Goal: Task Accomplishment & Management: Manage account settings

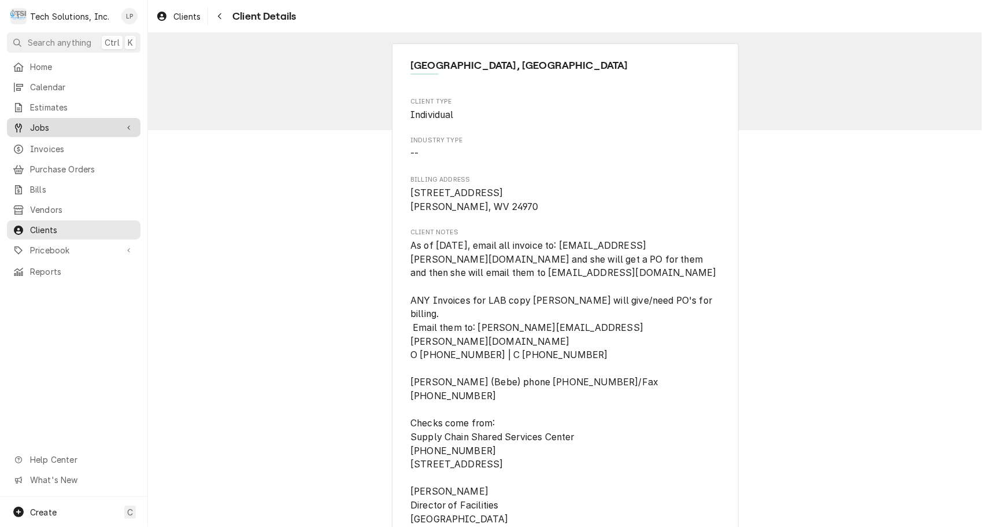
click at [39, 124] on span "Jobs" at bounding box center [73, 127] width 87 height 12
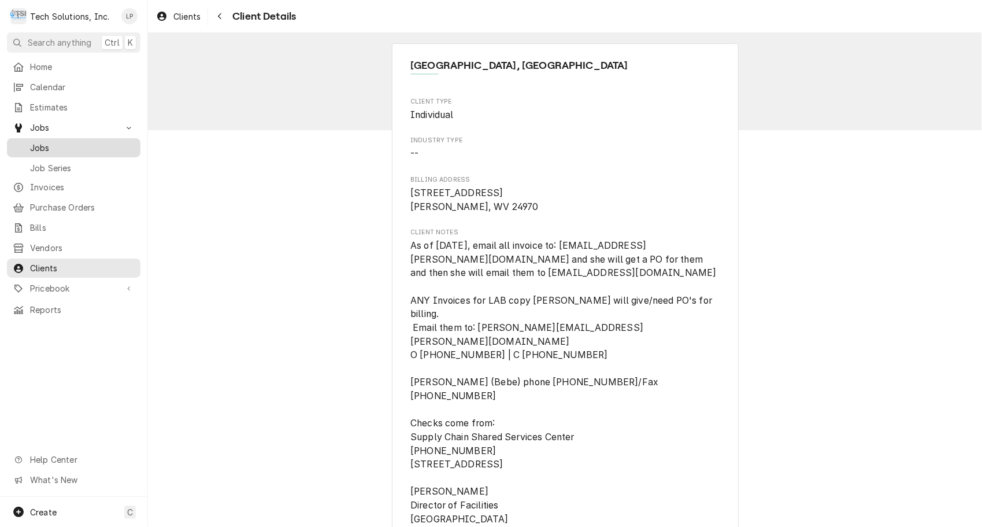
click at [42, 144] on span "Jobs" at bounding box center [82, 148] width 105 height 12
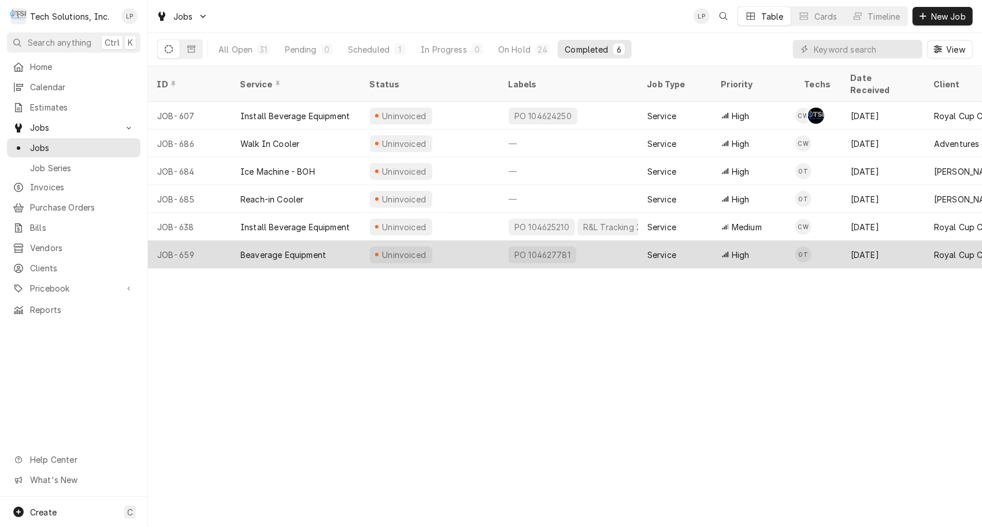
click at [269, 249] on div "Beaverage Equipment" at bounding box center [284, 255] width 86 height 12
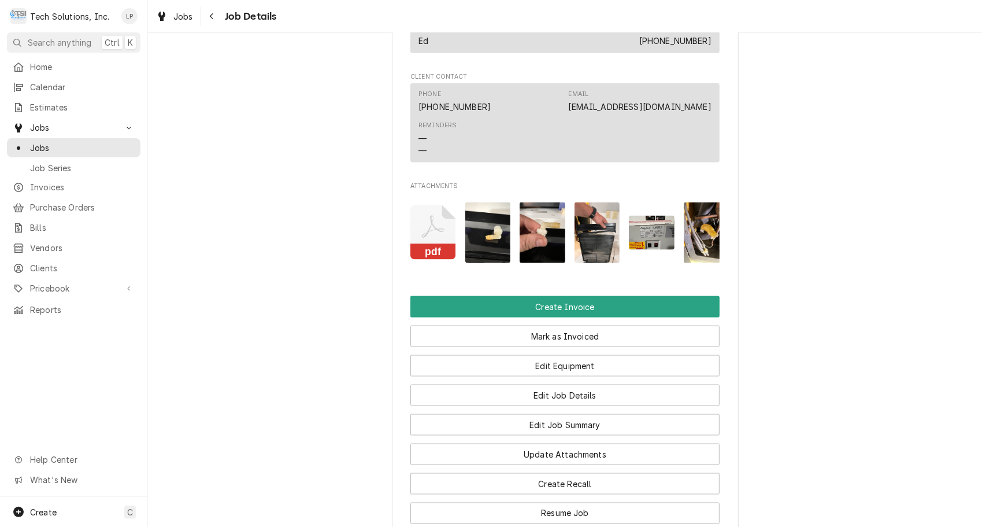
scroll to position [1027, 0]
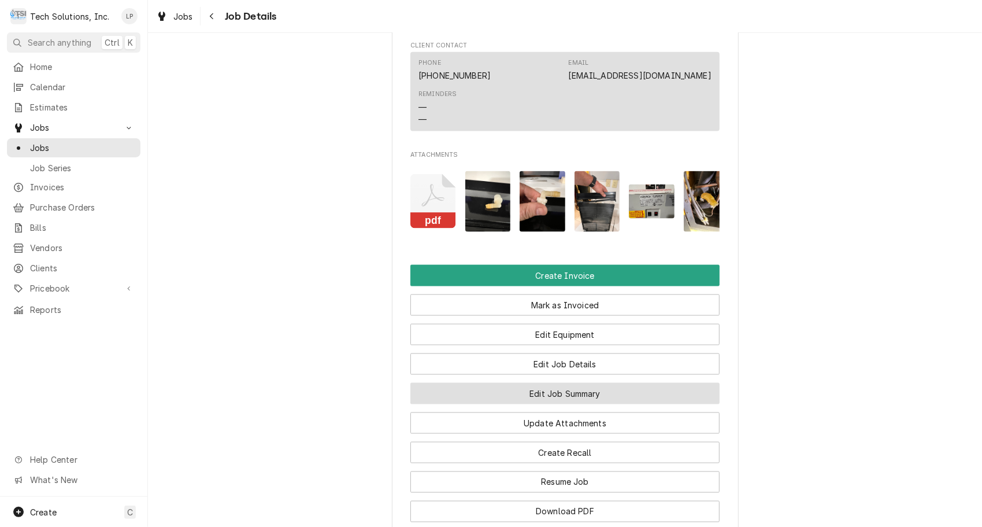
click at [579, 404] on button "Edit Job Summary" at bounding box center [564, 393] width 309 height 21
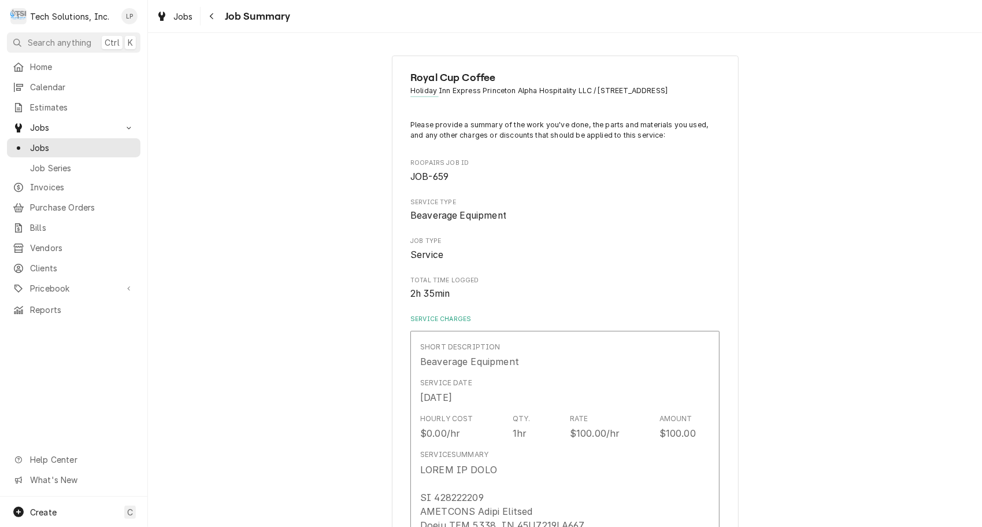
type textarea "x"
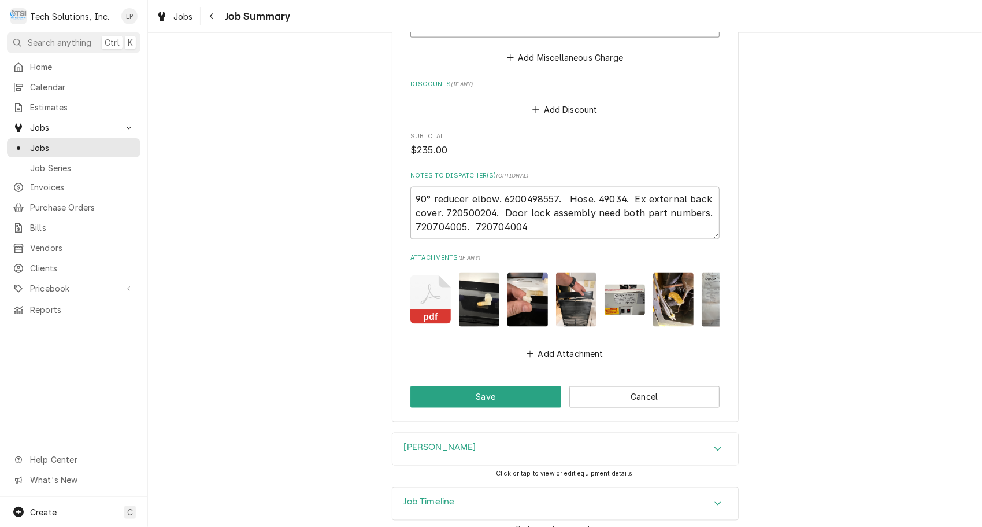
scroll to position [1145, 0]
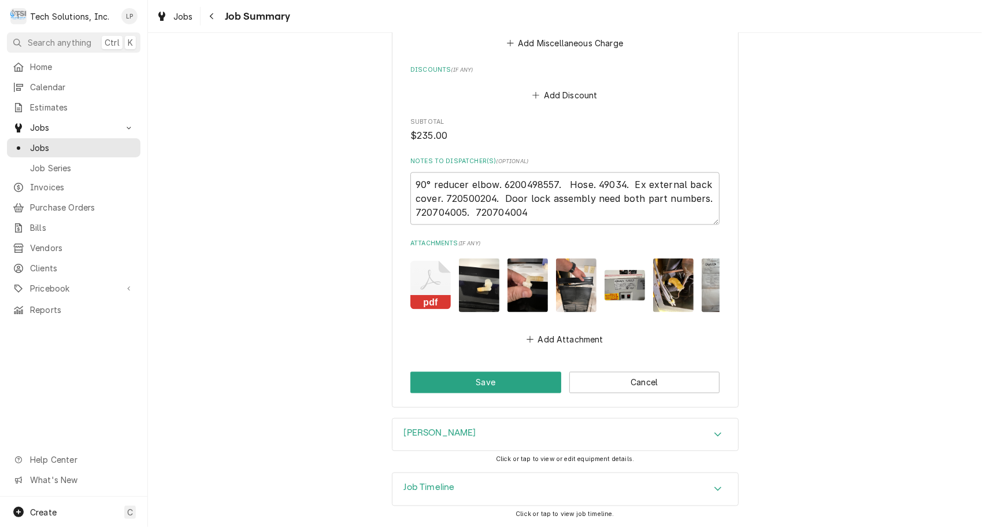
click at [714, 436] on icon "Accordion Header" at bounding box center [718, 434] width 8 height 9
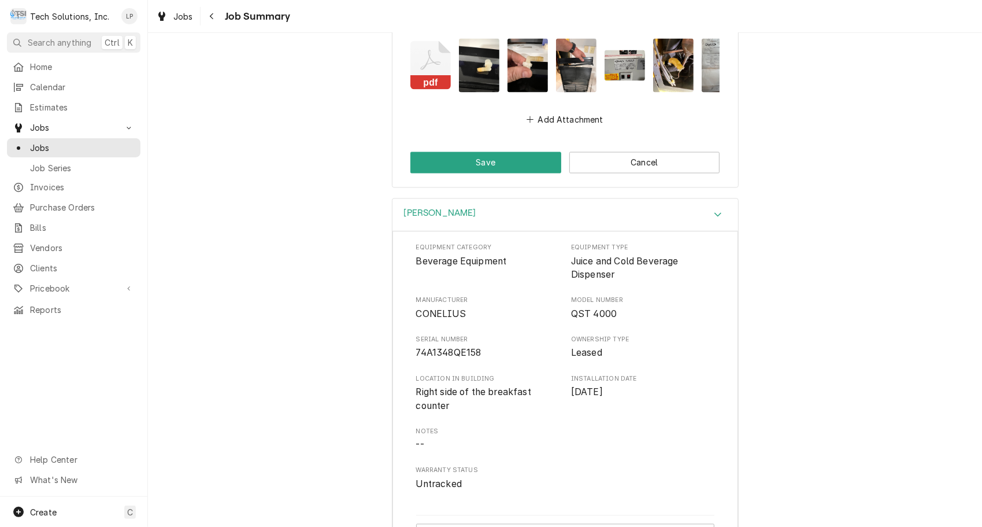
scroll to position [1458, 0]
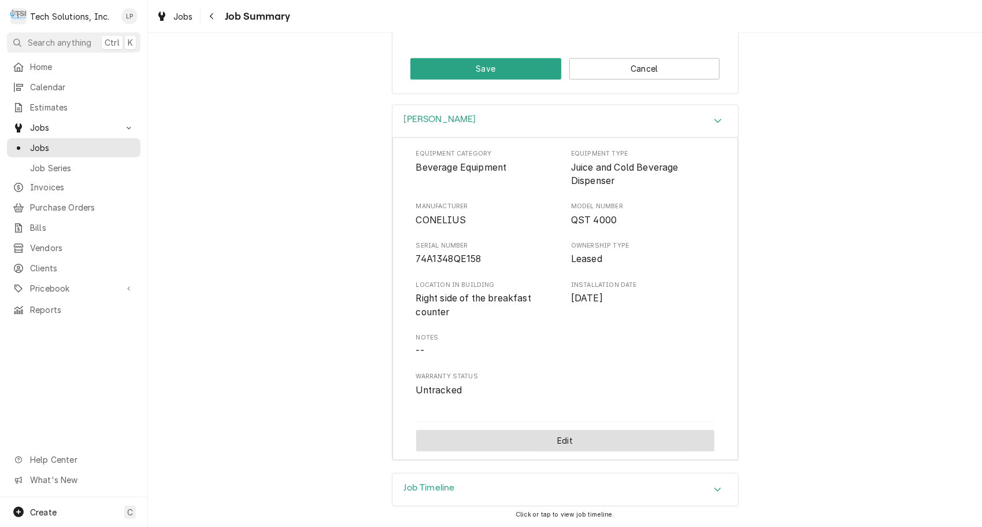
click at [548, 439] on button "Edit" at bounding box center [565, 440] width 298 height 21
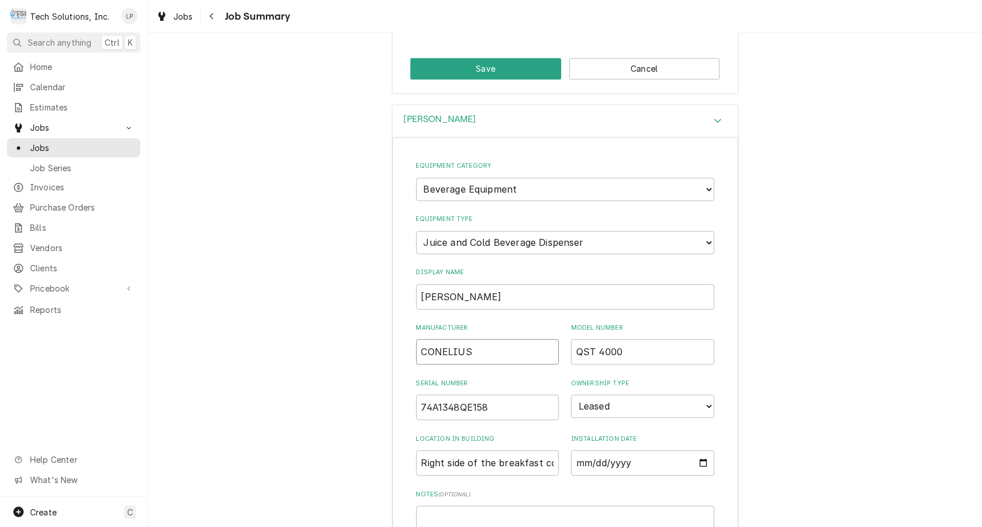
click at [431, 352] on input "CONELIUS" at bounding box center [487, 351] width 143 height 25
type input "CORNELIUS"
click at [487, 374] on div "Equipment Category Choose equipment category... Cooking Equipment Fryers Ice Ma…" at bounding box center [565, 380] width 298 height 461
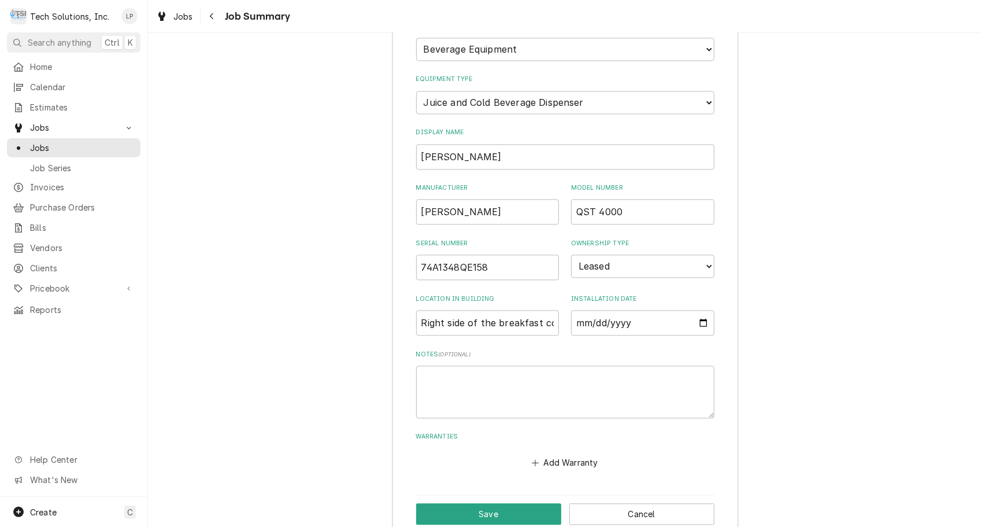
scroll to position [1671, 0]
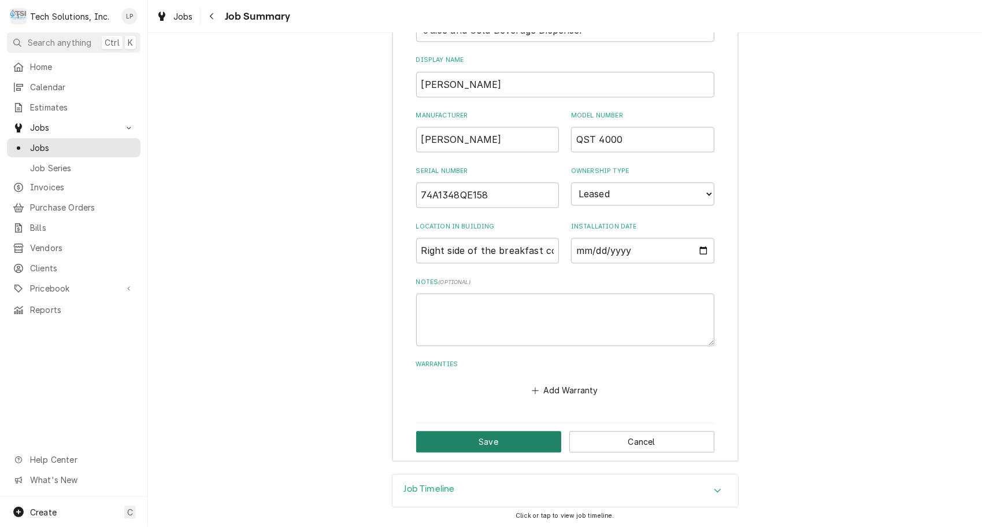
click at [458, 443] on button "Save" at bounding box center [488, 441] width 145 height 21
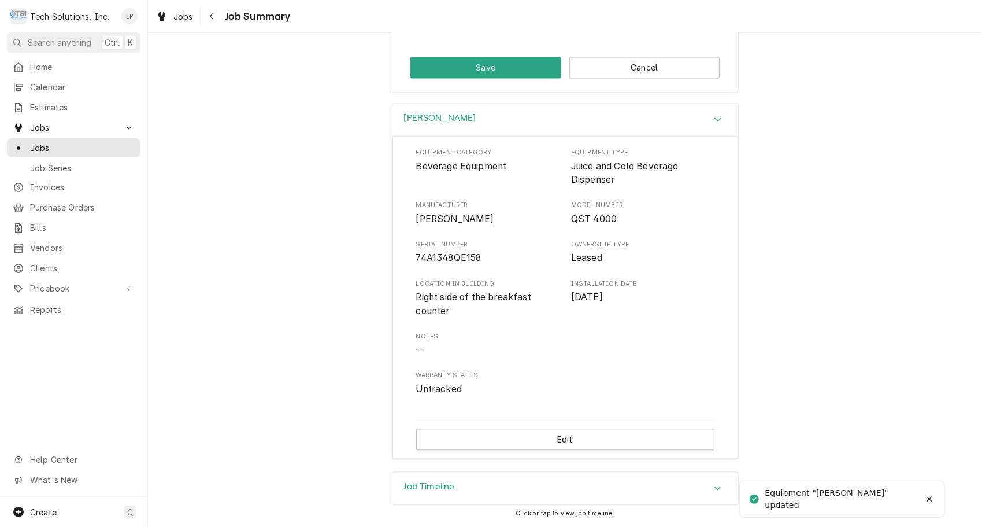
scroll to position [1458, 0]
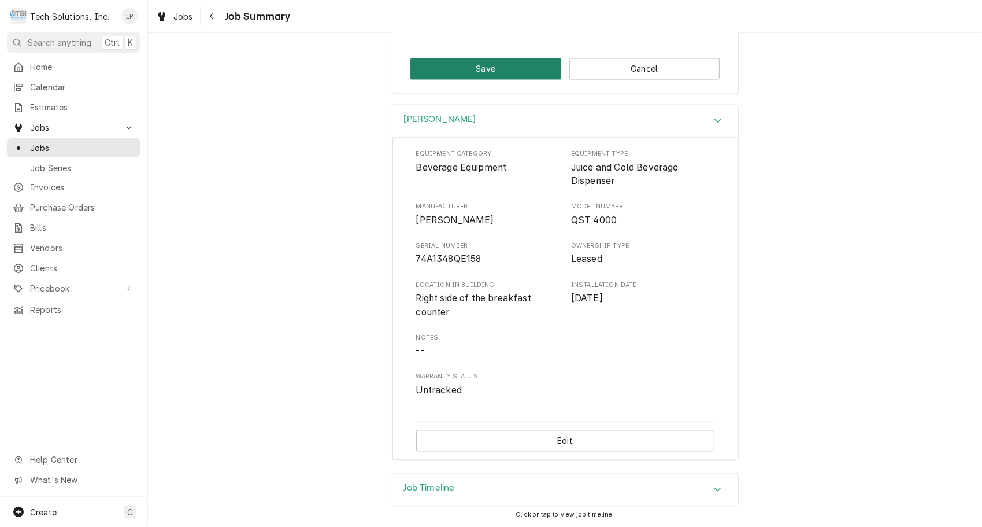
click at [446, 71] on button "Save" at bounding box center [485, 68] width 151 height 21
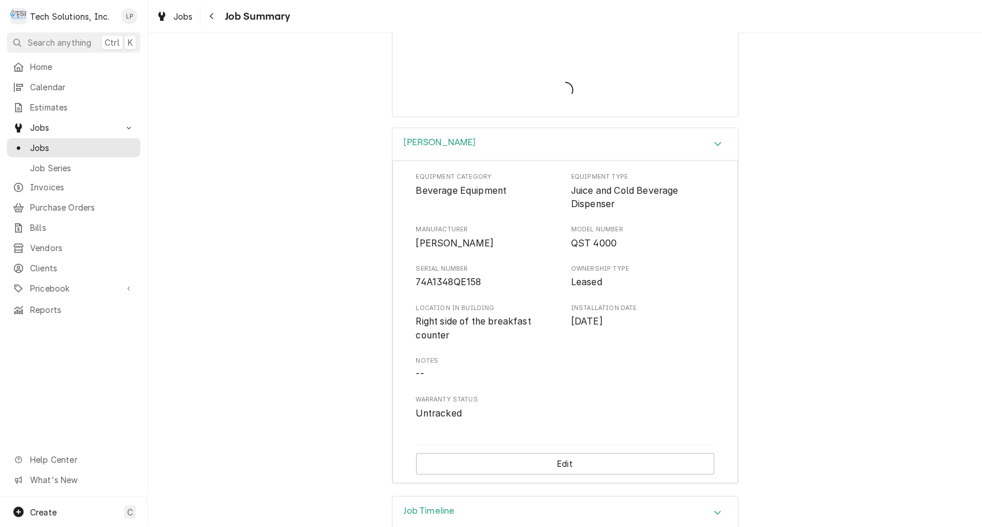
type textarea "x"
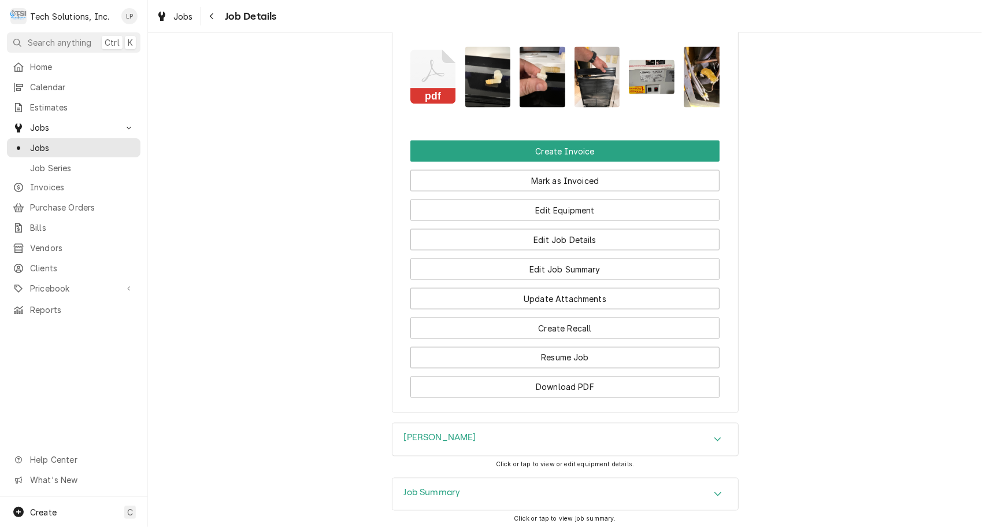
scroll to position [1169, 0]
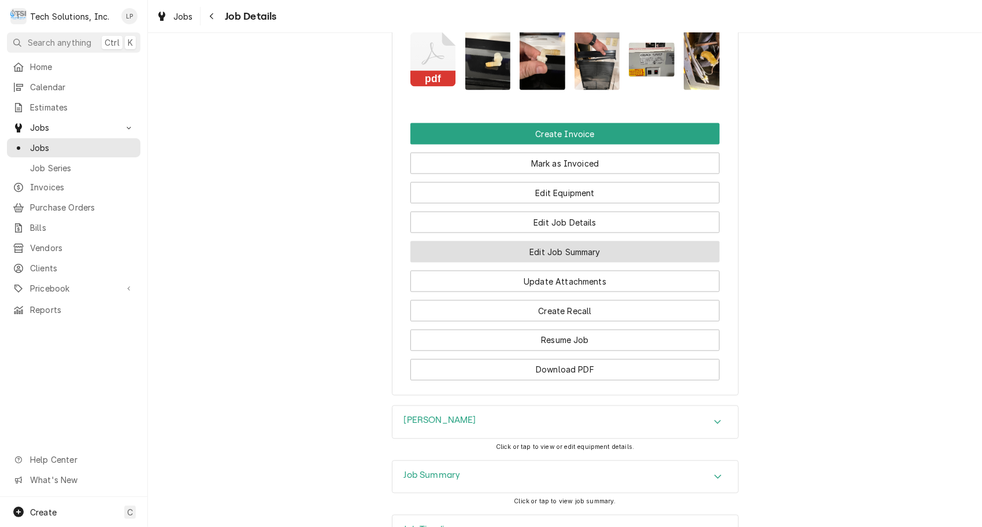
click at [653, 262] on button "Edit Job Summary" at bounding box center [564, 251] width 309 height 21
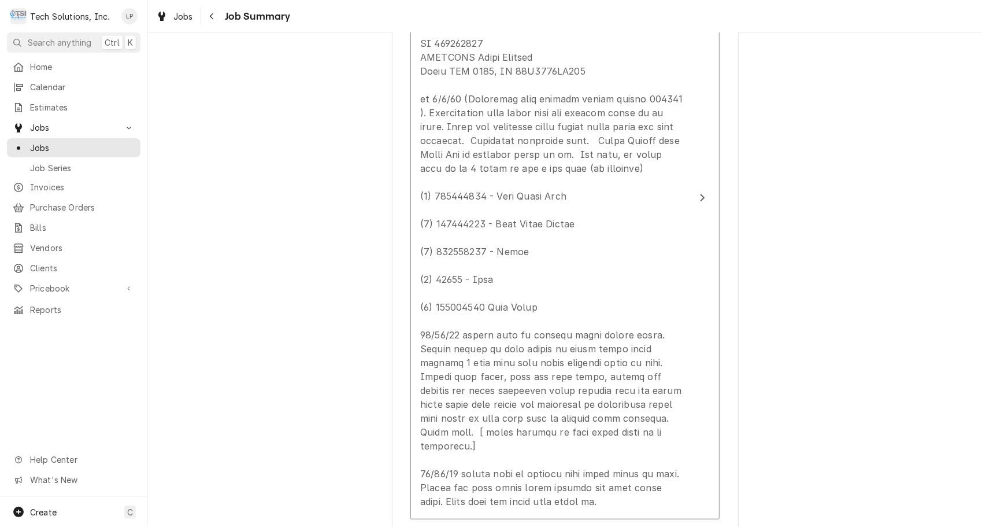
scroll to position [456, 0]
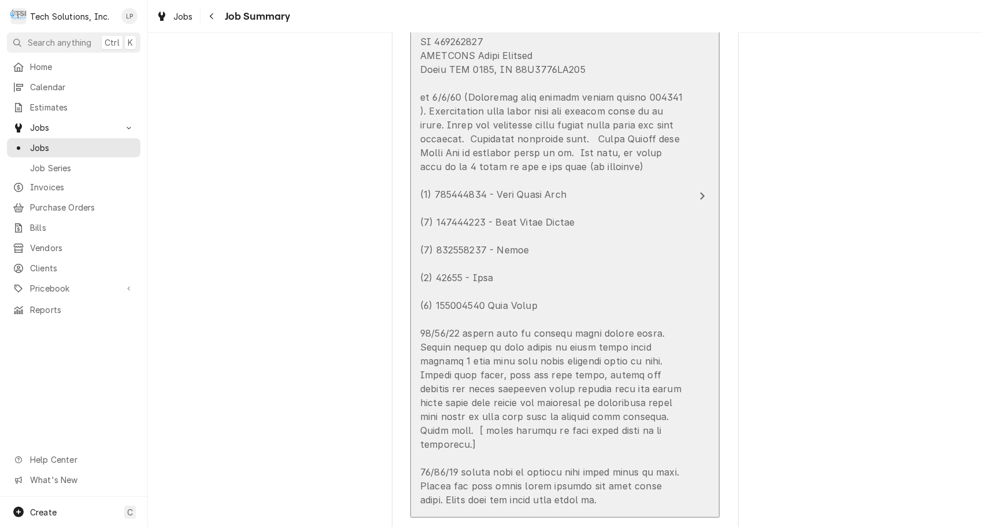
click at [695, 198] on div "Update Line Item" at bounding box center [702, 196] width 15 height 14
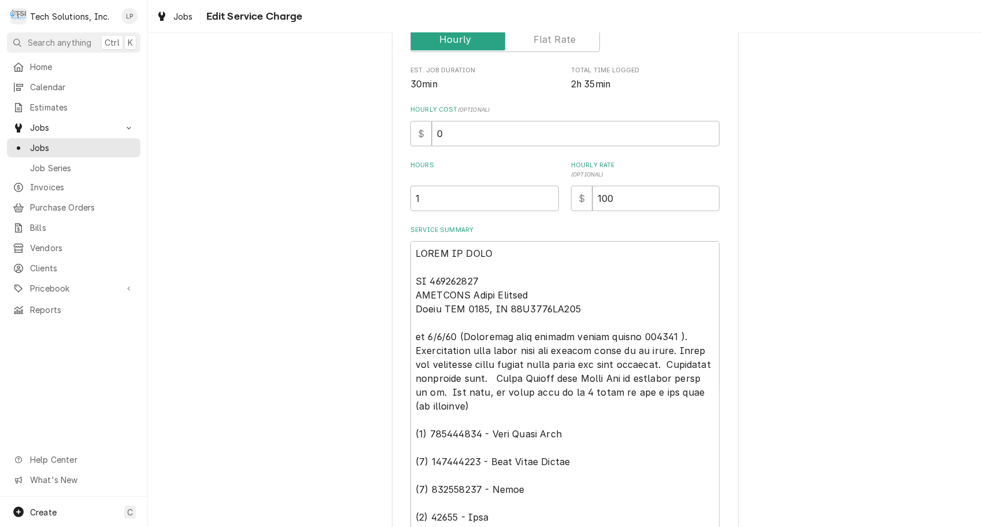
scroll to position [209, 0]
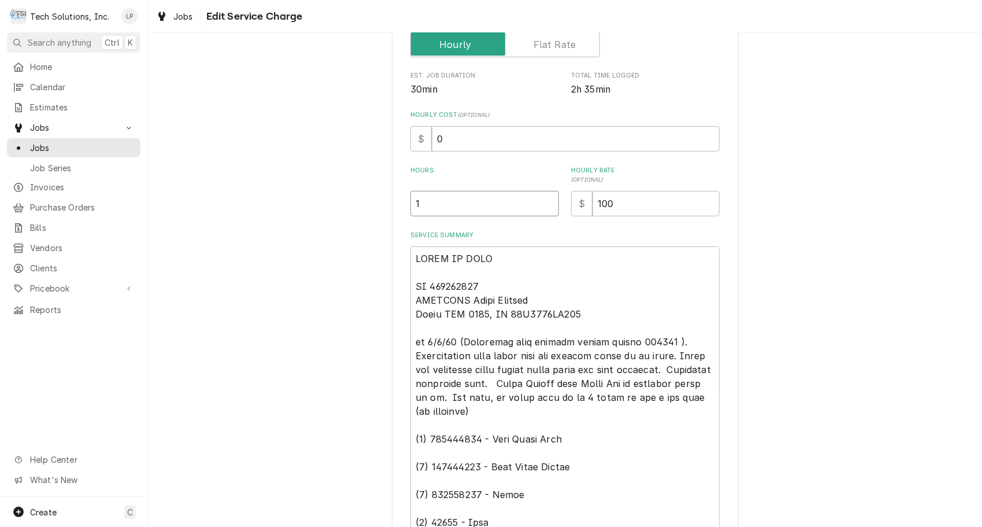
type textarea "x"
type input "1.5"
click at [543, 201] on input "1.5" at bounding box center [484, 203] width 149 height 25
type textarea "x"
type input "1"
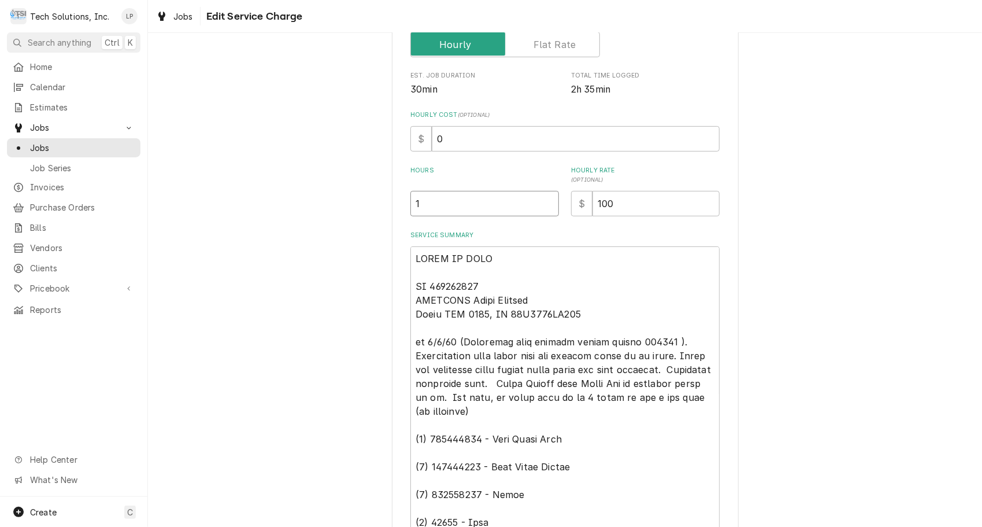
click at [545, 204] on input "1" at bounding box center [484, 203] width 149 height 25
type textarea "x"
type input "0.5"
click at [545, 204] on input "0.5" at bounding box center [484, 203] width 149 height 25
type textarea "x"
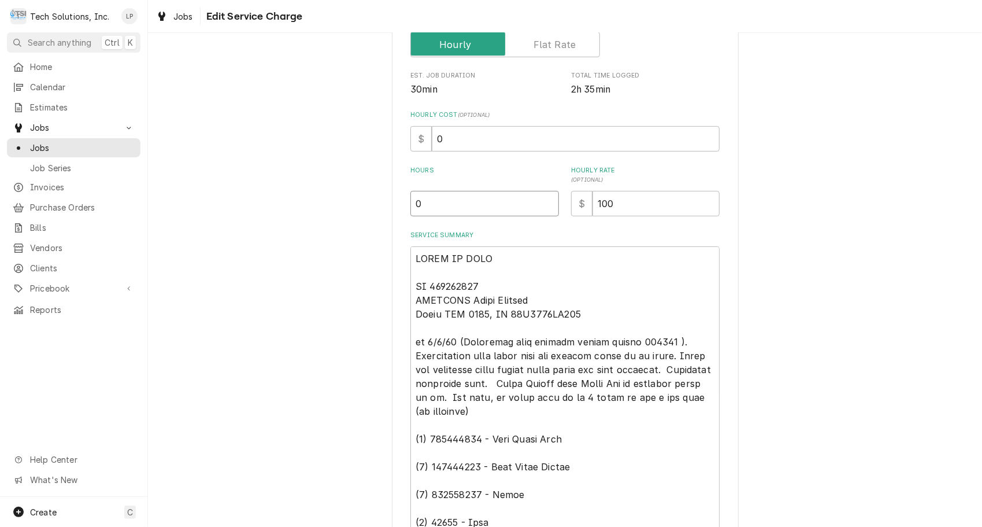
type input "0"
click at [545, 204] on input "0" at bounding box center [484, 203] width 149 height 25
type textarea "x"
type input "0.5"
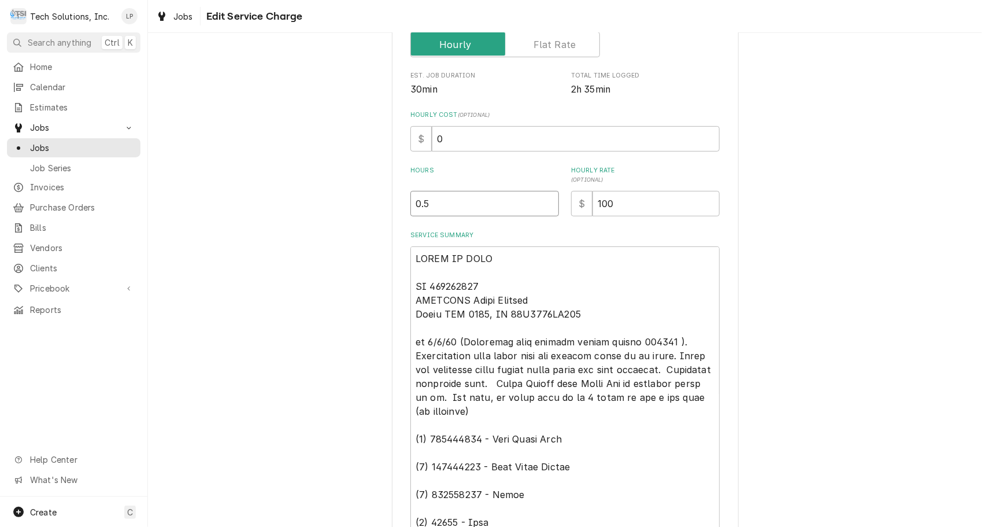
click at [545, 201] on input "0.5" at bounding box center [484, 203] width 149 height 25
type textarea "x"
type input "1"
click at [545, 201] on input "1" at bounding box center [484, 203] width 149 height 25
type textarea "x"
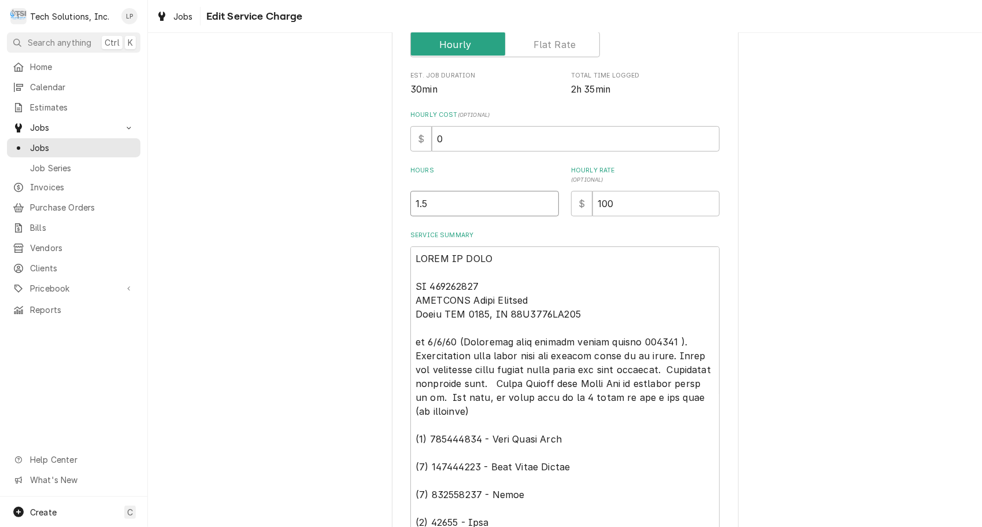
type input "1.5"
click at [545, 201] on input "1.5" at bounding box center [484, 203] width 149 height 25
type textarea "x"
type input "2"
click at [545, 201] on input "2" at bounding box center [484, 203] width 149 height 25
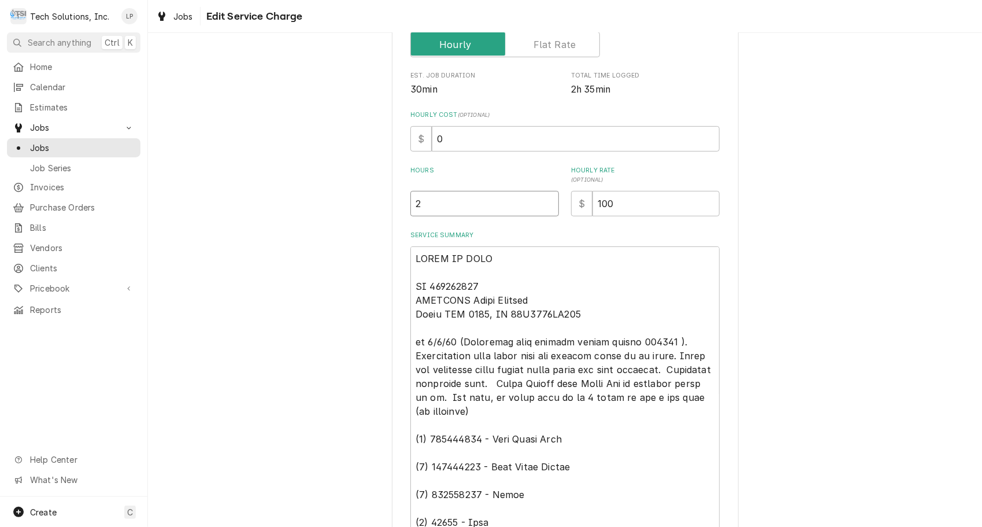
type textarea "x"
type input "2.5"
click at [545, 201] on input "2.5" at bounding box center [484, 203] width 149 height 25
type textarea "x"
type input "3"
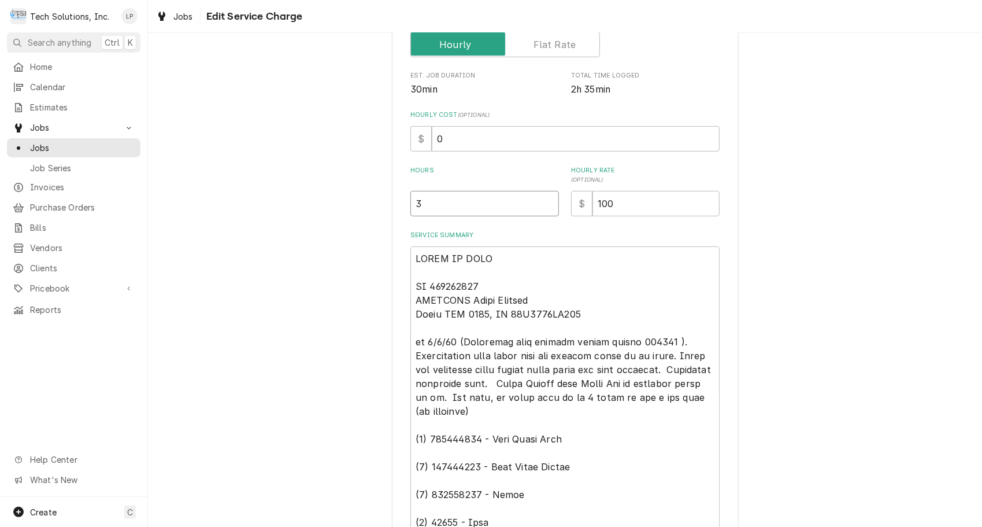
click at [545, 201] on input "3" at bounding box center [484, 203] width 149 height 25
type textarea "x"
type input "3.5"
click at [545, 201] on input "3.5" at bounding box center [484, 203] width 149 height 25
type textarea "x"
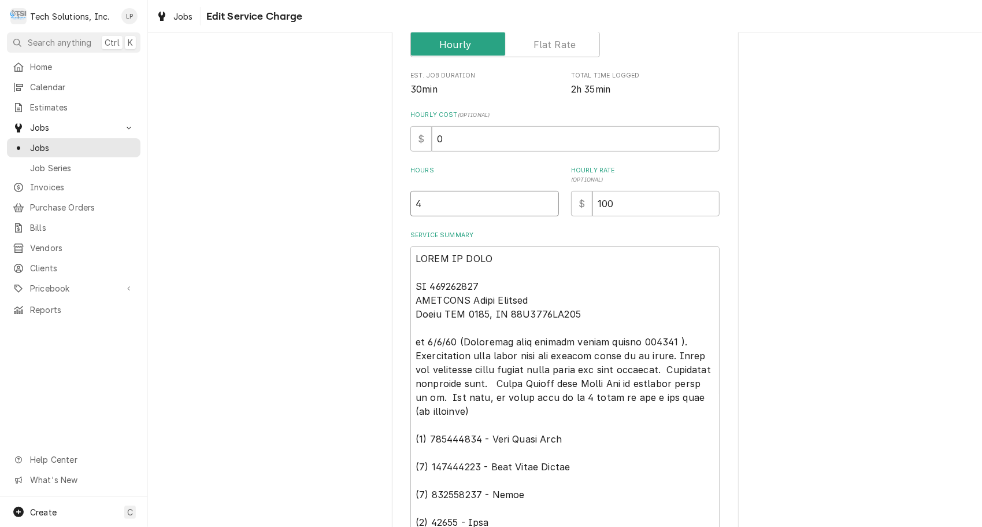
type input "4"
click at [545, 201] on input "4" at bounding box center [484, 203] width 149 height 25
click at [558, 224] on div "Use the fields below to edit this service charge Short Description Beaverage Eq…" at bounding box center [564, 295] width 309 height 868
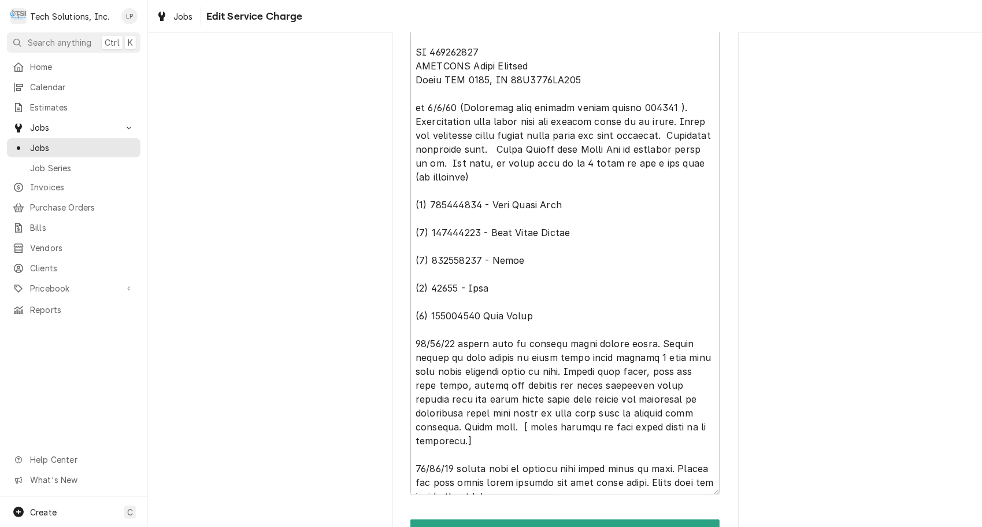
scroll to position [512, 0]
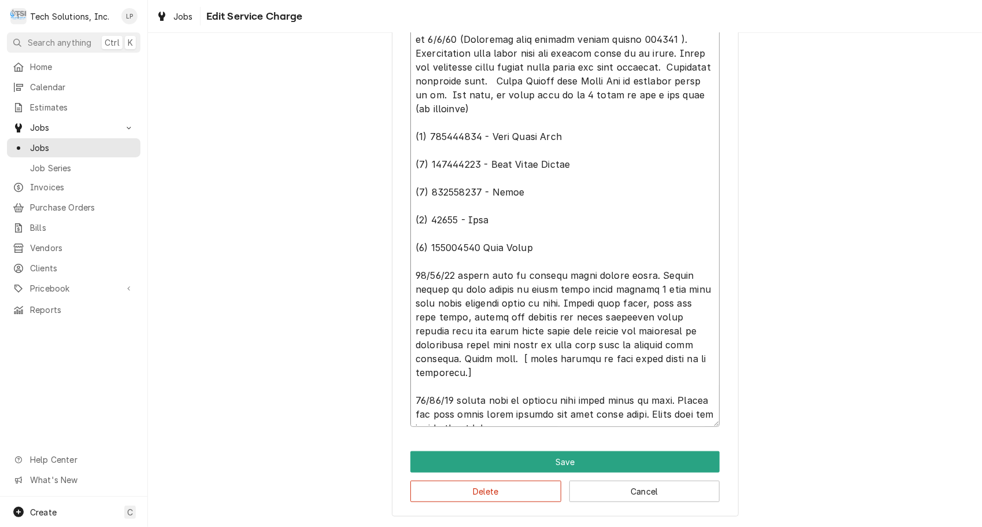
click at [528, 414] on textarea "Service Summary" at bounding box center [564, 185] width 309 height 483
type textarea "x"
type textarea "READY TO BILL PO 104627781 CONELIUS Juice Machine Model QST 4000, SN 74A1348QE1…"
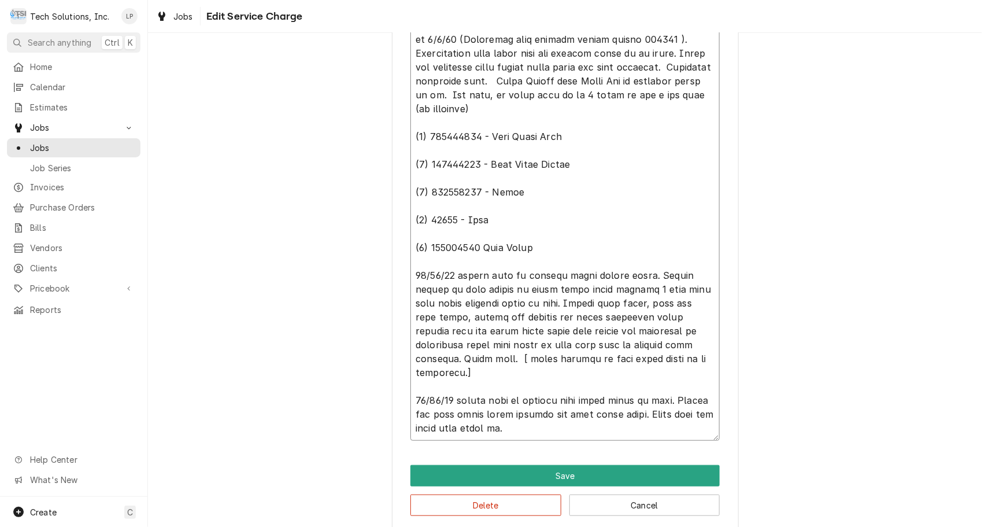
type textarea "x"
type textarea "READY TO BILL PO 104627781 CONELIUS Juice Machine Model QST 4000, SN 74A1348QE1…"
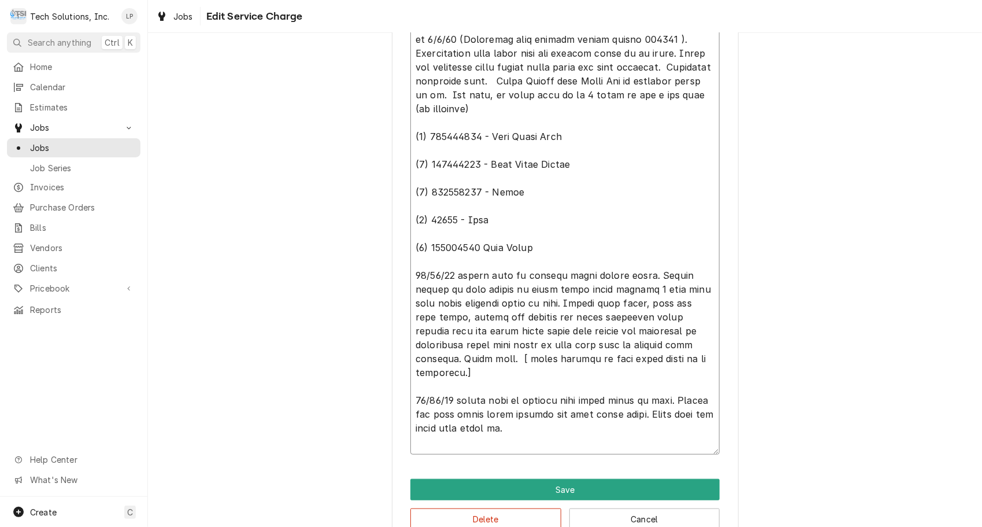
type textarea "x"
type textarea "READY TO BILL PO 104627781 CONELIUS Juice Machine Model QST 4000, SN 74A1348QE1…"
click at [452, 442] on textarea "Service Summary" at bounding box center [564, 199] width 309 height 511
type textarea "x"
type textarea "READY TO BILL PO 104627781 CONELIUS Juice Machine Model QST 4000, SN 74A1348QE1…"
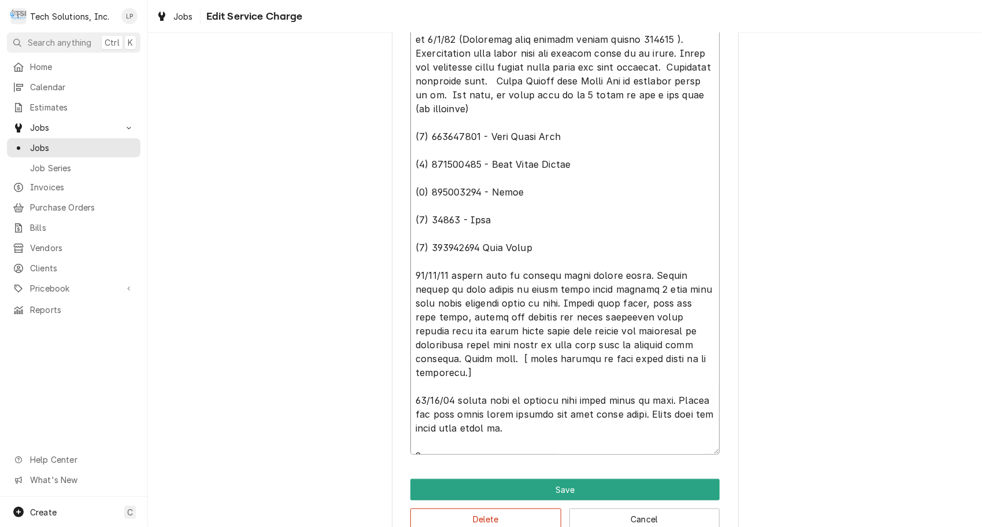
type textarea "x"
type textarea "READY TO BILL PO 104627781 CONELIUS Juice Machine Model QST 4000, SN 74A1348QE1…"
type textarea "x"
type textarea "READY TO BILL PO 104627781 CONELIUS Juice Machine Model QST 4000, SN 74A1348QE1…"
type textarea "x"
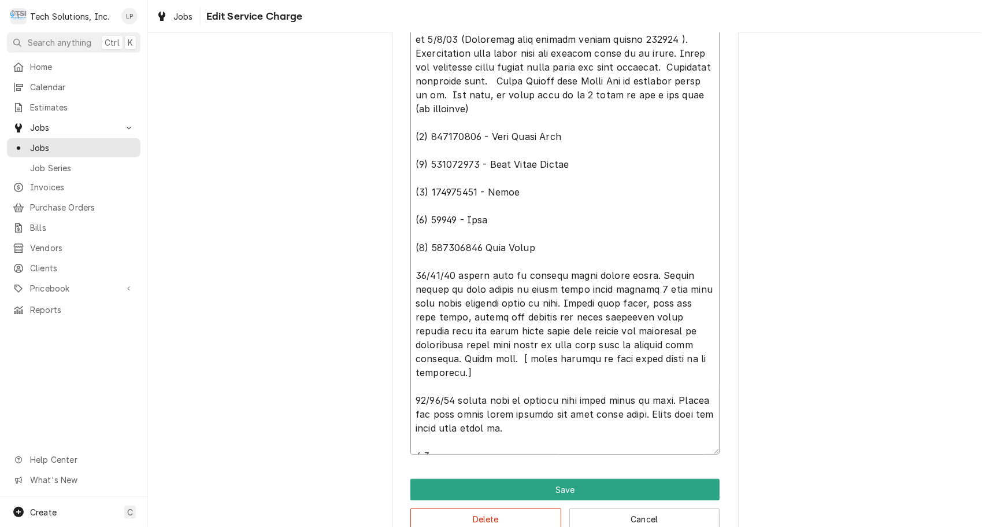
type textarea "READY TO BILL PO 104627781 CONELIUS Juice Machine Model QST 4000, SN 74A1348QE1…"
type textarea "x"
type textarea "READY TO BILL PO 104627781 CONELIUS Juice Machine Model QST 4000, SN 74A1348QE1…"
type textarea "x"
type textarea "READY TO BILL PO 104627781 CONELIUS Juice Machine Model QST 4000, SN 74A1348QE1…"
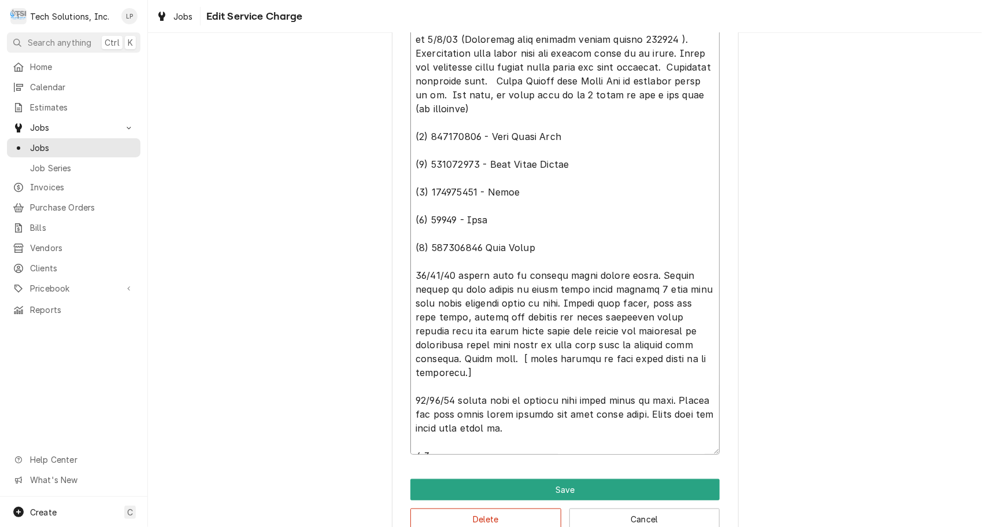
type textarea "x"
type textarea "READY TO BILL PO 104627781 CONELIUS Juice Machine Model QST 4000, SN 74A1348QE1…"
type textarea "x"
type textarea "READY TO BILL PO 104627781 CONELIUS Juice Machine Model QST 4000, SN 74A1348QE1…"
type textarea "x"
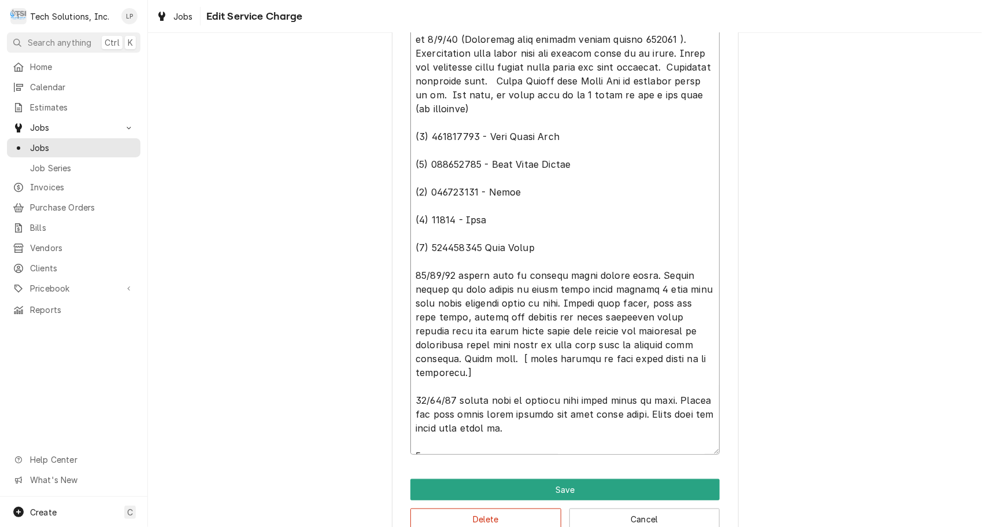
type textarea "READY TO BILL PO 104627781 CONELIUS Juice Machine Model QST 4000, SN 74A1348QE1…"
type textarea "x"
type textarea "READY TO BILL PO 104627781 CONELIUS Juice Machine Model QST 4000, SN 74A1348QE1…"
type textarea "x"
type textarea "READY TO BILL PO 104627781 CONELIUS Juice Machine Model QST 4000, SN 74A1348QE1…"
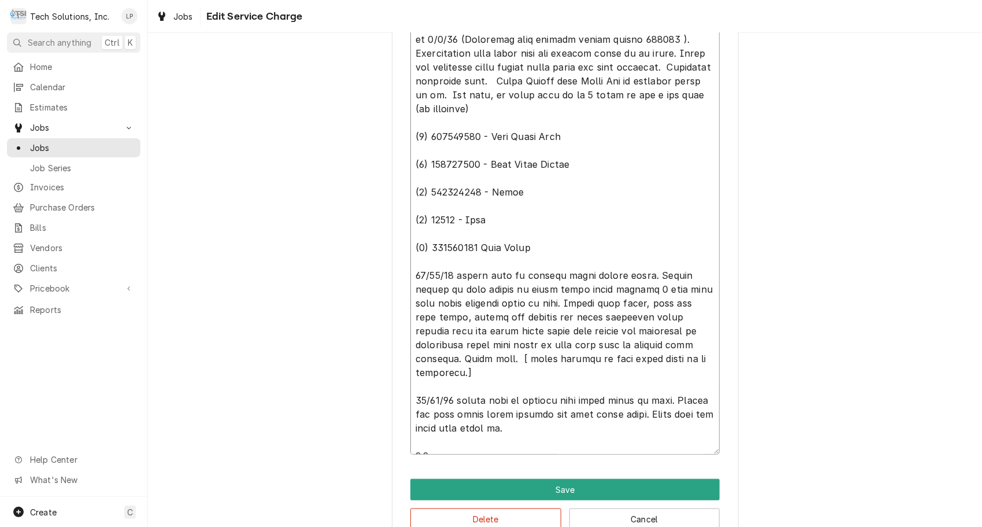
type textarea "x"
type textarea "READY TO BILL PO 104627781 CONELIUS Juice Machine Model QST 4000, SN 74A1348QE1…"
type textarea "x"
type textarea "READY TO BILL PO 104627781 CONELIUS Juice Machine Model QST 4000, SN 74A1348QE1…"
type textarea "x"
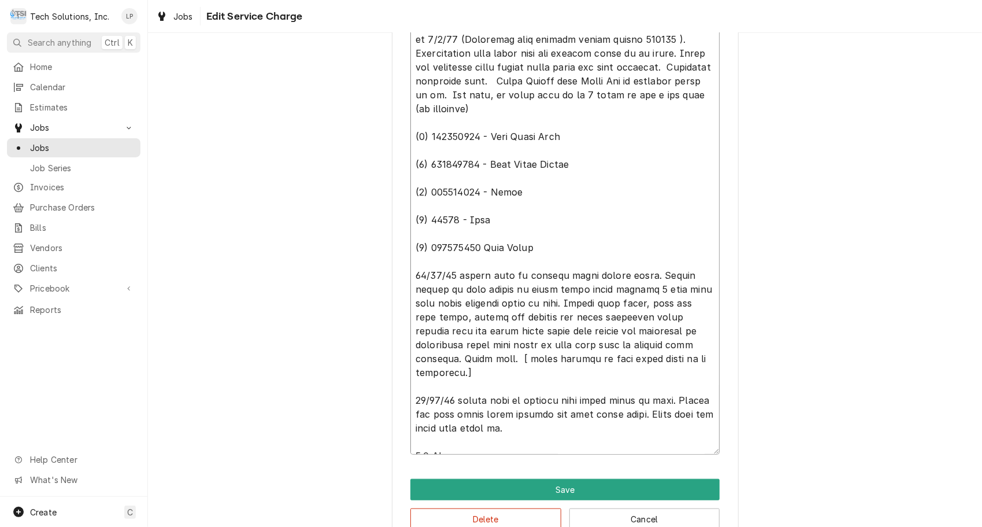
type textarea "READY TO BILL PO 104627781 CONELIUS Juice Machine Model QST 4000, SN 74A1348QE1…"
type textarea "x"
type textarea "READY TO BILL PO 104627781 CONELIUS Juice Machine Model QST 4000, SN 74A1348QE1…"
type textarea "x"
type textarea "READY TO BILL PO 104627781 CONELIUS Juice Machine Model QST 4000, SN 74A1348QE1…"
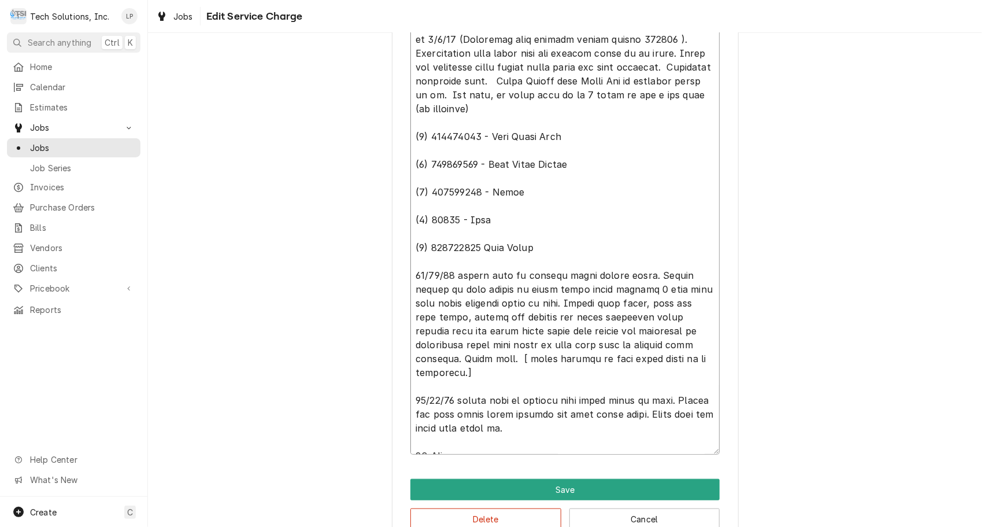
type textarea "x"
type textarea "READY TO BILL PO 104627781 CONELIUS Juice Machine Model QST 4000, SN 74A1348QE1…"
type textarea "x"
type textarea "READY TO BILL PO 104627781 CONELIUS Juice Machine Model QST 4000, SN 74A1348QE1…"
type textarea "x"
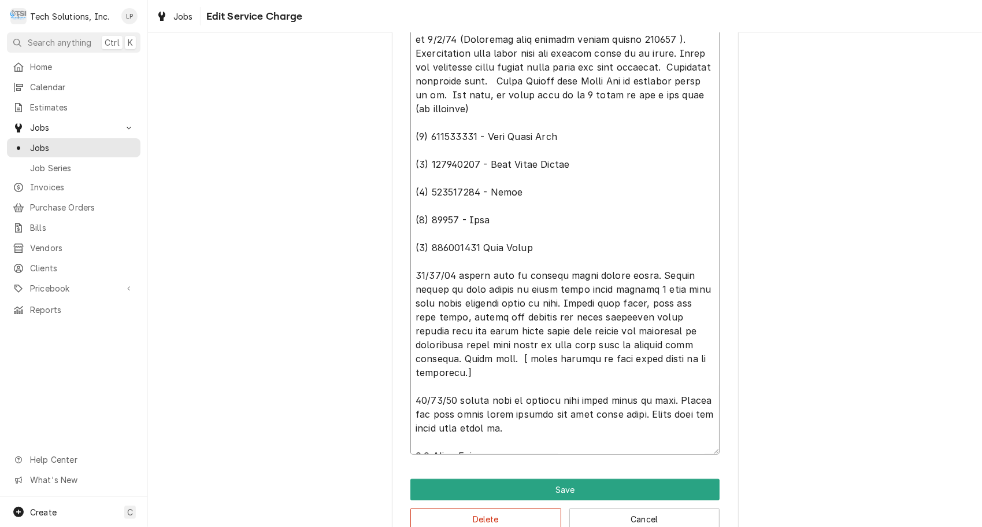
type textarea "READY TO BILL PO 104627781 CONELIUS Juice Machine Model QST 4000, SN 74A1348QE1…"
type textarea "x"
type textarea "READY TO BILL PO 104627781 CONELIUS Juice Machine Model QST 4000, SN 74A1348QE1…"
type textarea "x"
type textarea "READY TO BILL PO 104627781 CONELIUS Juice Machine Model QST 4000, SN 74A1348QE1…"
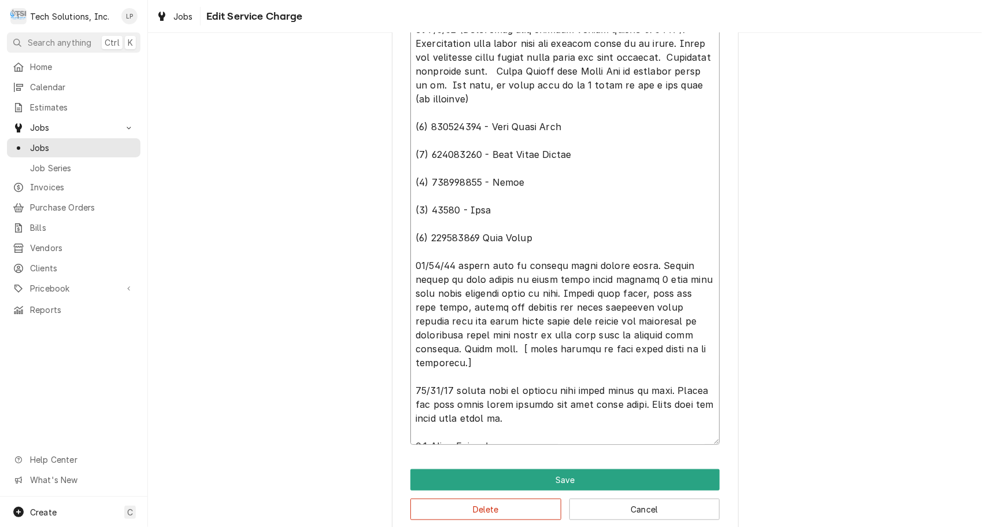
scroll to position [524, 0]
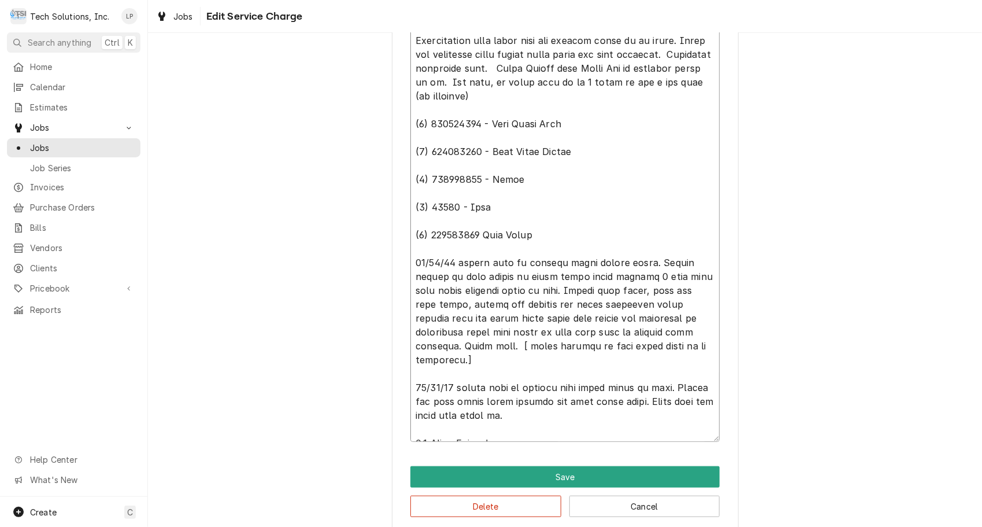
type textarea "x"
type textarea "READY TO BILL PO 104627781 CONELIUS Juice Machine Model QST 4000, SN 74A1348QE1…"
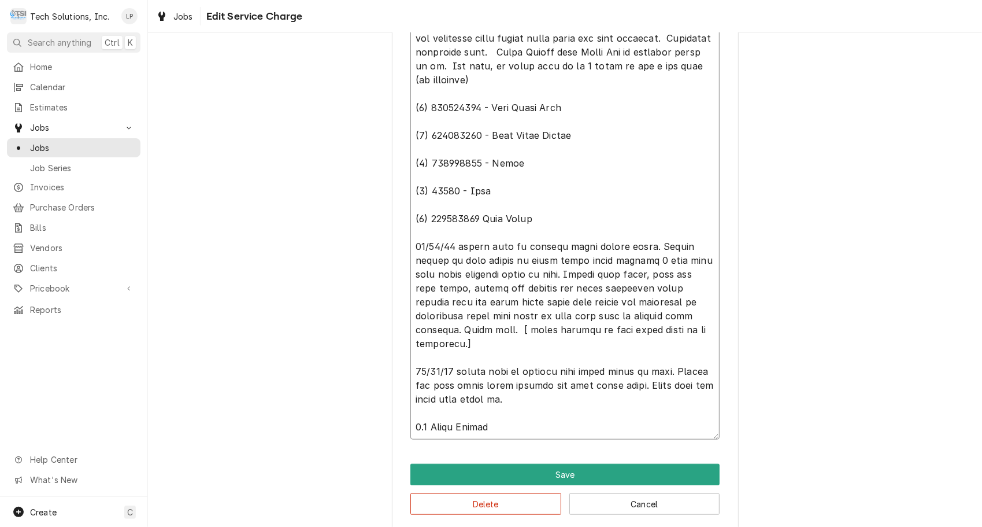
scroll to position [553, 0]
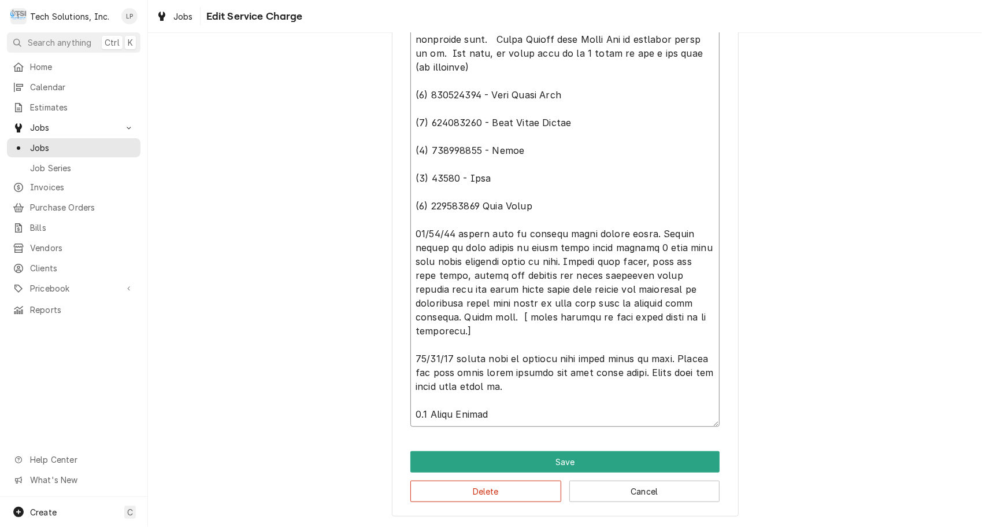
type textarea "x"
type textarea "READY TO BILL PO 104627781 CONELIUS Juice Machine Model QST 4000, SN 74A1348QE1…"
type textarea "x"
type textarea "READY TO BILL PO 104627781 CONELIUS Juice Machine Model QST 4000, SN 74A1348QE1…"
type textarea "x"
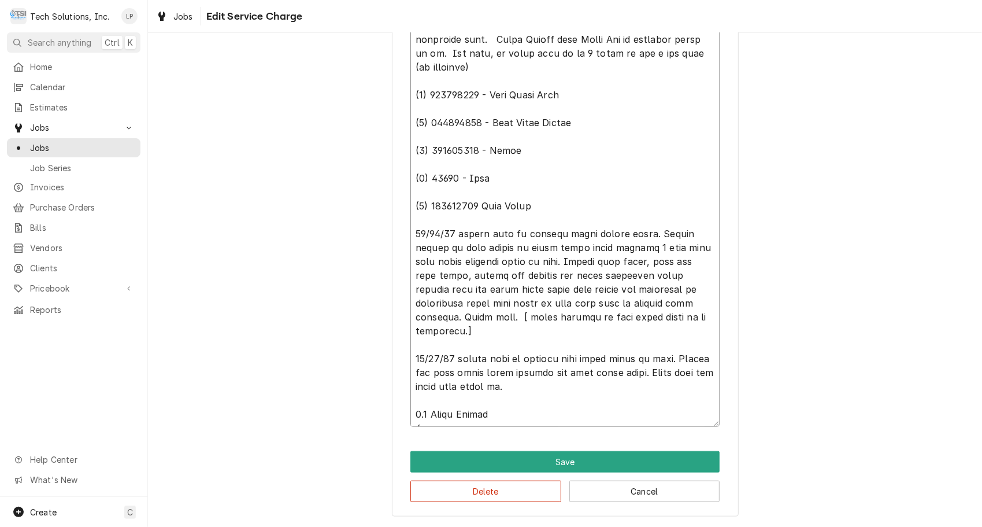
type textarea "READY TO BILL PO 104627781 CONELIUS Juice Machine Model QST 4000, SN 74A1348QE1…"
type textarea "x"
type textarea "READY TO BILL PO 104627781 CONELIUS Juice Machine Model QST 4000, SN 74A1348QE1…"
type textarea "x"
type textarea "READY TO BILL PO 104627781 CONELIUS Juice Machine Model QST 4000, SN 74A1348QE1…"
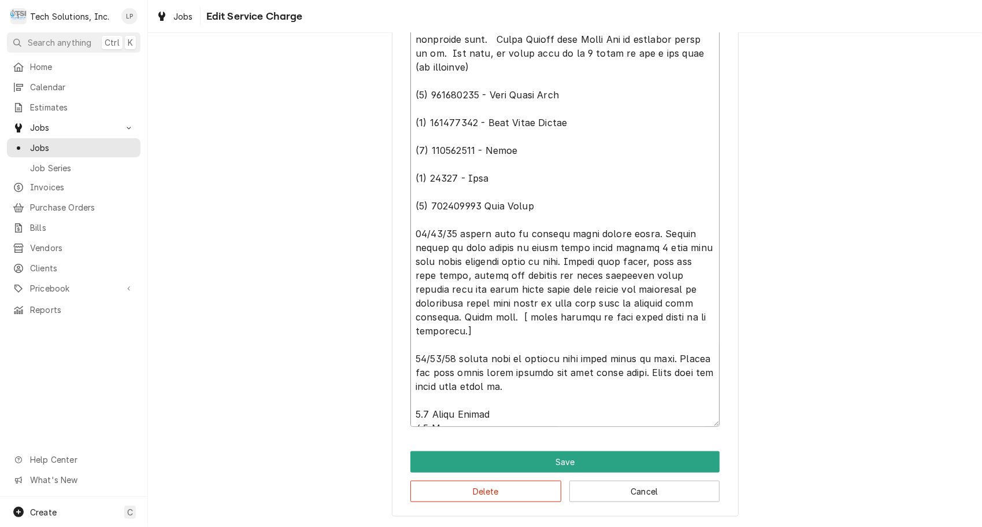
type textarea "x"
type textarea "READY TO BILL PO 104627781 CONELIUS Juice Machine Model QST 4000, SN 74A1348QE1…"
type textarea "x"
type textarea "READY TO BILL PO 104627781 CONELIUS Juice Machine Model QST 4000, SN 74A1348QE1…"
type textarea "x"
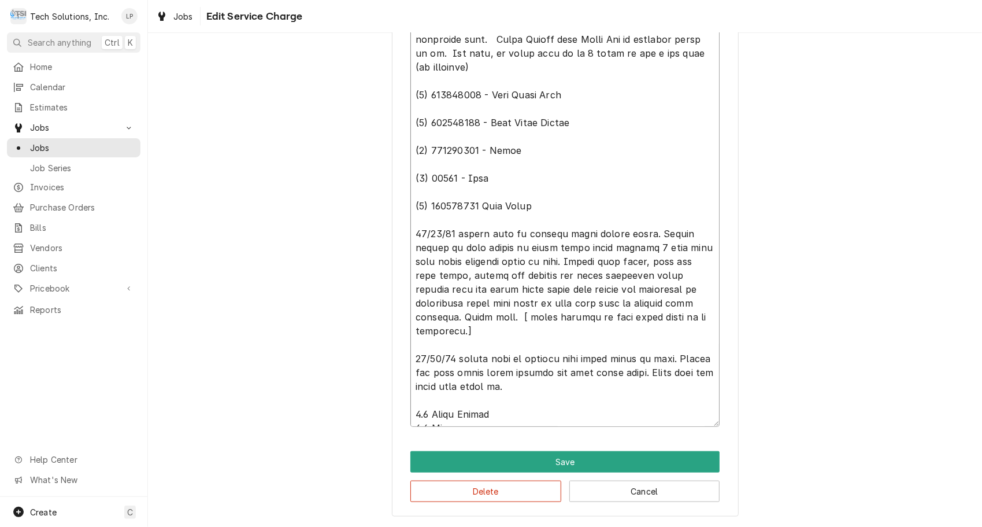
type textarea "READY TO BILL PO 104627781 CONELIUS Juice Machine Model QST 4000, SN 74A1348QE1…"
type textarea "x"
type textarea "READY TO BILL PO 104627781 CONELIUS Juice Machine Model QST 4000, SN 74A1348QE1…"
type textarea "x"
type textarea "READY TO BILL PO 104627781 CONELIUS Juice Machine Model QST 4000, SN 74A1348QE1…"
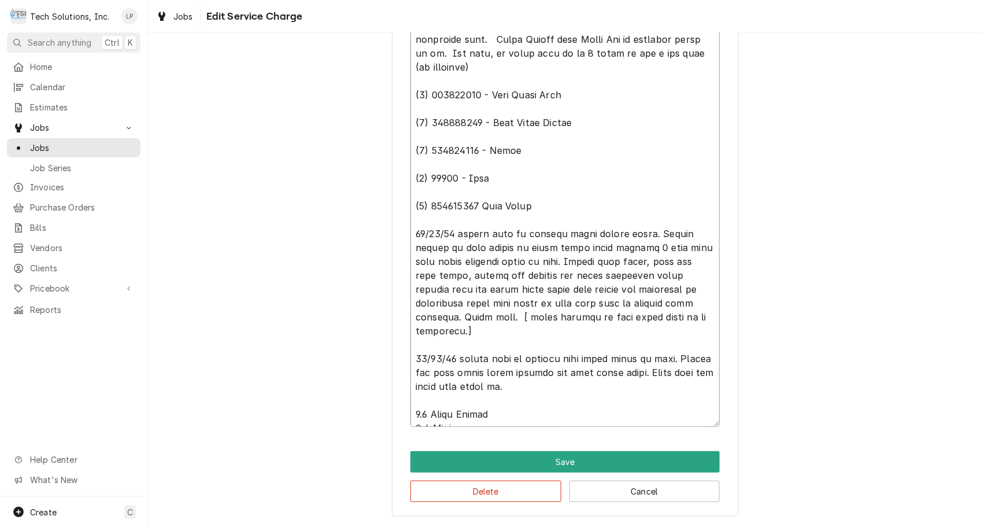
type textarea "x"
type textarea "READY TO BILL PO 104627781 CONELIUS Juice Machine Model QST 4000, SN 74A1348QE1…"
type textarea "x"
type textarea "READY TO BILL PO 104627781 CONELIUS Juice Machine Model QST 4000, SN 74A1348QE1…"
type textarea "x"
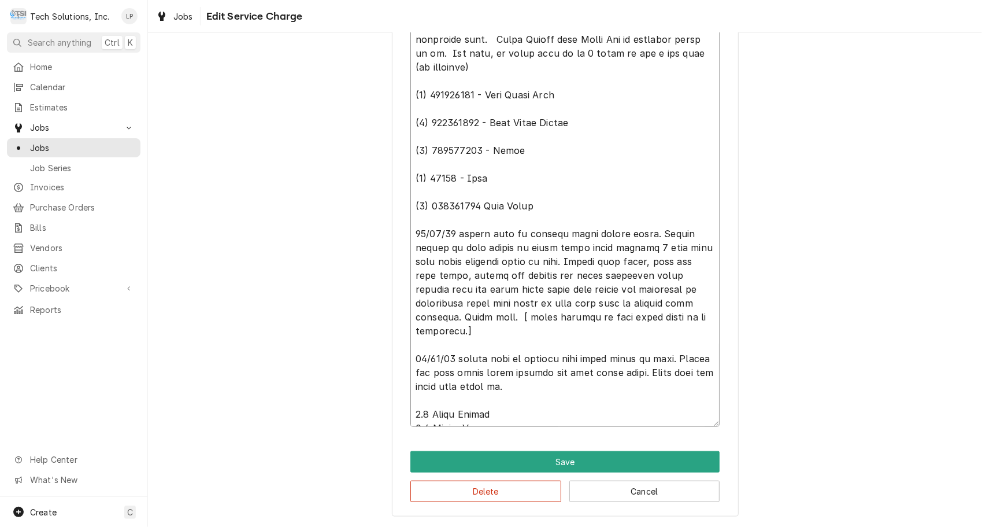
type textarea "READY TO BILL PO 104627781 CONELIUS Juice Machine Model QST 4000, SN 74A1348QE1…"
type textarea "x"
type textarea "READY TO BILL PO 104627781 CONELIUS Juice Machine Model QST 4000, SN 74A1348QE1…"
type textarea "x"
type textarea "READY TO BILL PO 104627781 CONELIUS Juice Machine Model QST 4000, SN 74A1348QE1…"
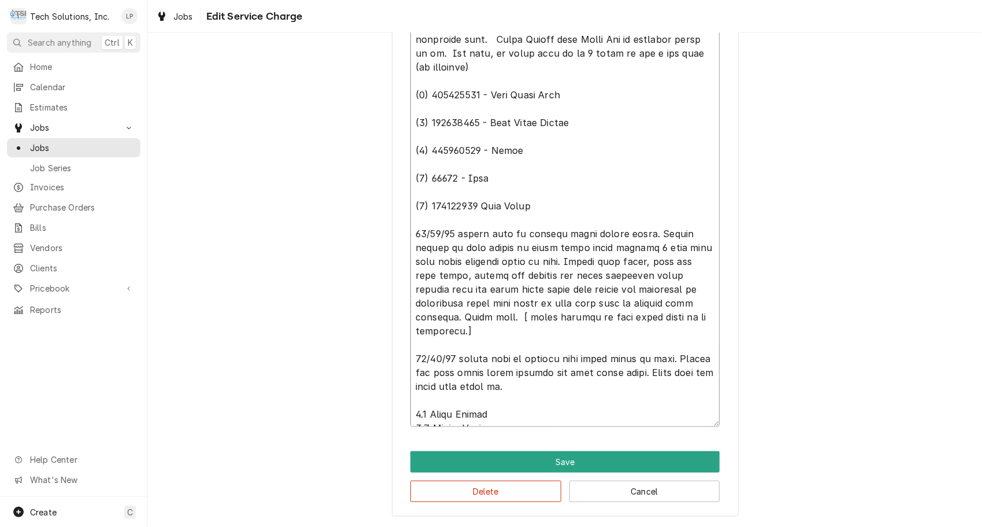
type textarea "x"
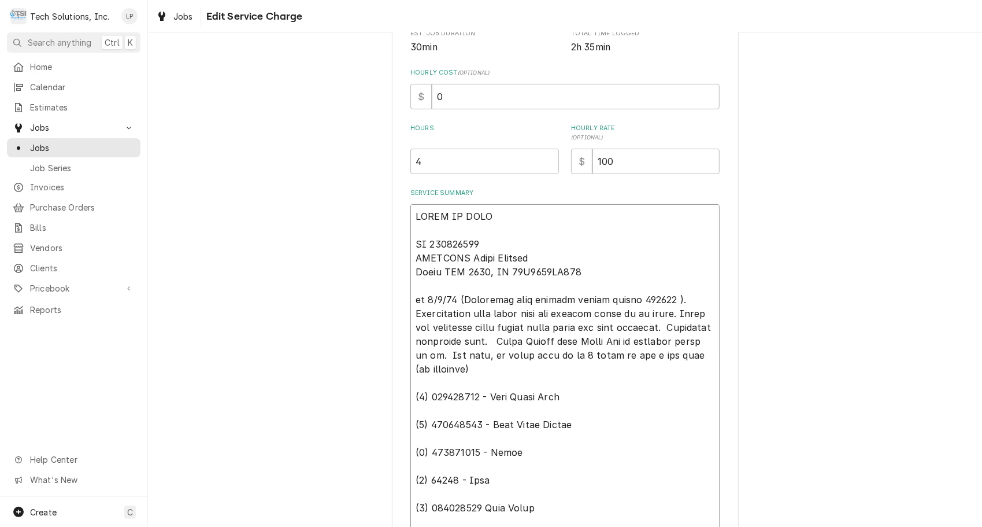
scroll to position [250, 0]
type textarea "READY TO BILL PO 104627781 CONELIUS Juice Machine Model QST 4000, SN 74A1348QE1…"
type textarea "x"
type input "4.5"
click at [545, 158] on input "4.5" at bounding box center [484, 162] width 149 height 25
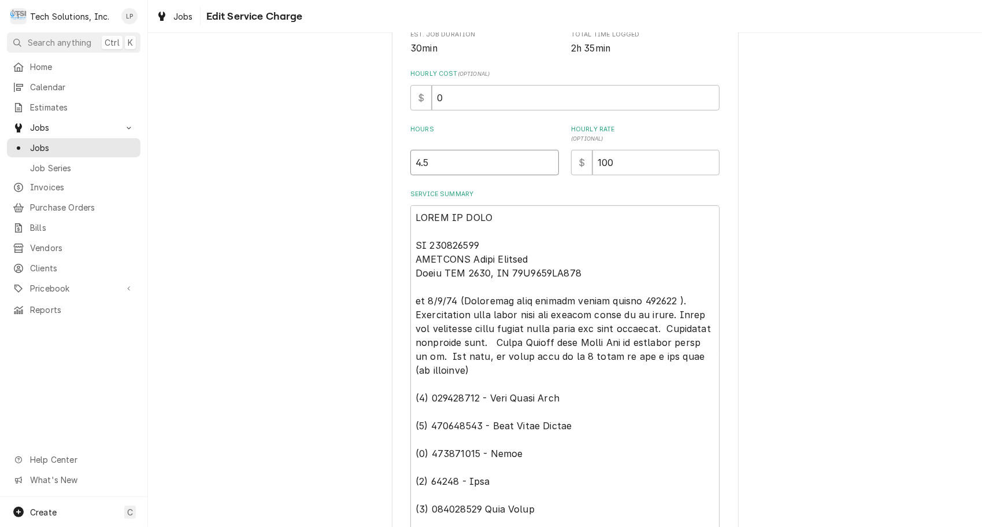
type textarea "x"
type input "5"
click at [545, 158] on input "5" at bounding box center [484, 162] width 149 height 25
click at [560, 186] on div "Use the fields below to edit this service charge Short Description Beaverage Eq…" at bounding box center [564, 275] width 309 height 910
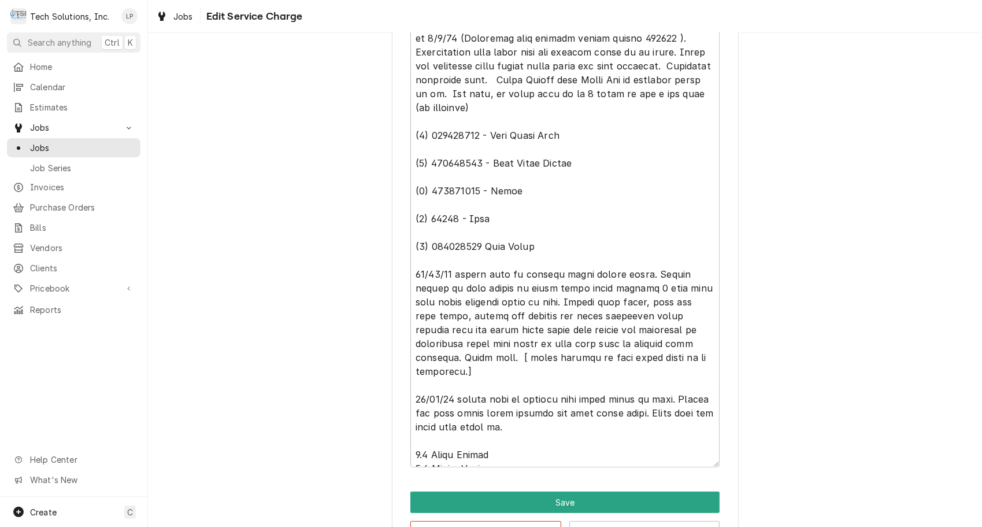
scroll to position [553, 0]
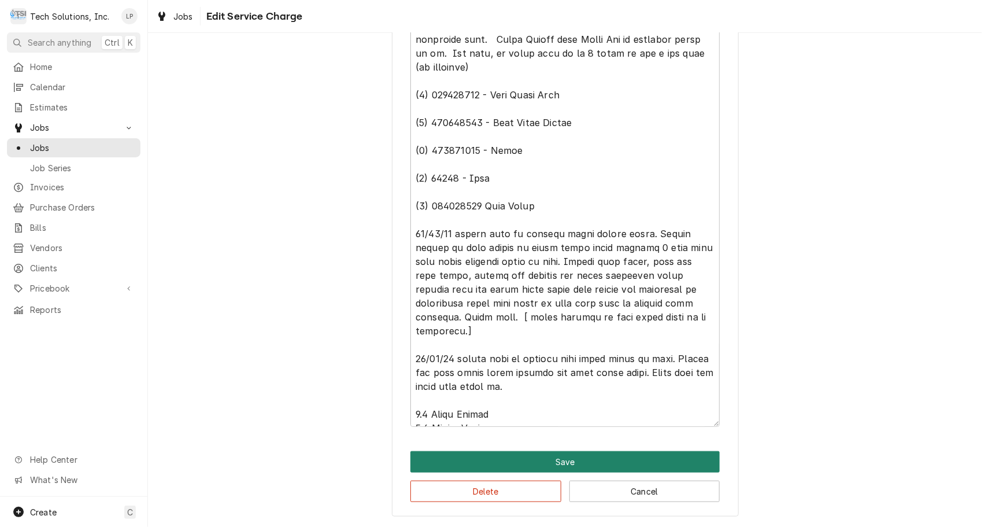
click at [554, 463] on button "Save" at bounding box center [564, 461] width 309 height 21
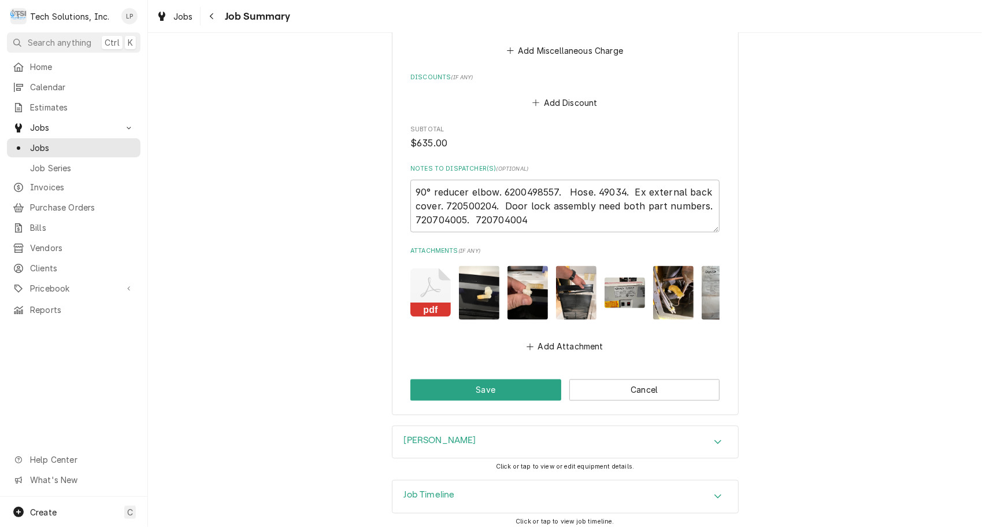
scroll to position [1186, 0]
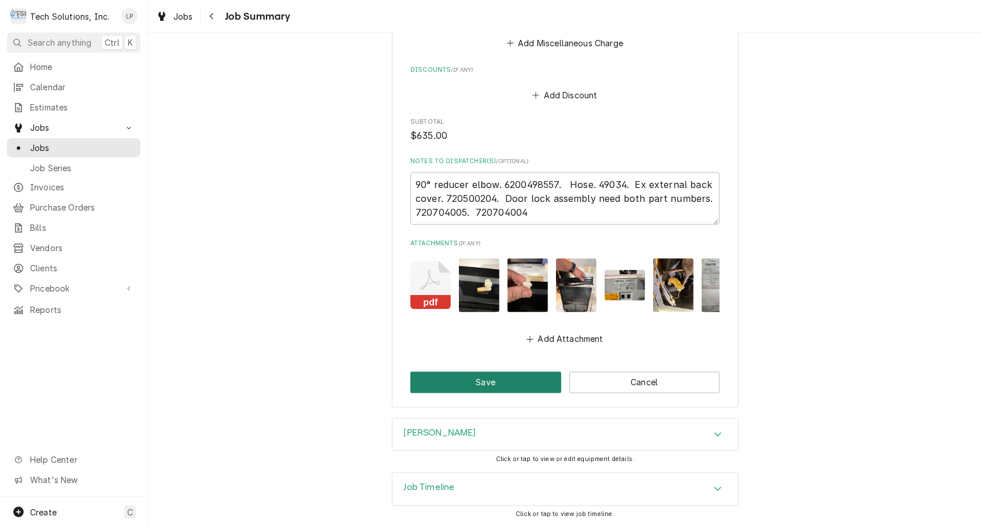
click at [500, 382] on button "Save" at bounding box center [485, 382] width 151 height 21
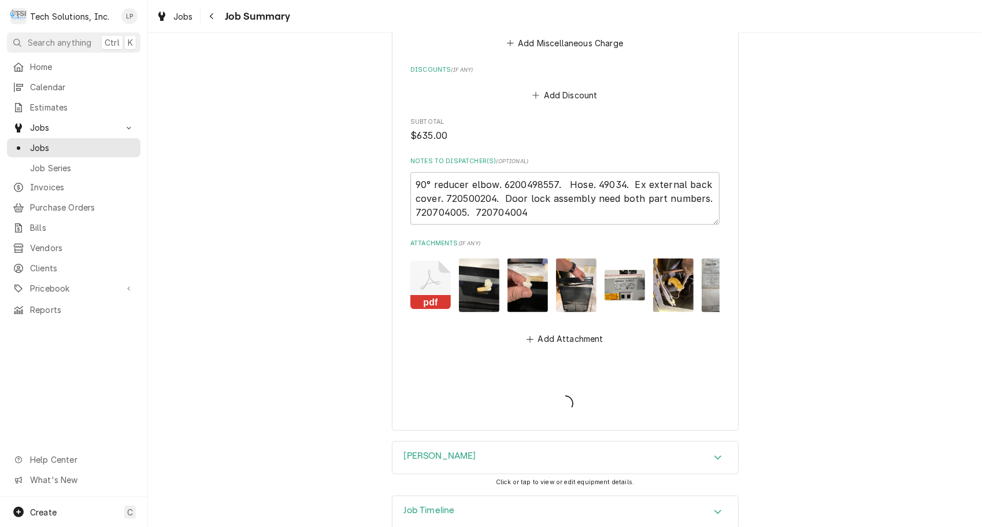
type textarea "x"
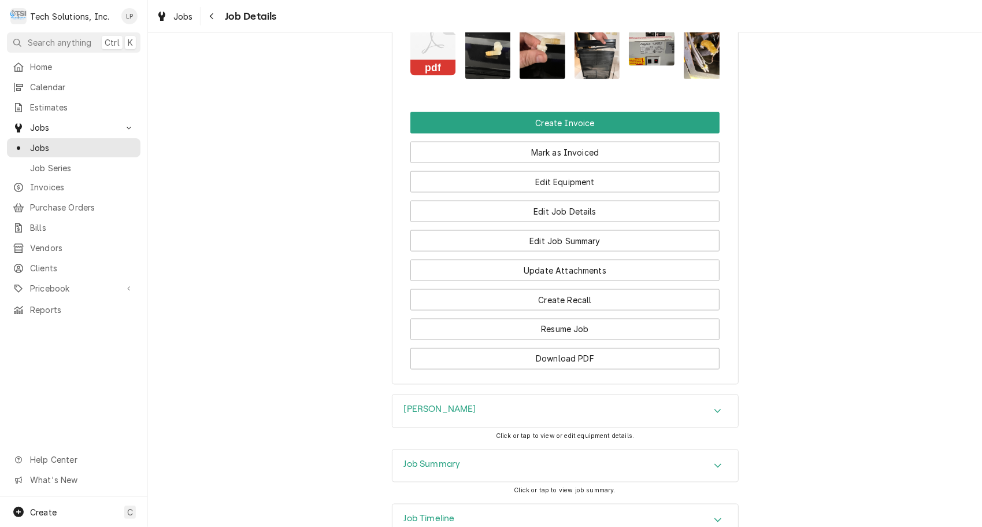
scroll to position [1182, 0]
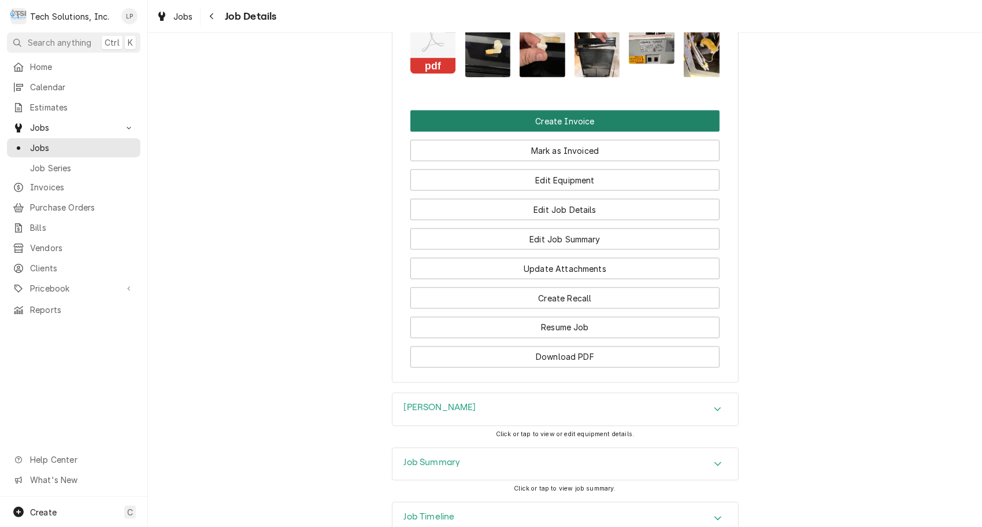
click at [601, 132] on button "Create Invoice" at bounding box center [564, 120] width 309 height 21
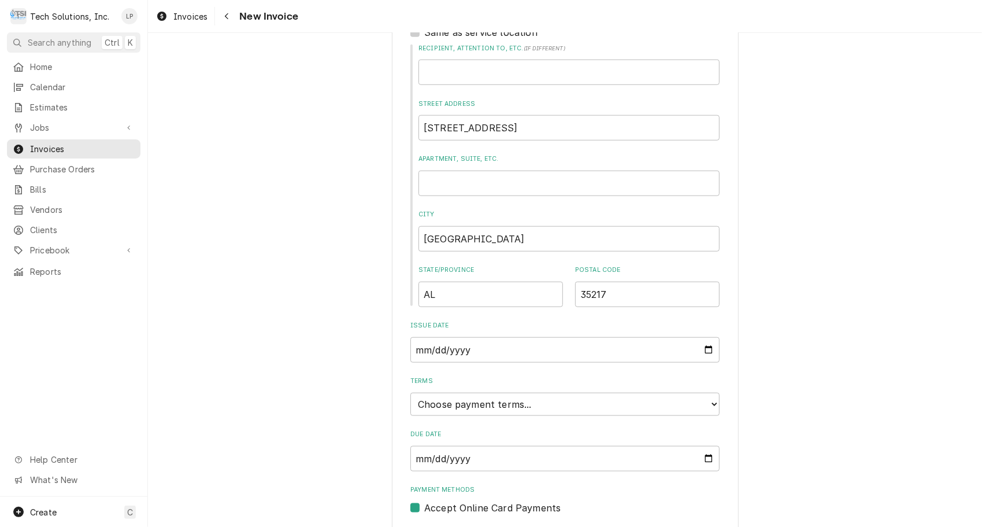
scroll to position [723, 0]
click at [710, 392] on select "Choose payment terms... Same Day Net 7 Net 14 Net 21 Net 30 Net 45 Net 60 Net 90" at bounding box center [564, 402] width 309 height 23
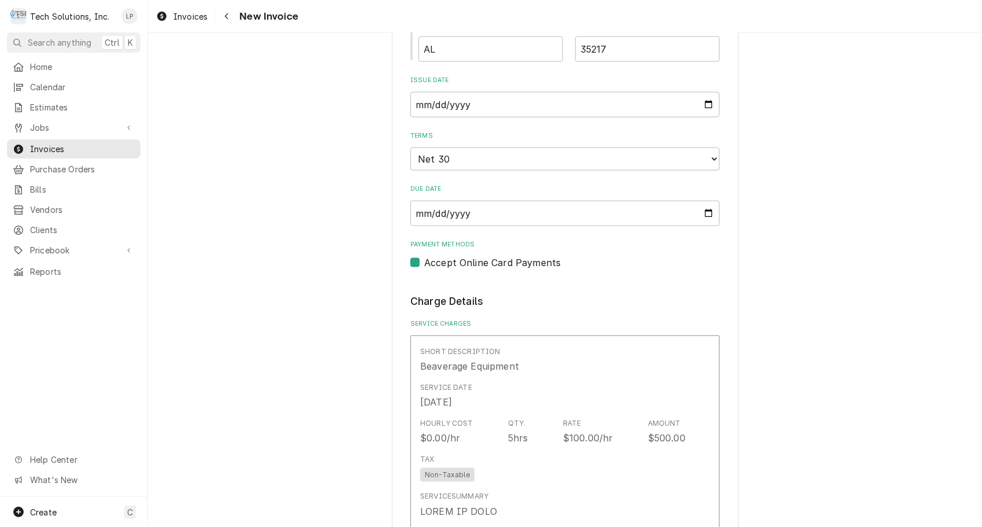
scroll to position [968, 0]
click at [424, 254] on label "Accept Online Card Payments" at bounding box center [492, 261] width 136 height 14
click at [424, 254] on input "Payment Methods" at bounding box center [578, 266] width 309 height 25
checkbox input "false"
type textarea "x"
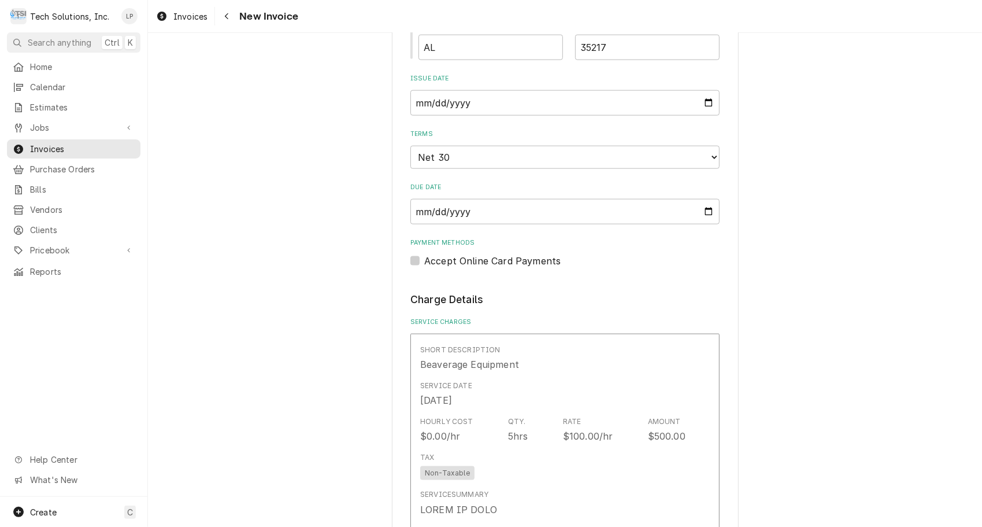
click at [424, 254] on label "Accept Online Card Payments" at bounding box center [492, 261] width 136 height 14
click at [424, 254] on input "Payment Methods" at bounding box center [578, 266] width 309 height 25
checkbox input "true"
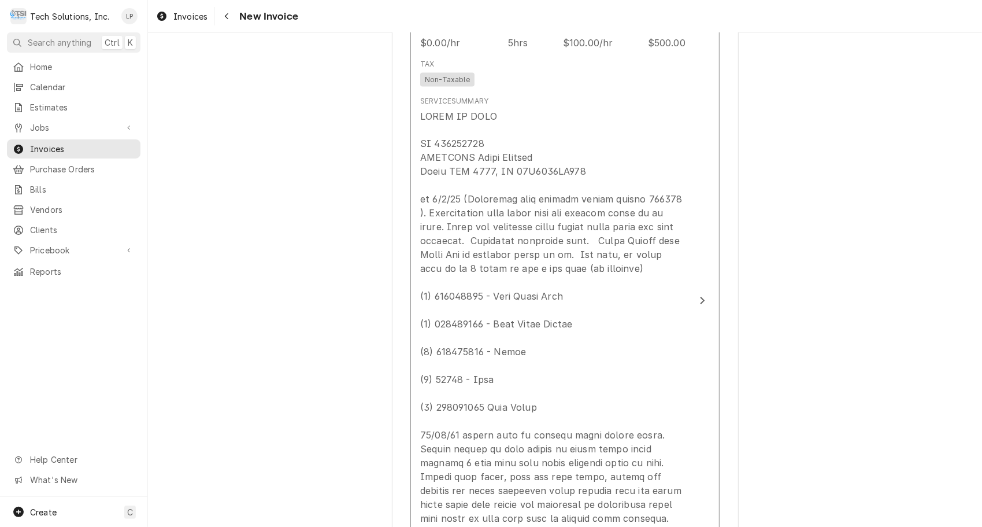
scroll to position [1363, 0]
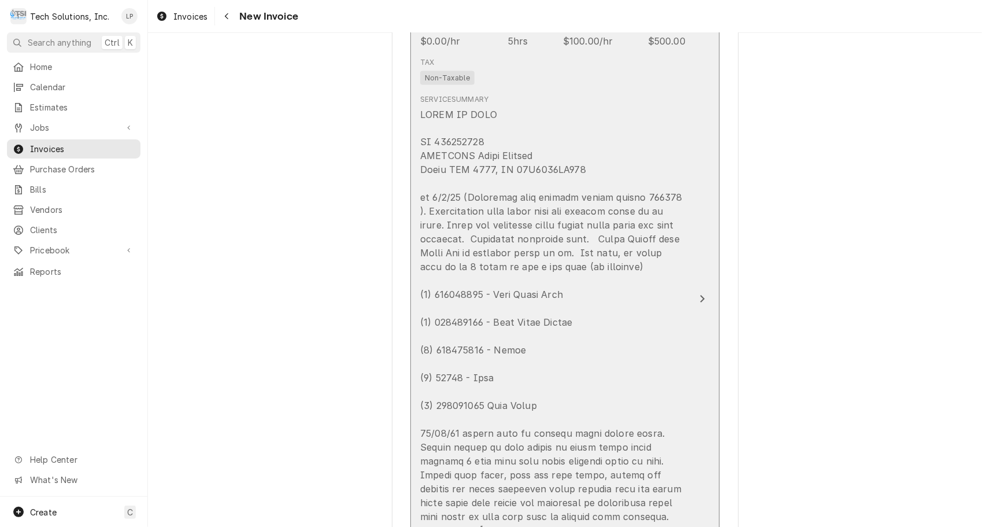
click at [701, 295] on icon "Update Line Item" at bounding box center [703, 299] width 5 height 8
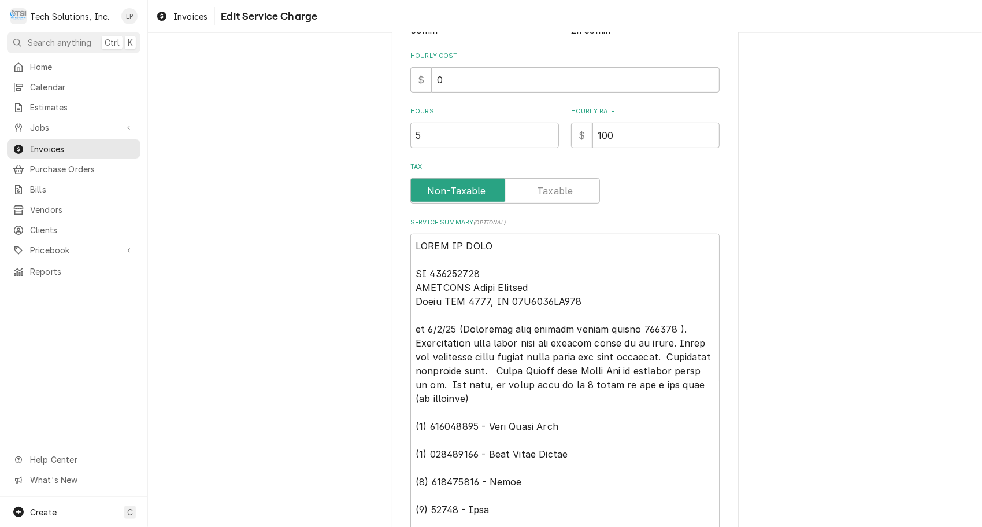
scroll to position [272, 0]
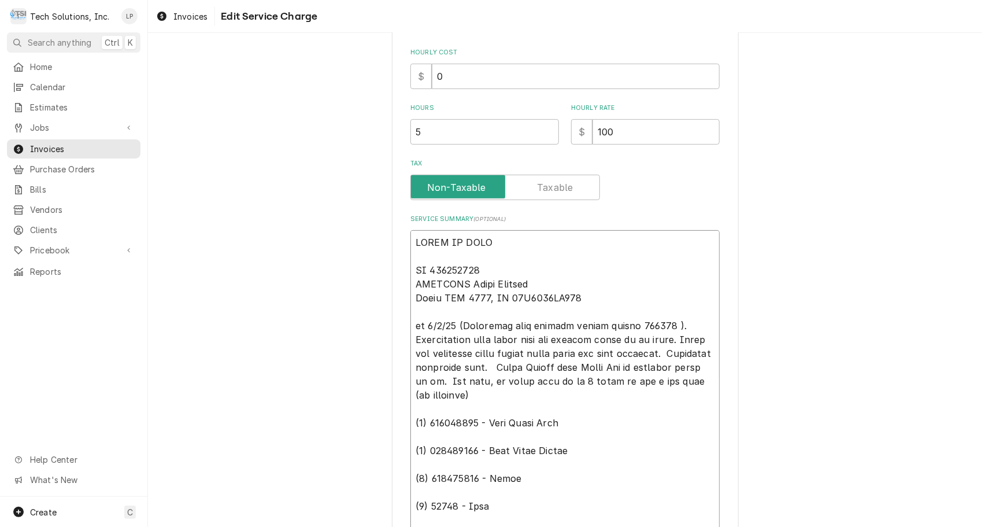
click at [502, 242] on textarea "Service Summary ( optional )" at bounding box center [564, 492] width 309 height 524
type textarea "x"
type textarea "READY TO BIL PO 104627781 CONELIUS Juice Machine Model QST 4000, SN 74A1348QE15…"
type textarea "x"
type textarea "READY TO BI PO 104627781 CONELIUS Juice Machine Model QST 4000, SN 74A1348QE158…"
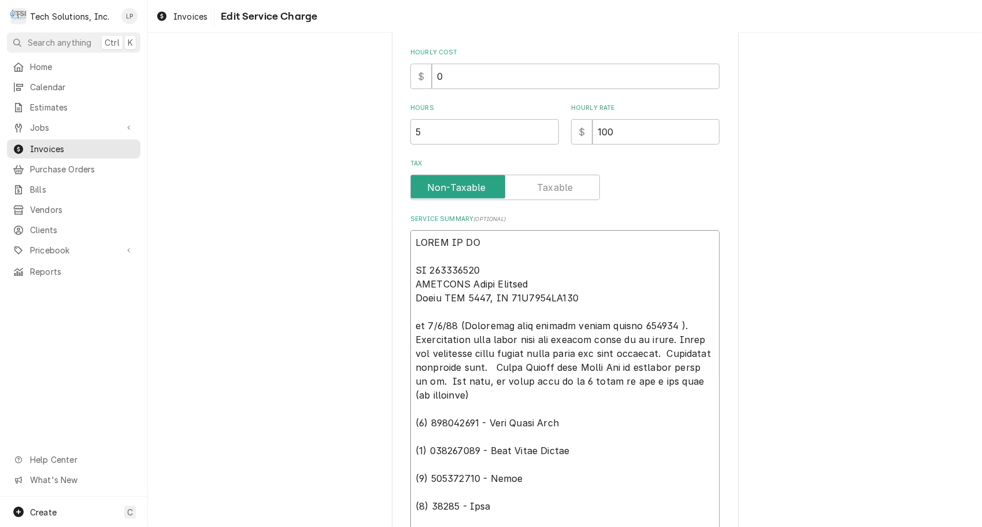
type textarea "x"
type textarea "READY TO B PO 104627781 CONELIUS Juice Machine Model QST 4000, SN 74A1348QE158 …"
type textarea "x"
type textarea "READY TO PO 104627781 CONELIUS Juice Machine Model QST 4000, SN 74A1348QE158 on…"
type textarea "x"
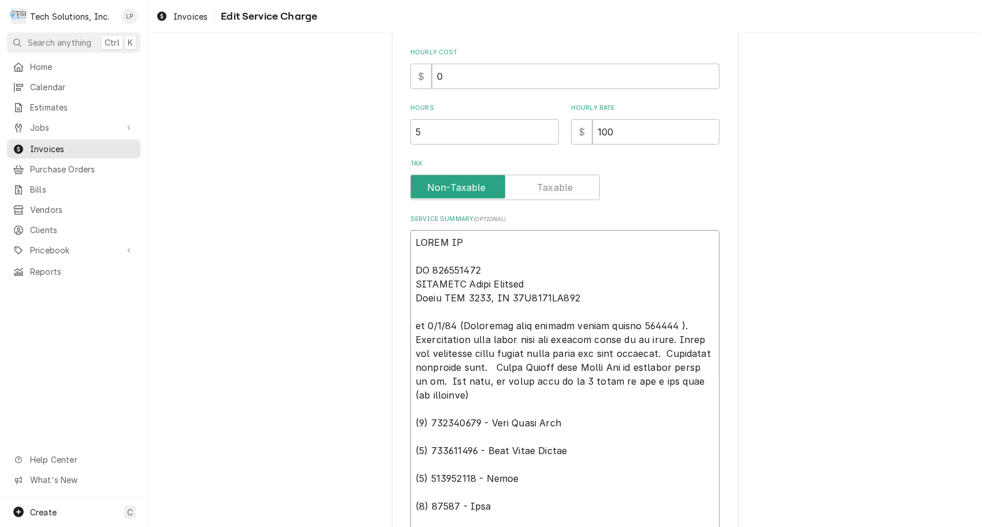
type textarea "READY TO PO 104627781 CONELIUS Juice Machine Model QST 4000, SN 74A1348QE158 on…"
type textarea "x"
type textarea "READY T PO 104627781 CONELIUS Juice Machine Model QST 4000, SN 74A1348QE158 on …"
type textarea "x"
type textarea "READY PO 104627781 CONELIUS Juice Machine Model QST 4000, SN 74A1348QE158 on 9/…"
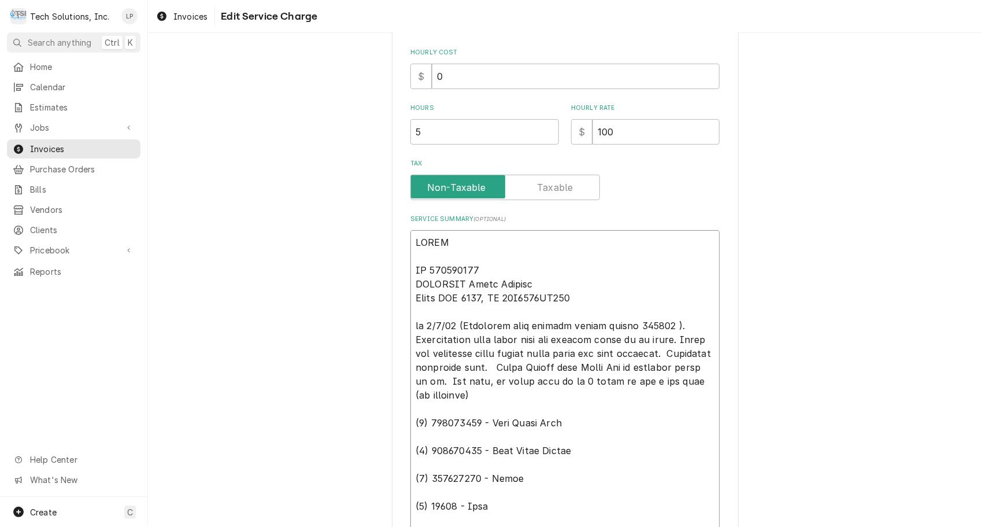
type textarea "x"
type textarea "READY PO 104627781 CONELIUS Juice Machine Model QST 4000, SN 74A1348QE158 on 9/…"
type textarea "x"
type textarea "READ PO 104627781 CONELIUS Juice Machine Model QST 4000, SN 74A1348QE158 on 9/5…"
type textarea "x"
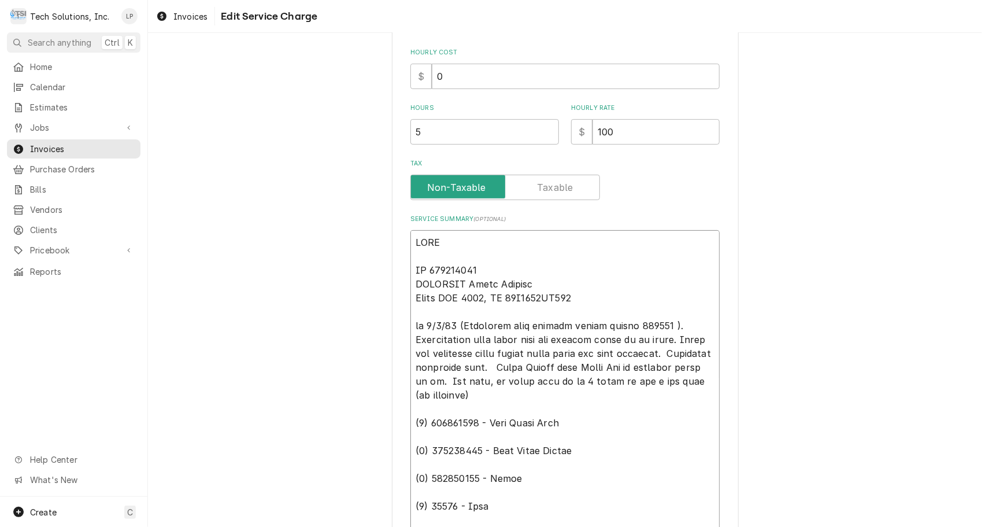
type textarea "REA PO 104627781 CONELIUS Juice Machine Model QST 4000, SN 74A1348QE158 on 9/5/…"
type textarea "x"
type textarea "RE PO 104627781 CONELIUS Juice Machine Model QST 4000, SN 74A1348QE158 on 9/5/2…"
type textarea "x"
type textarea "R PO 104627781 CONELIUS Juice Machine Model QST 4000, SN 74A1348QE158 on 9/5/25…"
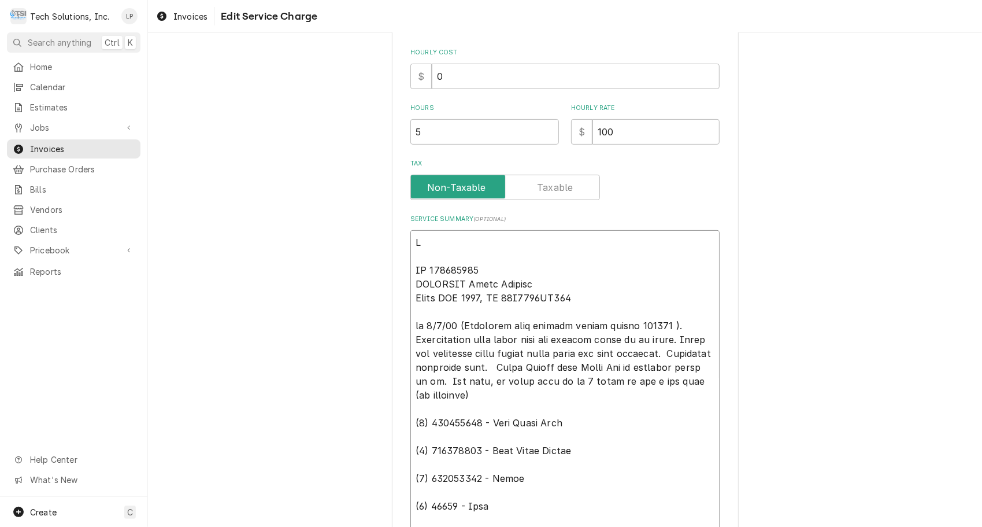
type textarea "x"
type textarea "PO 104627781 CONELIUS Juice Machine Model QST 4000, SN 74A1348QE158 on 9/5/25 (…"
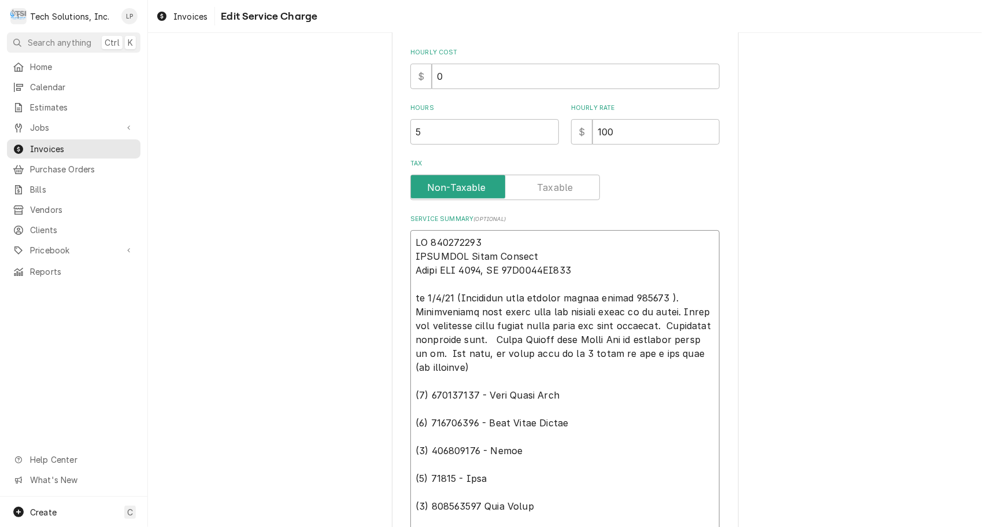
type textarea "x"
type textarea "PO 104627781 CONELIUS Juice Machine Model QST 4000, SN 74A1348QE158 on 9/5/25 (…"
type textarea "x"
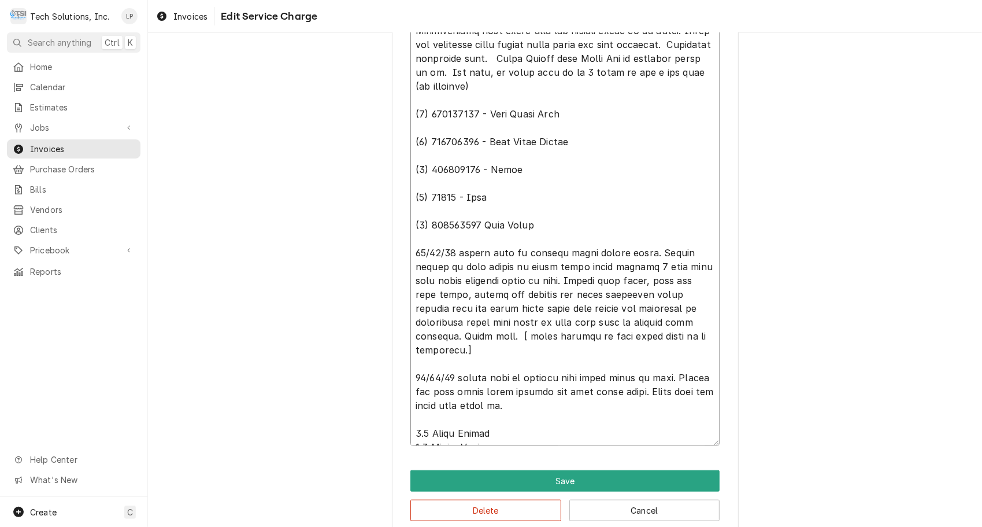
scroll to position [572, 0]
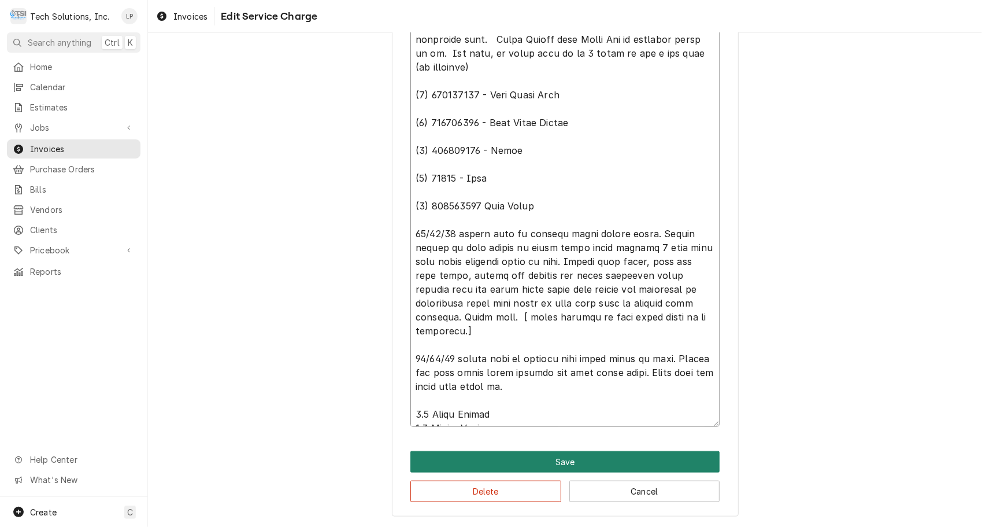
type textarea "PO 104627781 CONELIUS Juice Machine Model QST 4000, SN 74A1348QE158 on 9/5/25 (…"
click at [536, 460] on button "Save" at bounding box center [564, 461] width 309 height 21
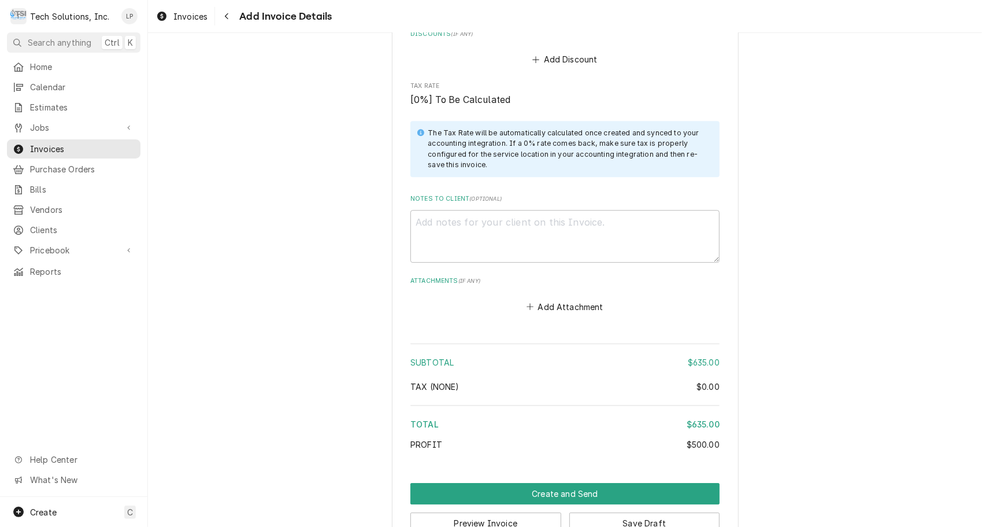
scroll to position [2245, 0]
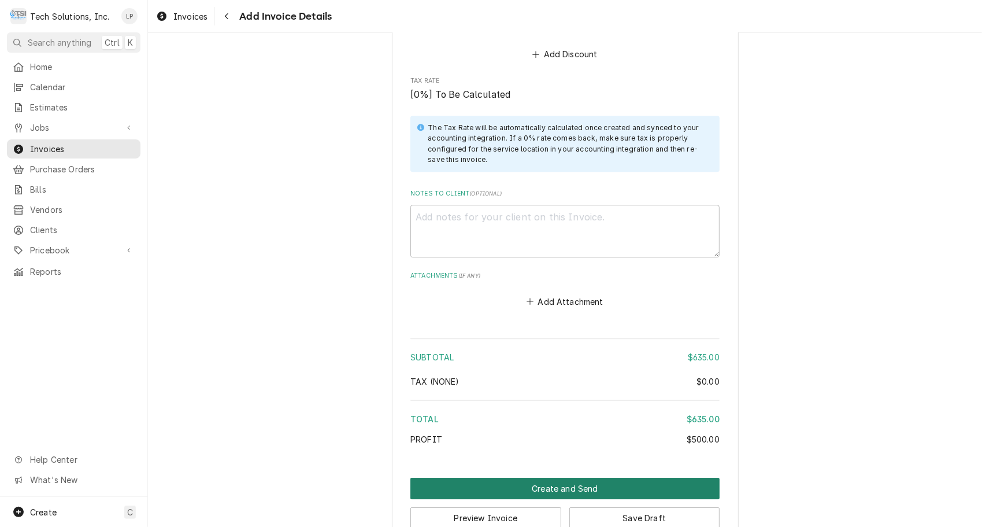
click at [531, 478] on button "Create and Send" at bounding box center [564, 488] width 309 height 21
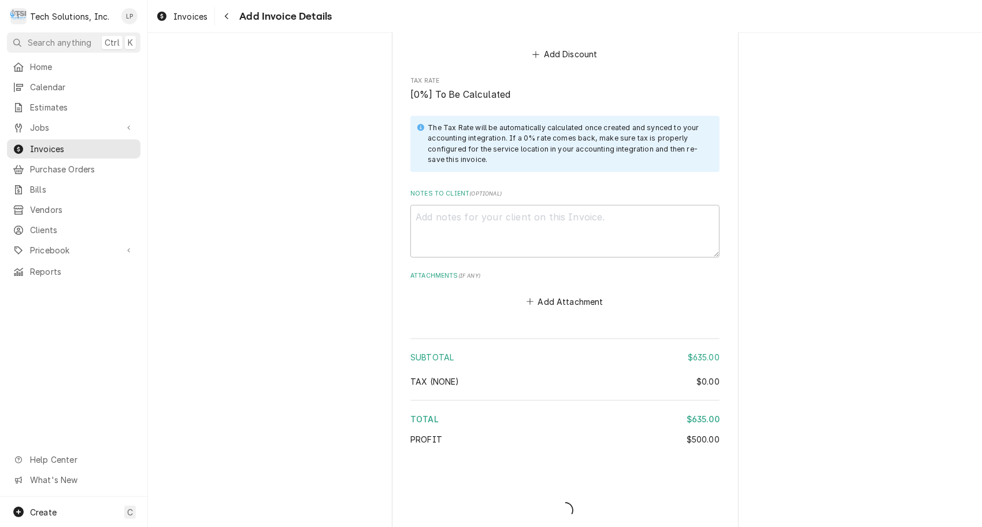
scroll to position [2237, 0]
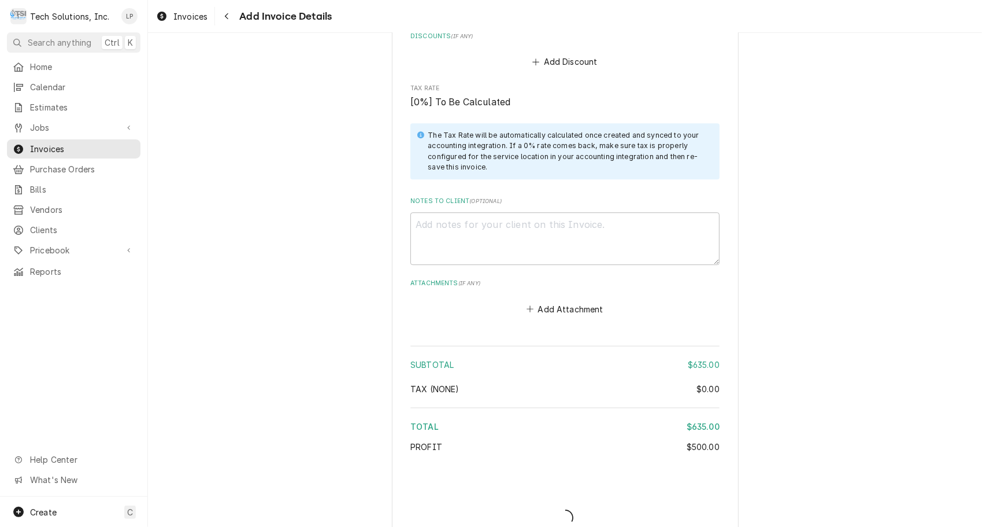
type textarea "x"
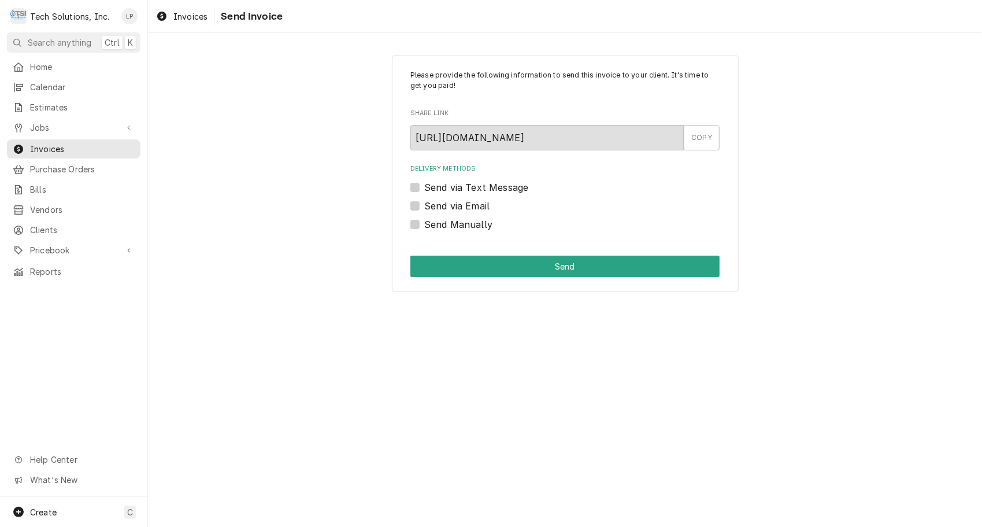
click at [424, 205] on label "Send via Email" at bounding box center [456, 206] width 65 height 14
click at [424, 205] on input "Send via Email" at bounding box center [578, 211] width 309 height 25
checkbox input "true"
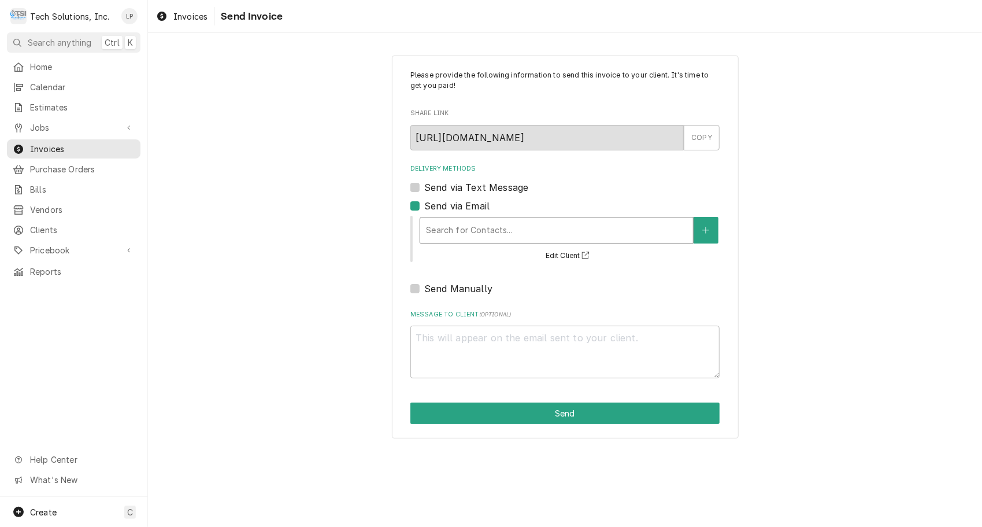
click at [441, 232] on div "Delivery Methods" at bounding box center [556, 230] width 261 height 21
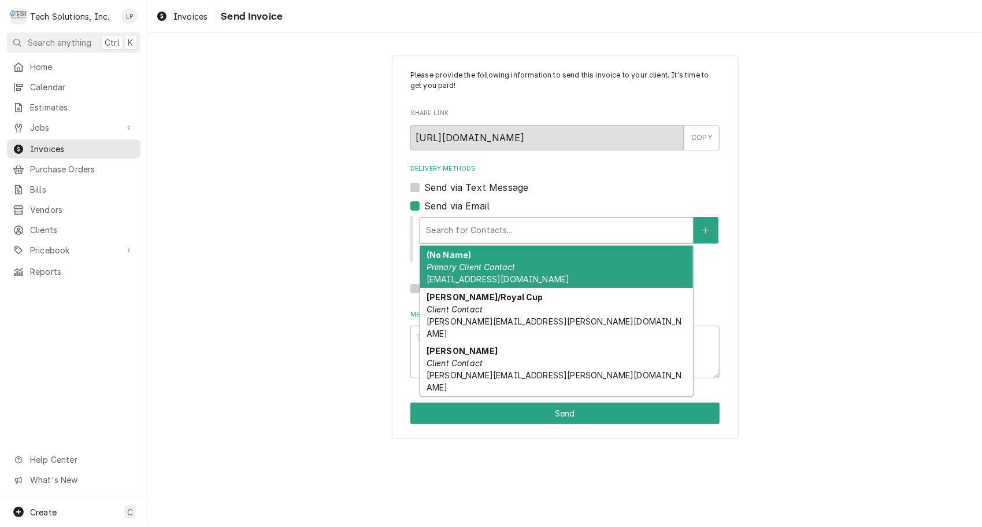
type textarea "x"
type input "a"
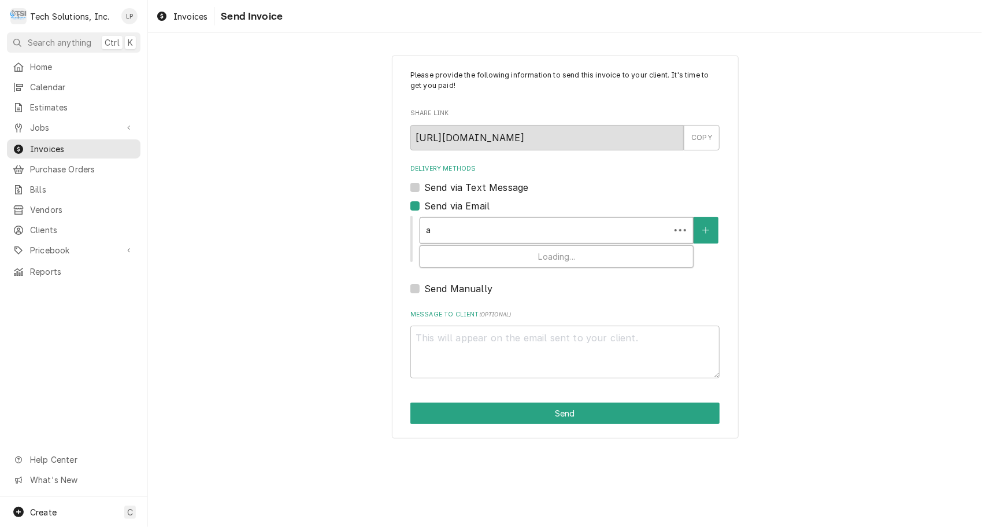
type textarea "x"
type input "ap"
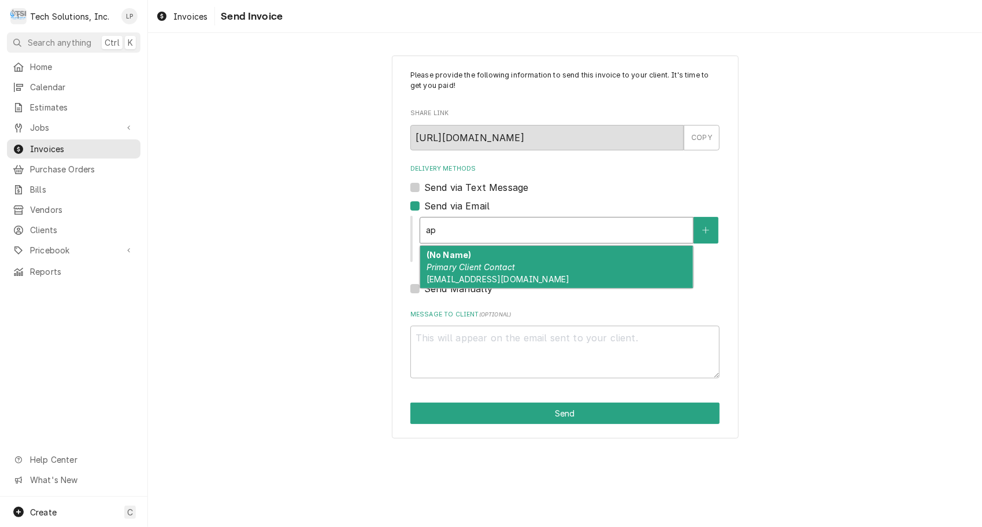
click at [446, 273] on div "(No Name) Primary Client Contact apinvoices@royalcupcoffee.com" at bounding box center [556, 267] width 273 height 42
type textarea "x"
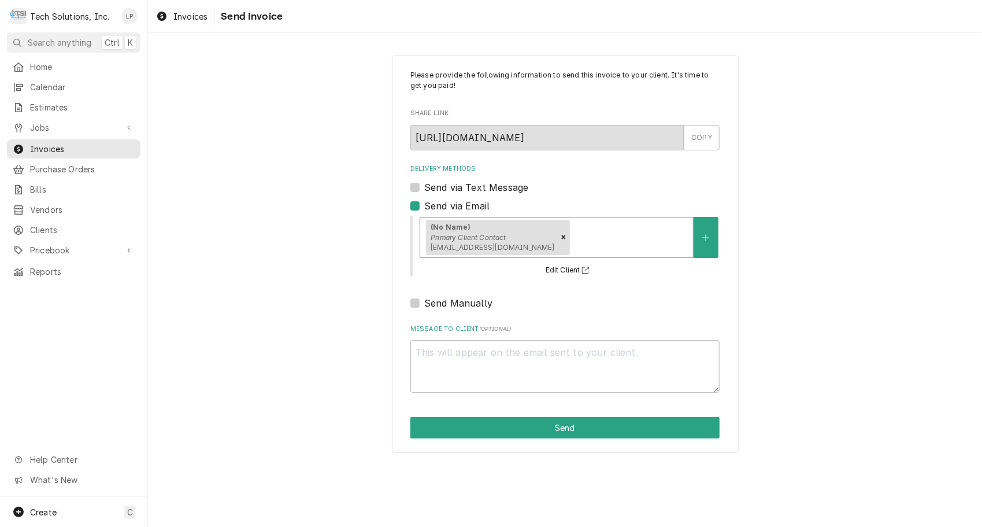
click at [535, 294] on div "Delivery Methods Send via Text Message Send via Email option [object Object], s…" at bounding box center [564, 237] width 309 height 146
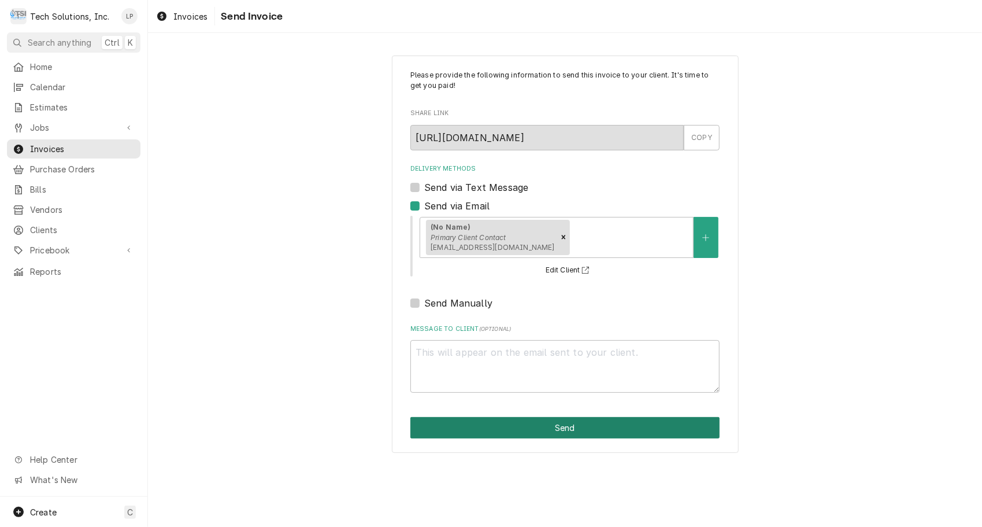
click at [564, 430] on button "Send" at bounding box center [564, 427] width 309 height 21
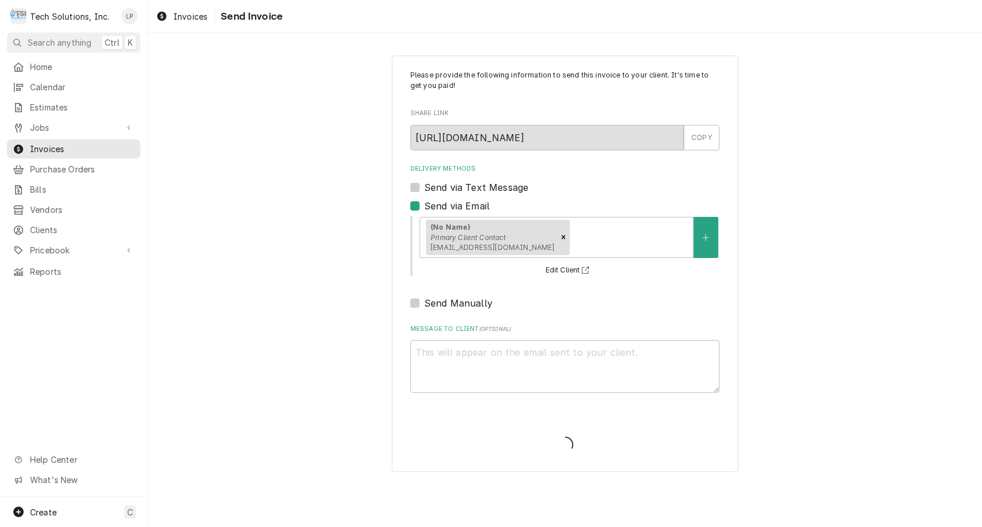
type textarea "x"
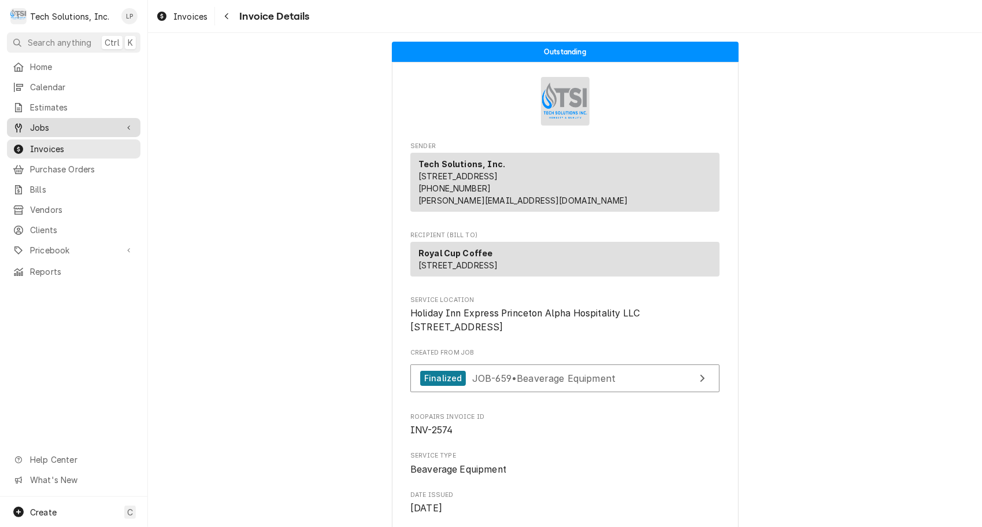
click at [40, 121] on span "Jobs" at bounding box center [73, 127] width 87 height 12
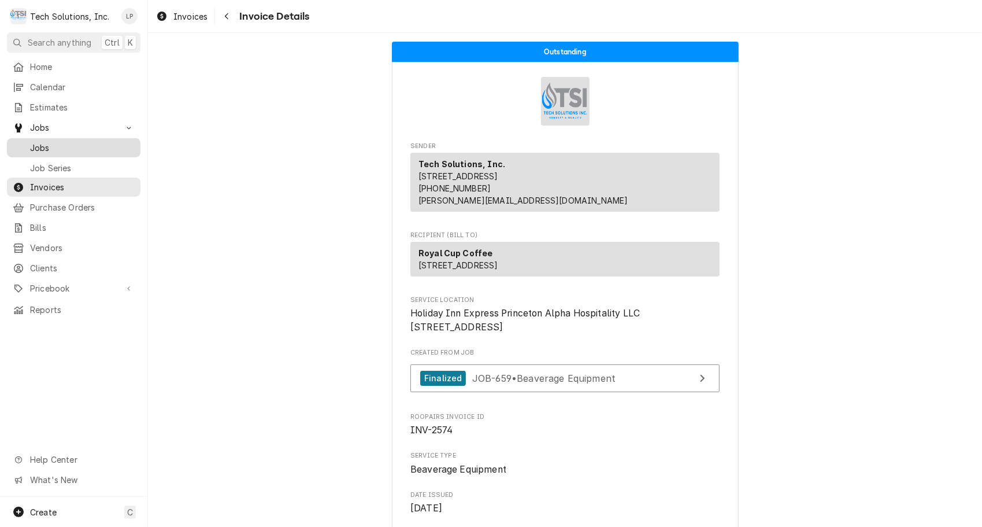
click at [46, 142] on span "Jobs" at bounding box center [82, 148] width 105 height 12
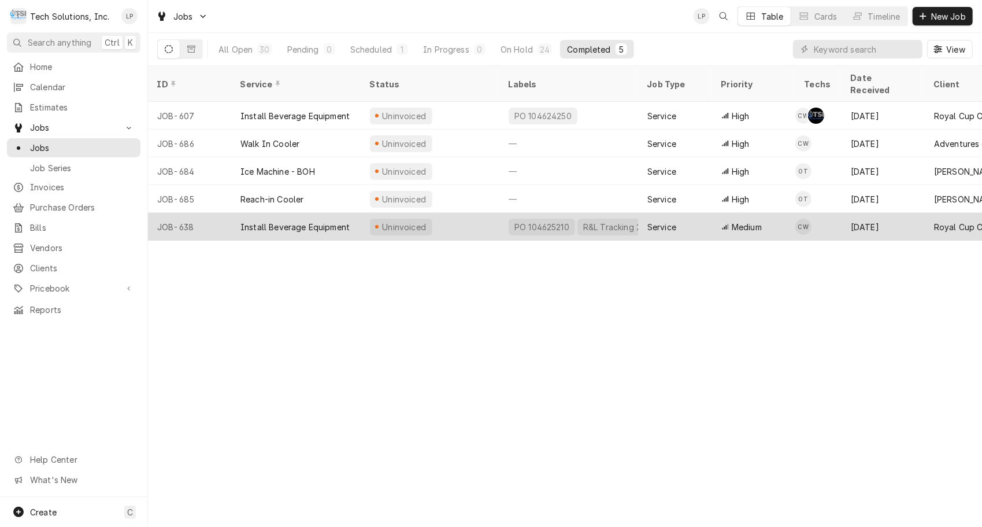
click at [521, 221] on div "PO 104625210" at bounding box center [541, 227] width 57 height 12
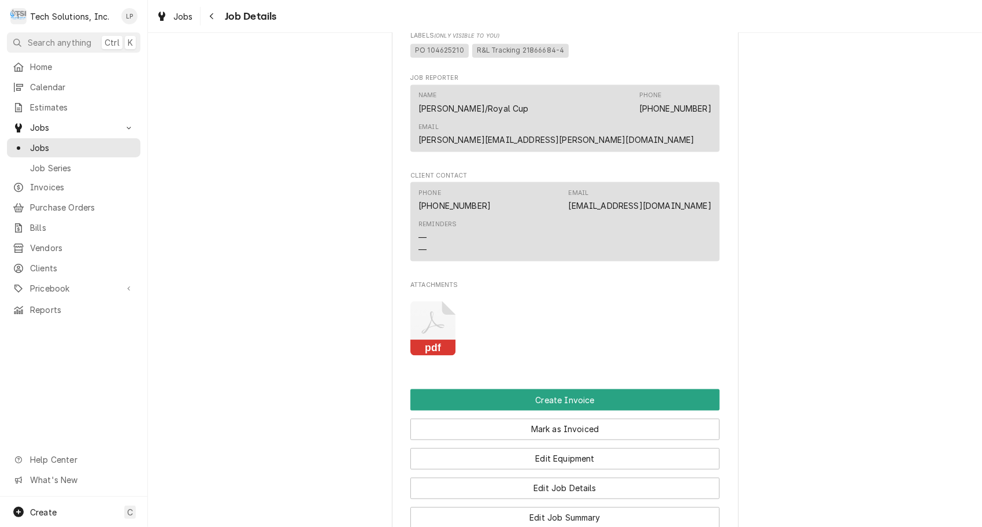
scroll to position [1109, 0]
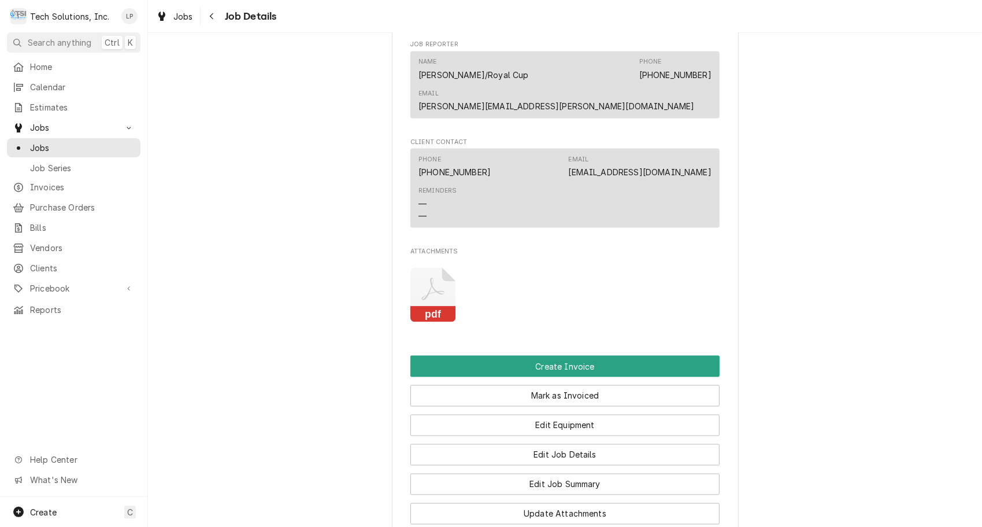
click at [423, 293] on icon "Attachments" at bounding box center [433, 295] width 46 height 55
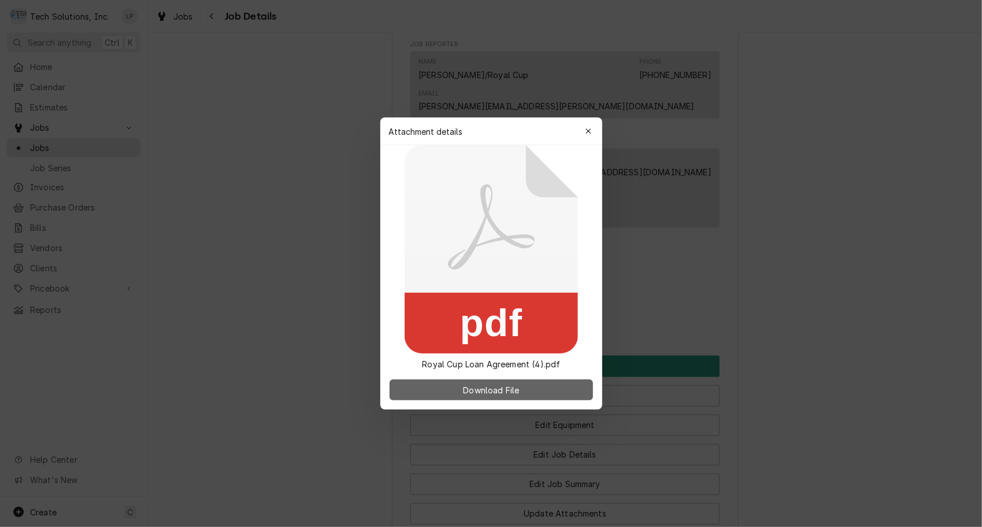
click at [470, 393] on span "Download File" at bounding box center [491, 390] width 61 height 12
click at [476, 390] on span "Download File" at bounding box center [491, 390] width 61 height 12
click at [588, 131] on icon "button" at bounding box center [588, 130] width 5 height 5
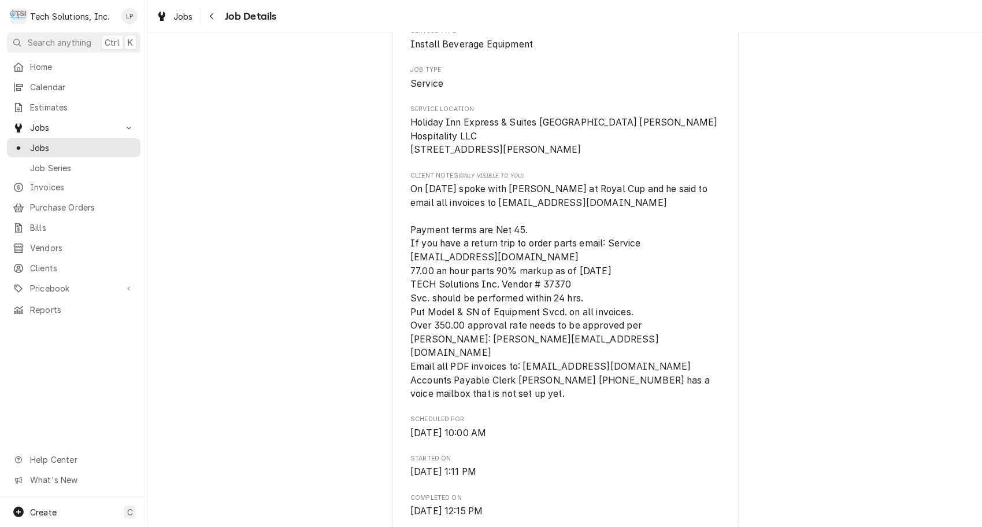
scroll to position [220, 0]
click at [410, 120] on span "Holiday Inn Express & Suites Charleston - Lake Norman Hospitality LLC 410 New G…" at bounding box center [565, 133] width 310 height 38
click at [472, 131] on span "Holiday Inn Express & Suites Charleston - Lake Norman Hospitality LLC 410 New G…" at bounding box center [564, 133] width 309 height 41
click at [410, 150] on span "Holiday Inn Express & Suites Charleston - Lake Norman Hospitality LLC 410 New G…" at bounding box center [565, 133] width 310 height 38
drag, startPoint x: 407, startPoint y: 150, endPoint x: 525, endPoint y: 142, distance: 118.2
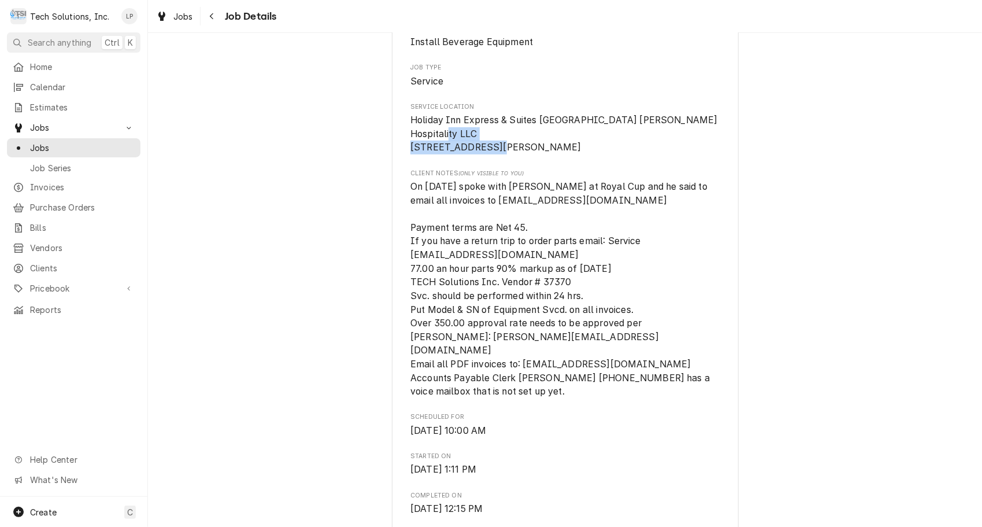
click at [525, 142] on span "Holiday Inn Express & Suites Charleston - Lake Norman Hospitality LLC 410 New G…" at bounding box center [564, 133] width 309 height 41
drag, startPoint x: 525, startPoint y: 142, endPoint x: 547, endPoint y: 153, distance: 24.3
click at [547, 153] on span "Holiday Inn Express & Suites Charleston - Lake Norman Hospitality LLC 410 New G…" at bounding box center [564, 133] width 309 height 41
drag, startPoint x: 405, startPoint y: 147, endPoint x: 531, endPoint y: 162, distance: 127.0
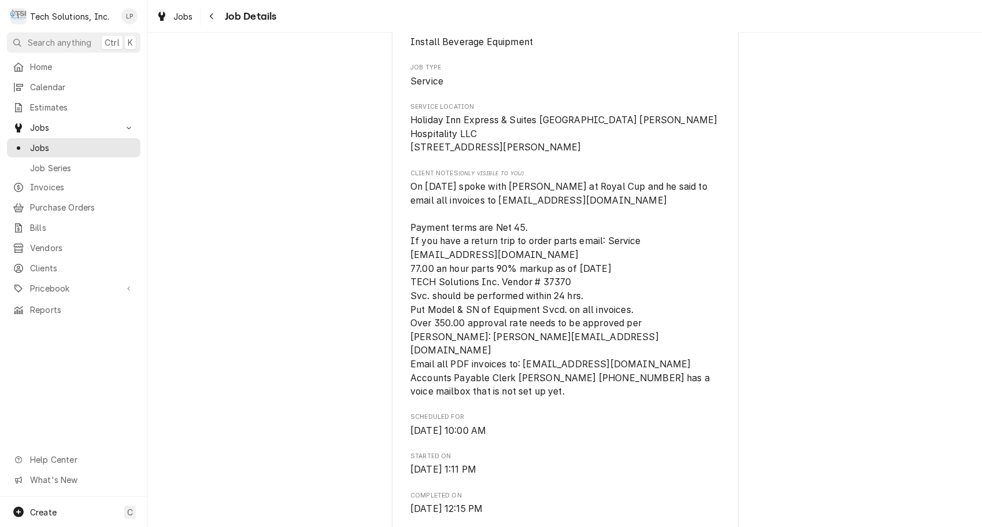
copy span "410 New Goff Mountain Rd Charleston, WV 25313"
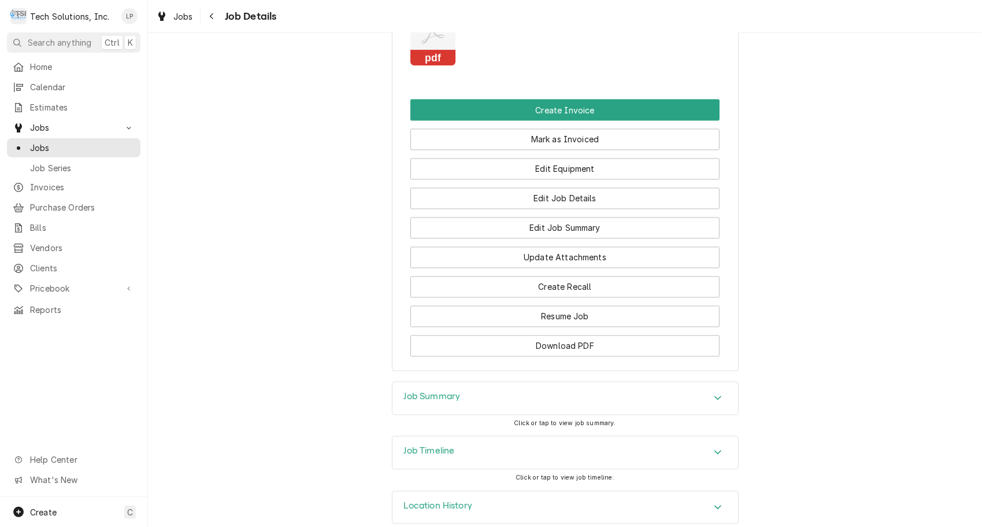
scroll to position [1386, 0]
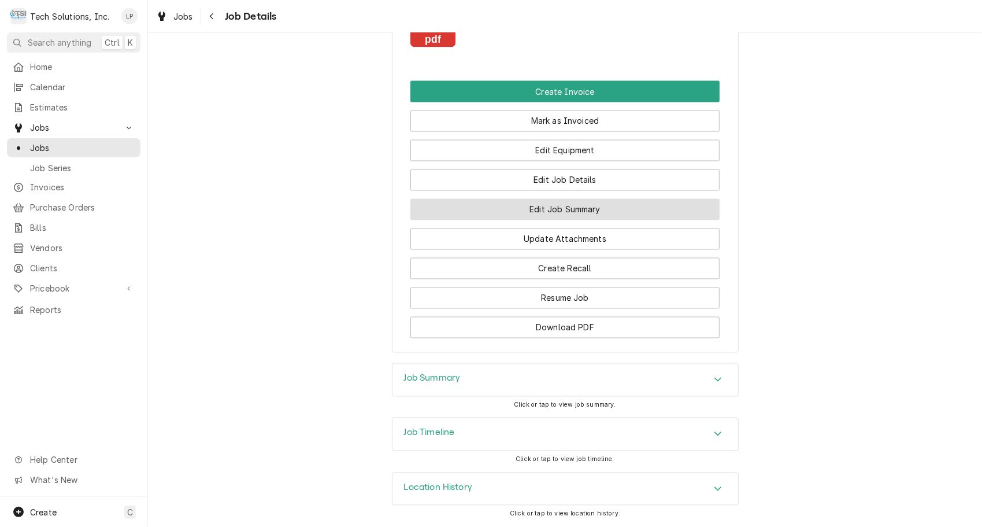
click at [535, 210] on button "Edit Job Summary" at bounding box center [564, 209] width 309 height 21
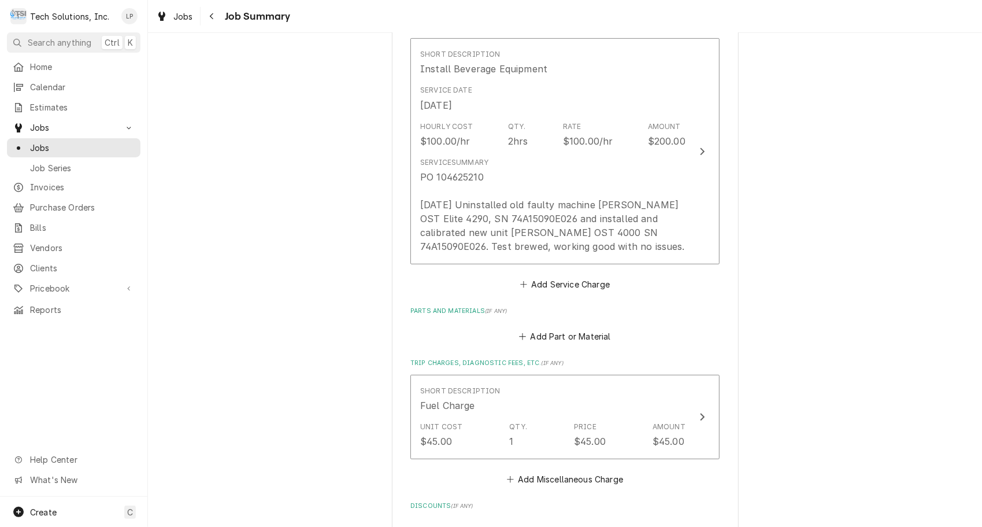
scroll to position [313, 0]
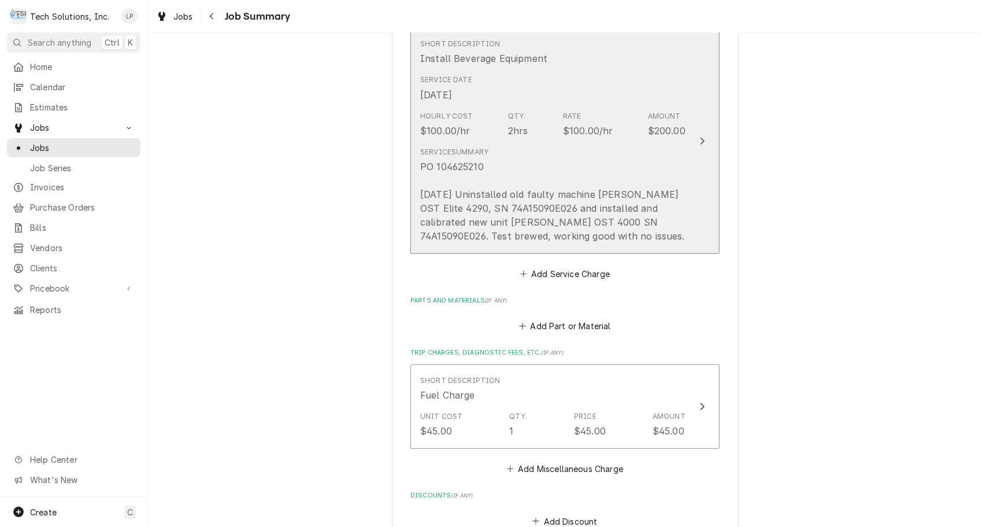
click at [700, 142] on icon "Update Line Item" at bounding box center [703, 140] width 6 height 9
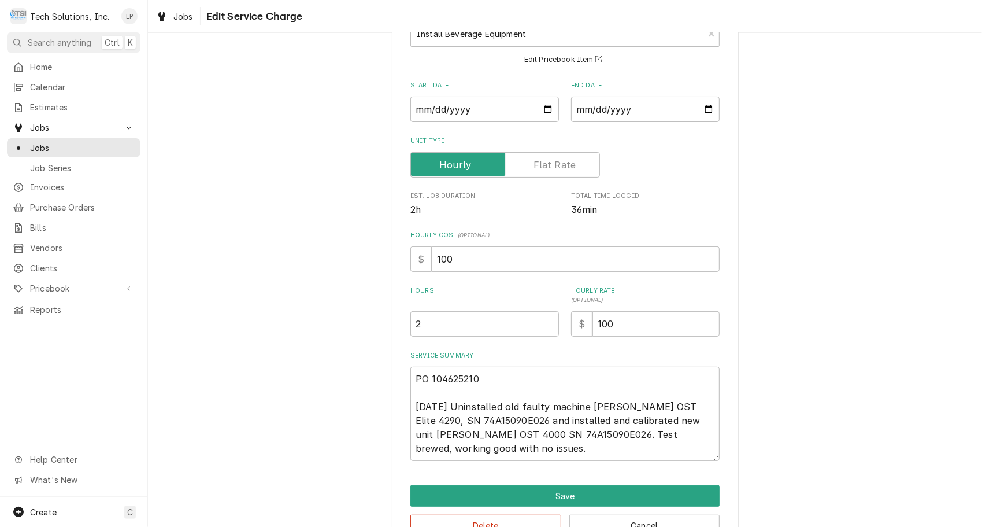
scroll to position [123, 0]
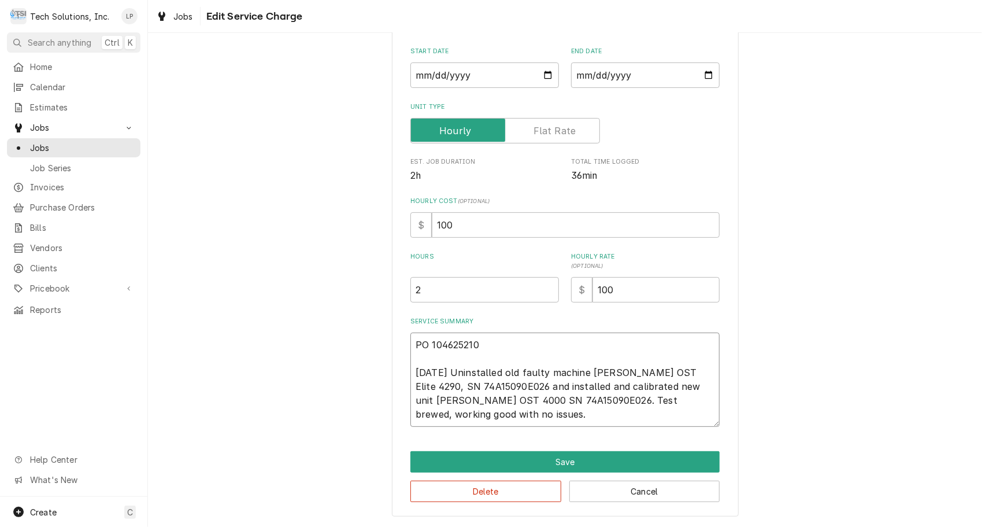
click at [461, 413] on textarea "PO 104625210 [DATE] Uninstalled old faulty machine [PERSON_NAME] OST Elite 4290…" at bounding box center [564, 379] width 309 height 94
type textarea "x"
type textarea "PO 104625210 [DATE] Uninstalled old faulty machine [PERSON_NAME] OST Elite 4290…"
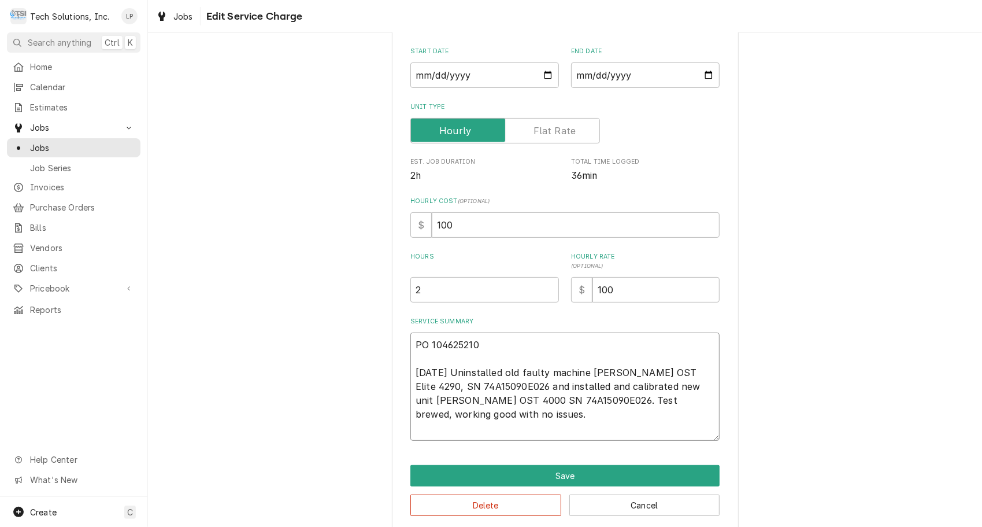
type textarea "x"
type textarea "PO 104625210 [DATE] Uninstalled old faulty machine [PERSON_NAME] OST Elite 4290…"
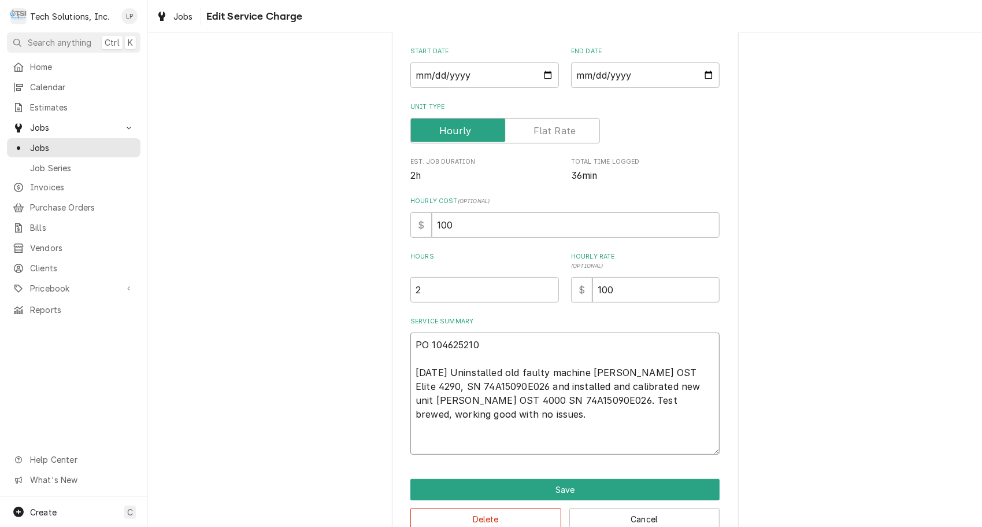
type textarea "x"
type textarea "PO 104625210 [DATE] Uninstalled old faulty machine [PERSON_NAME] OST Elite 4290…"
type textarea "x"
type textarea "PO 104625210 9/18/25 Uninstalled old faulty machine Cornelius OST Elite 4290, S…"
type textarea "x"
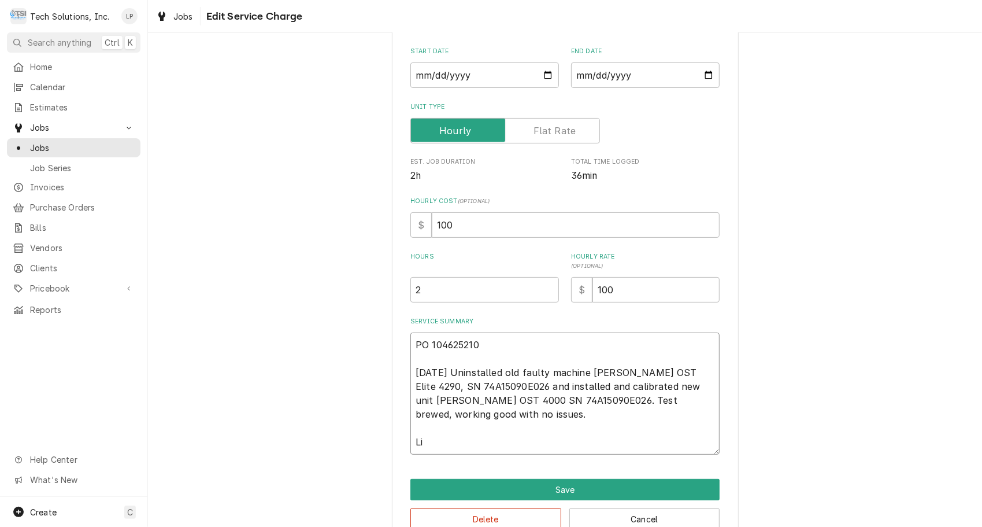
type textarea "PO 104625210 9/18/25 Uninstalled old faulty machine Cornelius OST Elite 4290, S…"
type textarea "x"
type textarea "PO 104625210 9/18/25 Uninstalled old faulty machine Cornelius OST Elite 4290, S…"
type textarea "x"
type textarea "PO 104625210 9/18/25 Uninstalled old faulty machine Cornelius OST Elite 4290, S…"
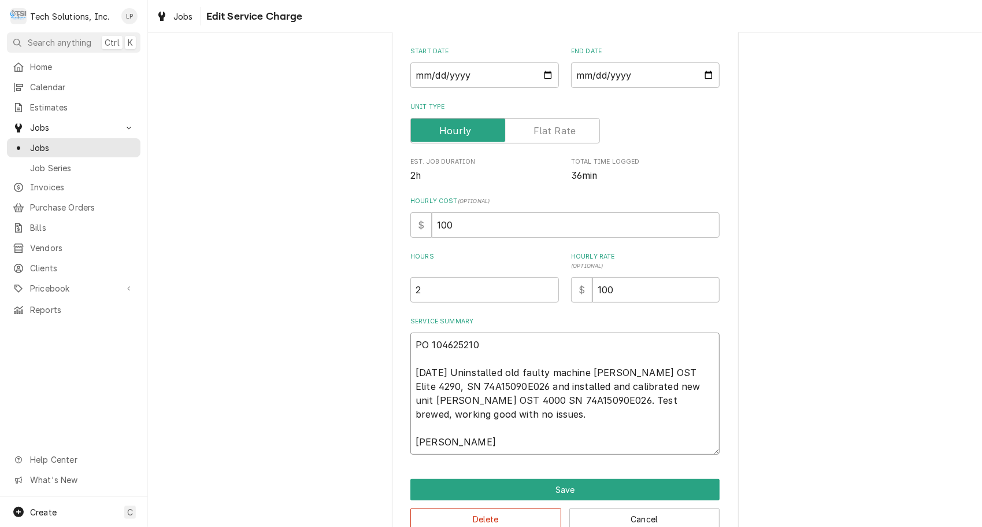
type textarea "x"
type textarea "PO 104625210 9/18/25 Uninstalled old faulty machine Cornelius OST Elite 4290, S…"
type textarea "x"
type textarea "PO 104625210 9/18/25 Uninstalled old faulty machine Cornelius OST Elite 4290, S…"
type textarea "x"
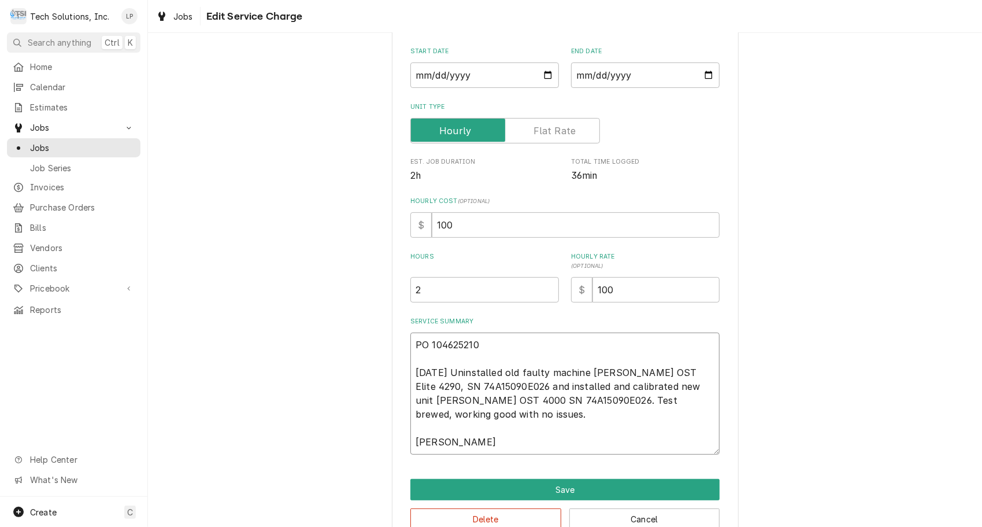
type textarea "PO 104625210 9/18/25 Uninstalled old faulty machine Cornelius OST Elite 4290, S…"
type textarea "x"
type textarea "PO 104625210 9/18/25 Uninstalled old faulty machine Cornelius OST Elite 4290, S…"
type textarea "x"
type textarea "PO 104625210 9/18/25 Uninstalled old faulty machine Cornelius OST Elite 4290, S…"
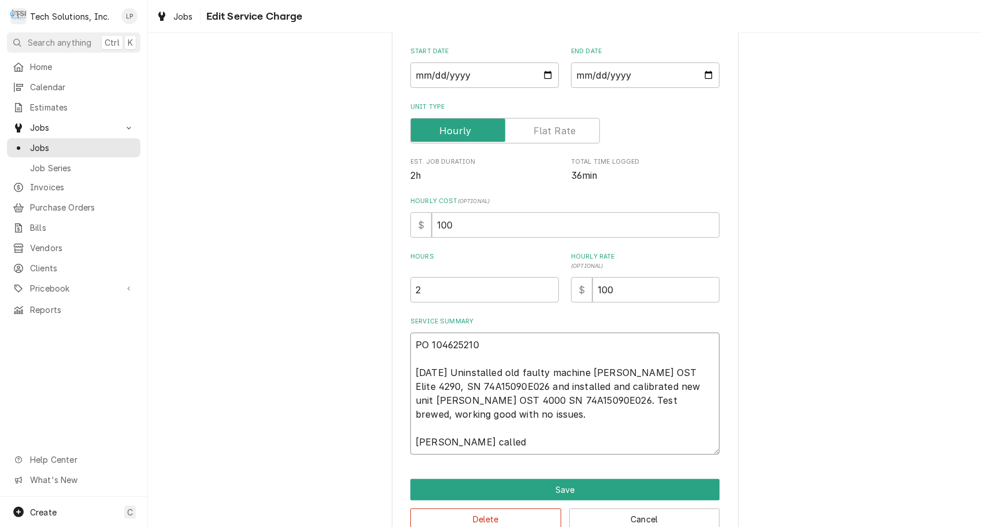
type textarea "x"
type textarea "PO 104625210 9/18/25 Uninstalled old faulty machine Cornelius OST Elite 4290, S…"
type textarea "x"
type textarea "PO 104625210 9/18/25 Uninstalled old faulty machine Cornelius OST Elite 4290, S…"
type textarea "x"
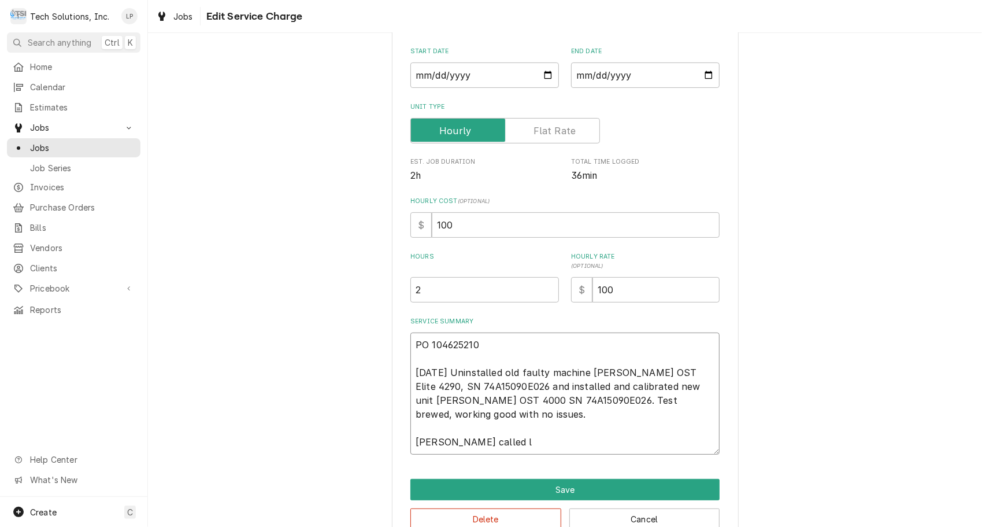
type textarea "PO 104625210 9/18/25 Uninstalled old faulty machine Cornelius OST Elite 4290, S…"
type textarea "x"
type textarea "PO 104625210 9/18/25 Uninstalled old faulty machine Cornelius OST Elite 4290, S…"
type textarea "x"
type textarea "PO 104625210 9/18/25 Uninstalled old faulty machine Cornelius OST Elite 4290, S…"
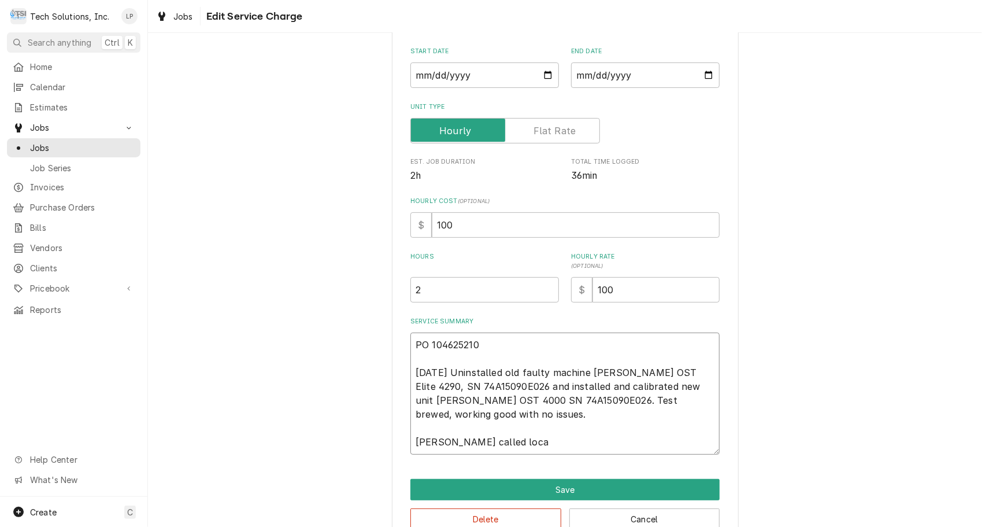
type textarea "x"
type textarea "PO 104625210 9/18/25 Uninstalled old faulty machine Cornelius OST Elite 4290, S…"
type textarea "x"
type textarea "PO 104625210 9/18/25 Uninstalled old faulty machine Cornelius OST Elite 4290, S…"
type textarea "x"
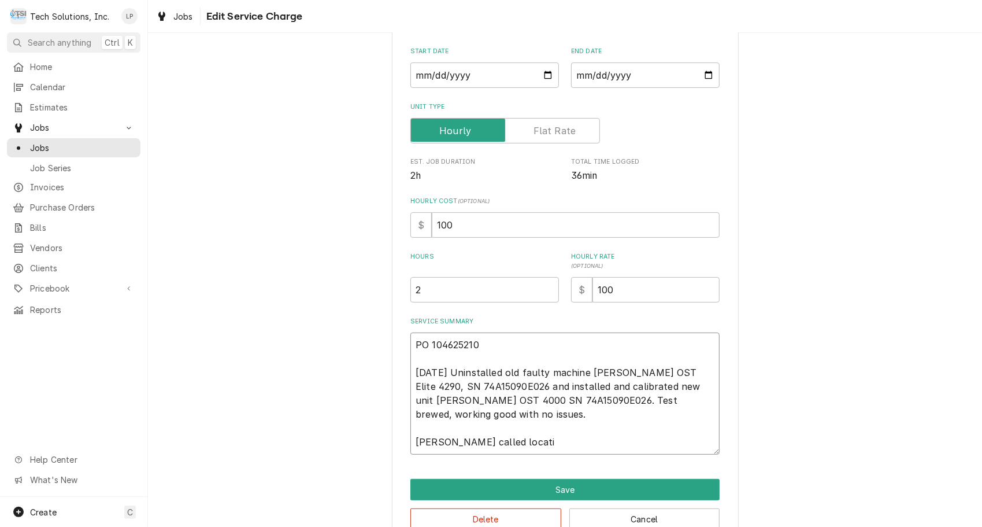
type textarea "PO 104625210 9/18/25 Uninstalled old faulty machine Cornelius OST Elite 4290, S…"
type textarea "x"
type textarea "PO 104625210 9/18/25 Uninstalled old faulty machine Cornelius OST Elite 4290, S…"
type textarea "x"
type textarea "PO 104625210 9/18/25 Uninstalled old faulty machine Cornelius OST Elite 4290, S…"
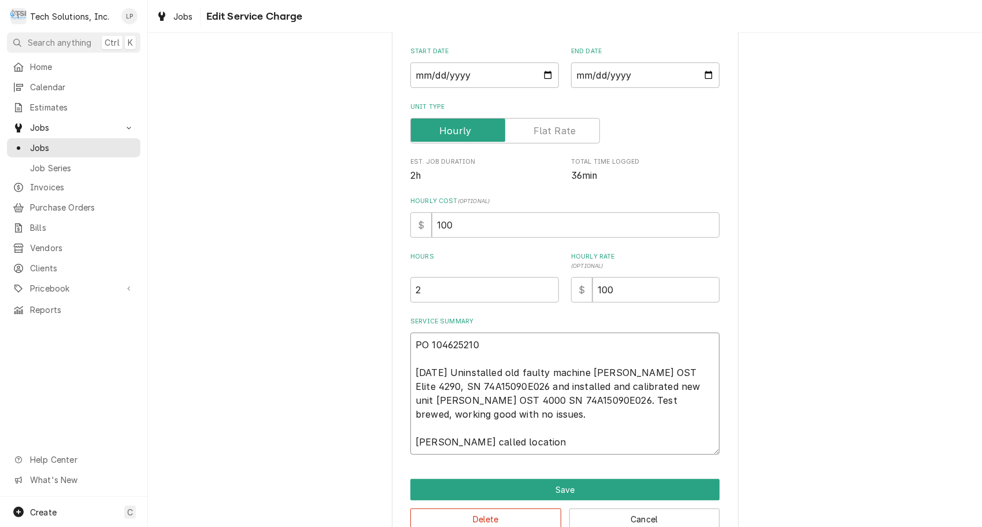
type textarea "x"
type textarea "PO 104625210 9/18/25 Uninstalled old faulty machine Cornelius OST Elite 4290, S…"
type textarea "x"
type textarea "PO 104625210 9/18/25 Uninstalled old faulty machine Cornelius OST Elite 4290, S…"
type textarea "x"
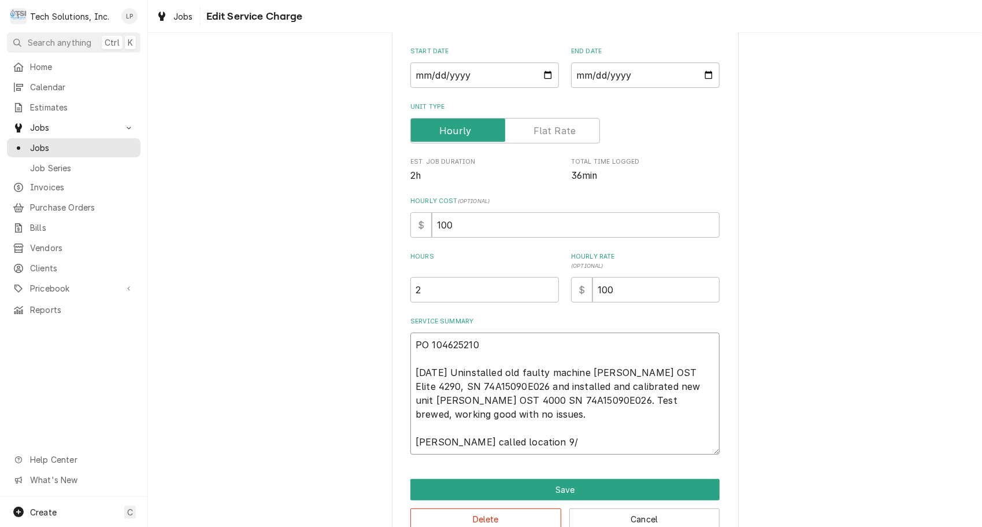
type textarea "PO 104625210 9/18/25 Uninstalled old faulty machine Cornelius OST Elite 4290, S…"
type textarea "x"
type textarea "PO 104625210 9/18/25 Uninstalled old faulty machine Cornelius OST Elite 4290, S…"
type textarea "x"
type textarea "PO 104625210 9/18/25 Uninstalled old faulty machine Cornelius OST Elite 4290, S…"
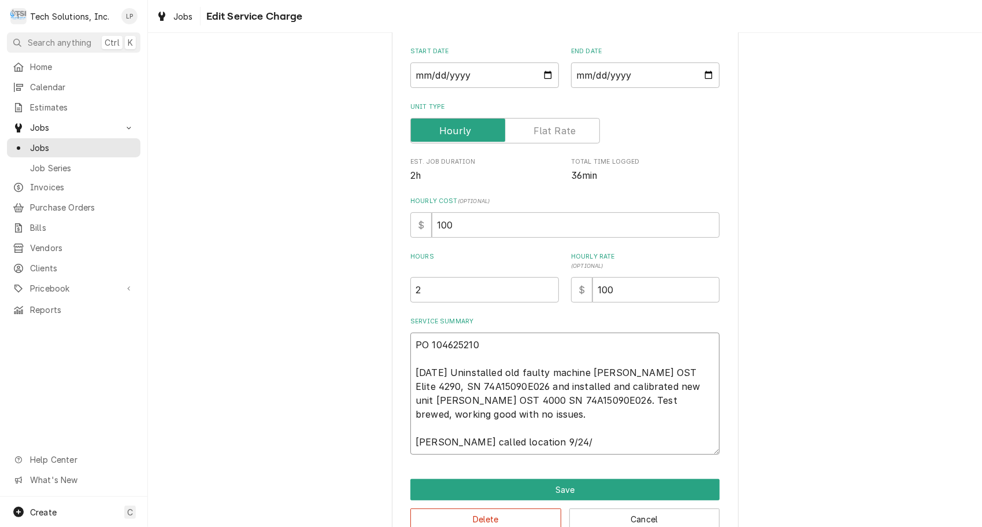
type textarea "x"
type textarea "PO 104625210 9/18/25 Uninstalled old faulty machine Cornelius OST Elite 4290, S…"
type textarea "x"
type textarea "PO 104625210 9/18/25 Uninstalled old faulty machine Cornelius OST Elite 4290, S…"
type textarea "x"
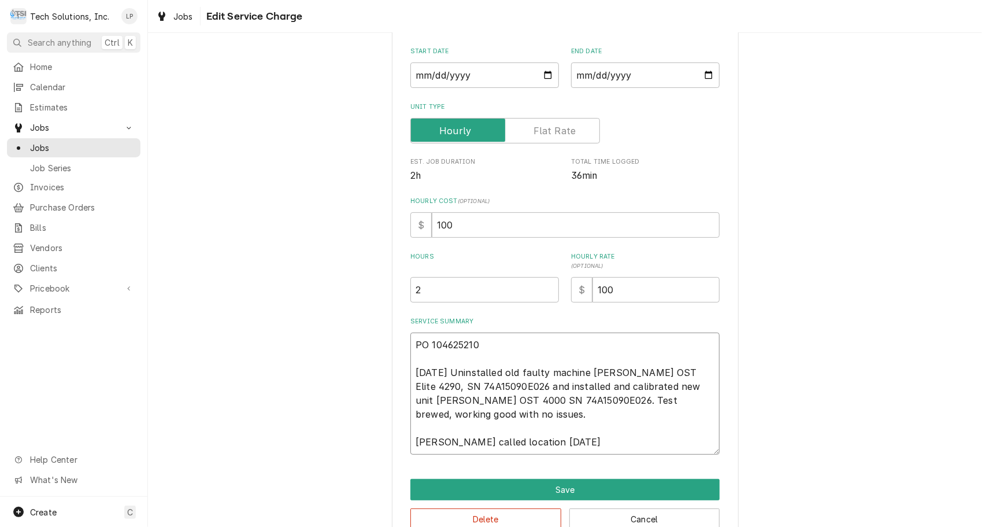
type textarea "PO 104625210 9/18/25 Uninstalled old faulty machine Cornelius OST Elite 4290, S…"
type textarea "x"
type textarea "PO 104625210 9/18/25 Uninstalled old faulty machine Cornelius OST Elite 4290, S…"
type textarea "x"
type textarea "PO 104625210 9/18/25 Uninstalled old faulty machine Cornelius OST Elite 4290, S…"
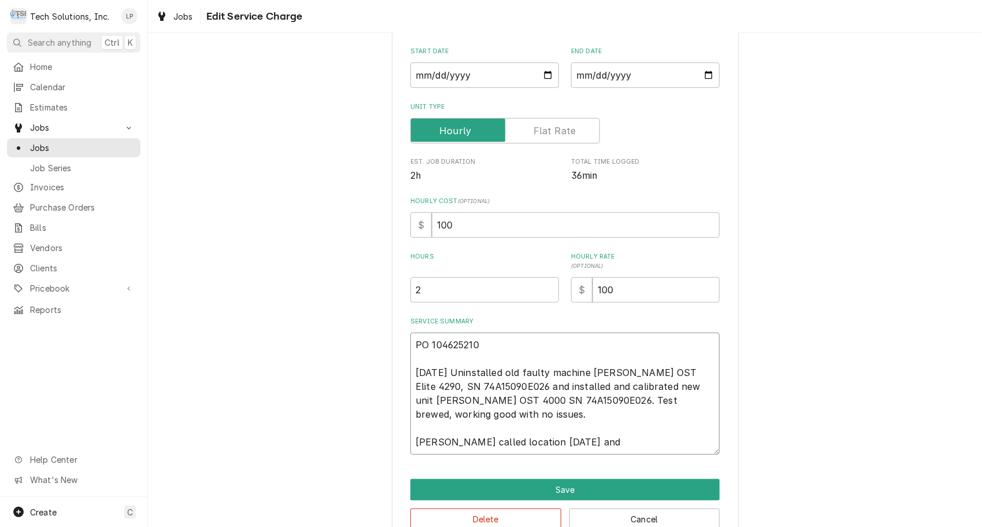
type textarea "x"
type textarea "PO 104625210 9/18/25 Uninstalled old faulty machine Cornelius OST Elite 4290, S…"
type textarea "x"
type textarea "PO 104625210 9/18/25 Uninstalled old faulty machine Cornelius OST Elite 4290, S…"
type textarea "x"
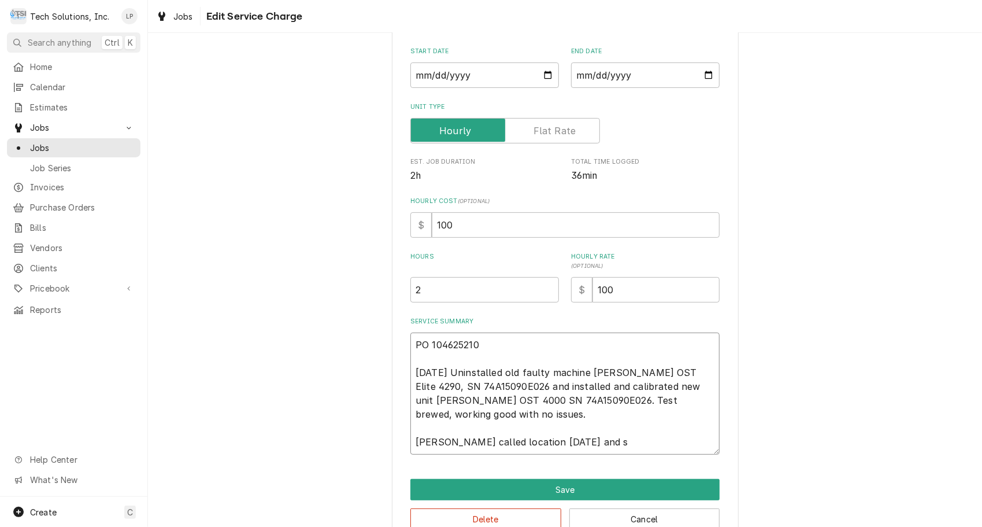
type textarea "PO 104625210 9/18/25 Uninstalled old faulty machine Cornelius OST Elite 4290, S…"
type textarea "x"
type textarea "PO 104625210 9/18/25 Uninstalled old faulty machine Cornelius OST Elite 4290, S…"
type textarea "x"
type textarea "PO 104625210 9/18/25 Uninstalled old faulty machine Cornelius OST Elite 4290, S…"
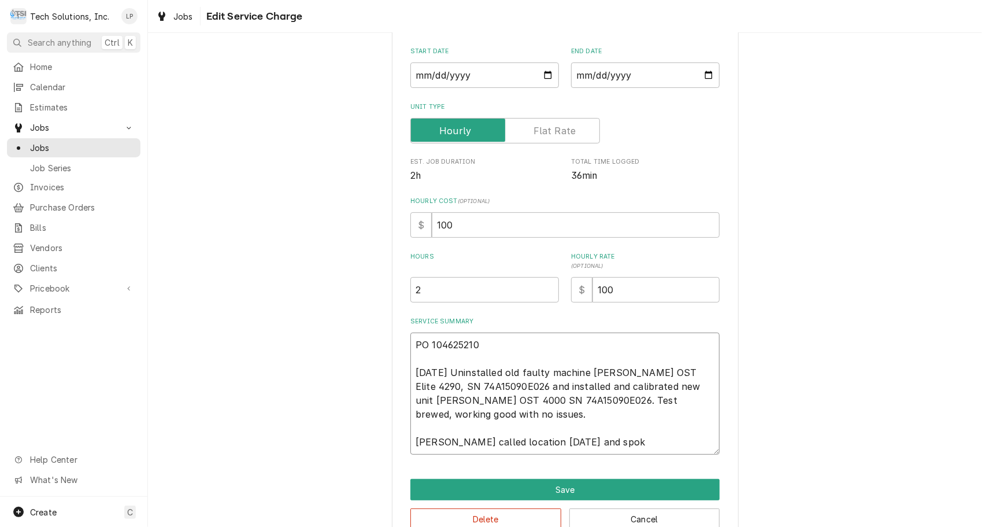
type textarea "x"
type textarea "PO 104625210 9/18/25 Uninstalled old faulty machine Cornelius OST Elite 4290, S…"
type textarea "x"
type textarea "PO 104625210 9/18/25 Uninstalled old faulty machine Cornelius OST Elite 4290, S…"
type textarea "x"
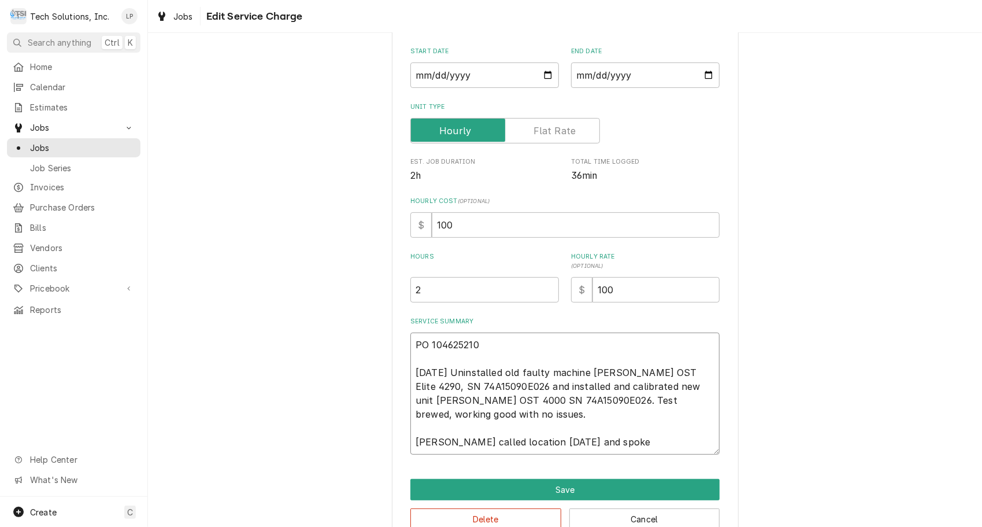
type textarea "PO 104625210 9/18/25 Uninstalled old faulty machine Cornelius OST Elite 4290, S…"
type textarea "x"
type textarea "PO 104625210 9/18/25 Uninstalled old faulty machine Cornelius OST Elite 4290, S…"
type textarea "x"
type textarea "PO 104625210 9/18/25 Uninstalled old faulty machine Cornelius OST Elite 4290, S…"
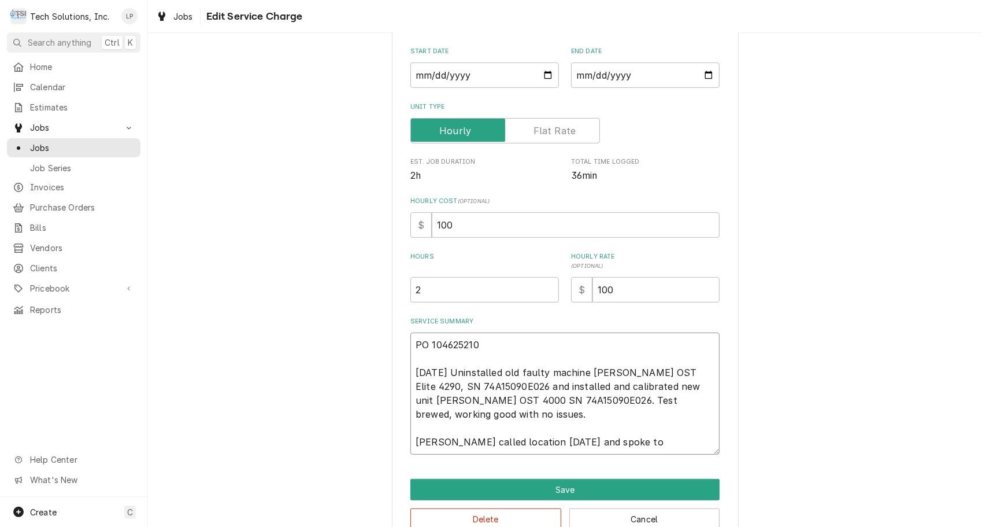
type textarea "x"
type textarea "PO 104625210 9/18/25 Uninstalled old faulty machine Cornelius OST Elite 4290, S…"
type textarea "x"
type textarea "PO 104625210 9/18/25 Uninstalled old faulty machine Cornelius OST Elite 4290, S…"
type textarea "x"
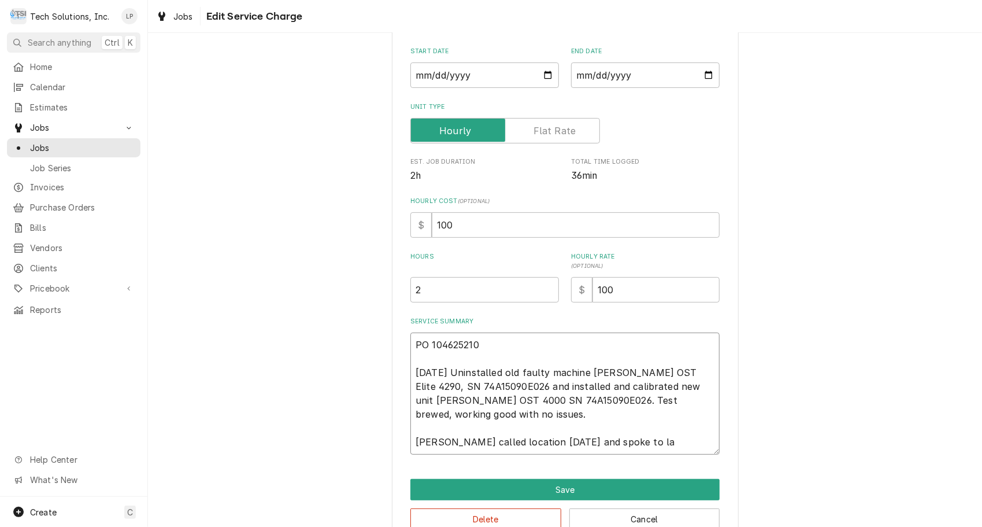
type textarea "PO 104625210 9/18/25 Uninstalled old faulty machine Cornelius OST Elite 4290, S…"
type textarea "x"
type textarea "PO 104625210 9/18/25 Uninstalled old faulty machine Cornelius OST Elite 4290, S…"
type textarea "x"
type textarea "PO 104625210 9/18/25 Uninstalled old faulty machine Cornelius OST Elite 4290, S…"
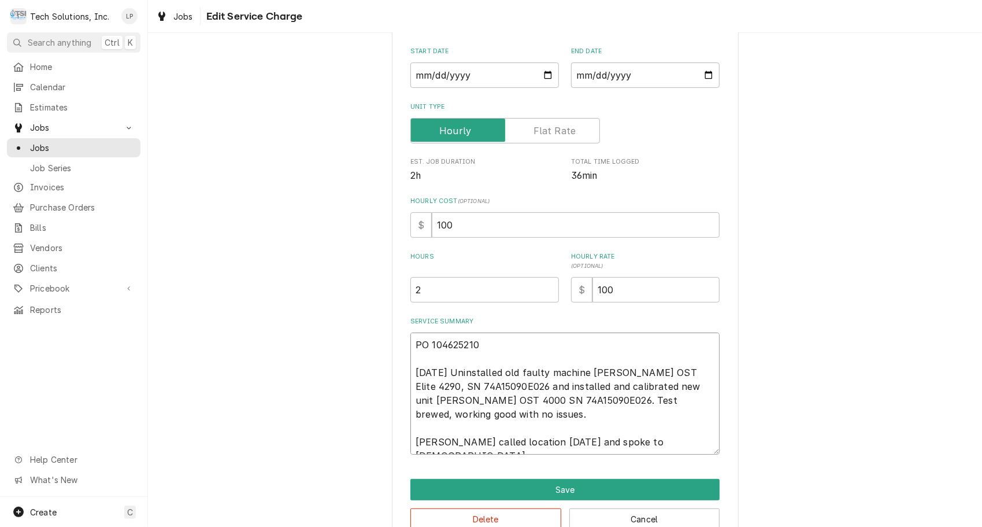
type textarea "x"
type textarea "PO 104625210 9/18/25 Uninstalled old faulty machine Cornelius OST Elite 4290, S…"
type textarea "x"
type textarea "PO 104625210 9/18/25 Uninstalled old faulty machine Cornelius OST Elite 4290, S…"
type textarea "x"
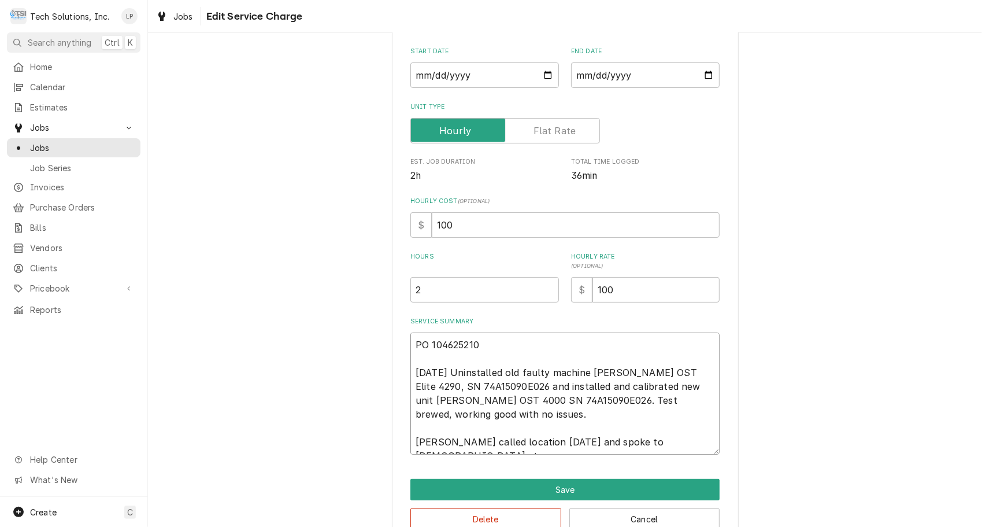
type textarea "PO 104625210 9/18/25 Uninstalled old faulty machine Cornelius OST Elite 4290, S…"
type textarea "x"
type textarea "PO 104625210 9/18/25 Uninstalled old faulty machine Cornelius OST Elite 4290, S…"
type textarea "x"
type textarea "PO 104625210 9/18/25 Uninstalled old faulty machine Cornelius OST Elite 4290, S…"
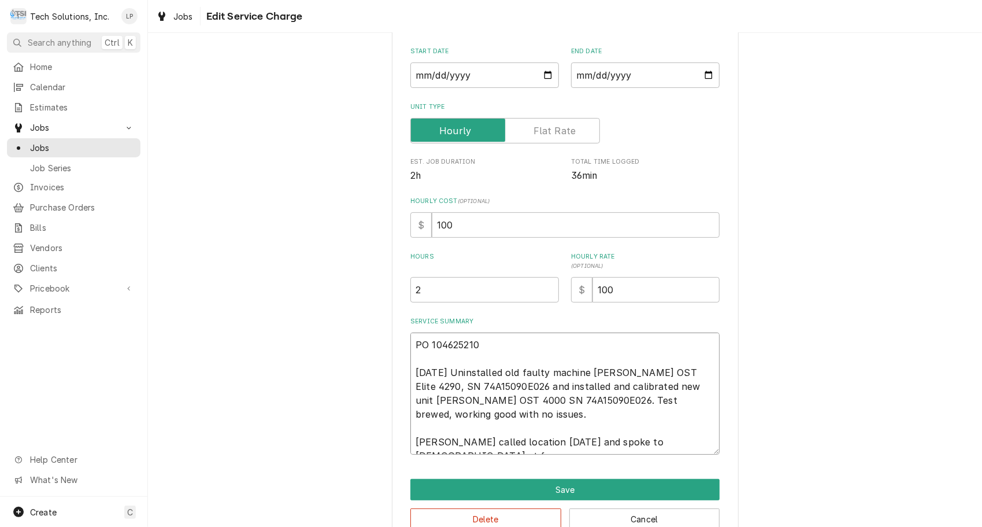
type textarea "x"
type textarea "PO 104625210 9/18/25 Uninstalled old faulty machine Cornelius OST Elite 4290, S…"
type textarea "x"
type textarea "PO 104625210 9/18/25 Uninstalled old faulty machine Cornelius OST Elite 4290, S…"
type textarea "x"
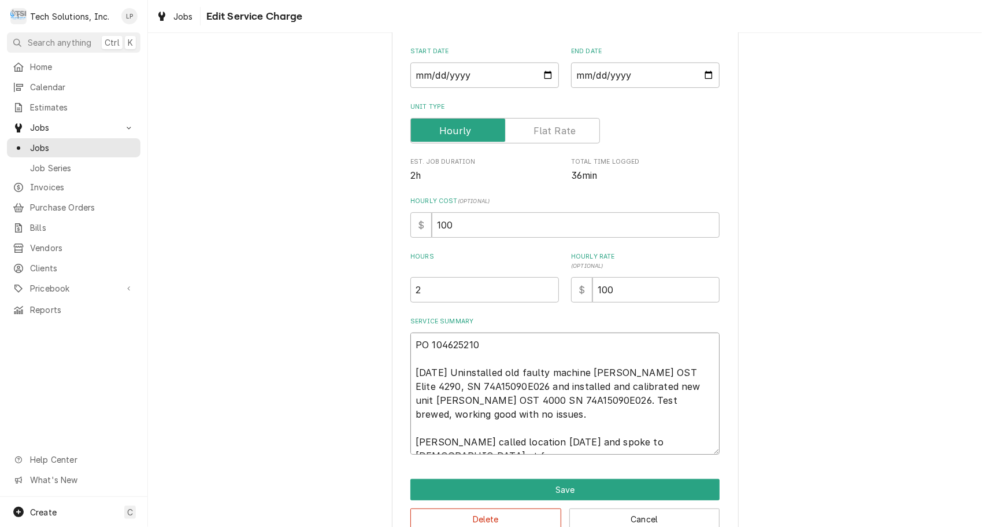
type textarea "PO 104625210 9/18/25 Uninstalled old faulty machine Cornelius OST Elite 4290, S…"
type textarea "x"
type textarea "PO 104625210 9/18/25 Uninstalled old faulty machine Cornelius OST Elite 4290, S…"
type textarea "x"
type textarea "PO 104625210 9/18/25 Uninstalled old faulty machine Cornelius OST Elite 4290, S…"
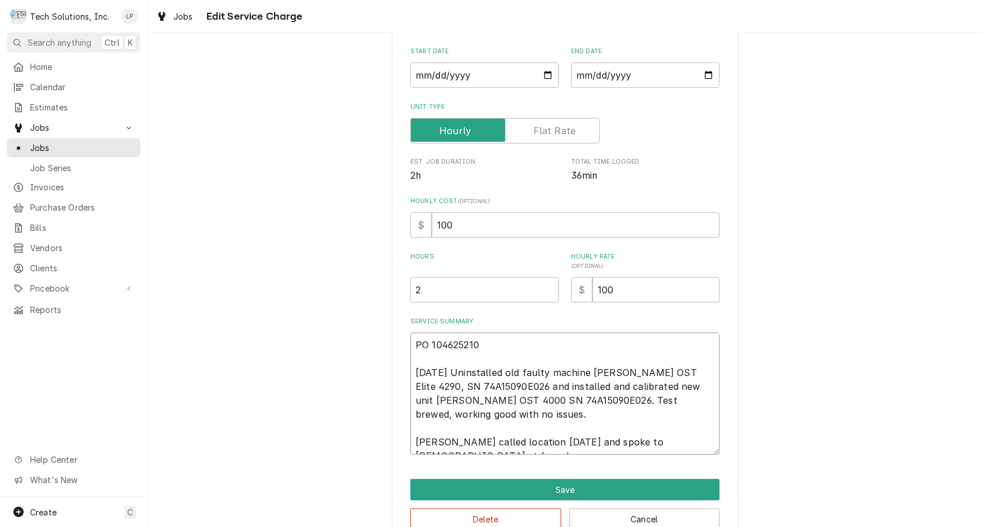
type textarea "x"
type textarea "PO 104625210 9/18/25 Uninstalled old faulty machine Cornelius OST Elite 4290, S…"
type textarea "x"
type textarea "PO 104625210 9/18/25 Uninstalled old faulty machine Cornelius OST Elite 4290, S…"
type textarea "x"
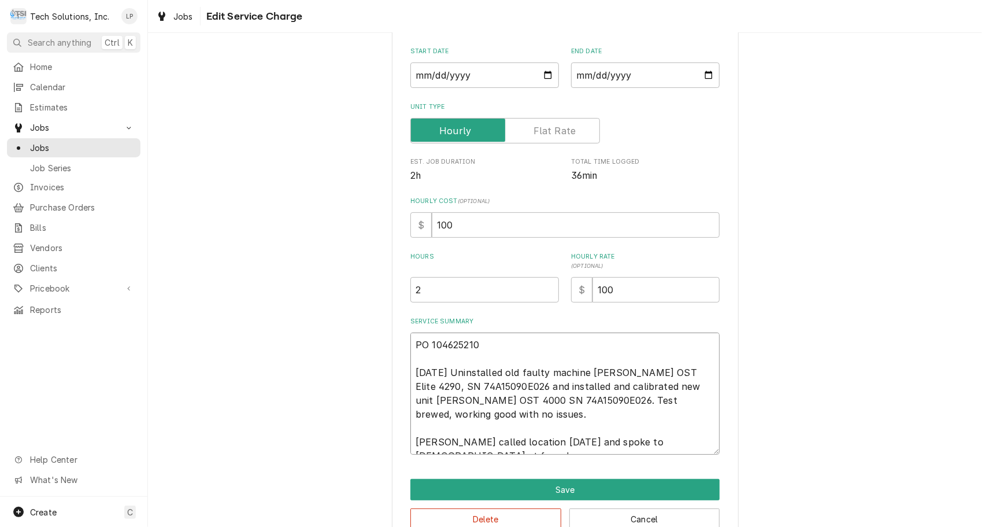
type textarea "PO 104625210 9/18/25 Uninstalled old faulty machine Cornelius OST Elite 4290, S…"
type textarea "x"
type textarea "PO 104625210 9/18/25 Uninstalled old faulty machine Cornelius OST Elite 4290, S…"
type textarea "x"
type textarea "PO 104625210 9/18/25 Uninstalled old faulty machine Cornelius OST Elite 4290, S…"
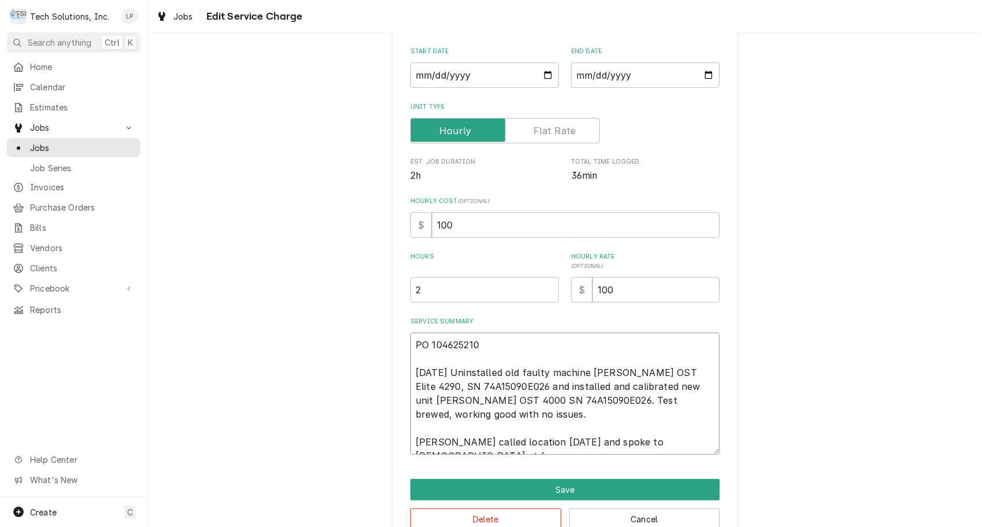
type textarea "x"
type textarea "PO 104625210 9/18/25 Uninstalled old faulty machine Cornelius OST Elite 4290, S…"
type textarea "x"
type textarea "PO 104625210 9/18/25 Uninstalled old faulty machine Cornelius OST Elite 4290, S…"
type textarea "x"
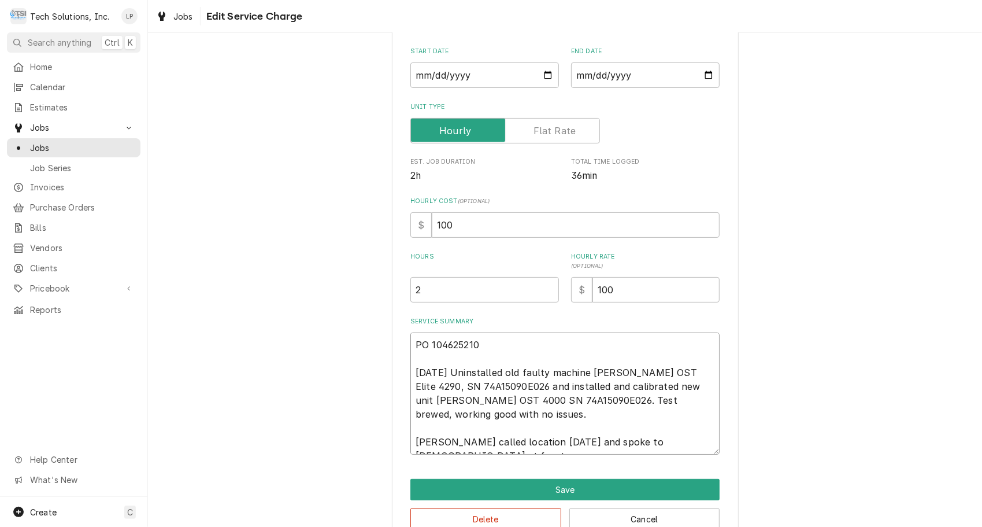
type textarea "PO 104625210 9/18/25 Uninstalled old faulty machine Cornelius OST Elite 4290, S…"
type textarea "x"
type textarea "PO 104625210 9/18/25 Uninstalled old faulty machine Cornelius OST Elite 4290, S…"
type textarea "x"
type textarea "PO 104625210 9/18/25 Uninstalled old faulty machine Cornelius OST Elite 4290, S…"
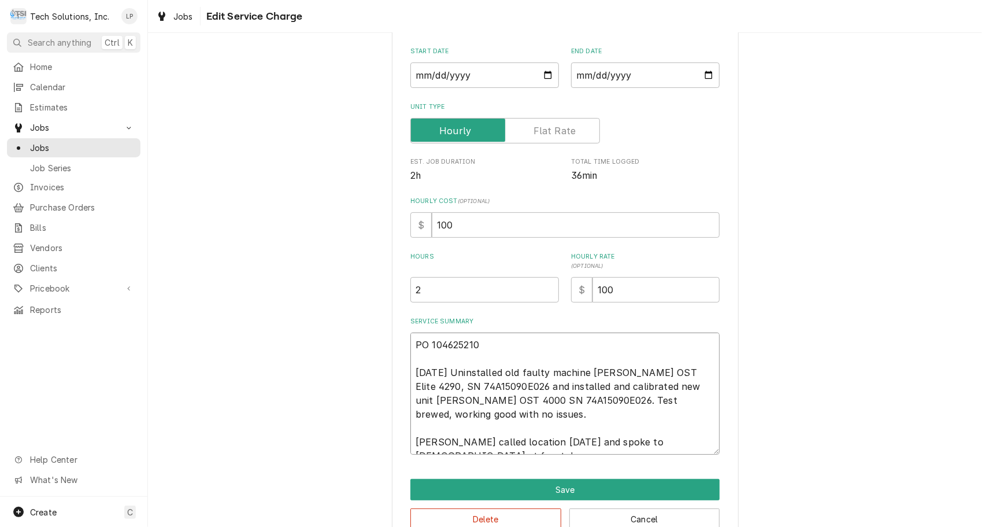
type textarea "x"
type textarea "PO 104625210 9/18/25 Uninstalled old faulty machine Cornelius OST Elite 4290, S…"
type textarea "x"
type textarea "PO 104625210 9/18/25 Uninstalled old faulty machine Cornelius OST Elite 4290, S…"
type textarea "x"
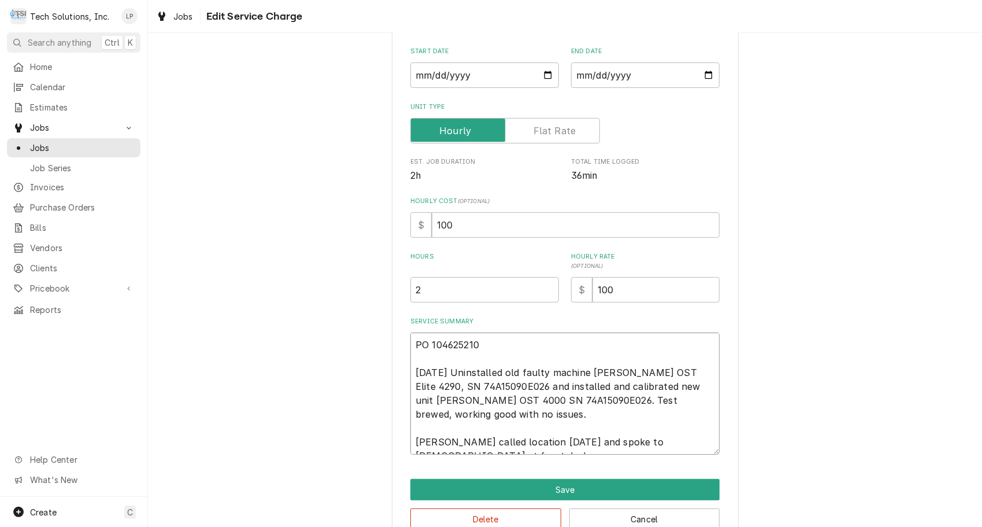
type textarea "PO 104625210 9/18/25 Uninstalled old faulty machine Cornelius OST Elite 4290, S…"
type textarea "x"
type textarea "PO 104625210 9/18/25 Uninstalled old faulty machine Cornelius OST Elite 4290, S…"
type textarea "x"
type textarea "PO 104625210 9/18/25 Uninstalled old faulty machine Cornelius OST Elite 4290, S…"
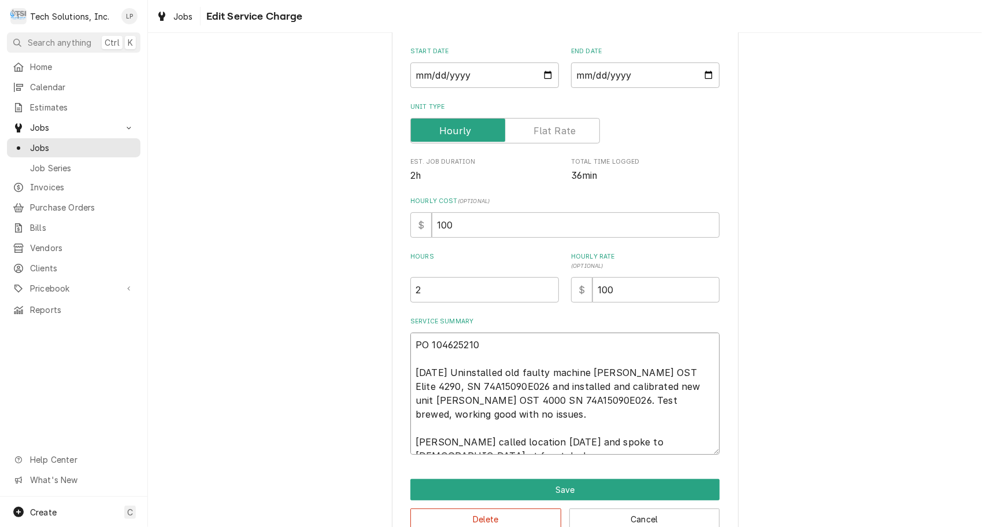
type textarea "x"
type textarea "PO 104625210 9/18/25 Uninstalled old faulty machine Cornelius OST Elite 4290, S…"
type textarea "x"
type textarea "PO 104625210 9/18/25 Uninstalled old faulty machine Cornelius OST Elite 4290, S…"
type textarea "x"
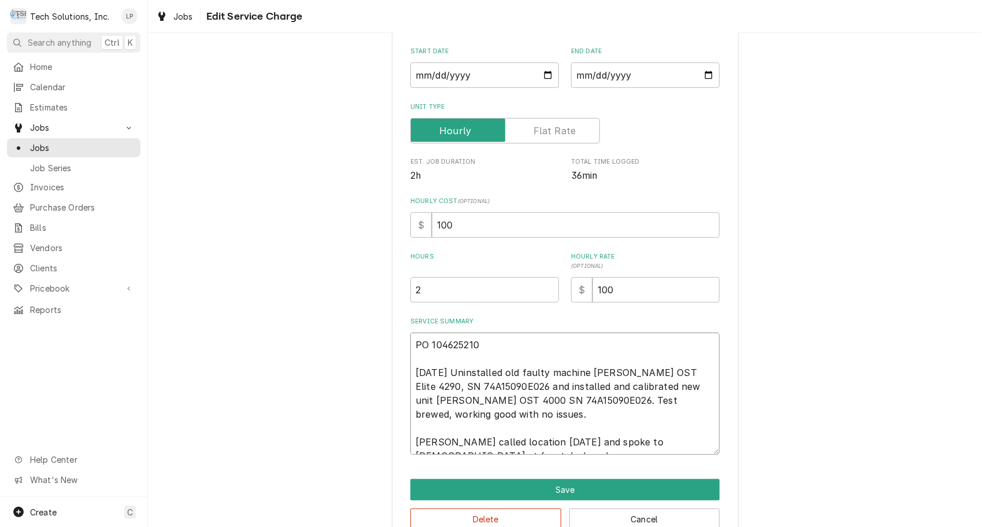
type textarea "PO 104625210 9/18/25 Uninstalled old faulty machine Cornelius OST Elite 4290, S…"
type textarea "x"
type textarea "PO 104625210 9/18/25 Uninstalled old faulty machine Cornelius OST Elite 4290, S…"
type textarea "x"
type textarea "PO 104625210 9/18/25 Uninstalled old faulty machine Cornelius OST Elite 4290, S…"
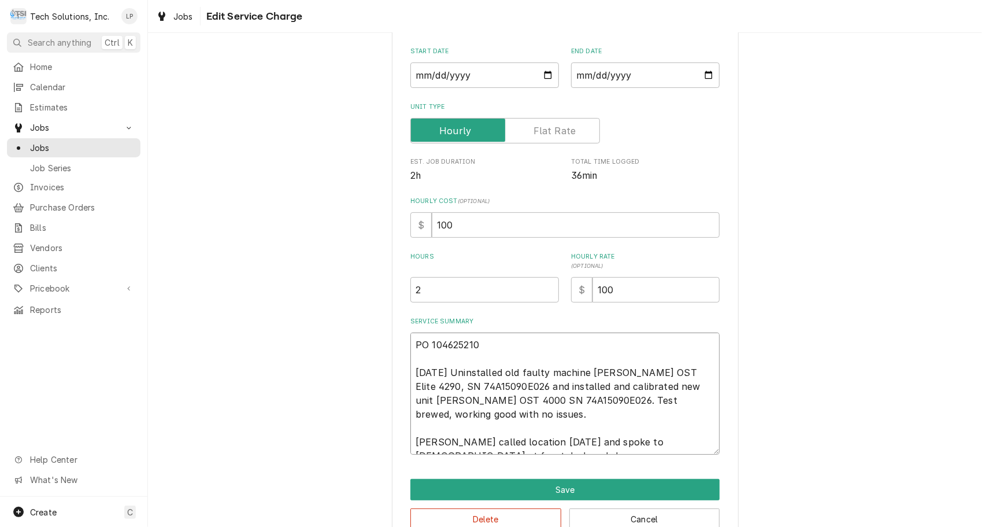
type textarea "x"
type textarea "PO 104625210 9/18/25 Uninstalled old faulty machine Cornelius OST Elite 4290, S…"
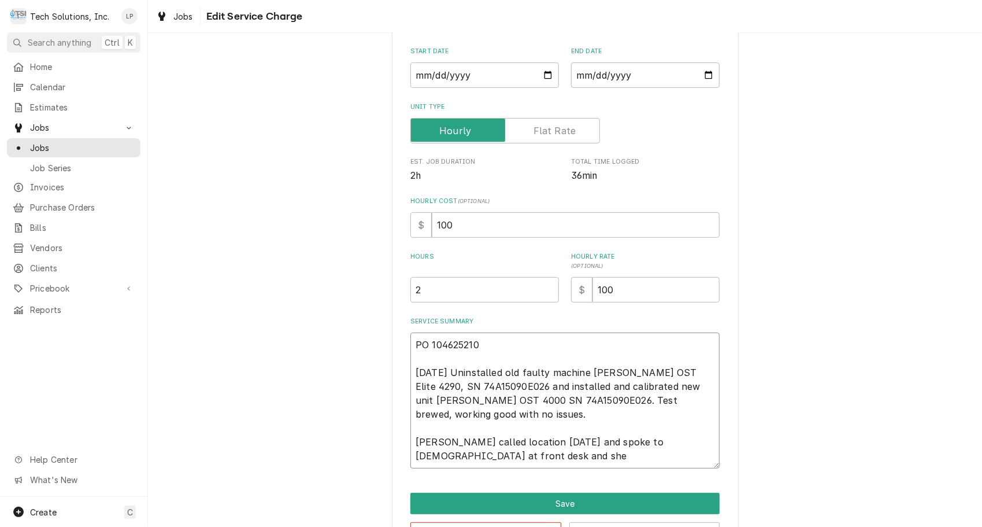
type textarea "x"
type textarea "PO 104625210 9/18/25 Uninstalled old faulty machine Cornelius OST Elite 4290, S…"
type textarea "x"
type textarea "PO 104625210 9/18/25 Uninstalled old faulty machine Cornelius OST Elite 4290, S…"
type textarea "x"
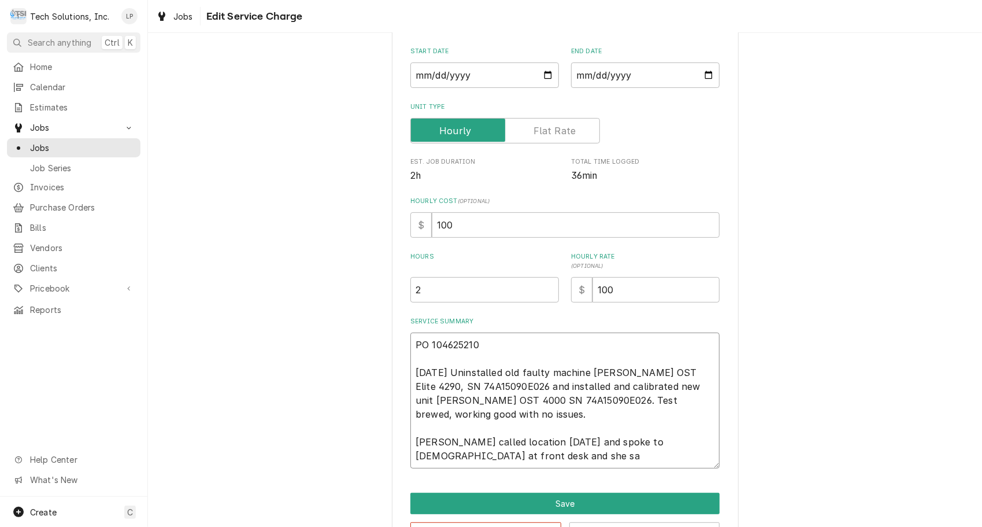
type textarea "PO 104625210 9/18/25 Uninstalled old faulty machine Cornelius OST Elite 4290, S…"
type textarea "x"
type textarea "PO 104625210 9/18/25 Uninstalled old faulty machine Cornelius OST Elite 4290, S…"
type textarea "x"
type textarea "PO 104625210 9/18/25 Uninstalled old faulty machine Cornelius OST Elite 4290, S…"
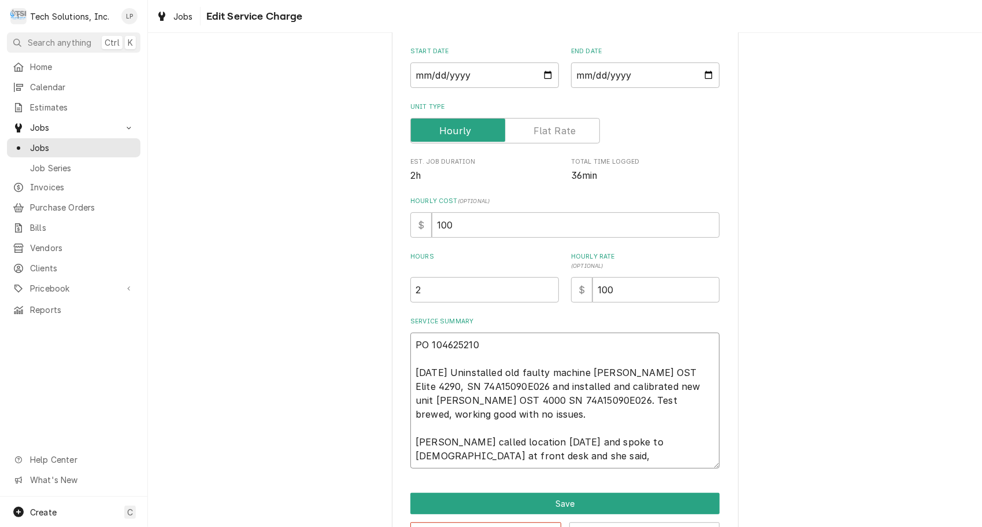
type textarea "x"
type textarea "PO 104625210 9/18/25 Uninstalled old faulty machine Cornelius OST Elite 4290, S…"
type textarea "x"
type textarea "PO 104625210 9/18/25 Uninstalled old faulty machine Cornelius OST Elite 4290, S…"
type textarea "x"
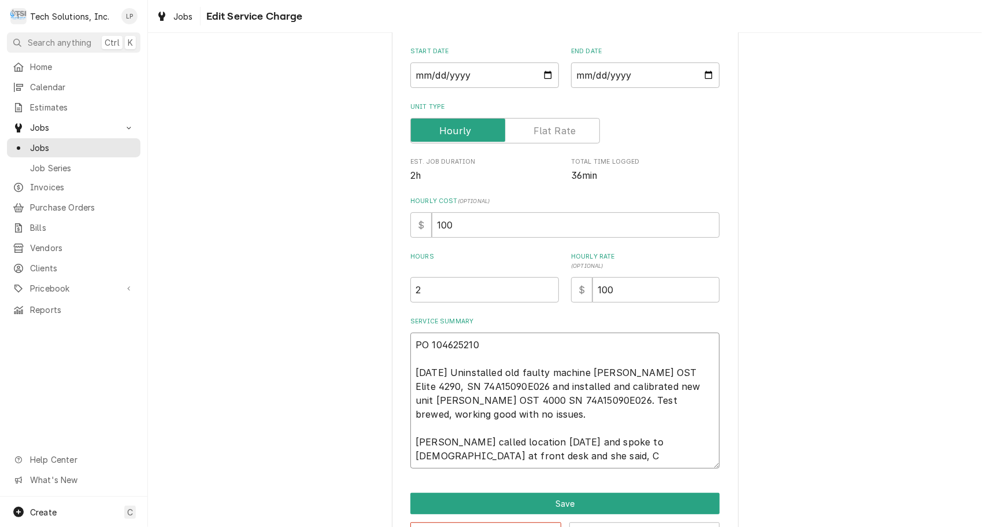
type textarea "PO 104625210 9/18/25 Uninstalled old faulty machine Cornelius OST Elite 4290, S…"
type textarea "x"
type textarea "PO 104625210 9/18/25 Uninstalled old faulty machine Cornelius OST Elite 4290, S…"
type textarea "x"
type textarea "PO 104625210 9/18/25 Uninstalled old faulty machine Cornelius OST Elite 4290, S…"
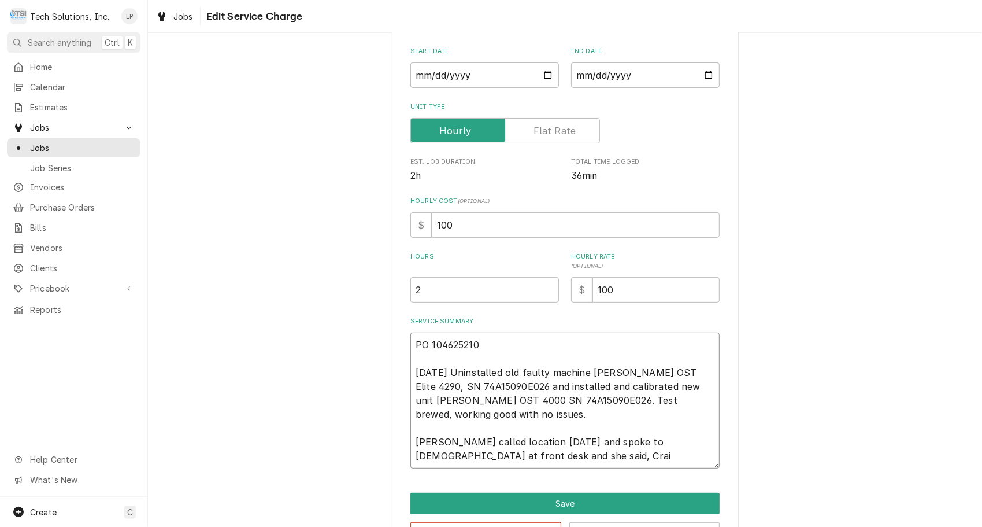
type textarea "x"
type textarea "PO 104625210 9/18/25 Uninstalled old faulty machine Cornelius OST Elite 4290, S…"
type textarea "x"
type textarea "PO 104625210 9/18/25 Uninstalled old faulty machine Cornelius OST Elite 4290, S…"
type textarea "x"
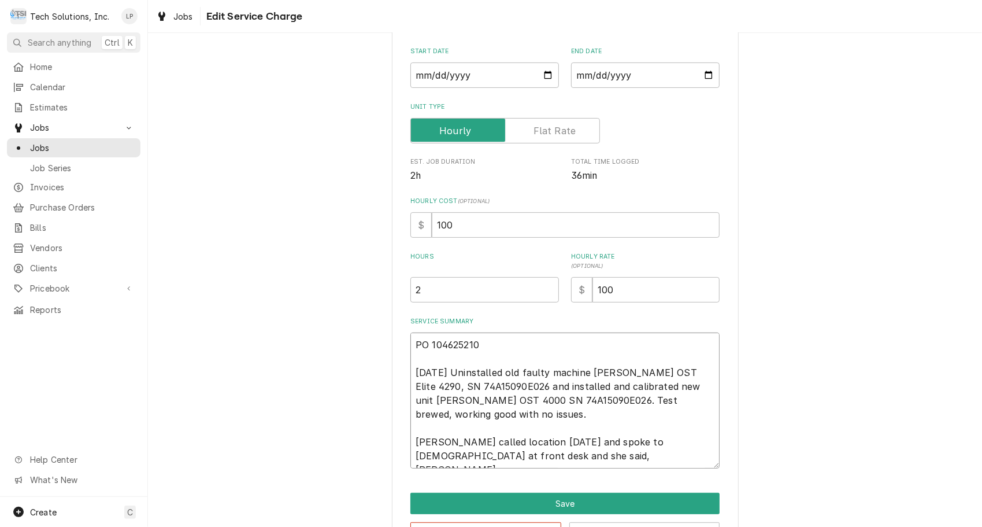
type textarea "PO 104625210 9/18/25 Uninstalled old faulty machine Cornelius OST Elite 4290, S…"
type textarea "x"
type textarea "PO 104625210 9/18/25 Uninstalled old faulty machine Cornelius OST Elite 4290, S…"
type textarea "x"
type textarea "PO 104625210 9/18/25 Uninstalled old faulty machine Cornelius OST Elite 4290, S…"
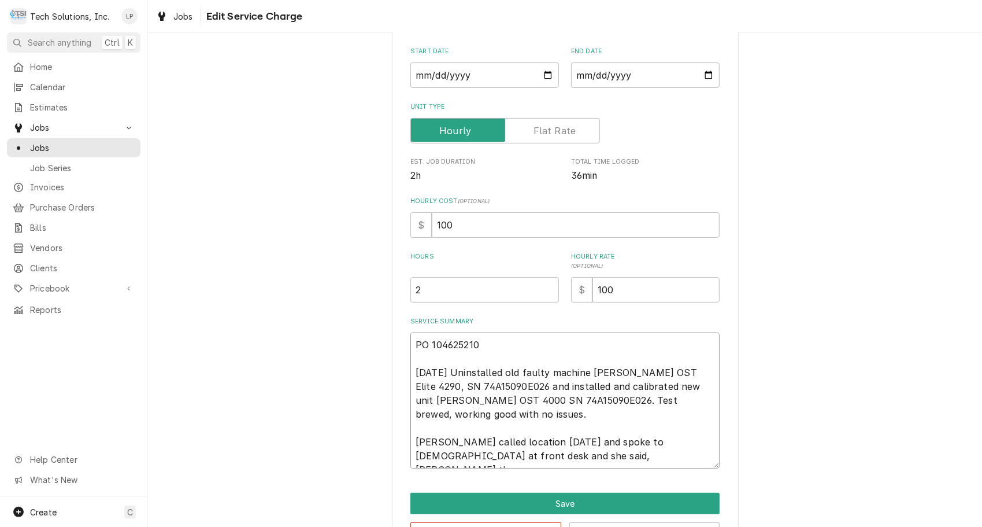
type textarea "x"
type textarea "PO 104625210 9/18/25 Uninstalled old faulty machine Cornelius OST Elite 4290, S…"
type textarea "x"
type textarea "PO 104625210 9/18/25 Uninstalled old faulty machine Cornelius OST Elite 4290, S…"
type textarea "x"
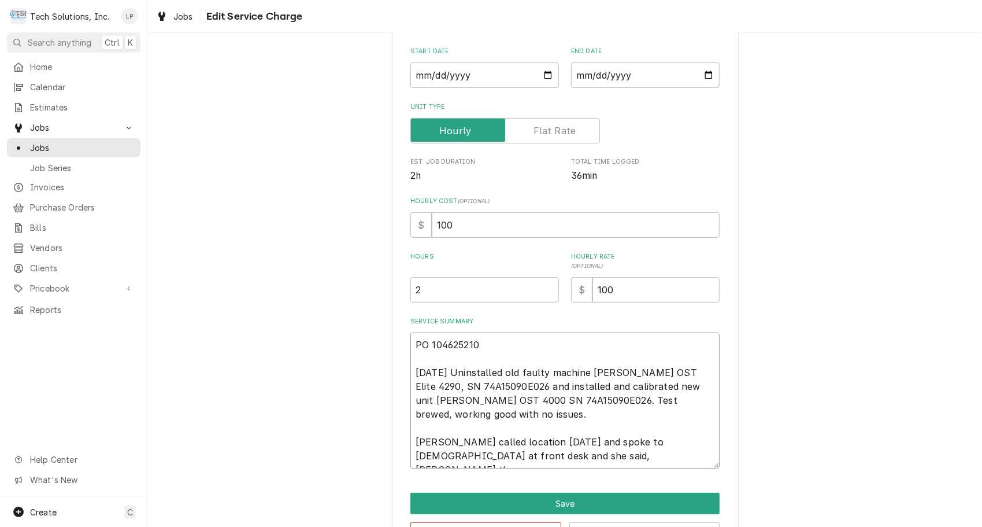
type textarea "PO 104625210 9/18/25 Uninstalled old faulty machine Cornelius OST Elite 4290, S…"
type textarea "x"
type textarea "PO 104625210 9/18/25 Uninstalled old faulty machine Cornelius OST Elite 4290, S…"
type textarea "x"
type textarea "PO 104625210 9/18/25 Uninstalled old faulty machine Cornelius OST Elite 4290, S…"
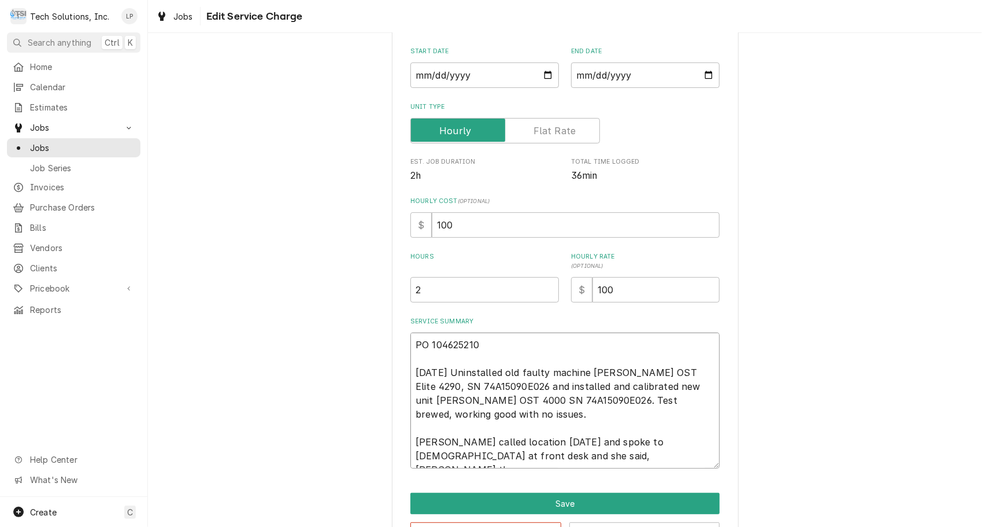
type textarea "x"
type textarea "PO 104625210 9/18/25 Uninstalled old faulty machine Cornelius OST Elite 4290, S…"
type textarea "x"
type textarea "PO 104625210 9/18/25 Uninstalled old faulty machine Cornelius OST Elite 4290, S…"
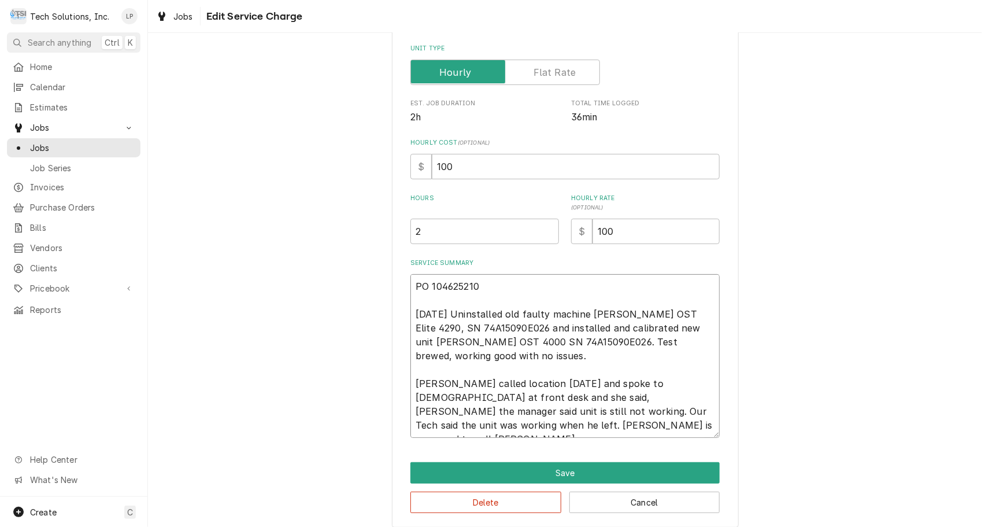
scroll to position [193, 0]
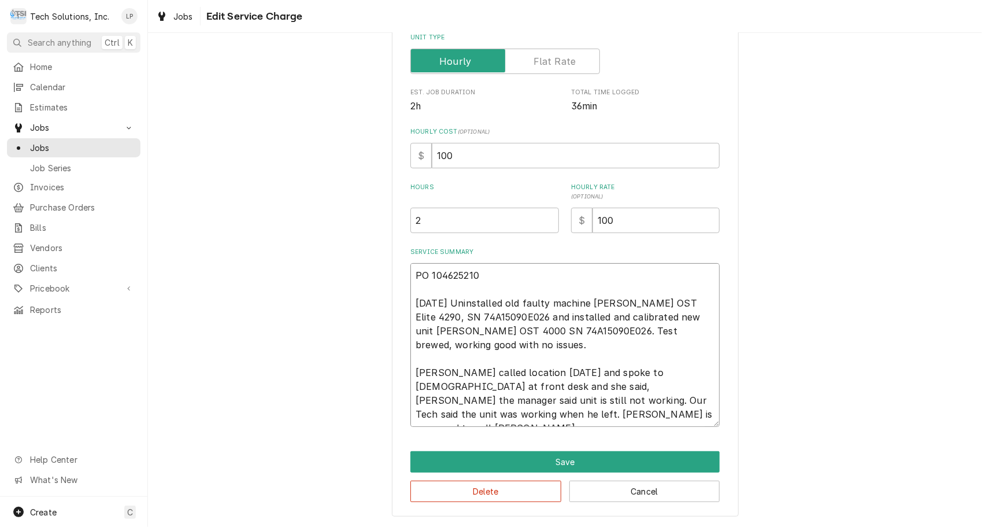
drag, startPoint x: 412, startPoint y: 372, endPoint x: 549, endPoint y: 421, distance: 146.1
click at [549, 421] on textarea "PO 104625210 9/18/25 Uninstalled old faulty machine Cornelius OST Elite 4290, S…" at bounding box center [564, 345] width 309 height 164
click at [596, 423] on textarea "PO 104625210 9/18/25 Uninstalled old faulty machine Cornelius OST Elite 4290, S…" at bounding box center [564, 345] width 309 height 164
drag, startPoint x: 409, startPoint y: 273, endPoint x: 544, endPoint y: 416, distance: 196.7
click at [544, 416] on textarea "PO 104625210 9/18/25 Uninstalled old faulty machine Cornelius OST Elite 4290, S…" at bounding box center [564, 345] width 309 height 164
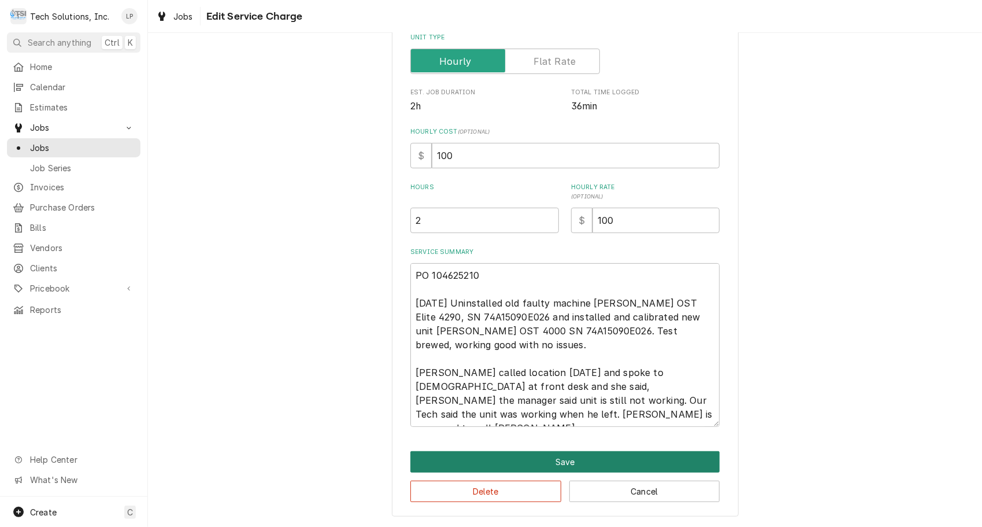
click at [555, 462] on button "Save" at bounding box center [564, 461] width 309 height 21
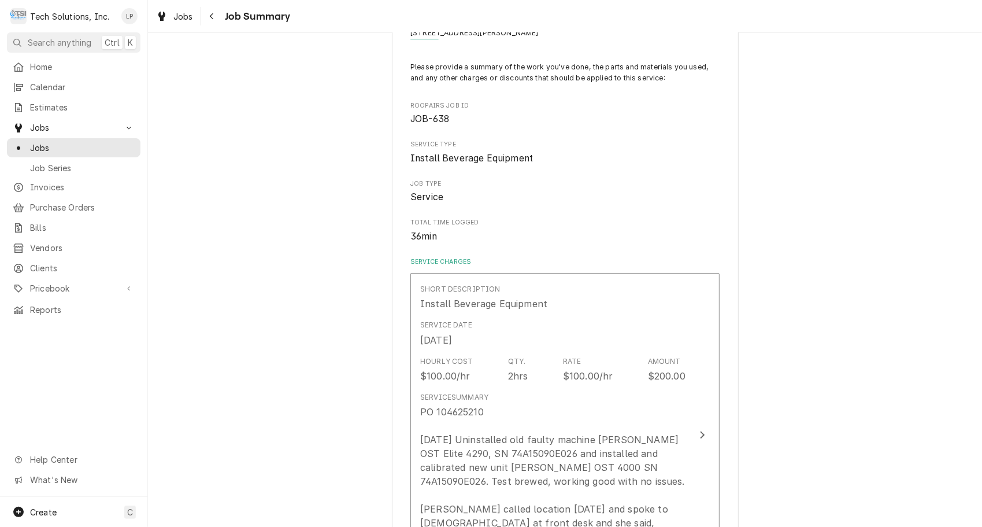
scroll to position [75, 0]
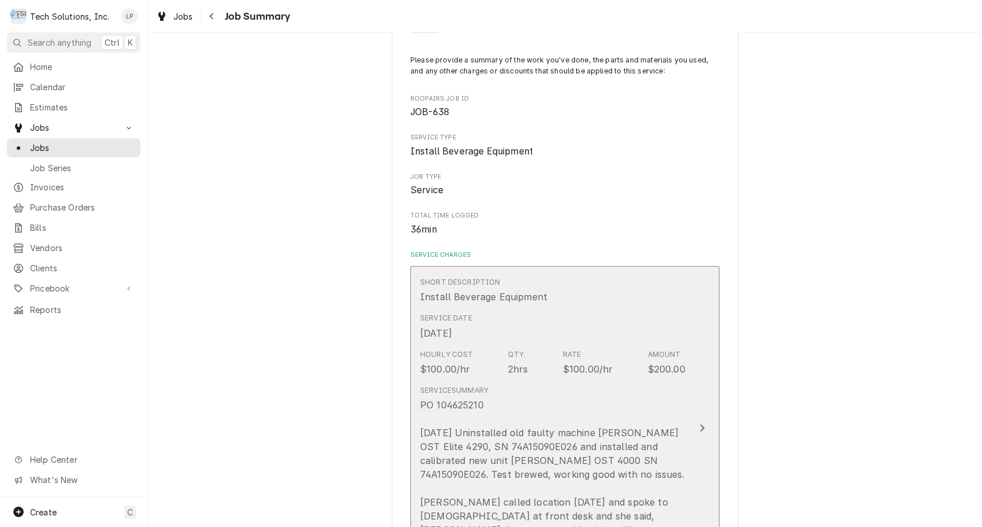
drag, startPoint x: 434, startPoint y: 405, endPoint x: 457, endPoint y: 409, distance: 22.9
click at [457, 409] on div "PO 104625210 9/18/25 Uninstalled old faulty machine Cornelius OST Elite 4290, S…" at bounding box center [552, 488] width 265 height 180
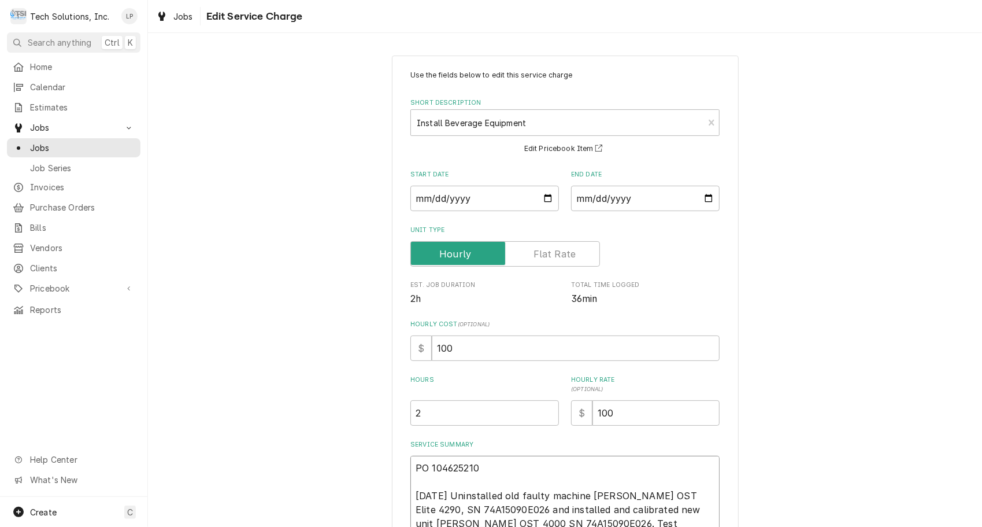
drag, startPoint x: 410, startPoint y: 465, endPoint x: 472, endPoint y: 469, distance: 62.6
click at [472, 469] on textarea "PO 104625210 9/18/25 Uninstalled old faulty machine Cornelius OST Elite 4290, S…" at bounding box center [564, 538] width 309 height 164
click at [802, 424] on div "Use the fields below to edit this service charge Short Description Install Beve…" at bounding box center [565, 382] width 834 height 674
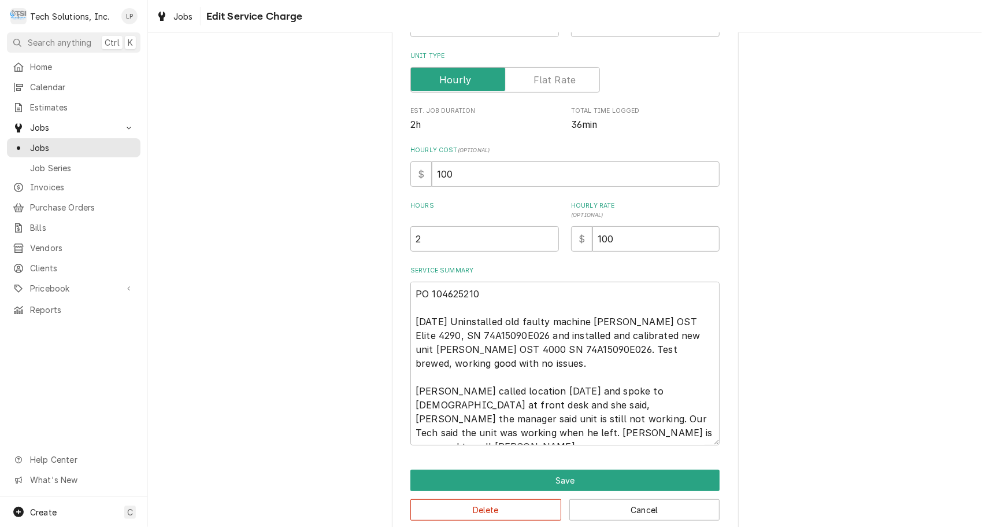
scroll to position [193, 0]
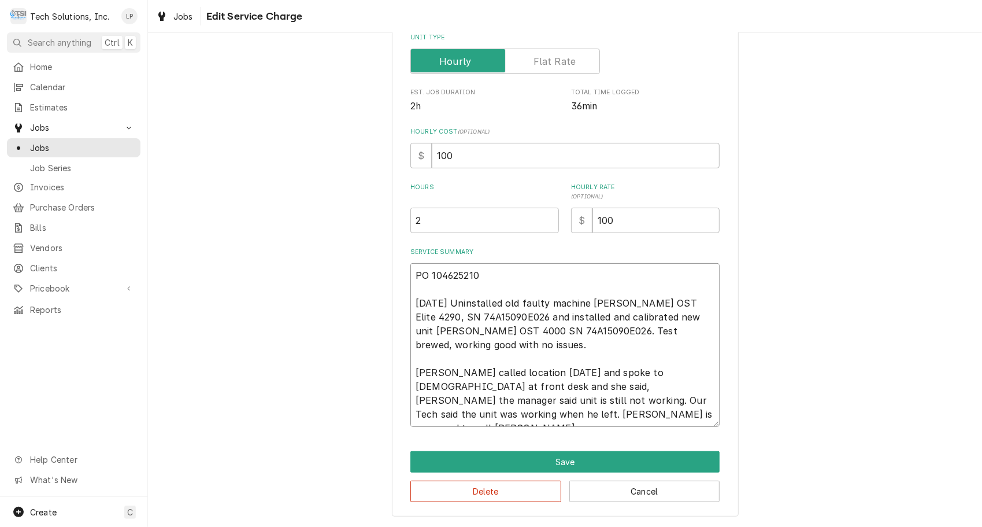
drag, startPoint x: 410, startPoint y: 279, endPoint x: 609, endPoint y: 432, distance: 251.4
click at [609, 432] on div "Use the fields below to edit this service charge Short Description Install Beve…" at bounding box center [565, 190] width 347 height 654
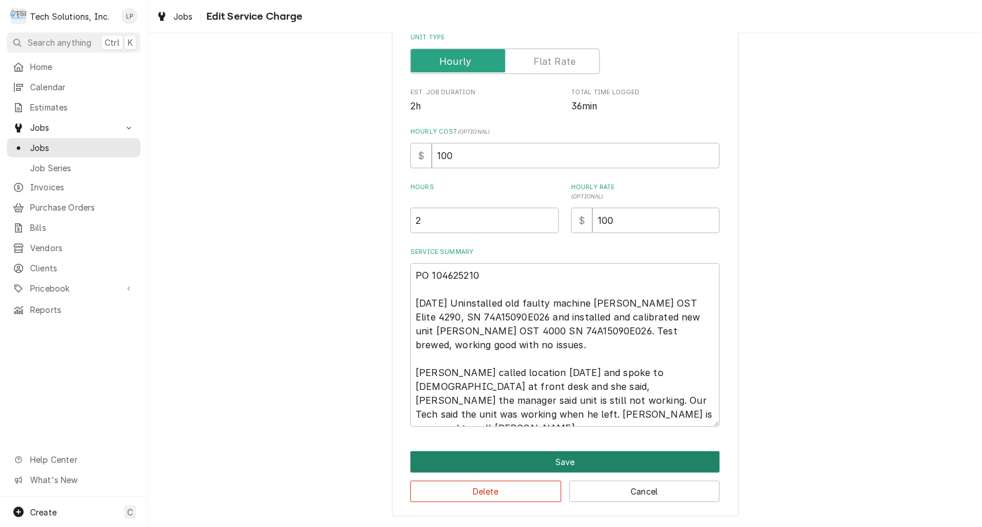
click at [565, 463] on button "Save" at bounding box center [564, 461] width 309 height 21
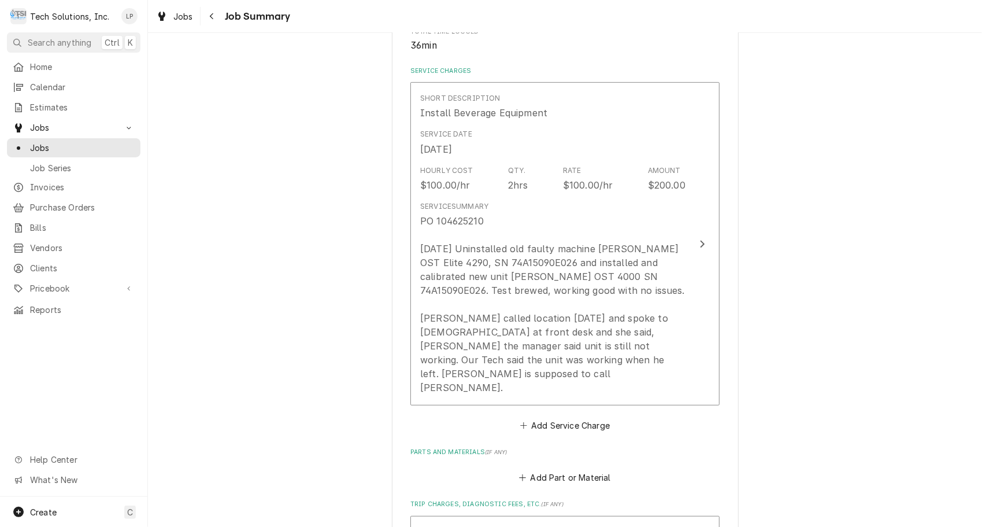
scroll to position [258, 0]
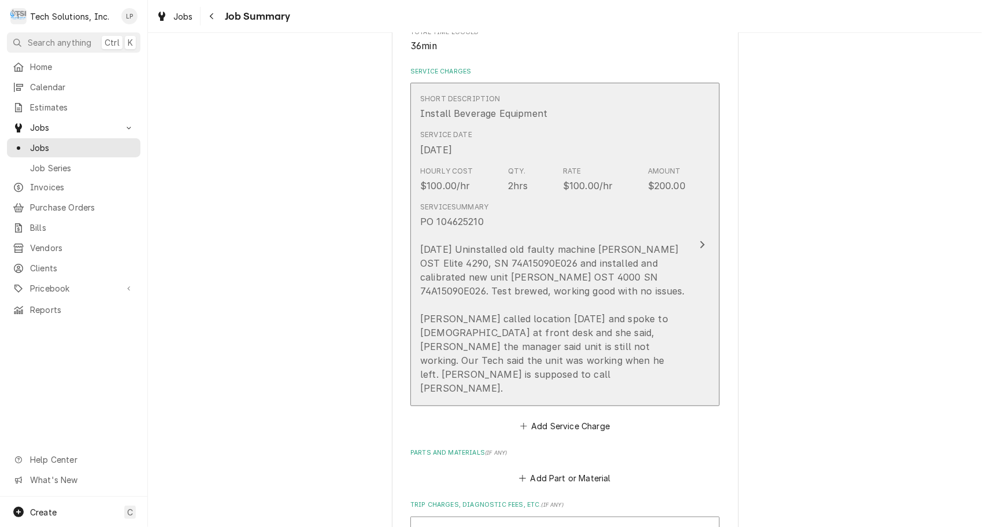
click at [700, 240] on icon "Update Line Item" at bounding box center [703, 244] width 6 height 9
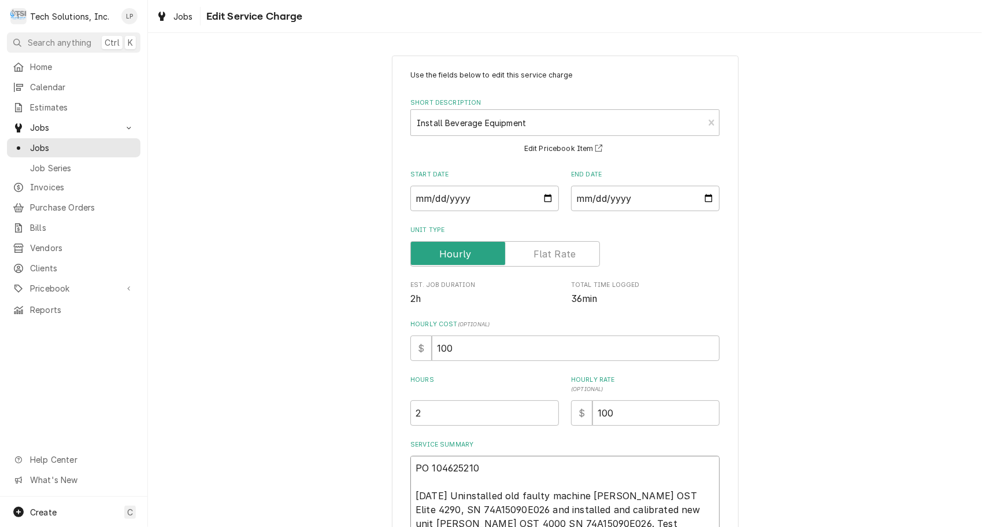
click at [410, 469] on textarea "PO 104625210 9/18/25 Uninstalled old faulty machine Cornelius OST Elite 4290, S…" at bounding box center [564, 538] width 309 height 164
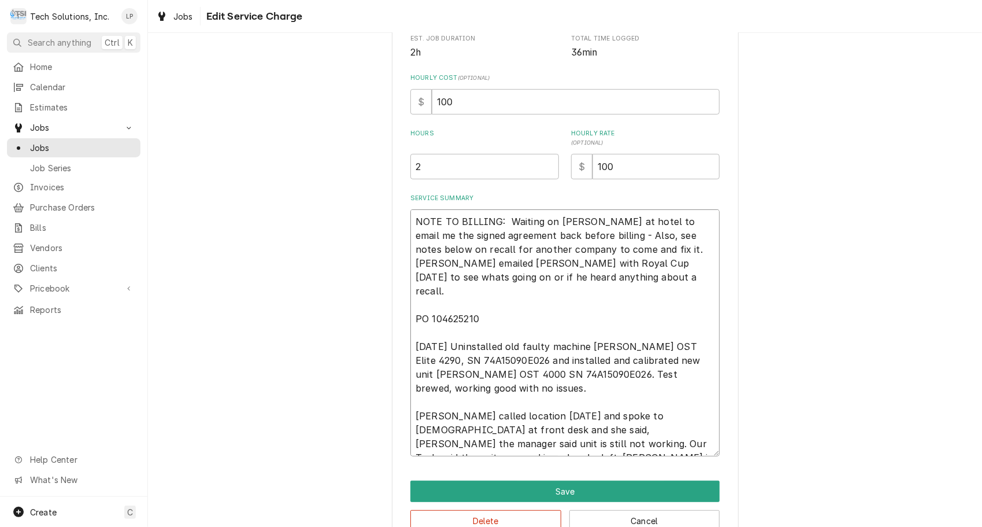
scroll to position [276, 0]
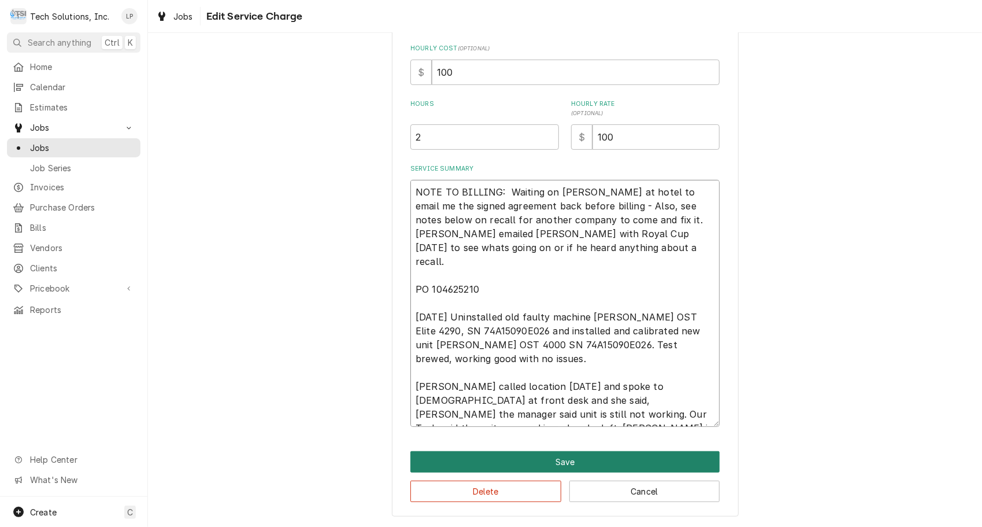
click at [504, 458] on button "Save" at bounding box center [564, 461] width 309 height 21
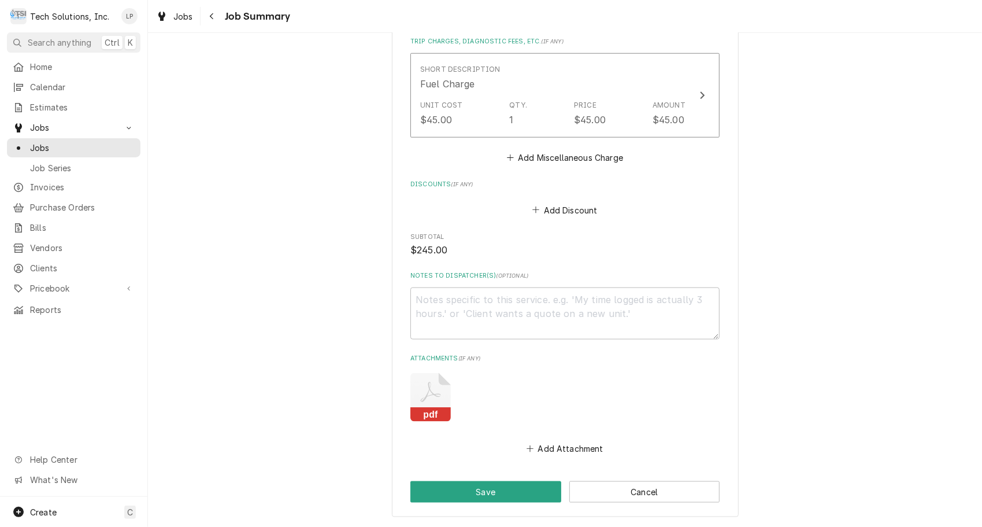
scroll to position [832, 0]
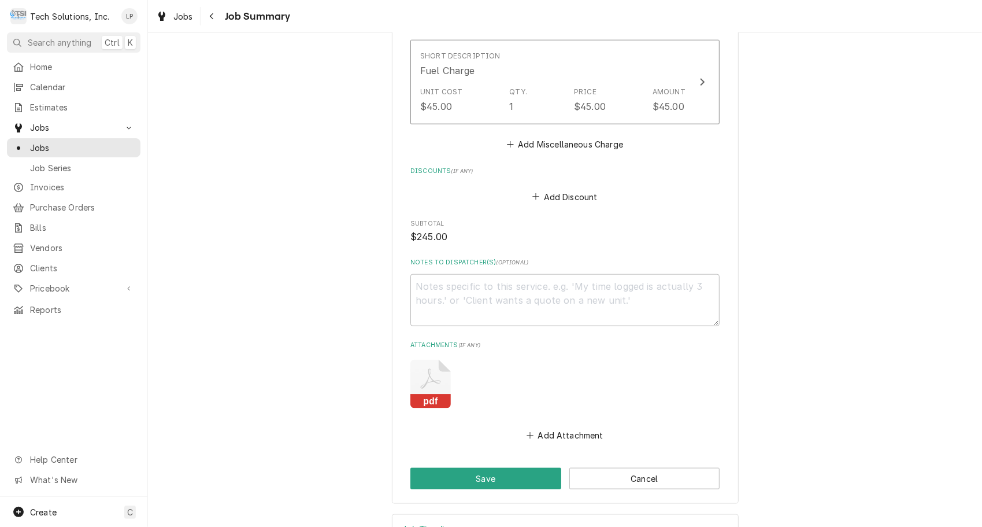
click at [467, 468] on button "Save" at bounding box center [485, 478] width 151 height 21
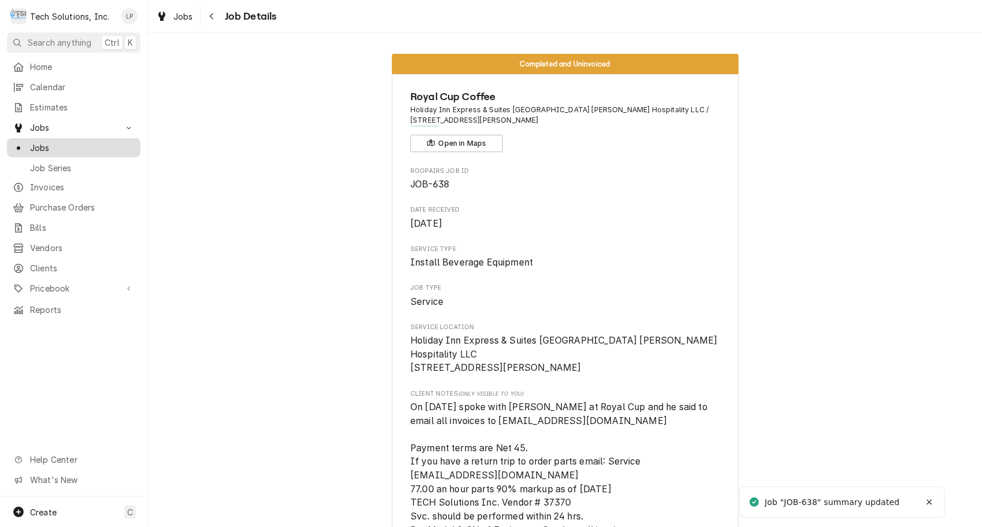
click at [40, 142] on span "Jobs" at bounding box center [82, 148] width 105 height 12
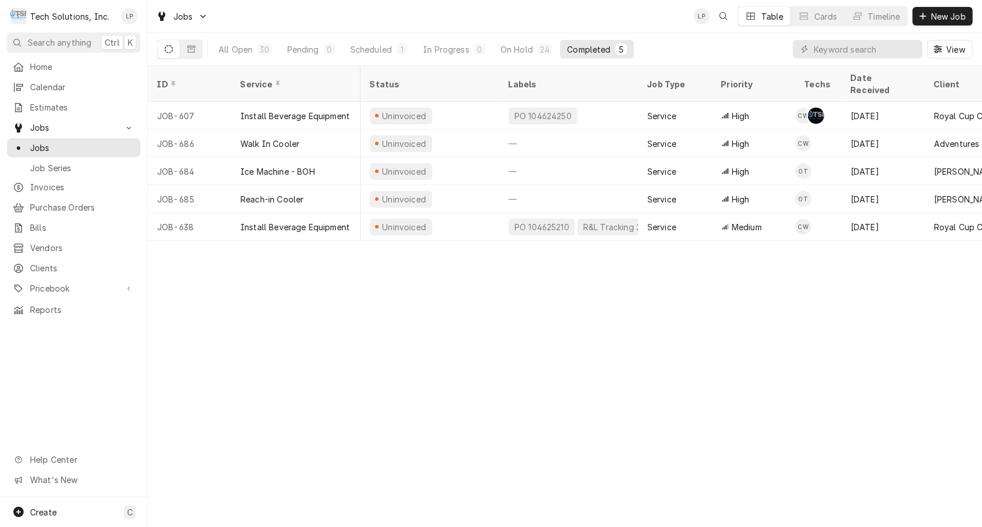
scroll to position [0, 484]
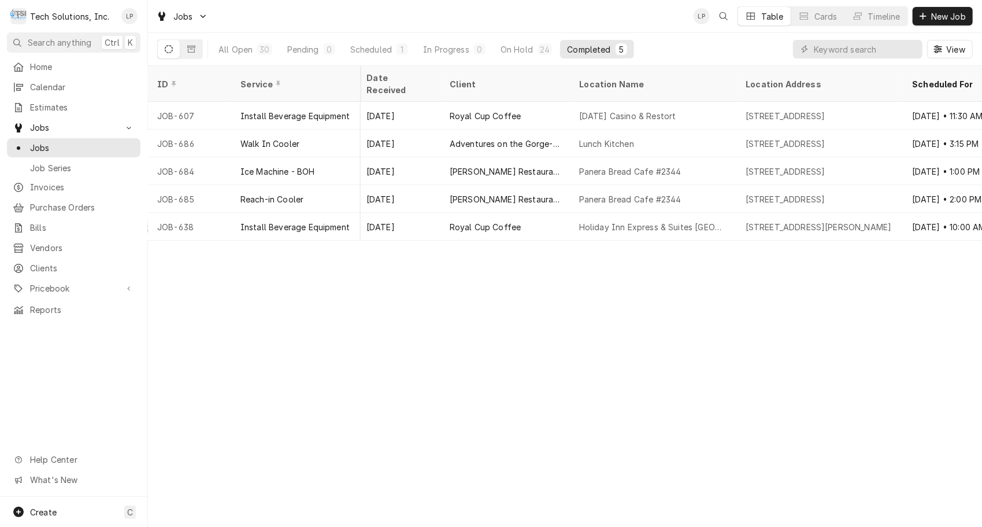
drag, startPoint x: 579, startPoint y: 237, endPoint x: 586, endPoint y: 230, distance: 9.4
click at [586, 230] on div "ID Service Status Labels Job Type Priority Techs Date Received Client Location …" at bounding box center [565, 296] width 834 height 461
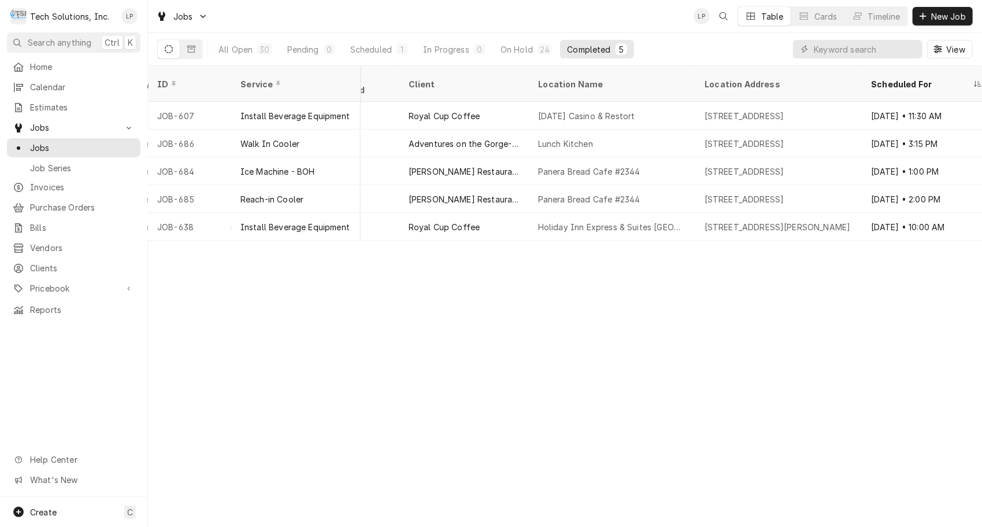
scroll to position [0, 523]
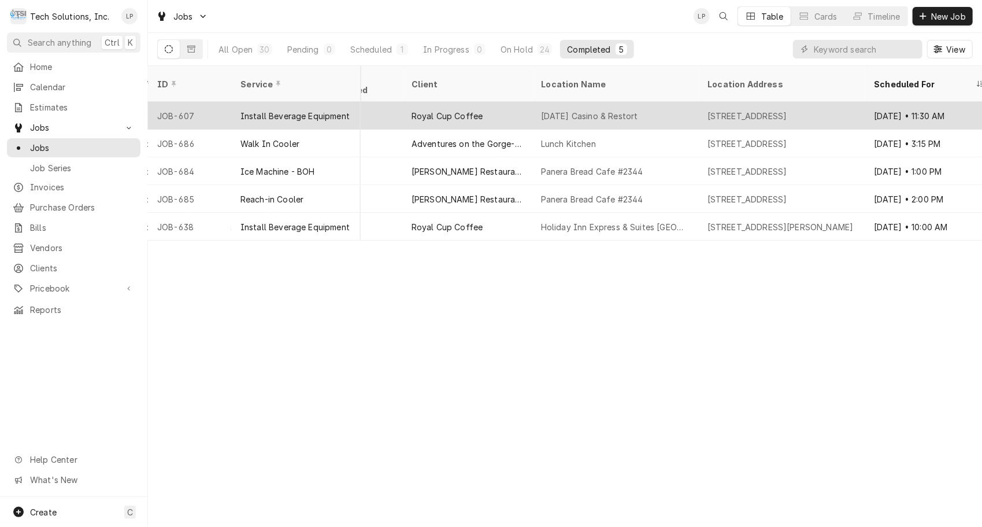
click at [567, 110] on div "Mardi Gras Casino & Restort" at bounding box center [589, 116] width 97 height 12
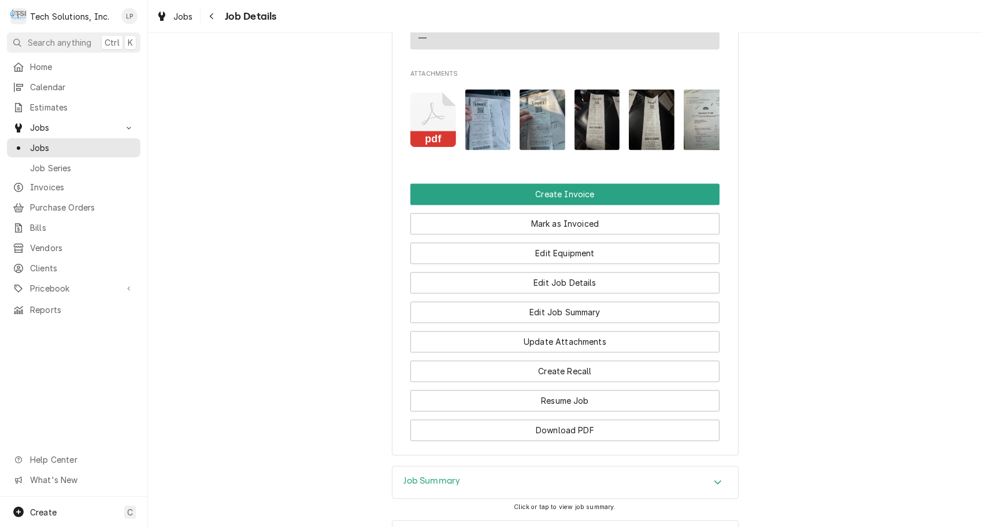
scroll to position [1401, 0]
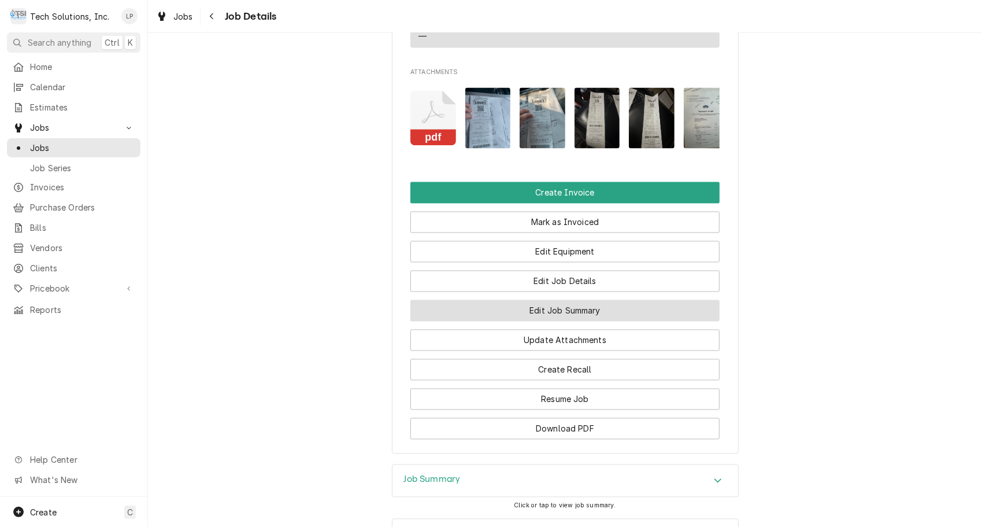
click at [476, 304] on button "Edit Job Summary" at bounding box center [564, 310] width 309 height 21
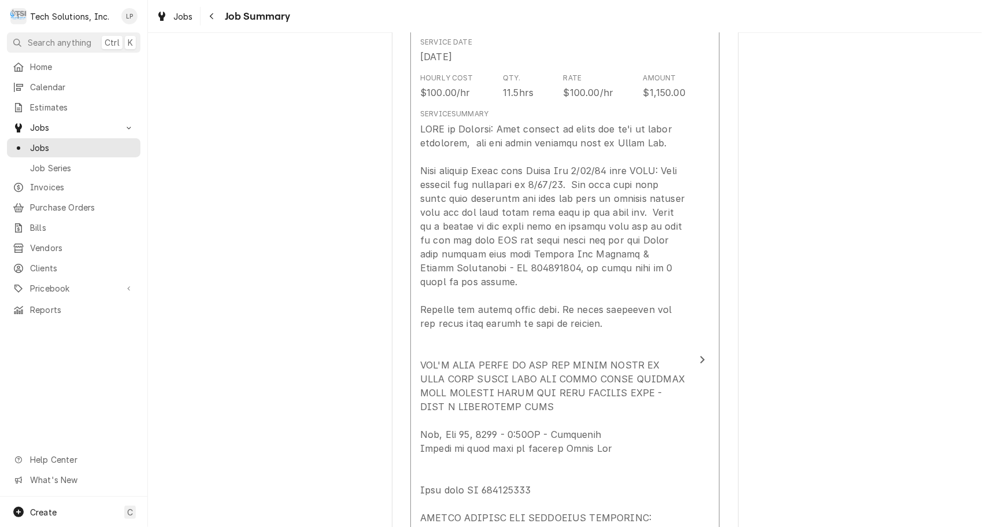
scroll to position [345, 0]
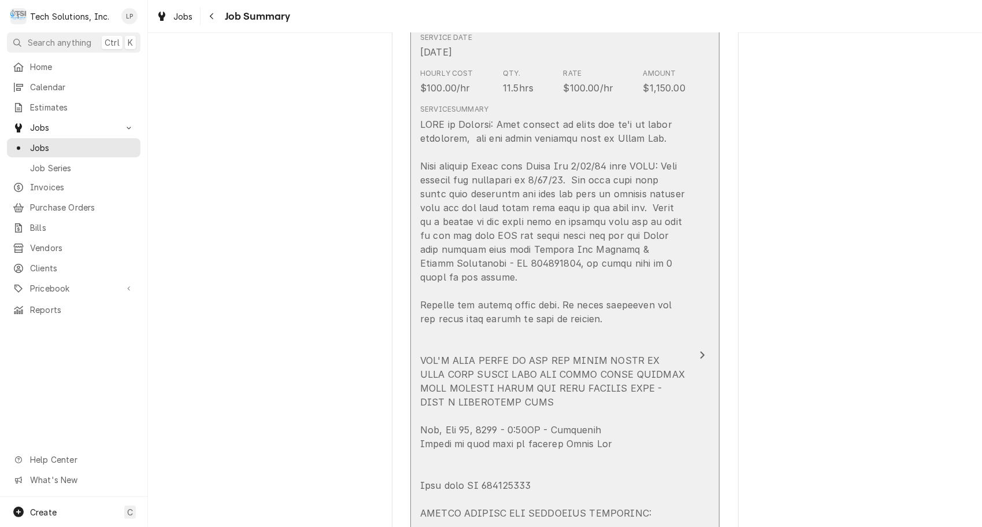
click at [667, 132] on div "Update Line Item" at bounding box center [552, 415] width 265 height 597
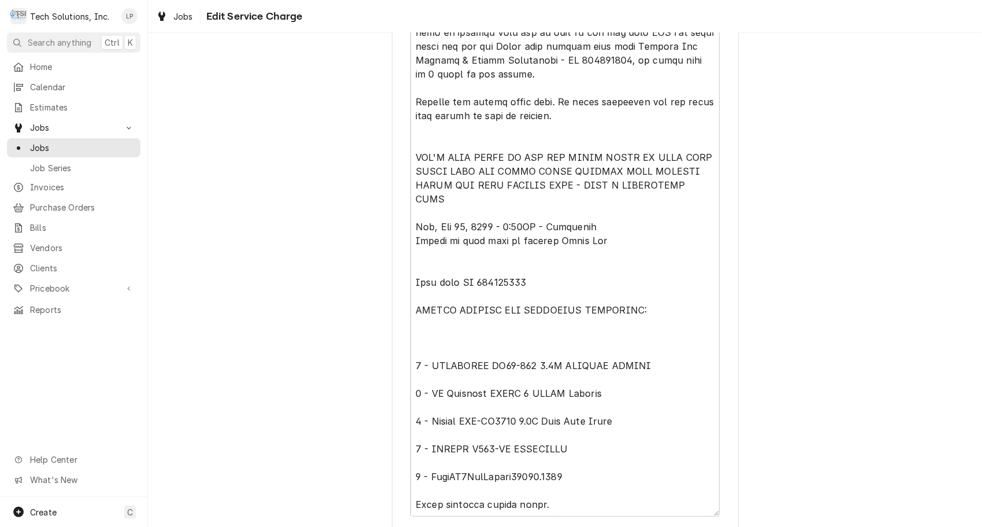
scroll to position [609, 0]
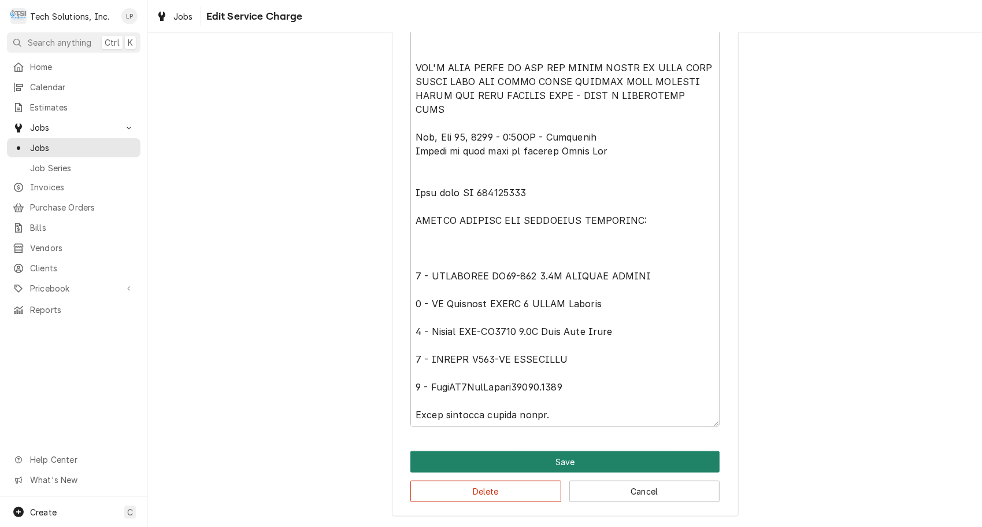
click at [593, 467] on button "Save" at bounding box center [564, 461] width 309 height 21
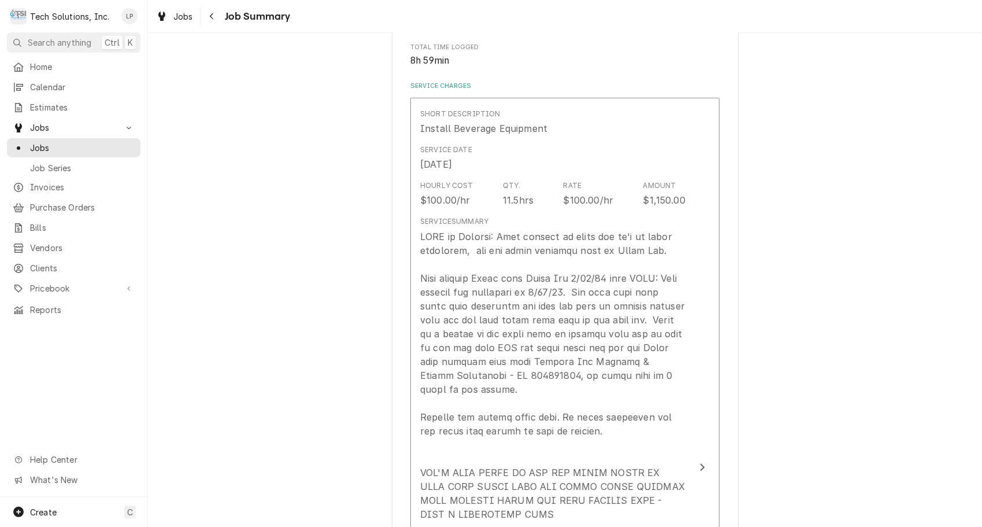
scroll to position [225, 0]
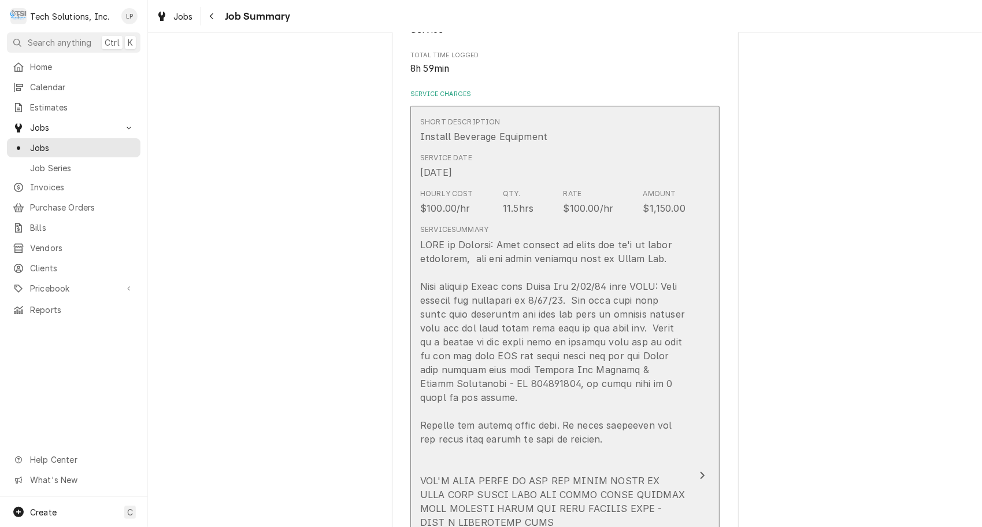
click at [701, 472] on icon "Update Line Item" at bounding box center [703, 476] width 5 height 8
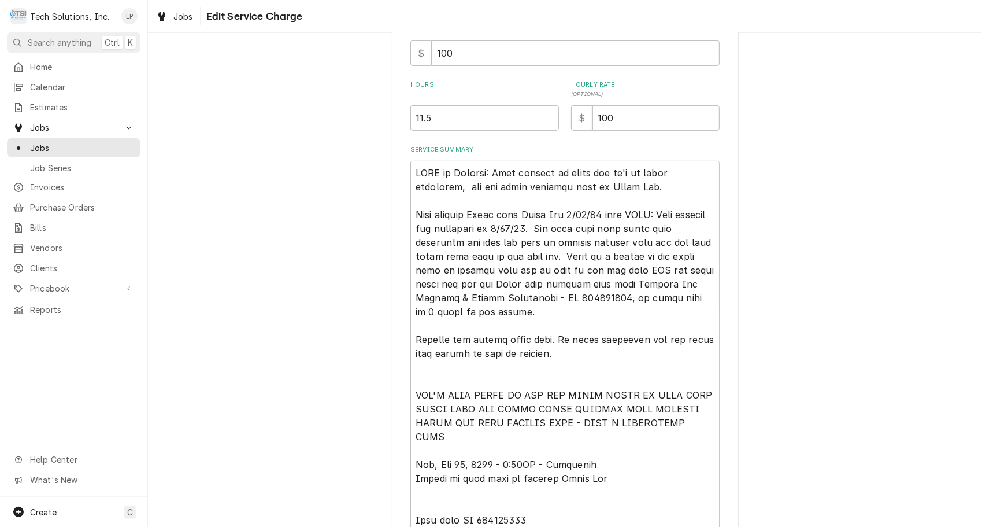
scroll to position [307, 0]
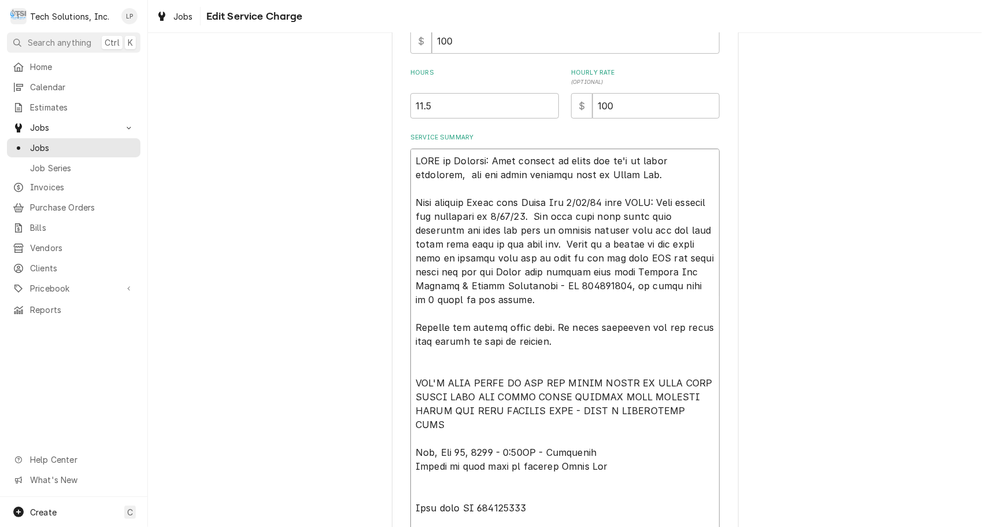
click at [632, 177] on textarea "Service Summary" at bounding box center [564, 439] width 309 height 580
type textarea "x"
type textarea "NOTE to Billing: Lisa waiting on model and sn's of units installed, and old uni…"
type textarea "x"
type textarea "NOTE to Billing: Lisa waiting on model and sn's of units installed, and old uni…"
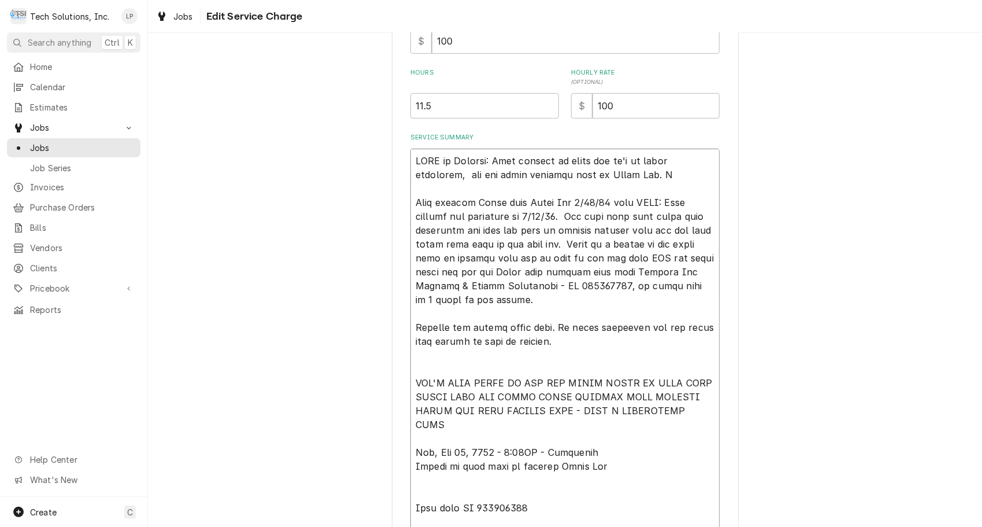
type textarea "x"
type textarea "NOTE to Billing: Lisa waiting on model and sn's of units installed, and old uni…"
type textarea "x"
type textarea "NOTE to Billing: Lisa waiting on model and sn's of units installed, and old uni…"
type textarea "x"
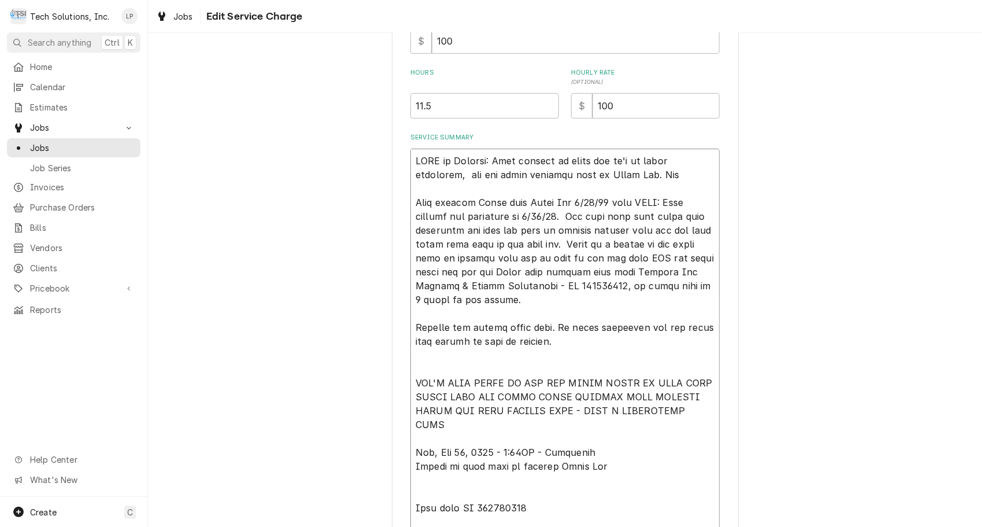
type textarea "NOTE to Billing: Lisa waiting on model and sn's of units installed, and old uni…"
type textarea "x"
type textarea "NOTE to Billing: Lisa waiting on model and sn's of units installed, and old uni…"
type textarea "x"
type textarea "NOTE to Billing: Lisa waiting on model and sn's of units installed, and old uni…"
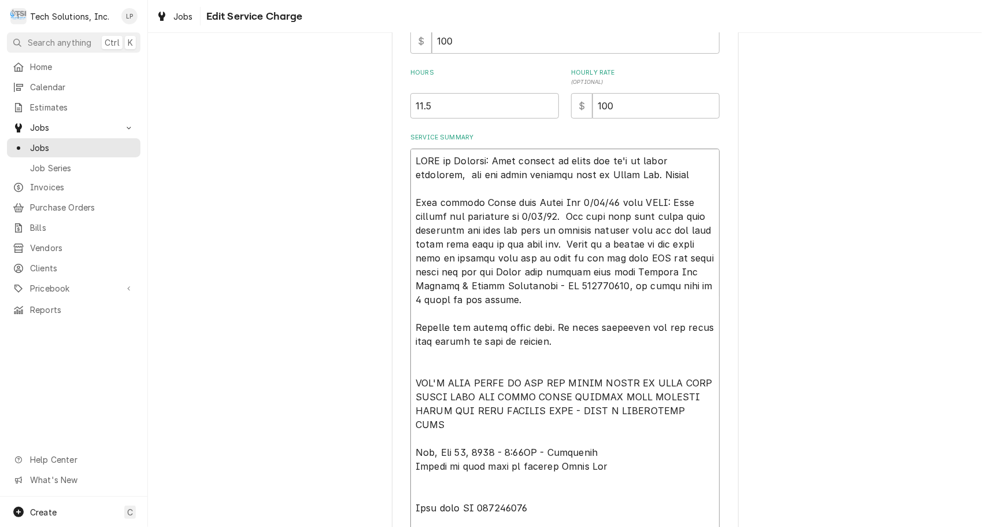
type textarea "x"
type textarea "NOTE to Billing: Lisa waiting on model and sn's of units installed, and old uni…"
type textarea "x"
type textarea "NOTE to Billing: Lisa waiting on model and sn's of units installed, and old uni…"
type textarea "x"
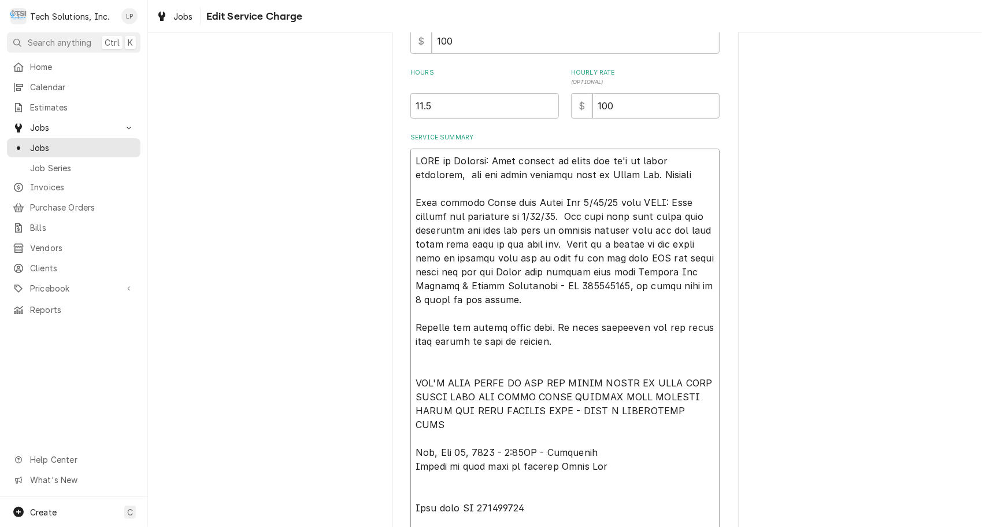
type textarea "NOTE to Billing: Lisa waiting on model and sn's of units installed, and old uni…"
type textarea "x"
type textarea "NOTE to Billing: Lisa waiting on model and sn's of units installed, and old uni…"
type textarea "x"
type textarea "NOTE to Billing: Lisa waiting on model and sn's of units installed, and old uni…"
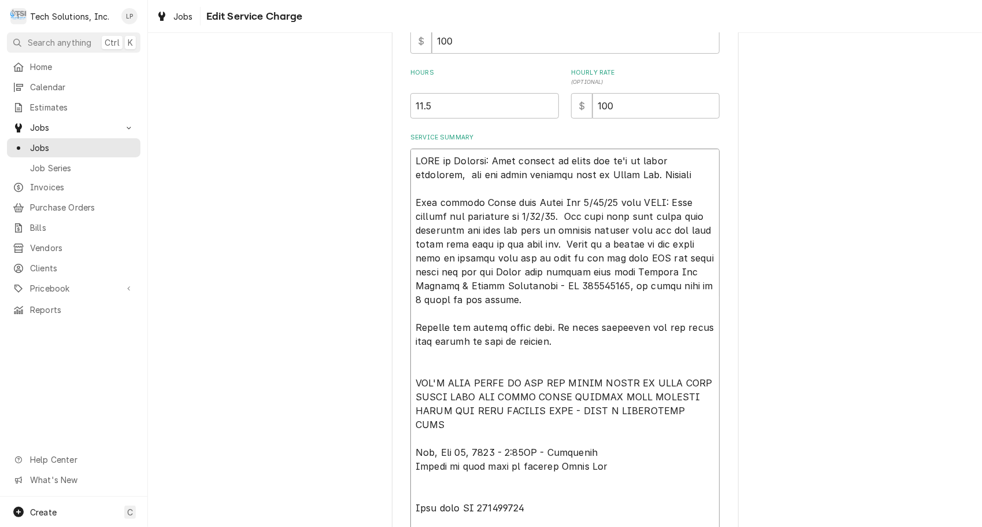
type textarea "x"
type textarea "NOTE to Billing: Lisa waiting on model and sn's of units installed, and old uni…"
type textarea "x"
type textarea "NOTE to Billing: Lisa waiting on model and sn's of units installed, and old uni…"
type textarea "x"
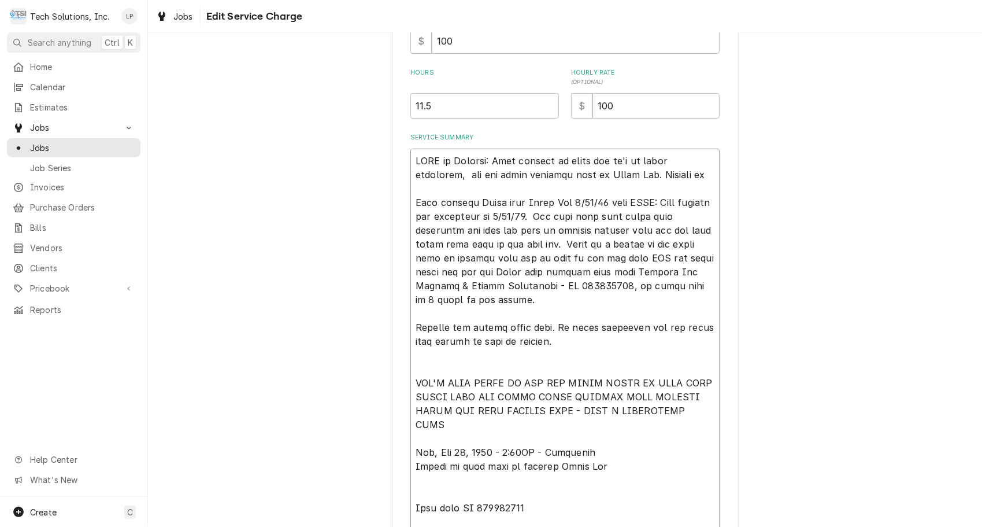
type textarea "NOTE to Billing: Lisa waiting on model and sn's of units installed, and old uni…"
type textarea "x"
type textarea "NOTE to Billing: Lisa waiting on model and sn's of units installed, and old uni…"
type textarea "x"
type textarea "NOTE to Billing: Lisa waiting on model and sn's of units installed, and old uni…"
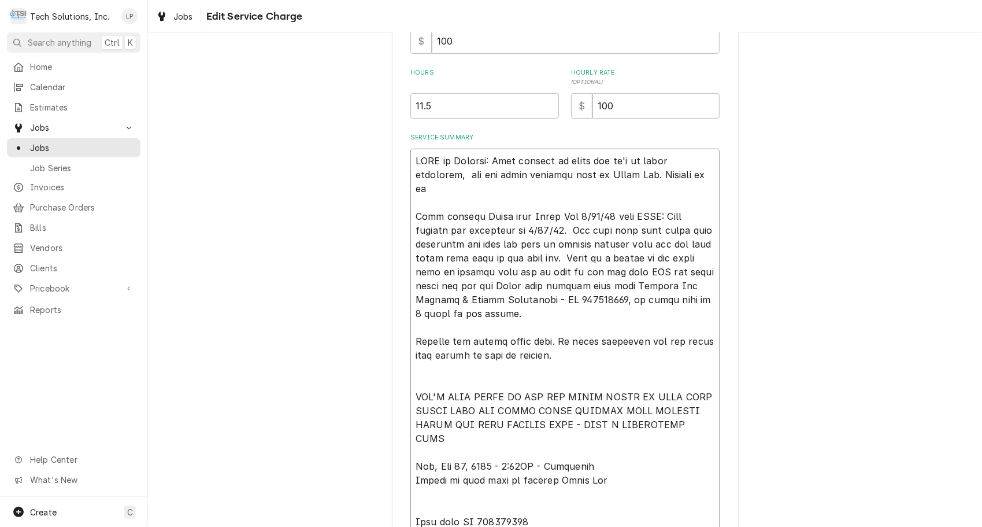
type textarea "x"
type textarea "NOTE to Billing: Lisa waiting on model and sn's of units installed, and old uni…"
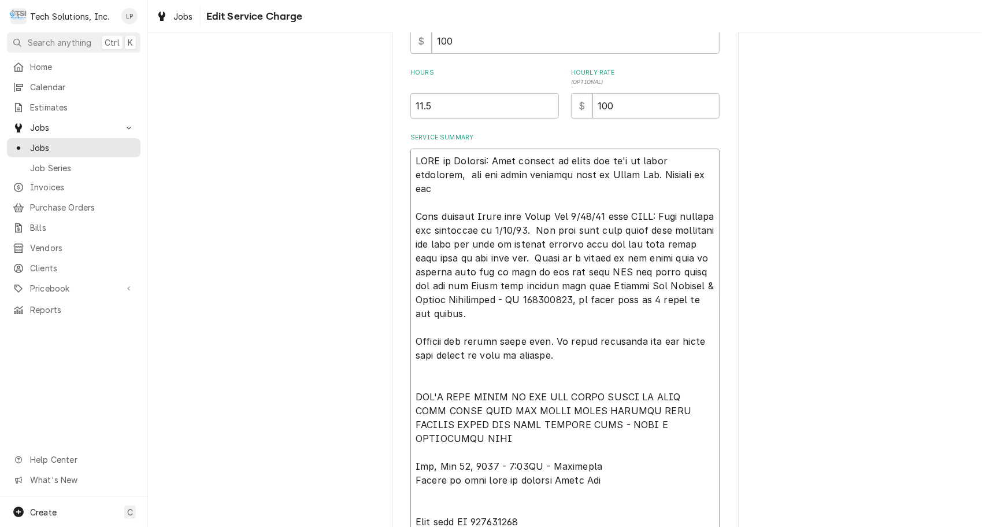
type textarea "x"
type textarea "NOTE to Billing: Lisa waiting on model and sn's of units installed, and old uni…"
type textarea "x"
type textarea "NOTE to Billing: Lisa waiting on model and sn's of units installed, and old uni…"
type textarea "x"
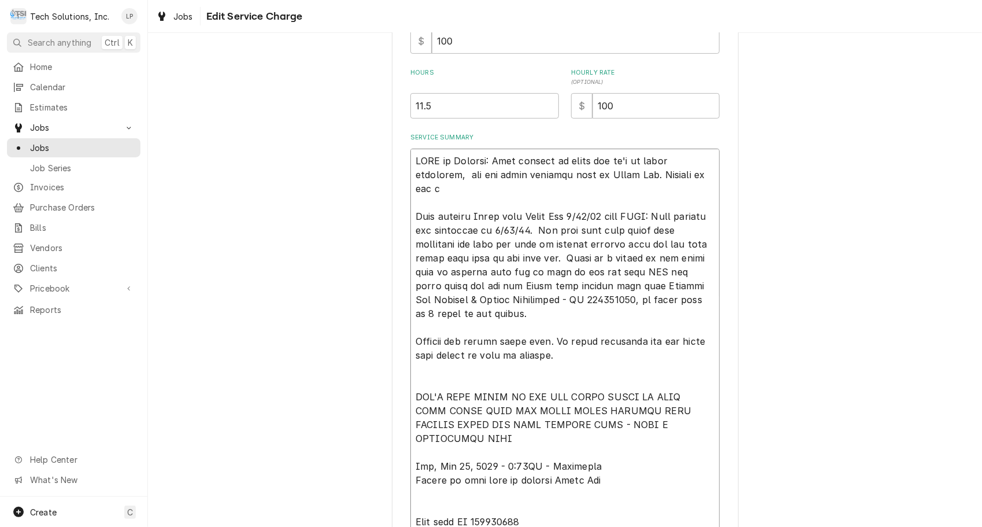
type textarea "NOTE to Billing: Lisa waiting on model and sn's of units installed, and old uni…"
type textarea "x"
type textarea "NOTE to Billing: Lisa waiting on model and sn's of units installed, and old uni…"
type textarea "x"
type textarea "NOTE to Billing: Lisa waiting on model and sn's of units installed, and old uni…"
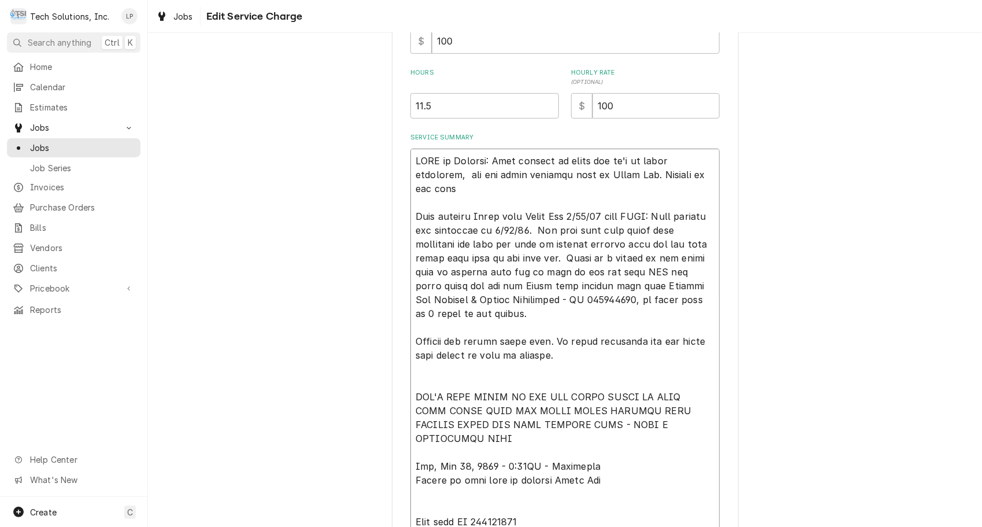
type textarea "x"
type textarea "NOTE to Billing: Lisa waiting on model and sn's of units installed, and old uni…"
type textarea "x"
type textarea "NOTE to Billing: Lisa waiting on model and sn's of units installed, and old uni…"
type textarea "x"
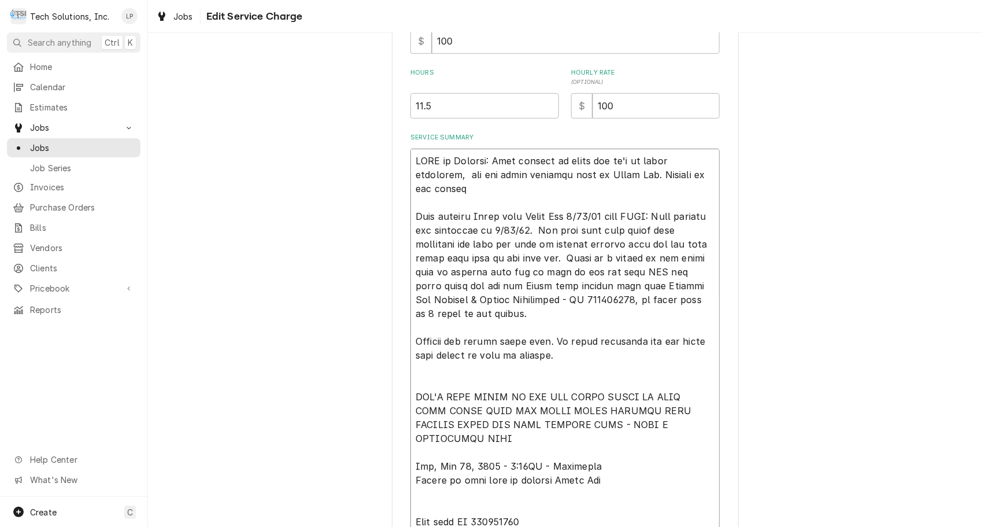
type textarea "NOTE to Billing: Lisa waiting on model and sn's of units installed, and old uni…"
type textarea "x"
type textarea "NOTE to Billing: Lisa waiting on model and sn's of units installed, and old uni…"
type textarea "x"
type textarea "NOTE to Billing: Lisa waiting on model and sn's of units installed, and old uni…"
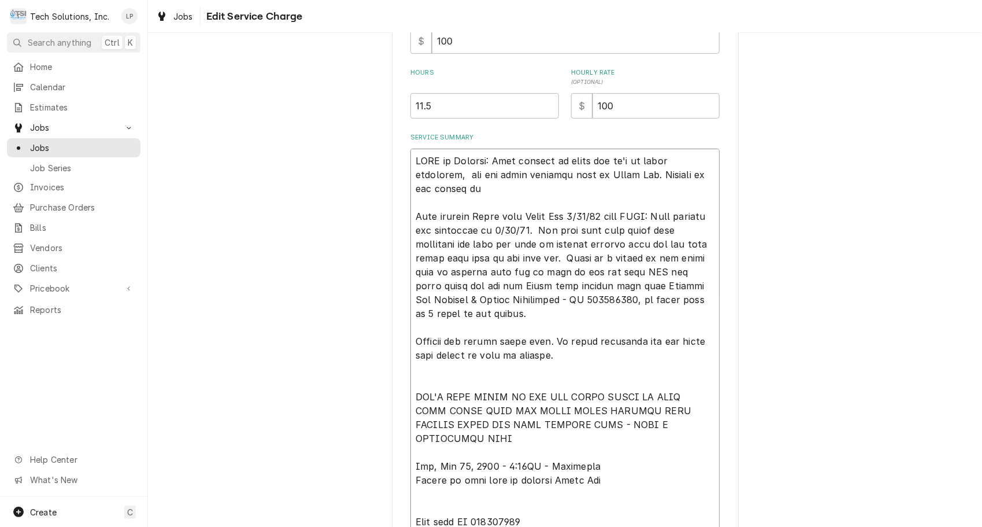
type textarea "x"
type textarea "NOTE to Billing: Lisa waiting on model and sn's of units installed, and old uni…"
type textarea "x"
type textarea "NOTE to Billing: Lisa waiting on model and sn's of units installed, and old uni…"
type textarea "x"
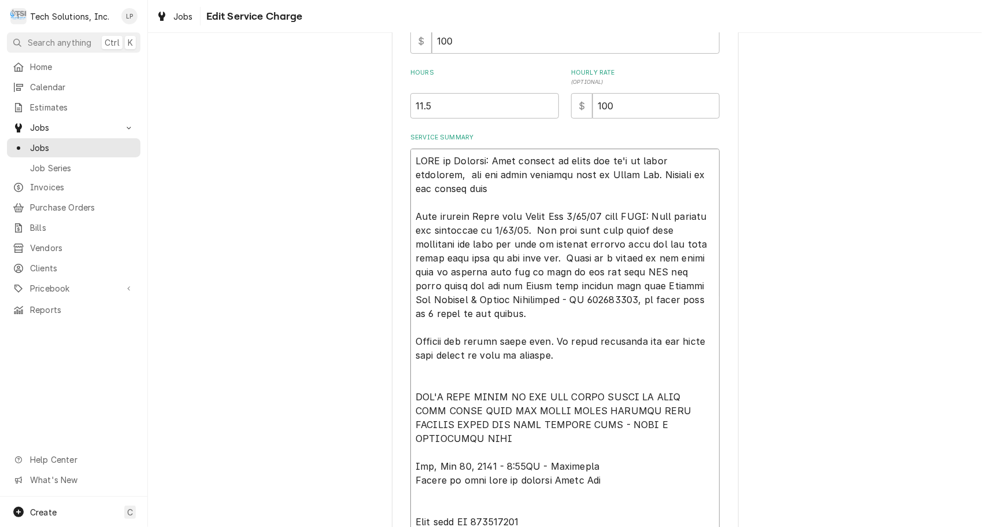
type textarea "NOTE to Billing: Lisa waiting on model and sn's of units installed, and old uni…"
type textarea "x"
type textarea "NOTE to Billing: Lisa waiting on model and sn's of units installed, and old uni…"
type textarea "x"
type textarea "NOTE to Billing: Lisa waiting on model and sn's of units installed, and old uni…"
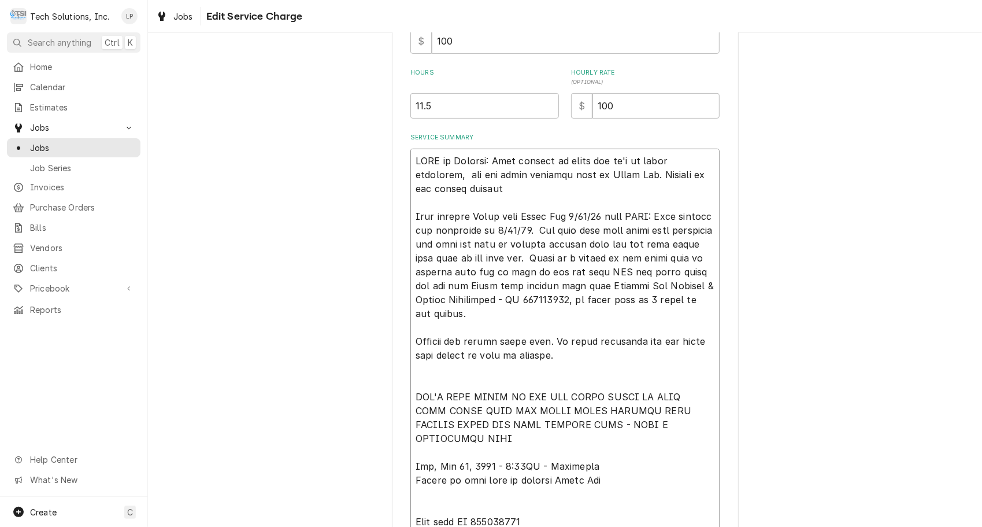
type textarea "x"
type textarea "NOTE to Billing: Lisa waiting on model and sn's of units installed, and old uni…"
type textarea "x"
type textarea "NOTE to Billing: Lisa waiting on model and sn's of units installed, and old uni…"
type textarea "x"
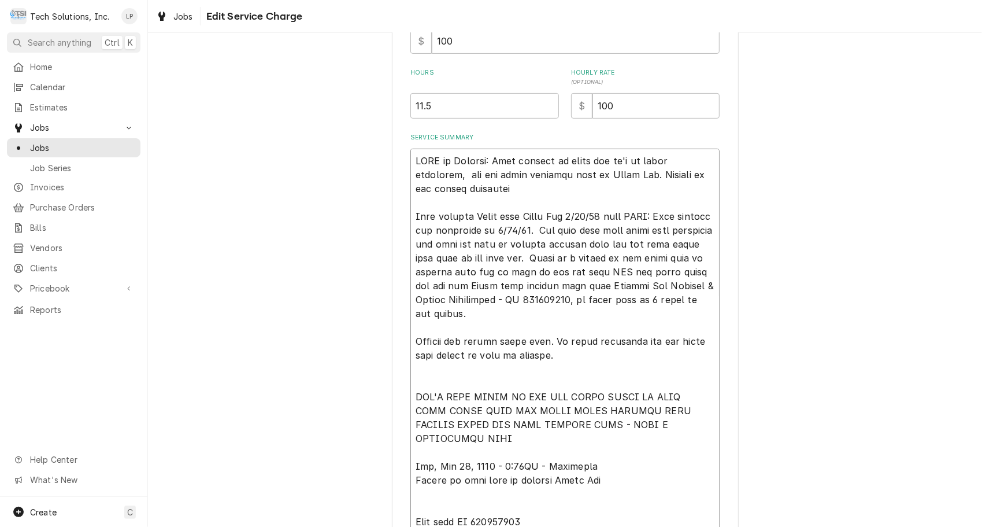
type textarea "NOTE to Billing: Lisa waiting on model and sn's of units installed, and old uni…"
type textarea "x"
type textarea "NOTE to Billing: Lisa waiting on model and sn's of units installed, and old uni…"
type textarea "x"
type textarea "NOTE to Billing: Lisa waiting on model and sn's of units installed, and old uni…"
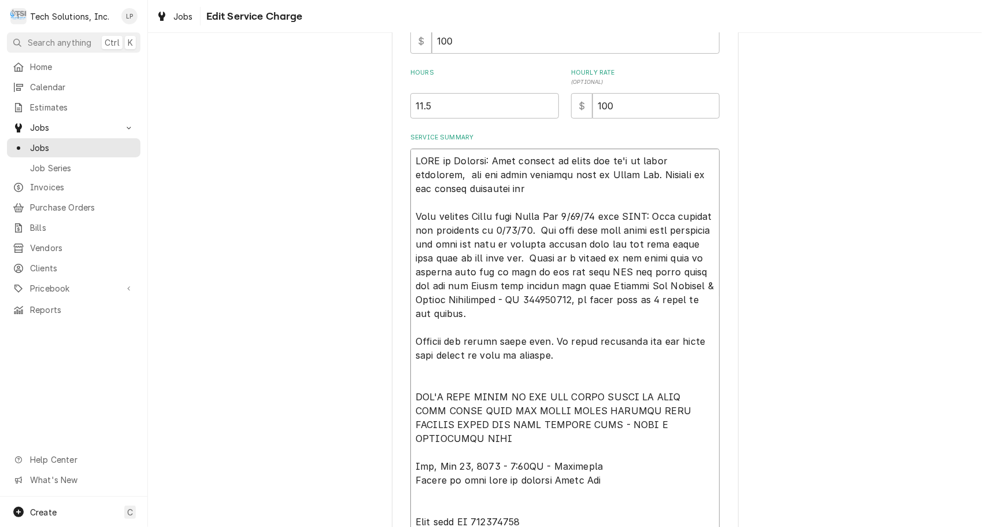
type textarea "x"
type textarea "NOTE to Billing: Lisa waiting on model and sn's of units installed, and old uni…"
type textarea "x"
type textarea "NOTE to Billing: Lisa waiting on model and sn's of units installed, and old uni…"
type textarea "x"
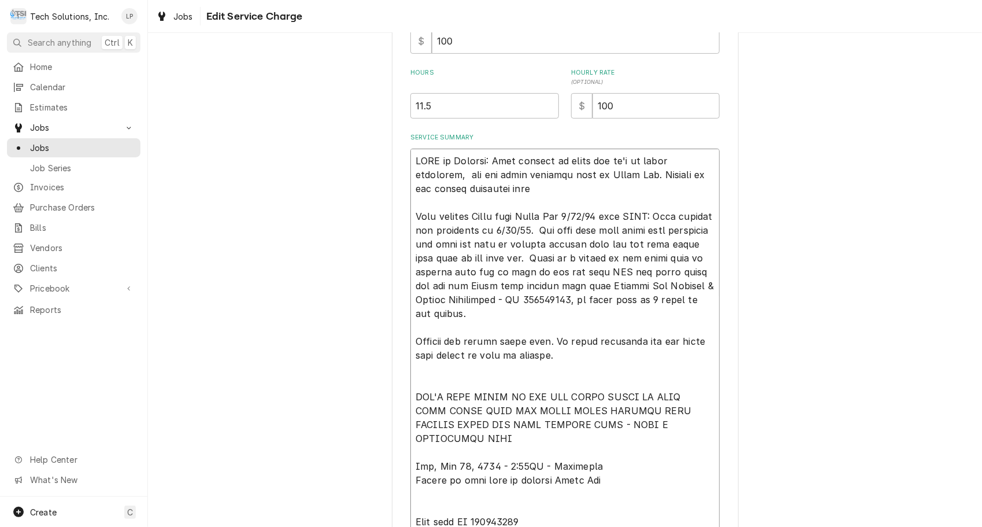
type textarea "NOTE to Billing: Lisa waiting on model and sn's of units installed, and old uni…"
type textarea "x"
type textarea "NOTE to Billing: Lisa waiting on model and sn's of units installed, and old uni…"
type textarea "x"
type textarea "NOTE to Billing: Lisa waiting on model and sn's of units installed, and old uni…"
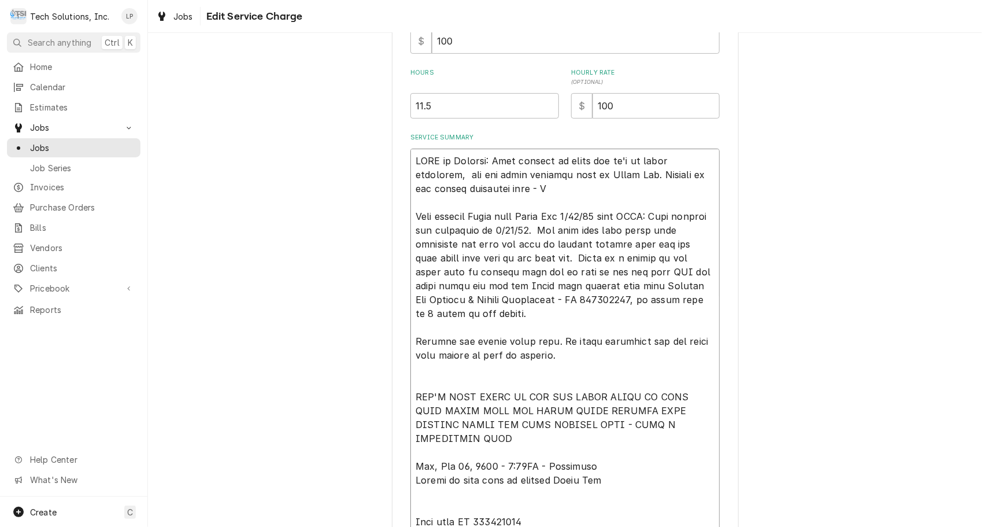
type textarea "x"
type textarea "NOTE to Billing: Lisa waiting on model and sn's of units installed, and old uni…"
type textarea "x"
type textarea "NOTE to Billing: Lisa waiting on model and sn's of units installed, and old uni…"
type textarea "x"
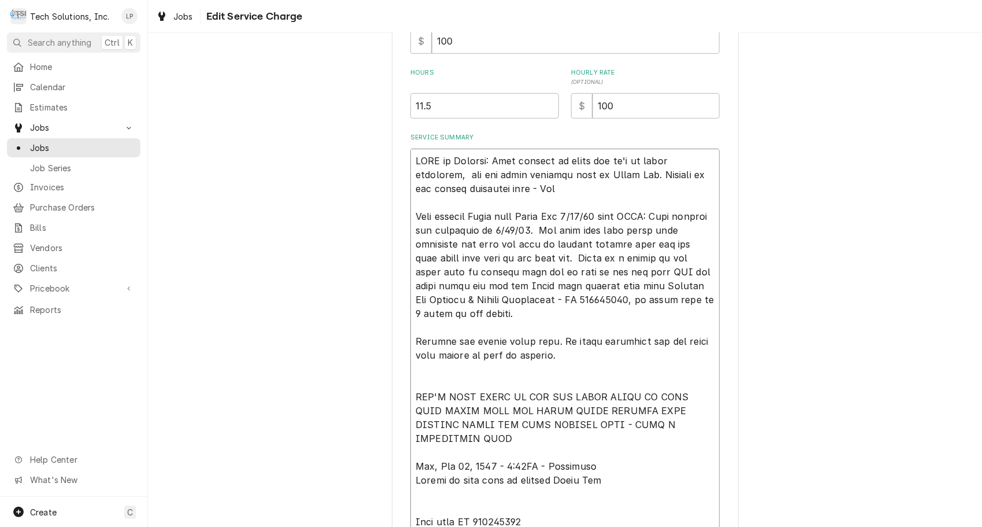
type textarea "NOTE to Billing: Lisa waiting on model and sn's of units installed, and old uni…"
type textarea "x"
type textarea "NOTE to Billing: Lisa waiting on model and sn's of units installed, and old uni…"
type textarea "x"
type textarea "NOTE to Billing: Lisa waiting on model and sn's of units installed, and old uni…"
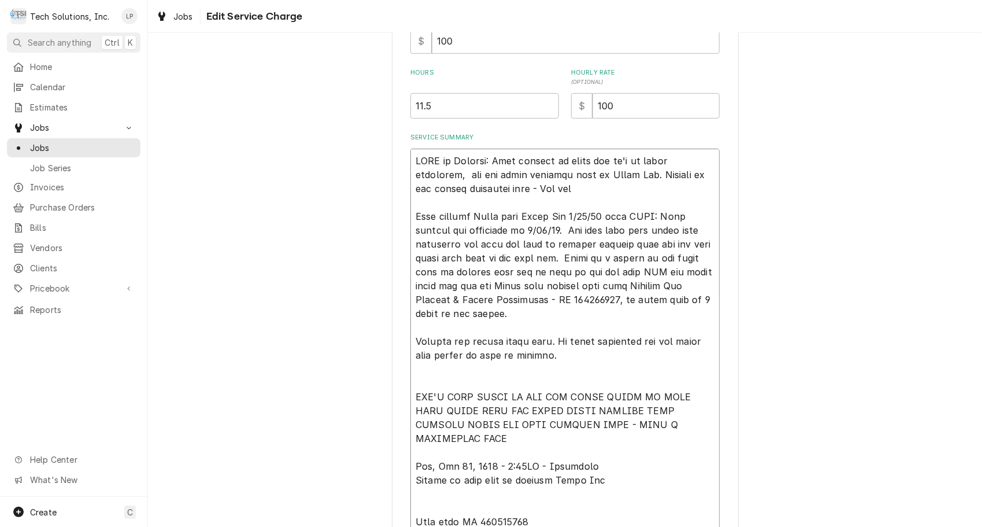
type textarea "x"
type textarea "NOTE to Billing: Lisa waiting on model and sn's of units installed, and old uni…"
type textarea "x"
type textarea "NOTE to Billing: Lisa waiting on model and sn's of units installed, and old uni…"
type textarea "x"
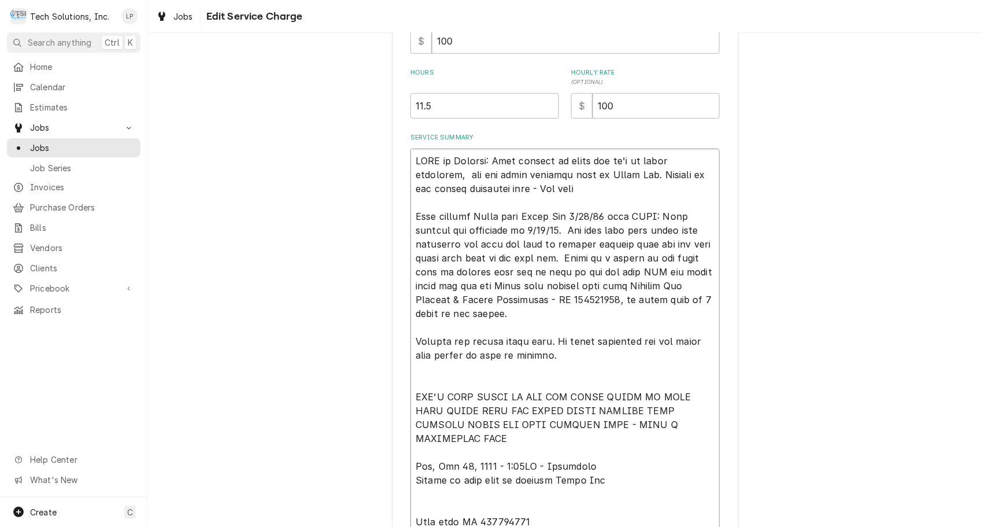
type textarea "NOTE to Billing: Lisa waiting on model and sn's of units installed, and old uni…"
type textarea "x"
type textarea "NOTE to Billing: Lisa waiting on model and sn's of units installed, and old uni…"
type textarea "x"
type textarea "NOTE to Billing: Lisa waiting on model and sn's of units installed, and old uni…"
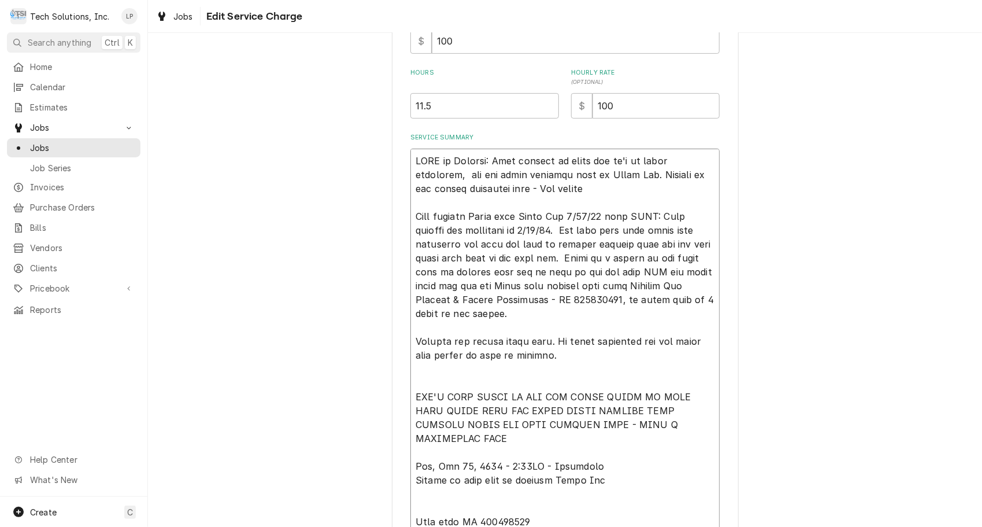
type textarea "x"
type textarea "NOTE to Billing: Lisa waiting on model and sn's of units installed, and old uni…"
type textarea "x"
type textarea "NOTE to Billing: Lisa waiting on model and sn's of units installed, and old uni…"
type textarea "x"
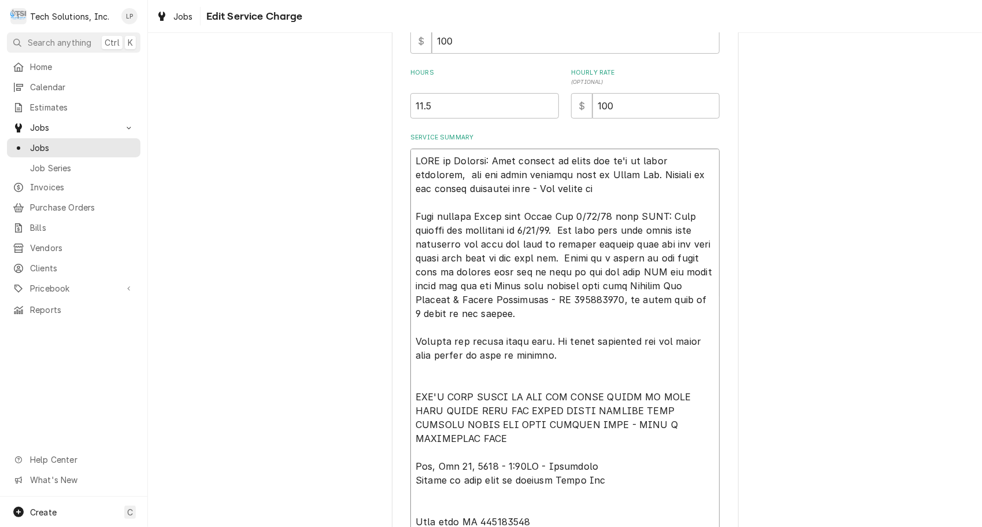
type textarea "NOTE to Billing: Lisa waiting on model and sn's of units installed, and old uni…"
type textarea "x"
type textarea "NOTE to Billing: Lisa waiting on model and sn's of units installed, and old uni…"
type textarea "x"
type textarea "NOTE to Billing: Lisa waiting on model and sn's of units installed, and old uni…"
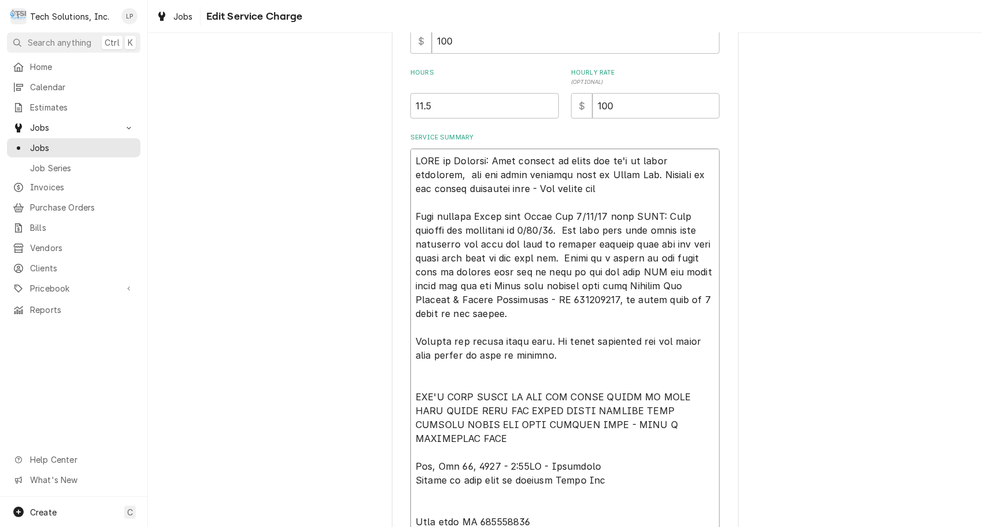
type textarea "x"
type textarea "NOTE to Billing: Lisa waiting on model and sn's of units installed, and old uni…"
type textarea "x"
type textarea "NOTE to Billing: Lisa waiting on model and sn's of units installed, and old uni…"
type textarea "x"
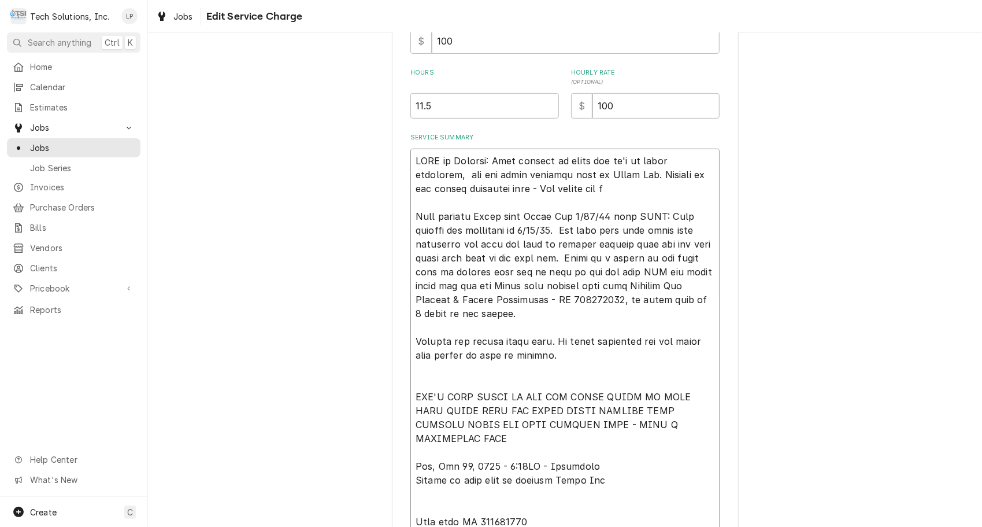
type textarea "NOTE to Billing: Lisa waiting on model and sn's of units installed, and old uni…"
type textarea "x"
type textarea "NOTE to Billing: Lisa waiting on model and sn's of units installed, and old uni…"
type textarea "x"
type textarea "NOTE to Billing: Lisa waiting on model and sn's of units installed, and old uni…"
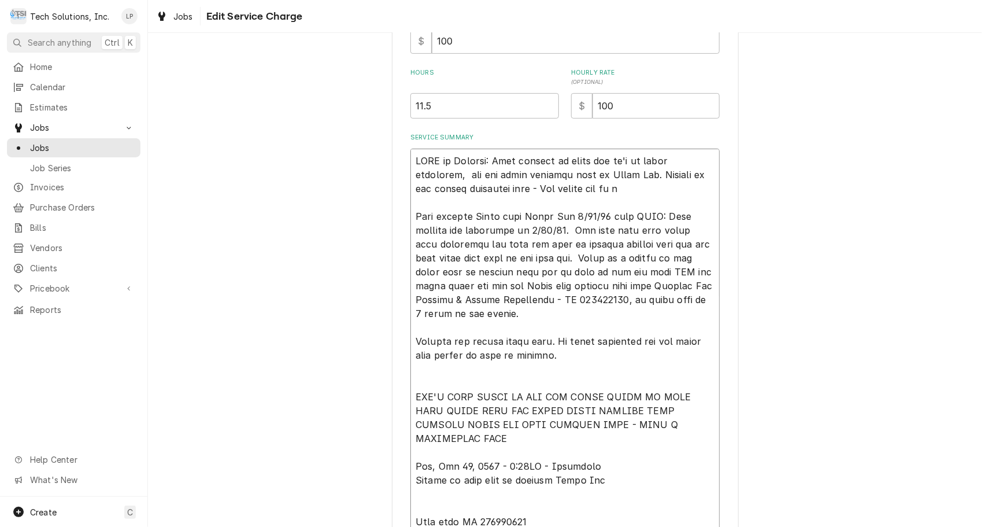
type textarea "x"
type textarea "NOTE to Billing: Lisa waiting on model and sn's of units installed, and old uni…"
type textarea "x"
type textarea "NOTE to Billing: Lisa waiting on model and sn's of units installed, and old uni…"
type textarea "x"
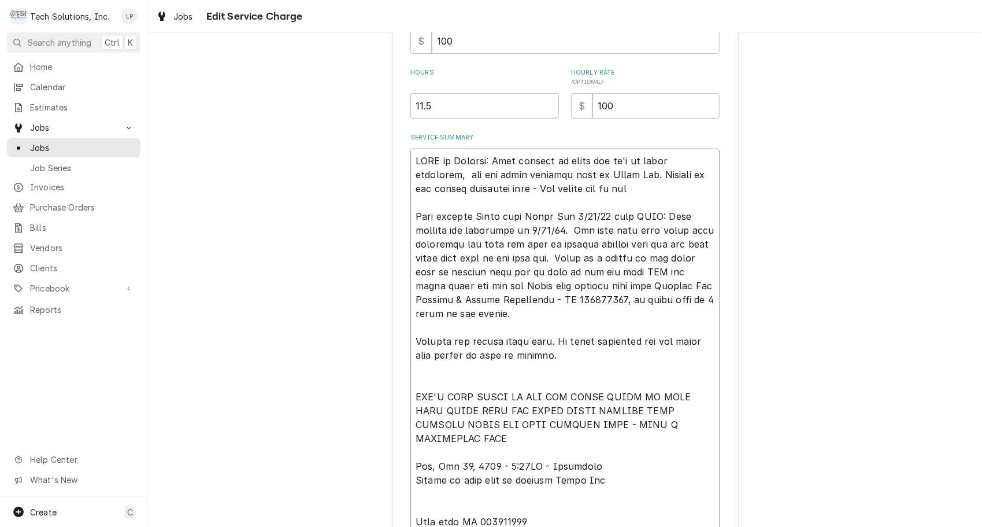
type textarea "NOTE to Billing: Lisa waiting on model and sn's of units installed, and old uni…"
type textarea "x"
type textarea "NOTE to Billing: Lisa waiting on model and sn's of units installed, and old uni…"
type textarea "x"
type textarea "NOTE to Billing: Lisa waiting on model and sn's of units installed, and old uni…"
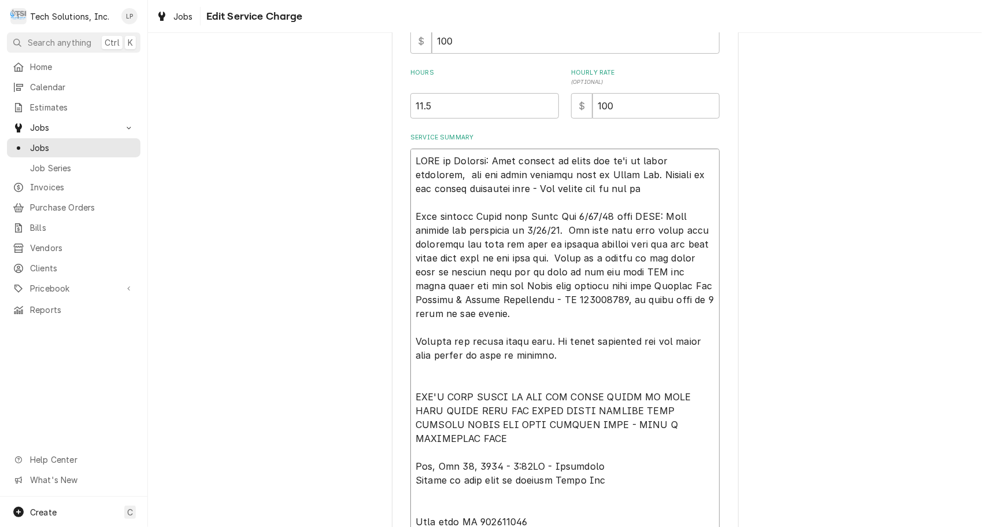
type textarea "x"
type textarea "NOTE to Billing: Lisa waiting on model and sn's of units installed, and old uni…"
type textarea "x"
type textarea "NOTE to Billing: Lisa waiting on model and sn's of units installed, and old uni…"
type textarea "x"
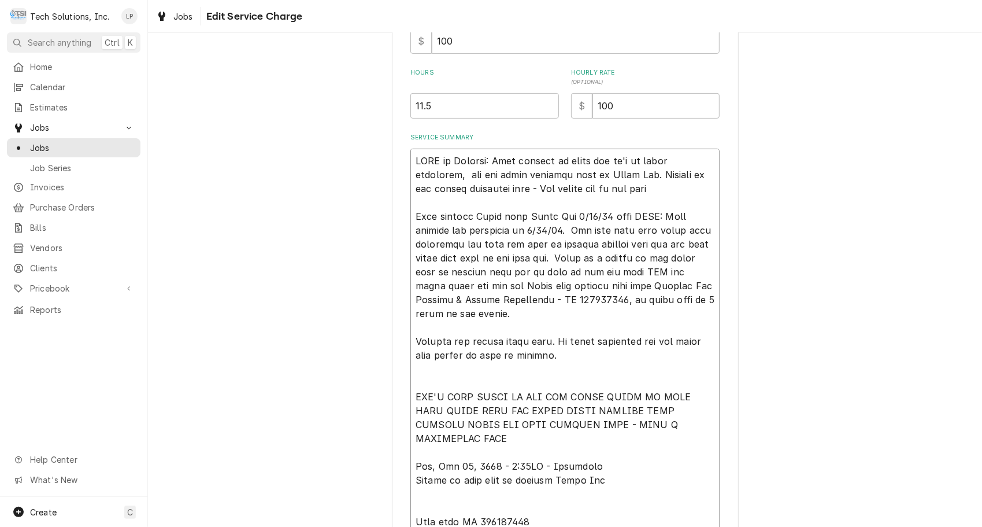
type textarea "NOTE to Billing: Lisa waiting on model and sn's of units installed, and old uni…"
type textarea "x"
type textarea "NOTE to Billing: Lisa waiting on model and sn's of units installed, and old uni…"
type textarea "x"
type textarea "NOTE to Billing: Lisa waiting on model and sn's of units installed, and old uni…"
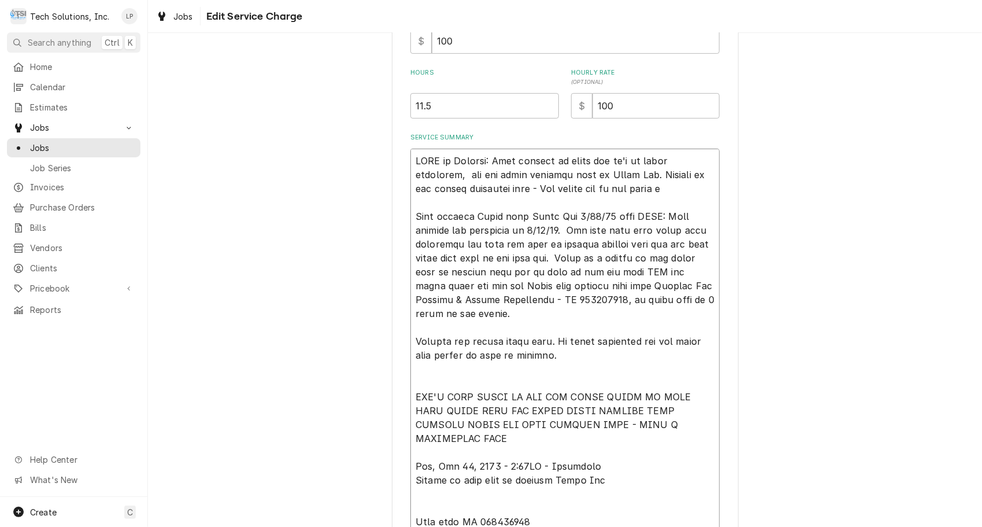
type textarea "x"
type textarea "NOTE to Billing: Lisa waiting on model and sn's of units installed, and old uni…"
type textarea "x"
type textarea "NOTE to Billing: Lisa waiting on model and sn's of units installed, and old uni…"
type textarea "x"
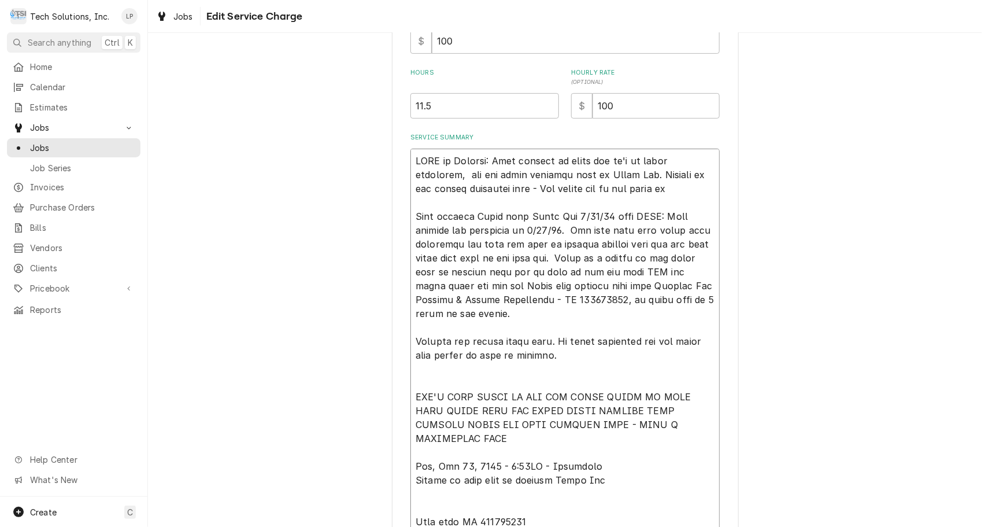
type textarea "NOTE to Billing: Lisa waiting on model and sn's of units installed, and old uni…"
type textarea "x"
type textarea "NOTE to Billing: Lisa waiting on model and sn's of units installed, and old uni…"
type textarea "x"
type textarea "NOTE to Billing: Lisa waiting on model and sn's of units installed, and old uni…"
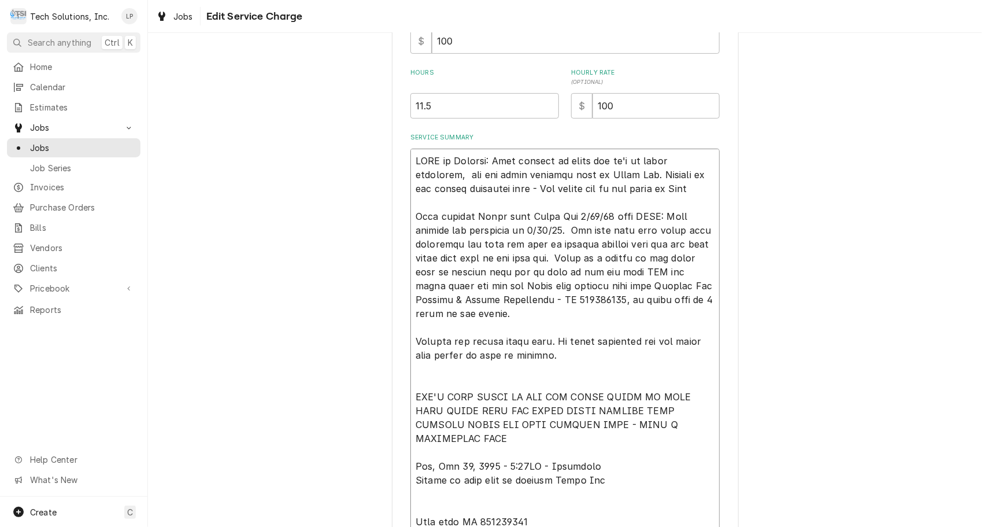
type textarea "x"
type textarea "NOTE to Billing: Lisa waiting on model and sn's of units installed, and old uni…"
type textarea "x"
type textarea "NOTE to Billing: Lisa waiting on model and sn's of units installed, and old uni…"
type textarea "x"
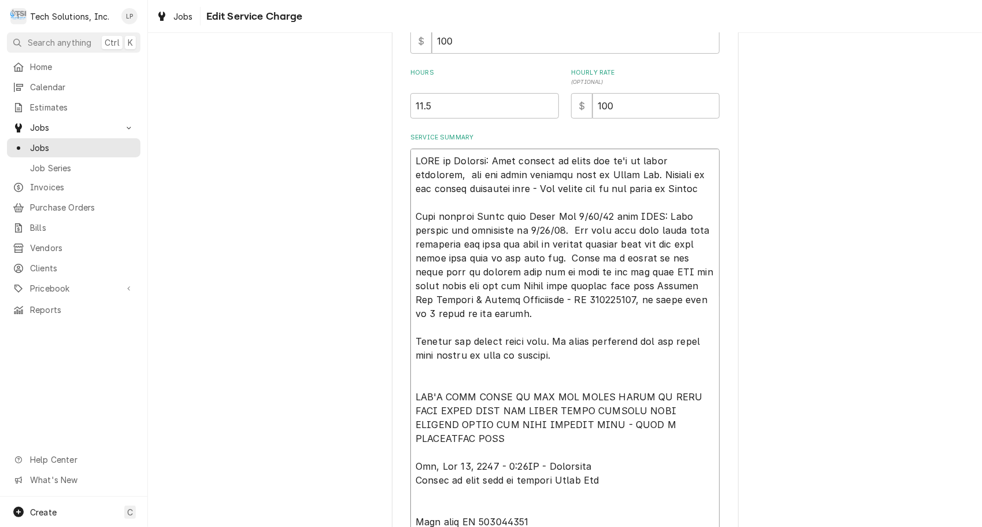
type textarea "NOTE to Billing: Lisa waiting on model and sn's of units installed, and old uni…"
type textarea "x"
type textarea "NOTE to Billing: Lisa waiting on model and sn's of units installed, and old uni…"
type textarea "x"
type textarea "NOTE to Billing: Lisa waiting on model and sn's of units installed, and old uni…"
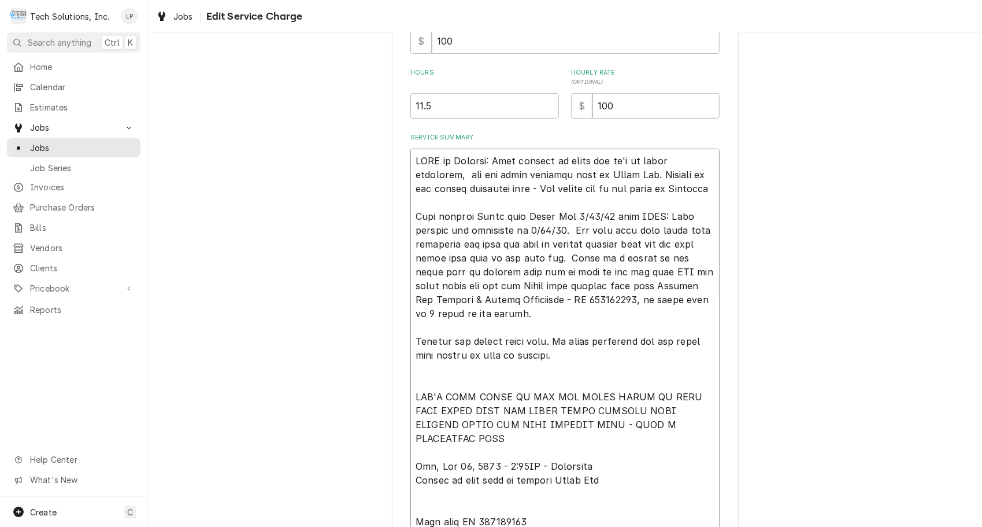
type textarea "x"
type textarea "NOTE to Billing: Lisa waiting on model and sn's of units installed, and old uni…"
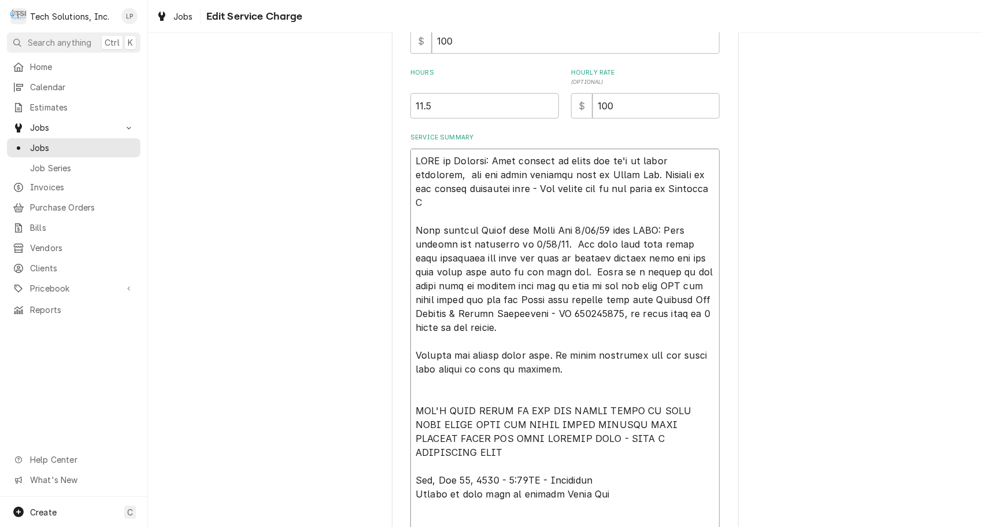
type textarea "x"
type textarea "NOTE to Billing: Lisa waiting on model and sn's of units installed, and old uni…"
type textarea "x"
type textarea "NOTE to Billing: Lisa waiting on model and sn's of units installed, and old uni…"
type textarea "x"
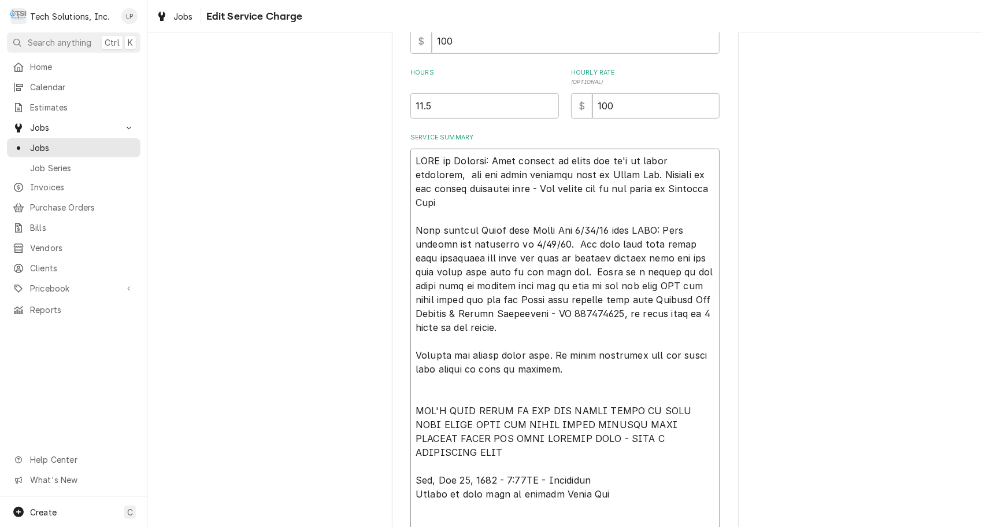
type textarea "NOTE to Billing: Lisa waiting on model and sn's of units installed, and old uni…"
type textarea "x"
type textarea "NOTE to Billing: Lisa waiting on model and sn's of units installed, and old uni…"
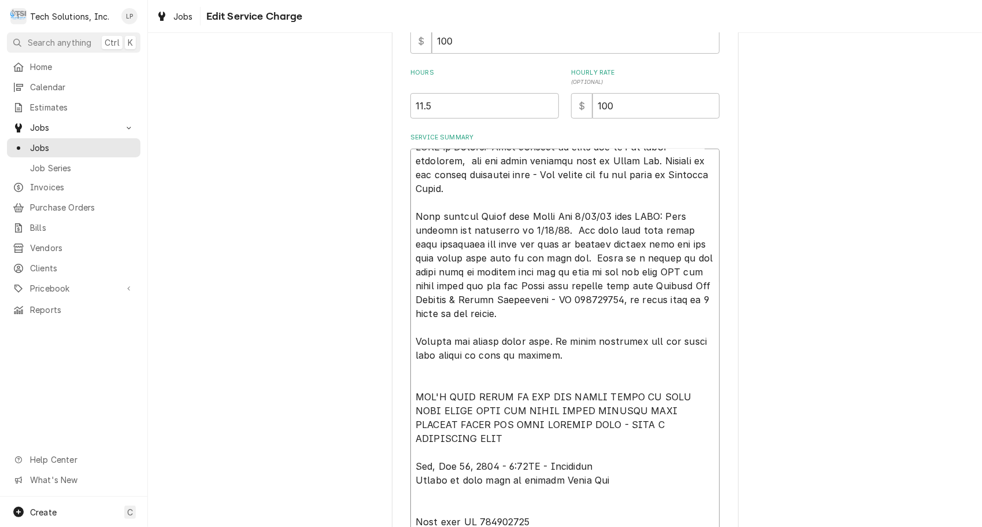
scroll to position [623, 0]
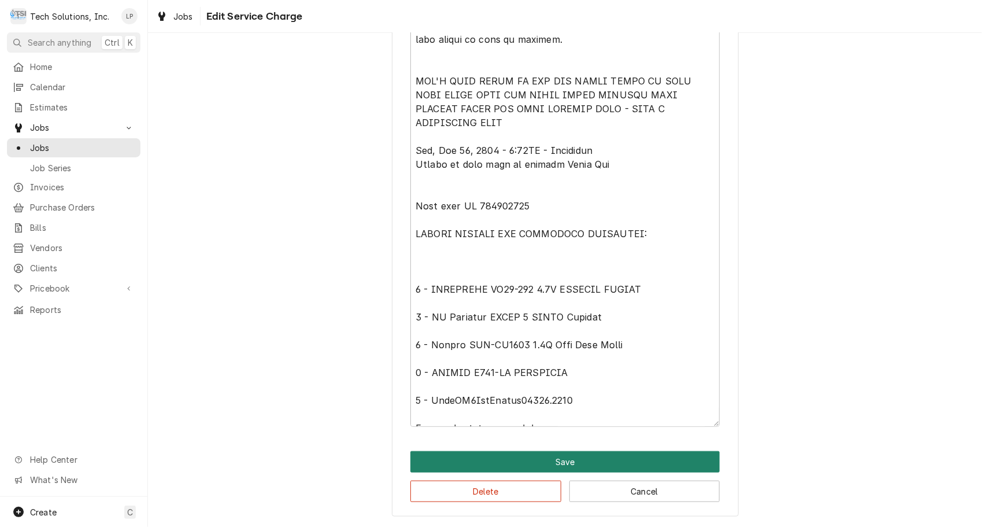
click at [527, 465] on button "Save" at bounding box center [564, 461] width 309 height 21
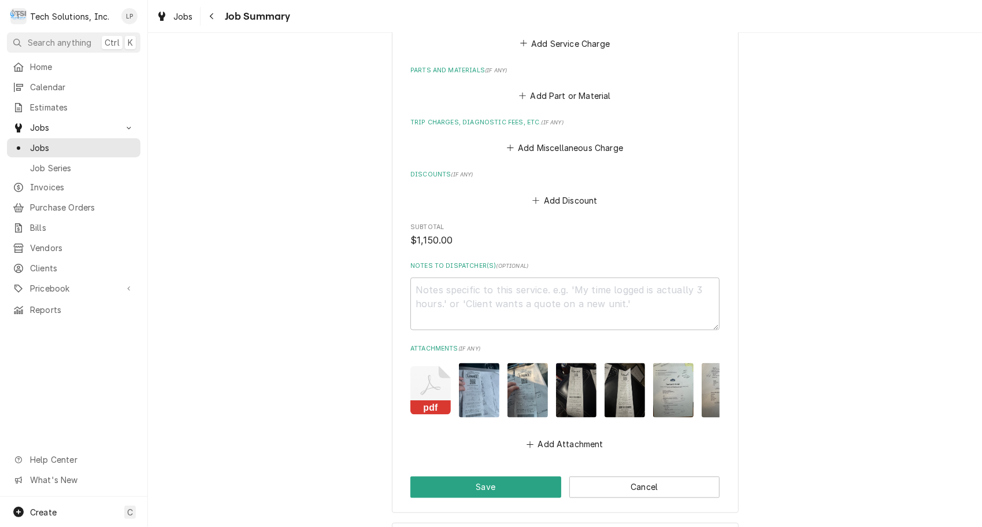
scroll to position [1114, 0]
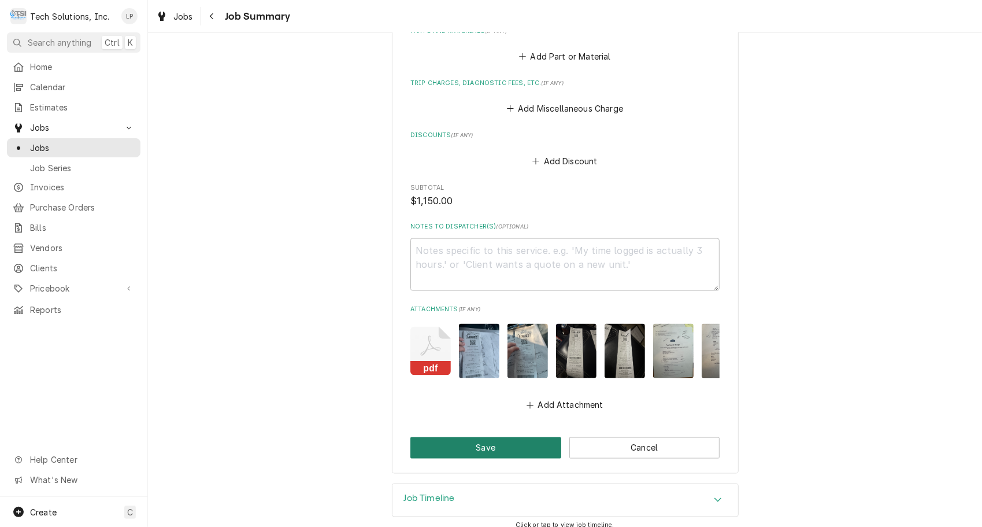
click at [502, 441] on button "Save" at bounding box center [485, 447] width 151 height 21
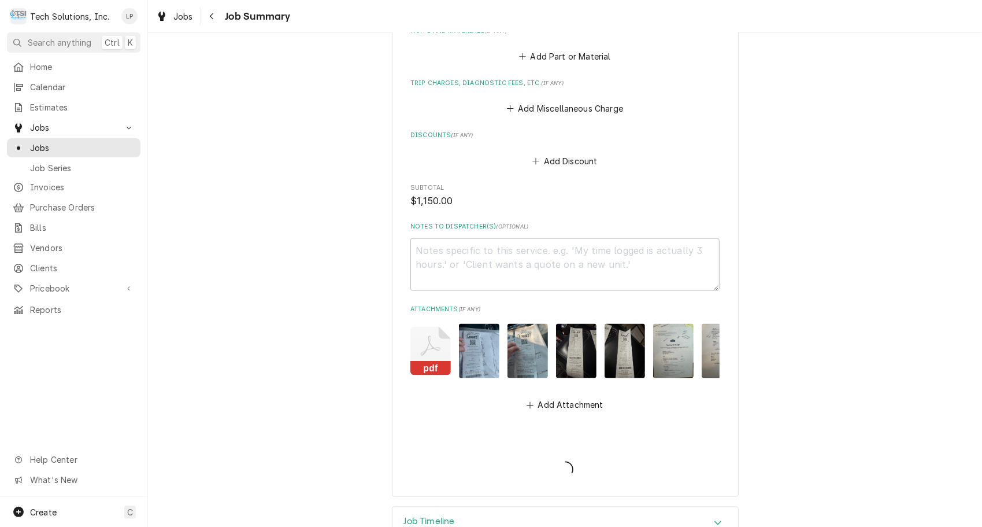
type textarea "x"
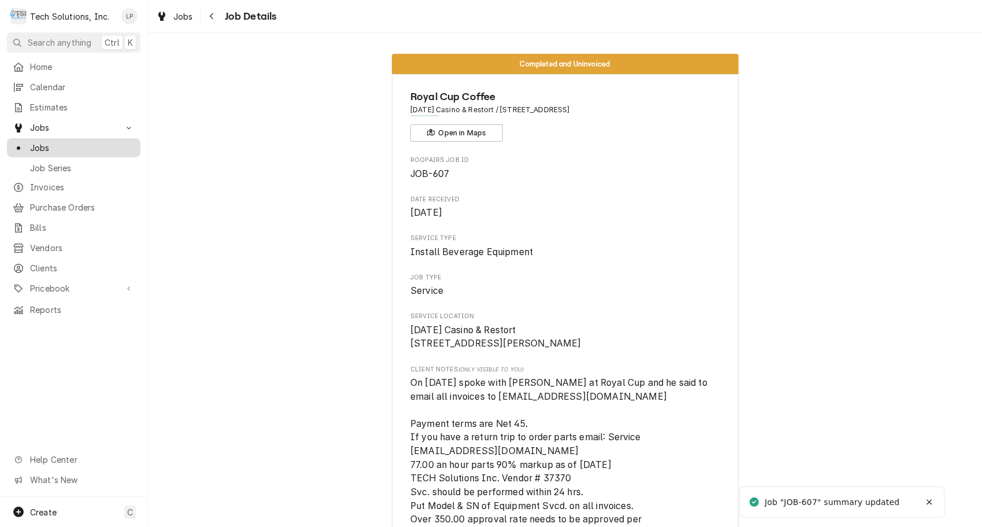
click at [43, 142] on span "Jobs" at bounding box center [82, 148] width 105 height 12
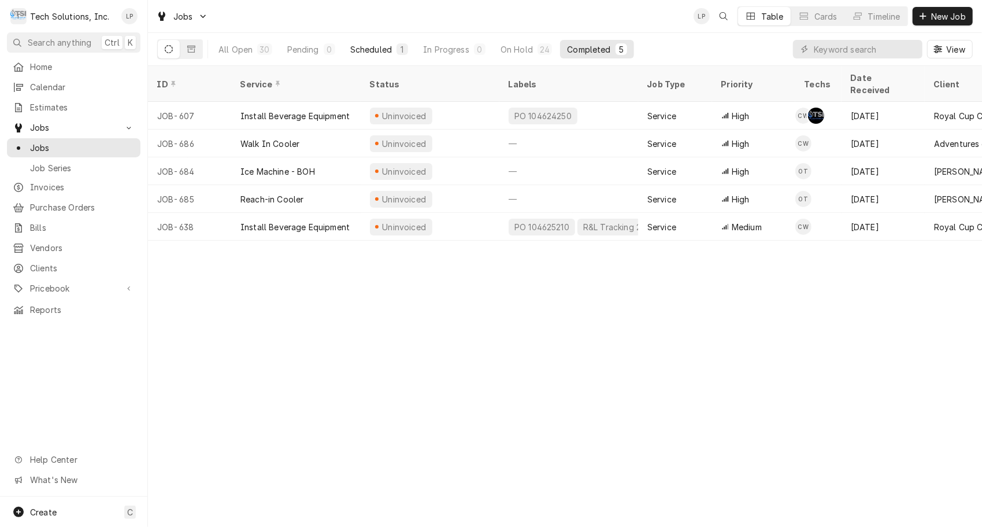
click at [365, 51] on div "Scheduled" at bounding box center [371, 49] width 42 height 12
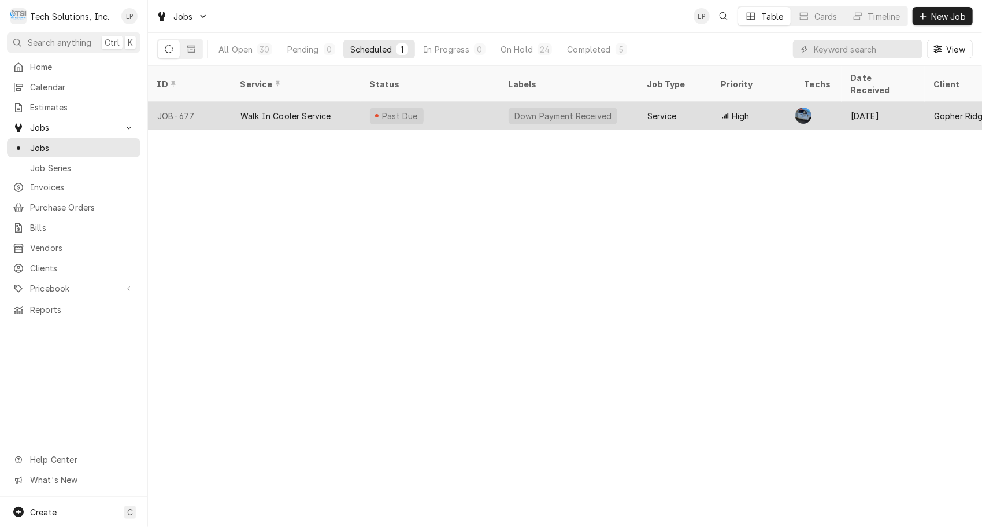
click at [342, 105] on div "Walk In Cooler Service" at bounding box center [296, 116] width 130 height 28
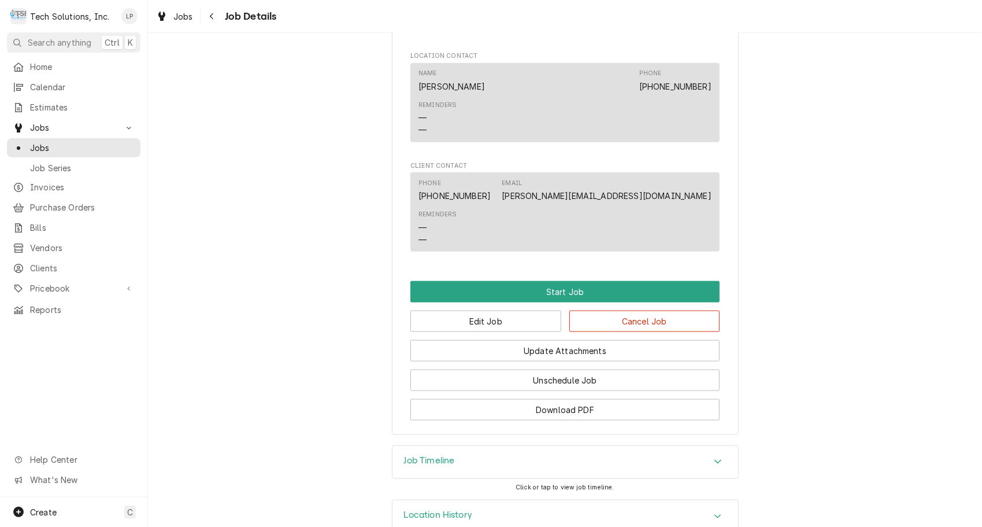
scroll to position [906, 0]
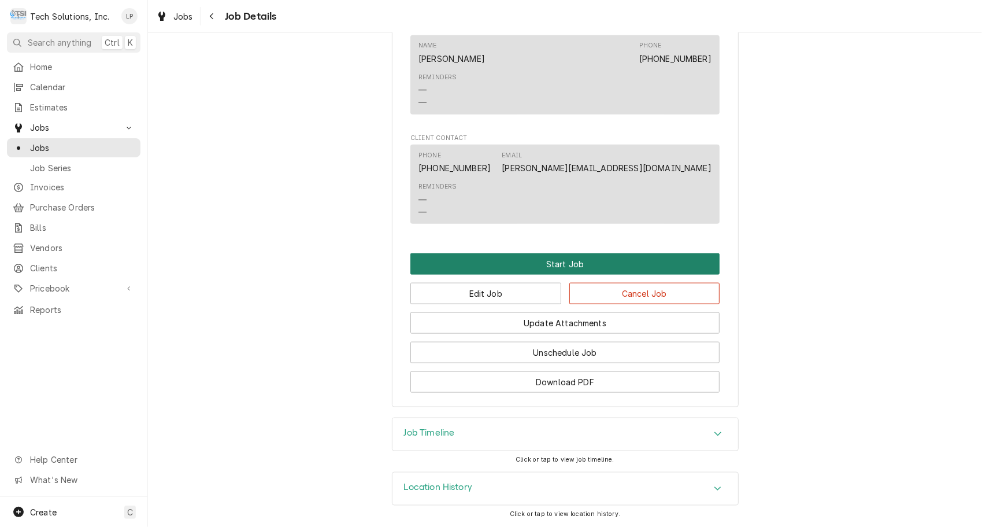
click at [571, 264] on button "Start Job" at bounding box center [564, 263] width 309 height 21
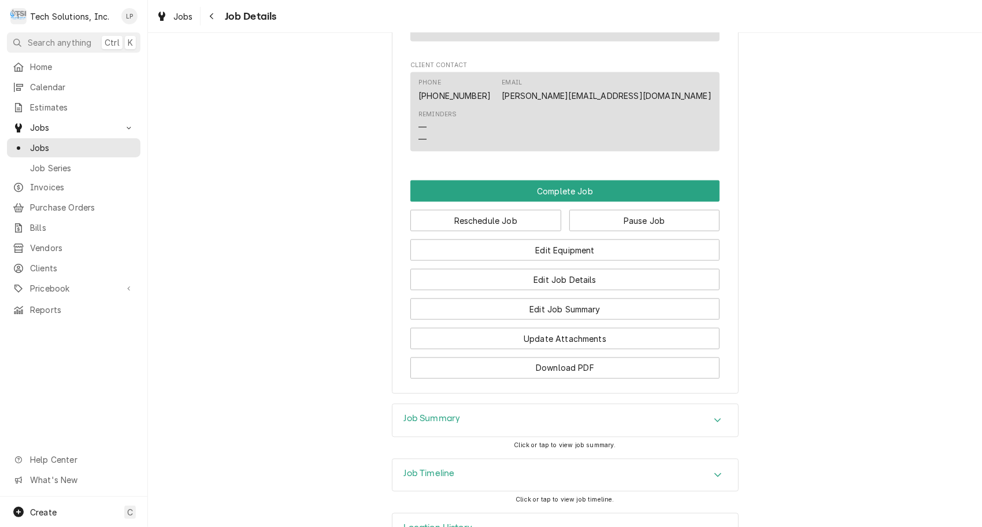
scroll to position [1199, 0]
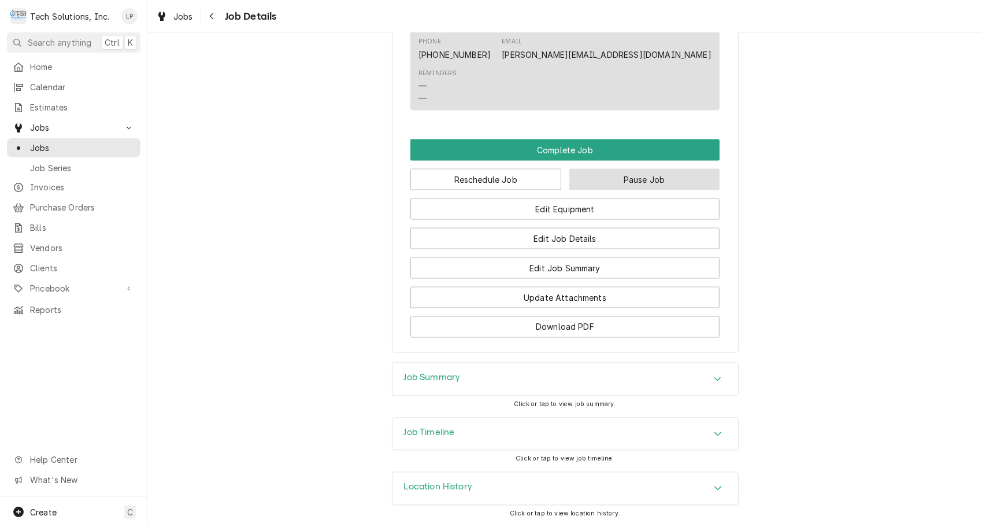
click at [629, 180] on button "Pause Job" at bounding box center [644, 179] width 151 height 21
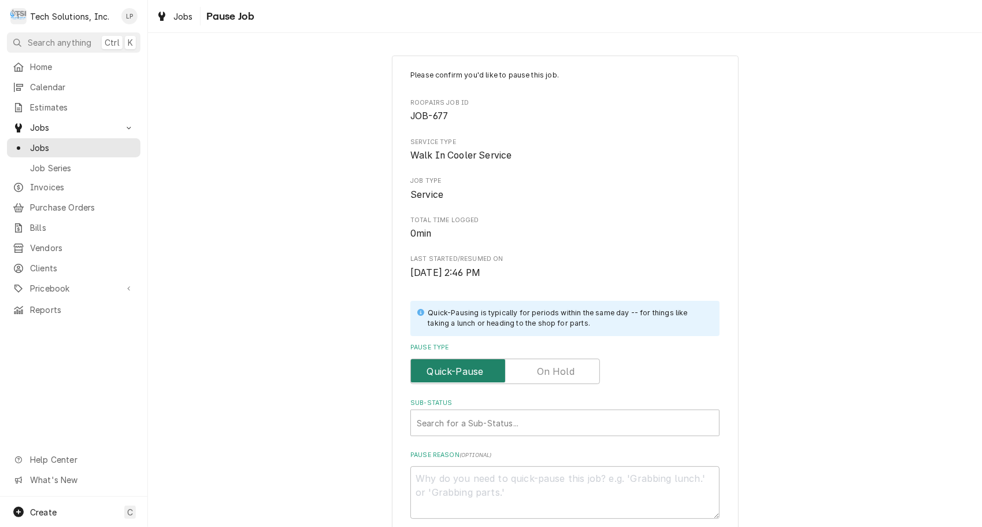
click at [570, 368] on input "Pause Type" at bounding box center [505, 370] width 179 height 25
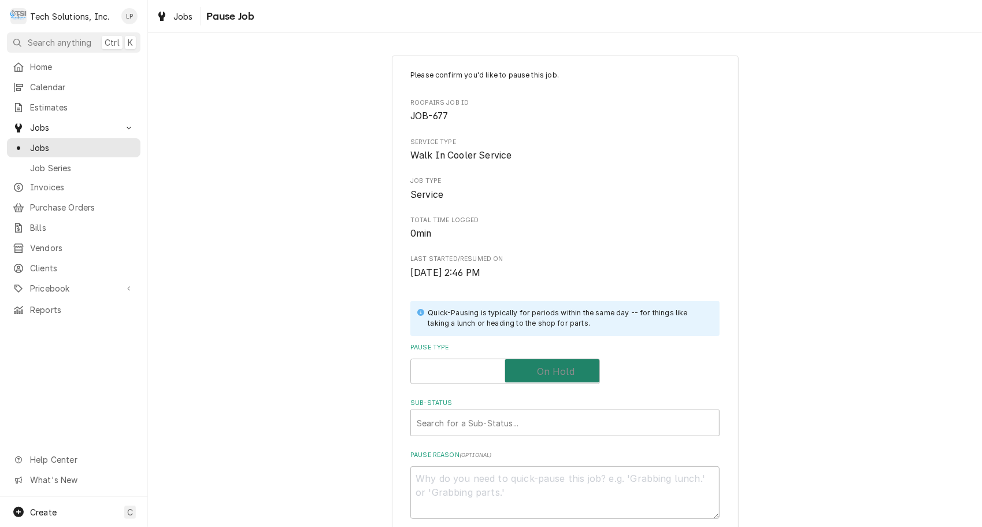
checkbox input "true"
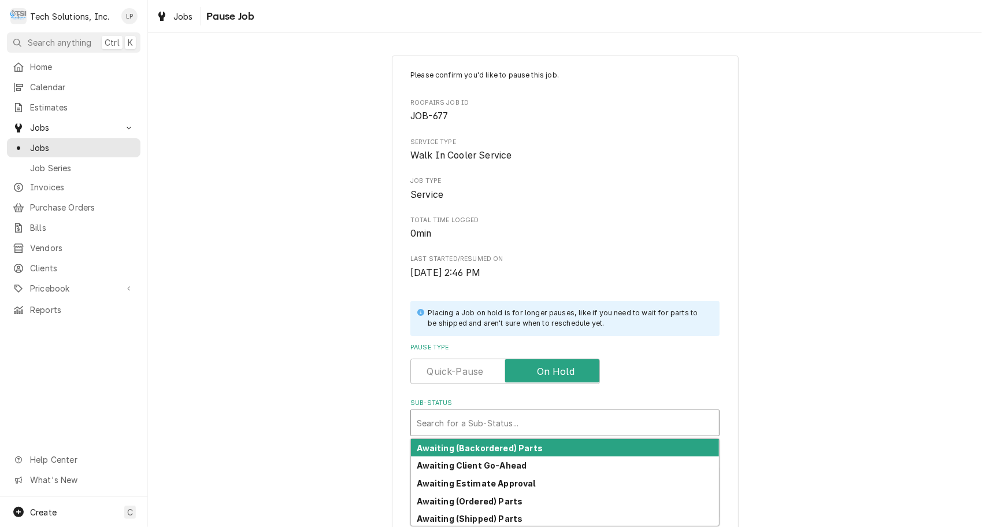
click at [555, 422] on div "Sub-Status" at bounding box center [565, 422] width 297 height 21
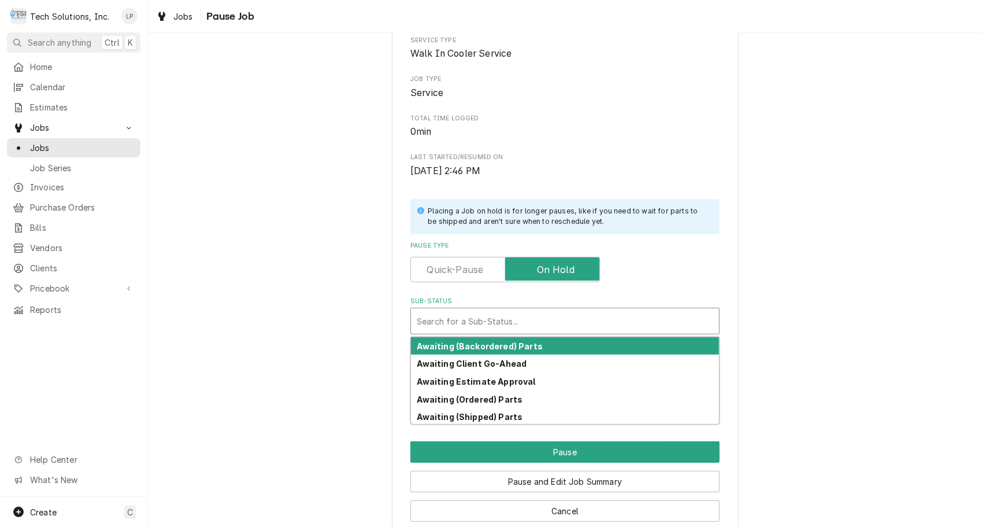
scroll to position [122, 0]
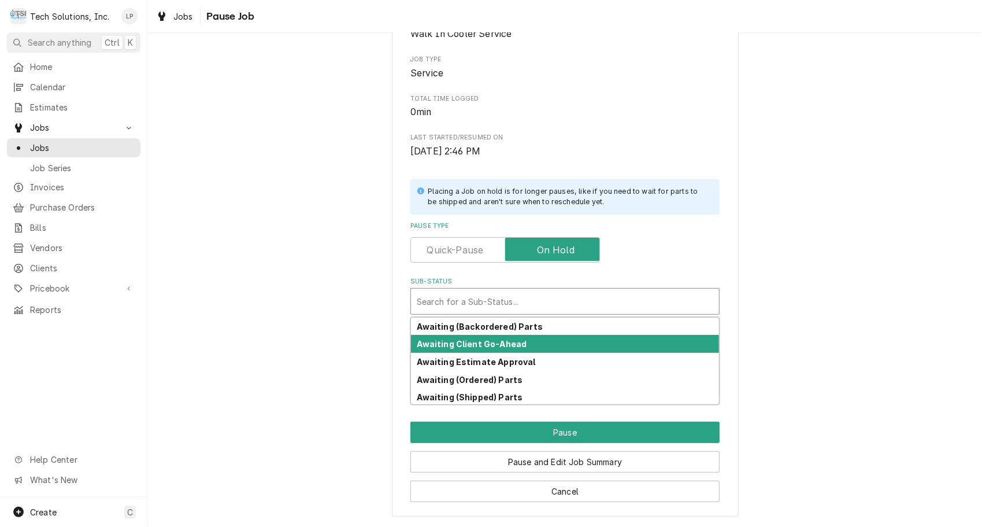
click at [503, 342] on strong "Awaiting Client Go-Ahead" at bounding box center [472, 344] width 110 height 10
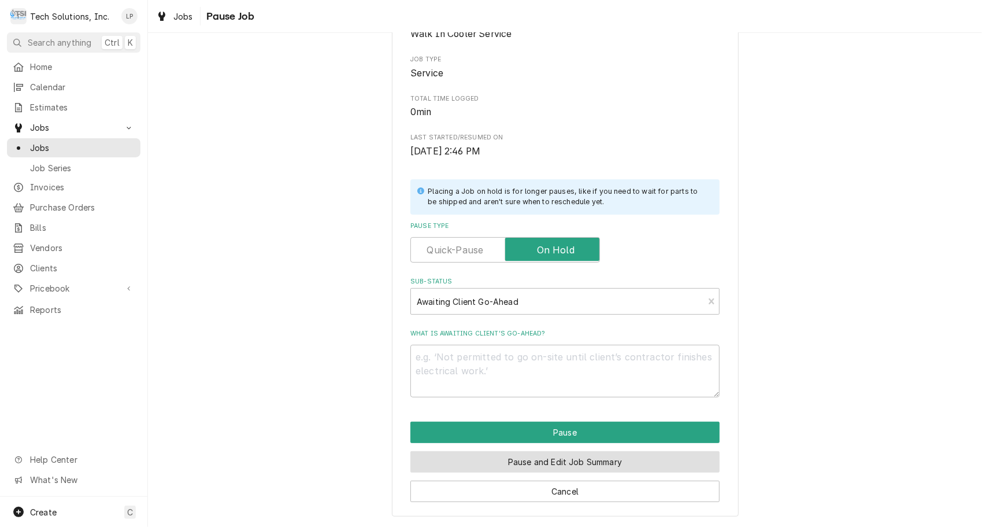
click at [556, 461] on button "Pause and Edit Job Summary" at bounding box center [564, 461] width 309 height 21
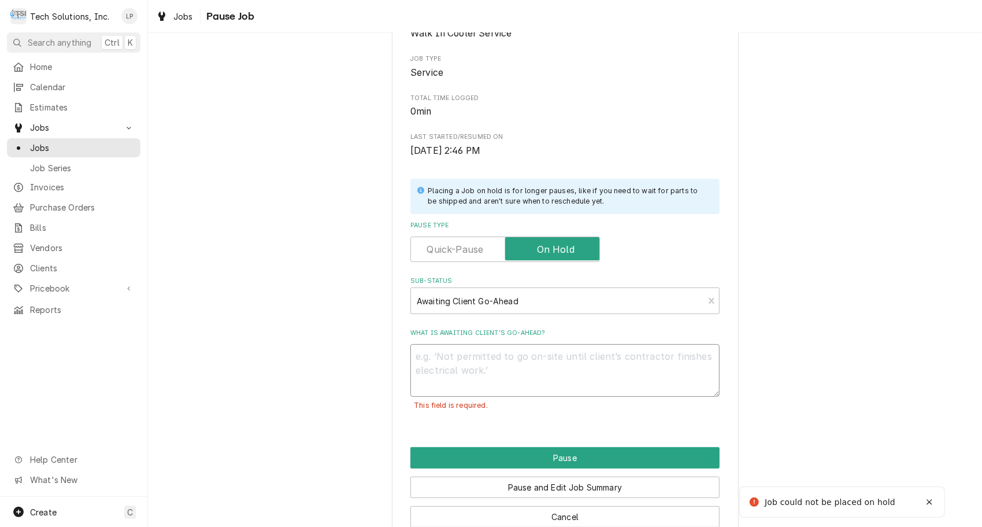
click at [532, 361] on textarea "What is awaiting client’s go-ahead?" at bounding box center [564, 370] width 309 height 53
type textarea "x"
type textarea "E"
type textarea "x"
type textarea "El"
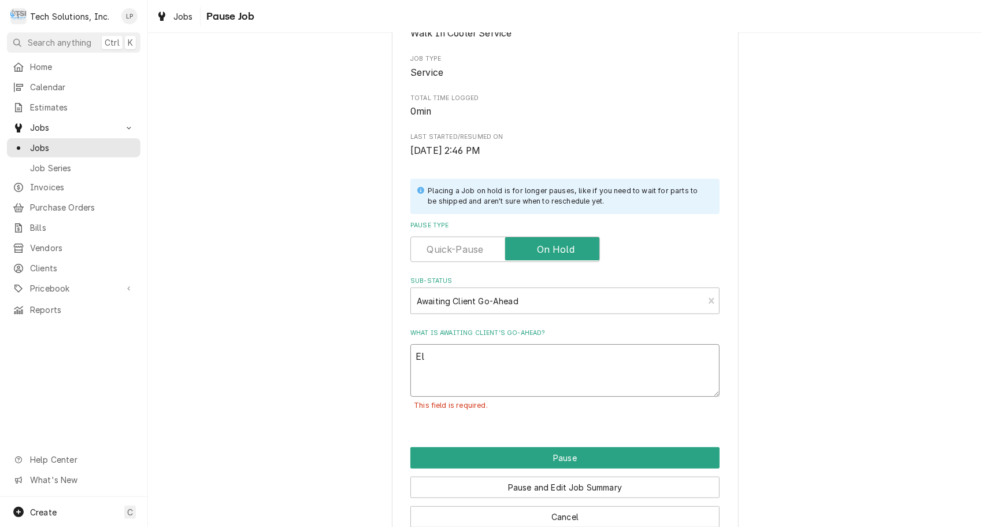
type textarea "x"
type textarea "Eli"
type textarea "x"
type textarea "Elite"
type textarea "x"
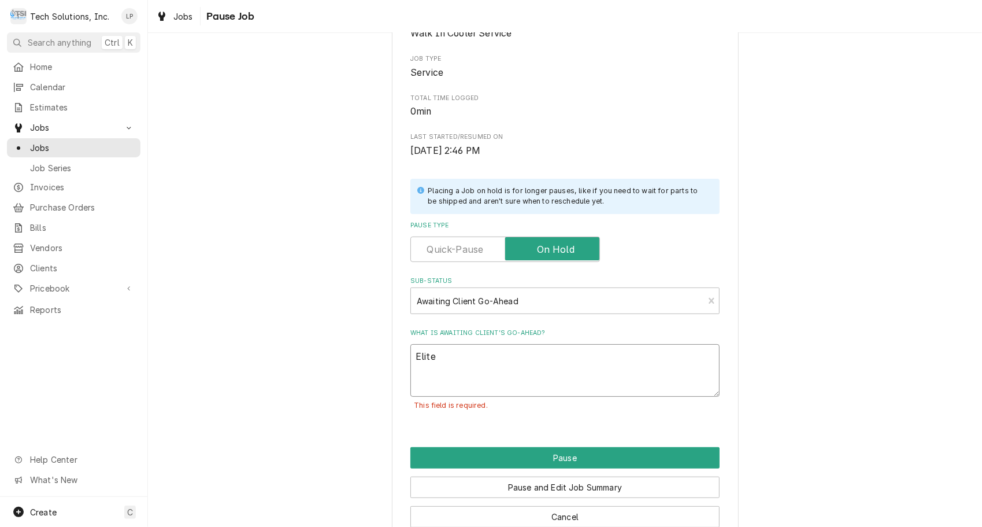
type textarea "Elite R"
type textarea "x"
type textarea "Elite Re"
type textarea "x"
type textarea "Elite Ref"
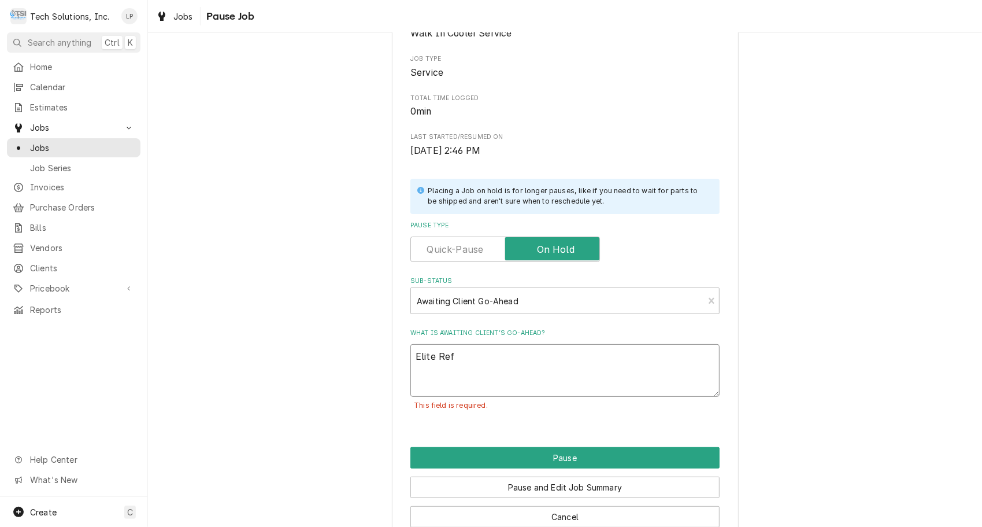
type textarea "x"
type textarea "Elite Refr"
type textarea "x"
type textarea "Elite Refri"
type textarea "x"
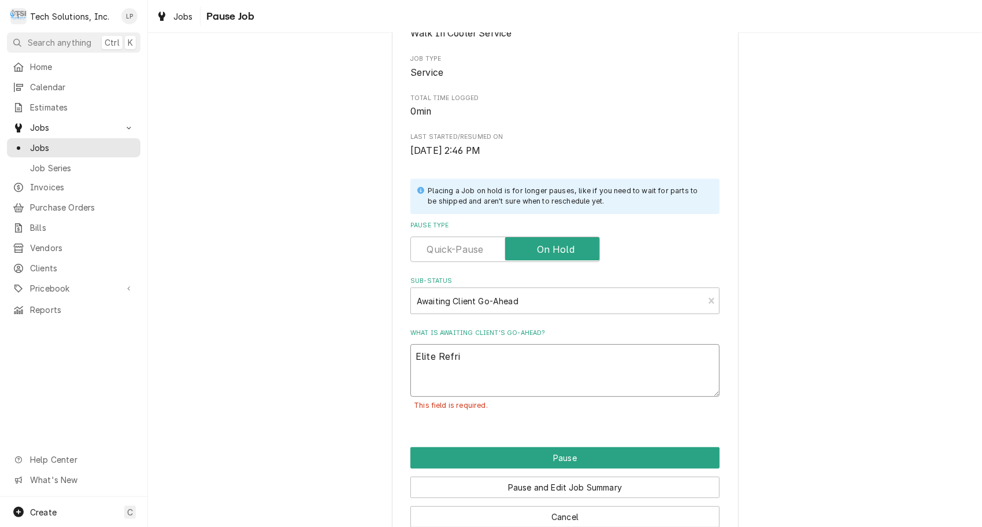
type textarea "Elite Refrig"
type textarea "x"
type textarea "Elite Refrige"
type textarea "x"
type textarea "Elite Refriger"
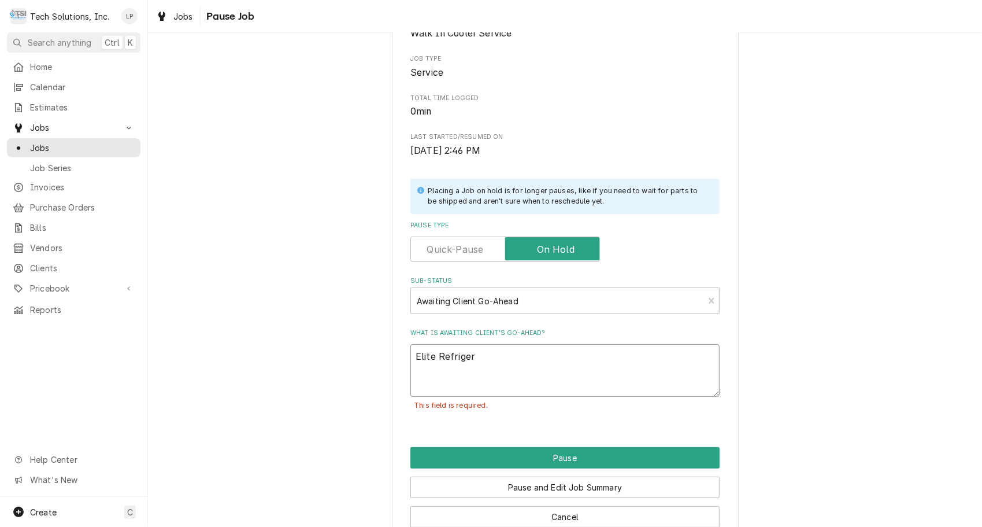
type textarea "x"
type textarea "Elite Refrigera"
type textarea "x"
type textarea "Elite Refrigerat"
type textarea "x"
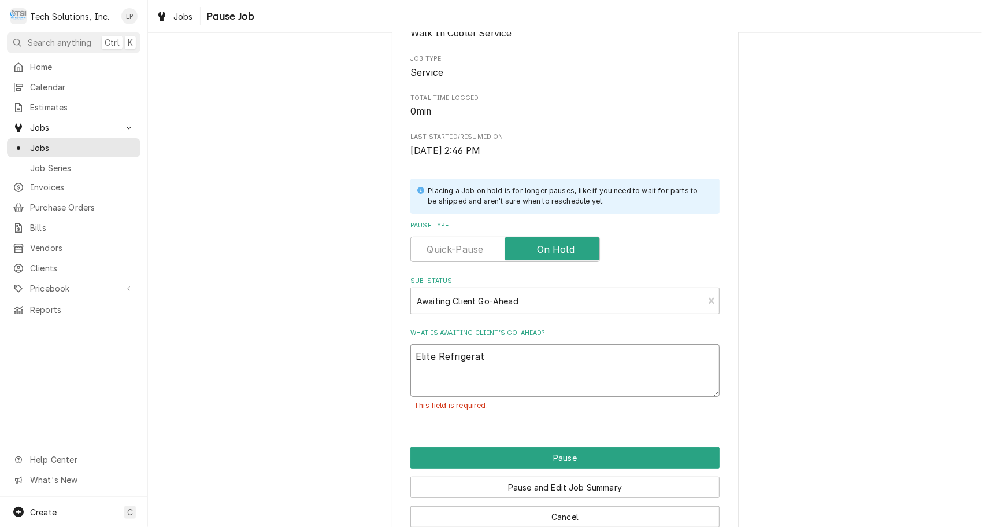
type textarea "Elite Refrigerati"
type textarea "x"
type textarea "Elite Refrigeratio"
type textarea "x"
type textarea "Elite Refrigeration"
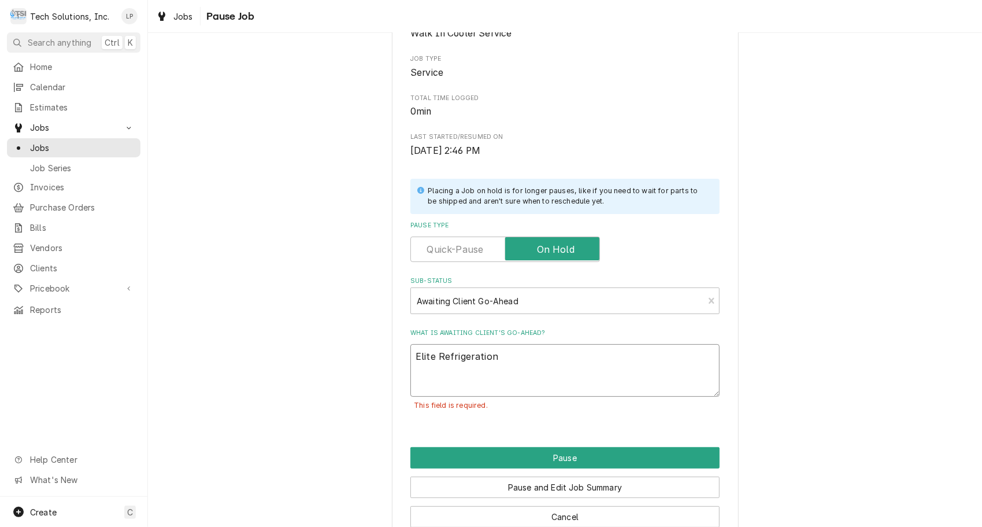
type textarea "x"
type textarea "Elite Refrigeration"
type textarea "x"
type textarea "Elite Refrigeration w"
type textarea "x"
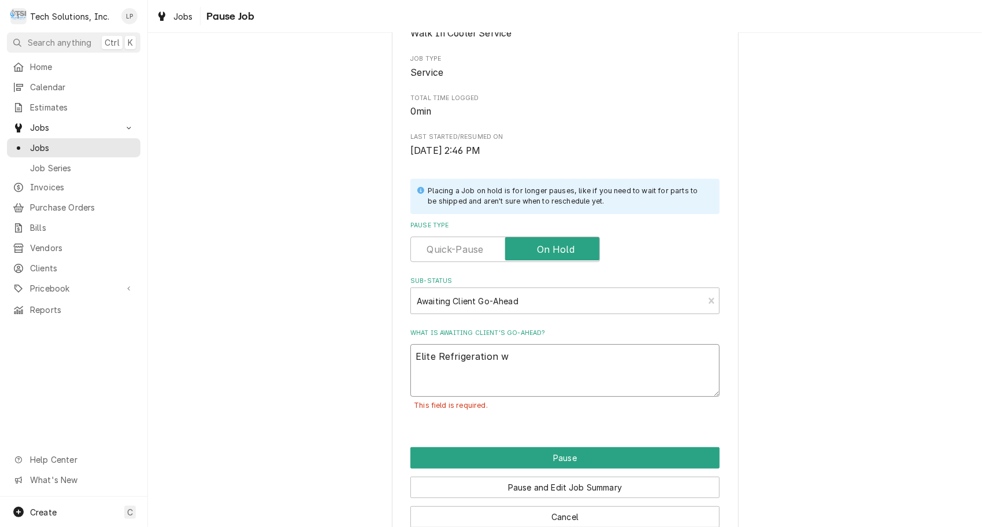
type textarea "Elite Refrigeration we"
type textarea "x"
type textarea "Elite Refrigeration wen"
type textarea "x"
type textarea "Elite Refrigeration went"
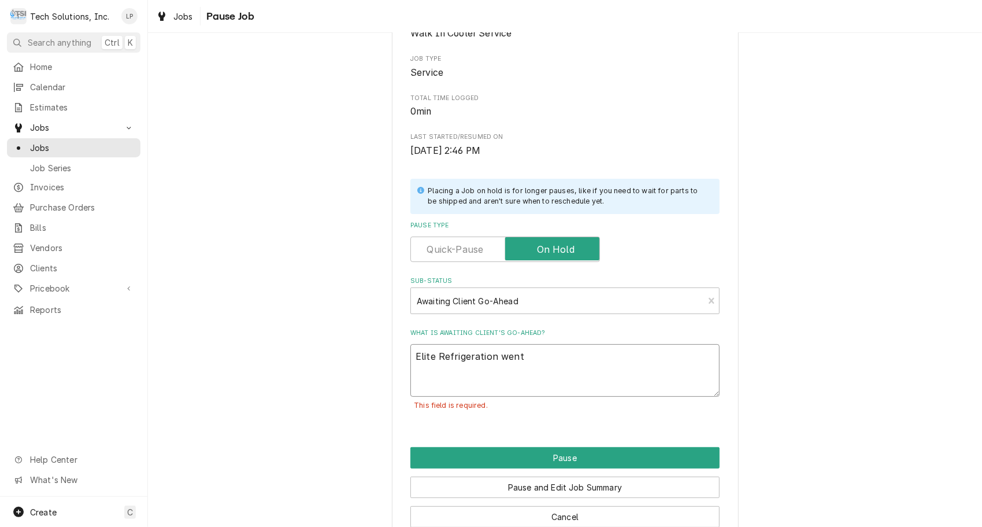
type textarea "x"
type textarea "Elite Refrigeration went t"
type textarea "x"
type textarea "Elite Refrigeration went to"
type textarea "x"
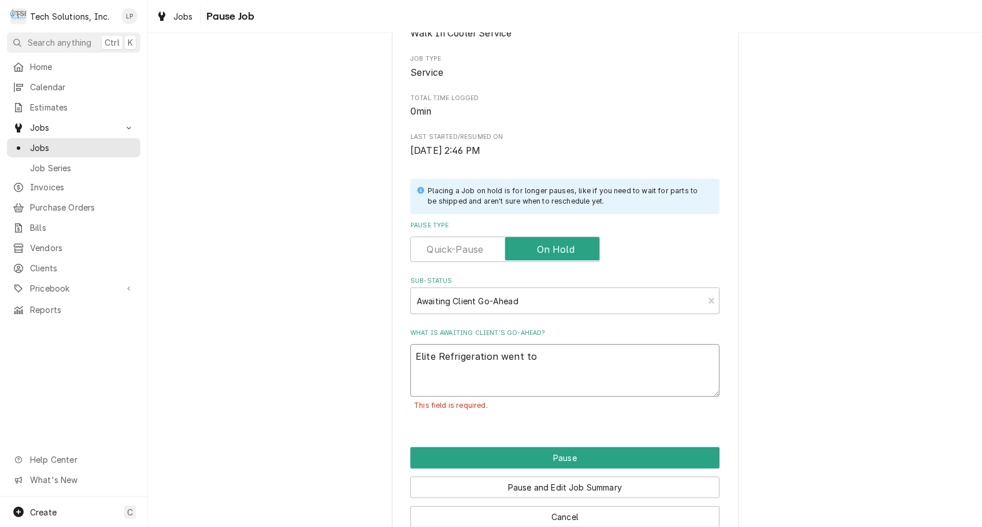
type textarea "Elite Refrigeration went to l"
type textarea "x"
type textarea "Elite Refrigeration went to lo"
type textarea "x"
type textarea "Elite Refrigeration went to loc"
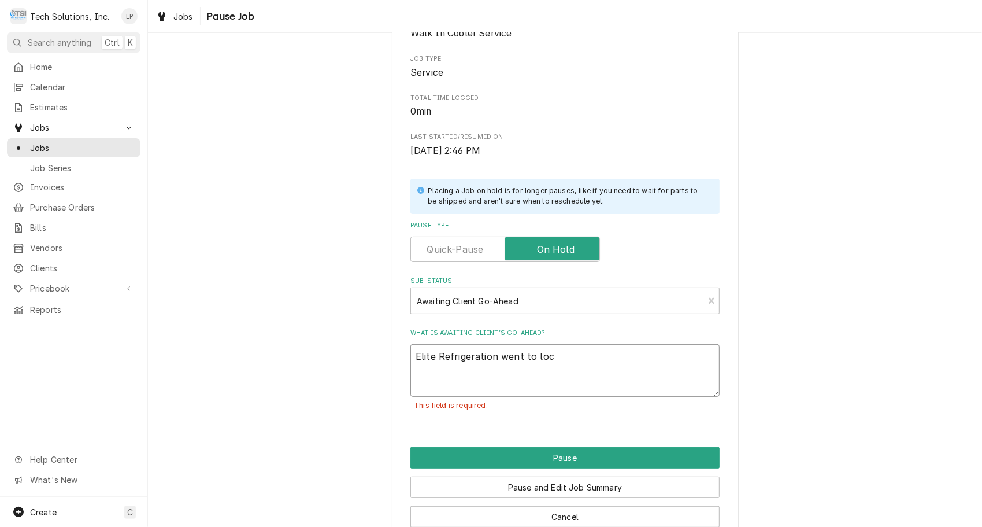
type textarea "x"
type textarea "Elite Refrigeration went to loca"
type textarea "x"
type textarea "Elite Refrigeration went to locat"
type textarea "x"
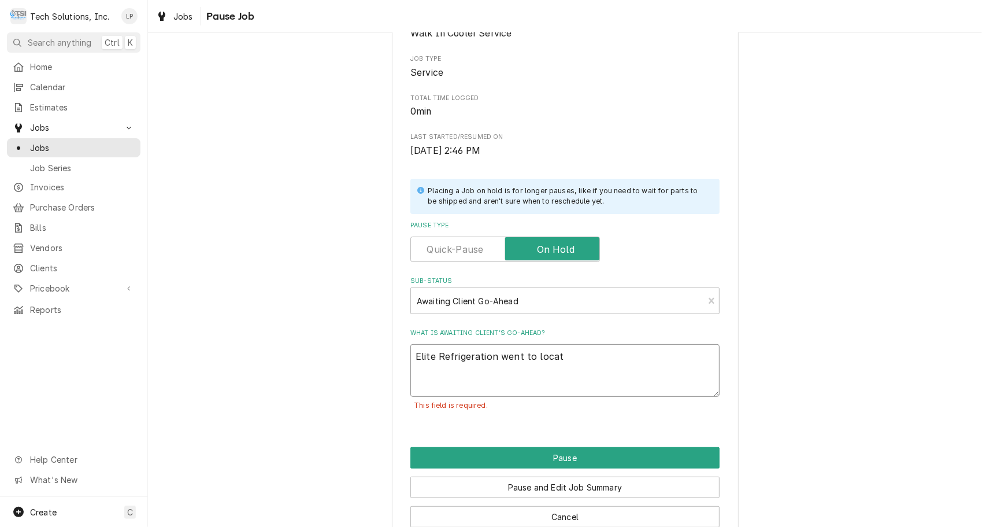
type textarea "Elite Refrigeration went to locati"
type textarea "x"
type textarea "Elite Refrigeration went to locatio"
type textarea "x"
type textarea "Elite Refrigeration went to location"
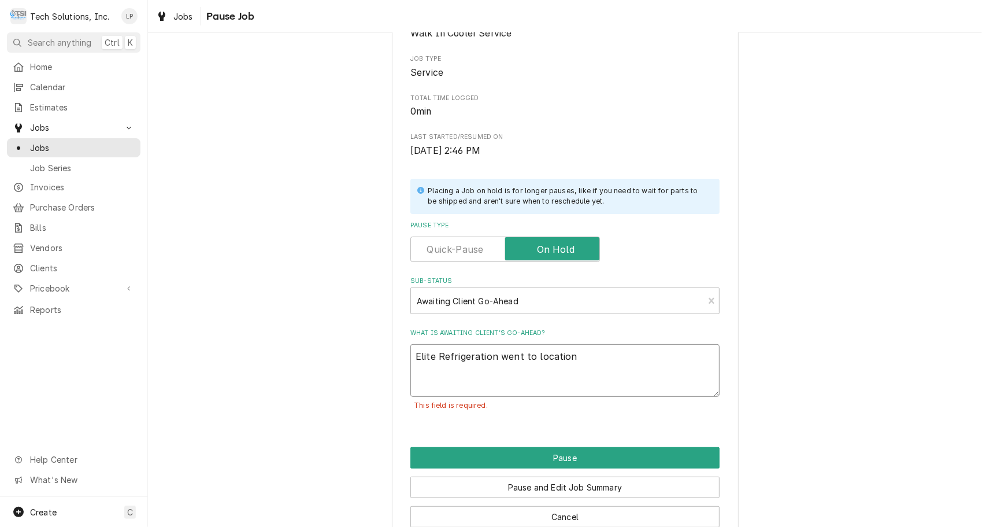
type textarea "x"
type textarea "Elite Refrigeration went to location"
type textarea "x"
type textarea "Elite Refrigeration went to location 9"
type textarea "x"
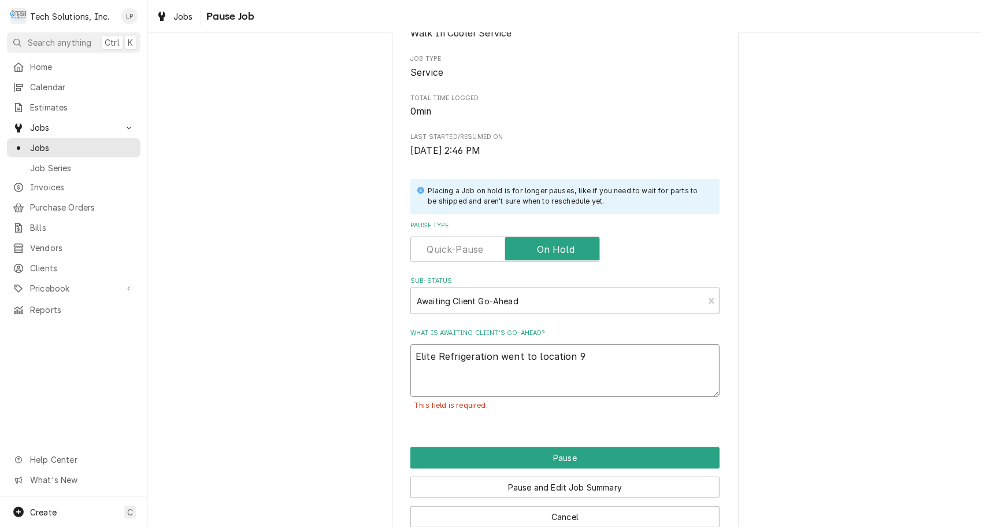
type textarea "Elite Refrigeration went to location 9/"
type textarea "x"
type textarea "Elite Refrigeration went to location 9/2"
type textarea "x"
type textarea "Elite Refrigeration went to location 9/23"
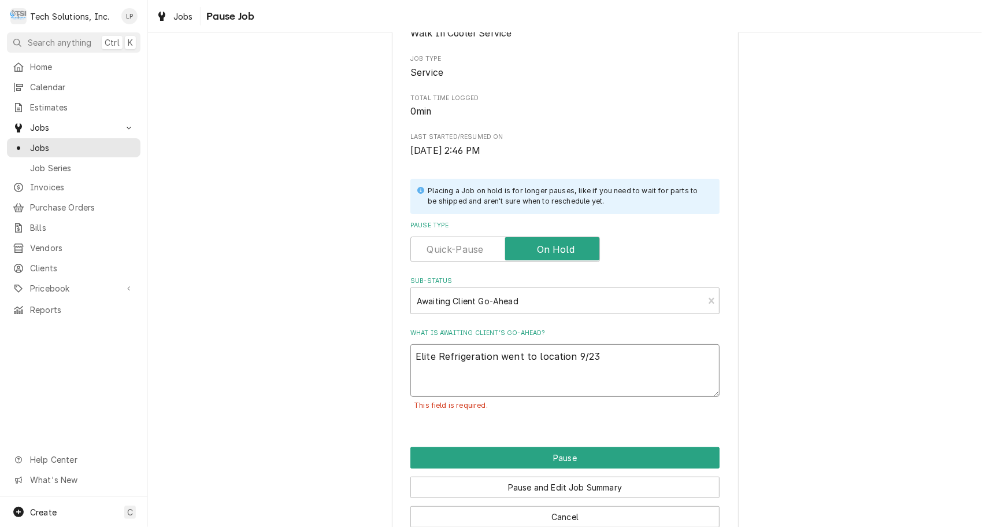
type textarea "x"
type textarea "Elite Refrigeration went to location 9/23/"
type textarea "x"
type textarea "Elite Refrigeration went to location 9/23/2"
type textarea "x"
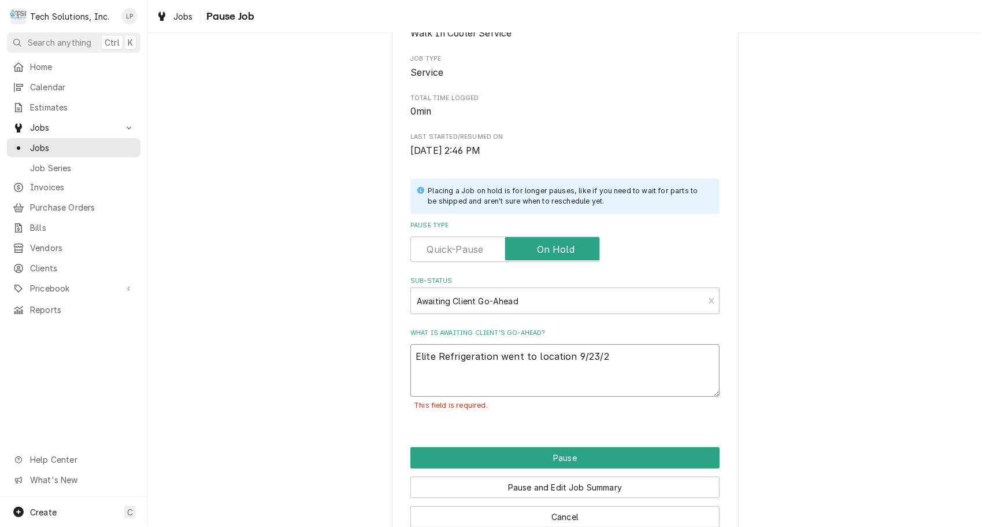
type textarea "Elite Refrigeration went to location 9/23/25"
type textarea "x"
type textarea "Elite Refrigeration went to location 9/23/25"
type textarea "x"
type textarea "Elite Refrigeration went to location 9/23/25 a"
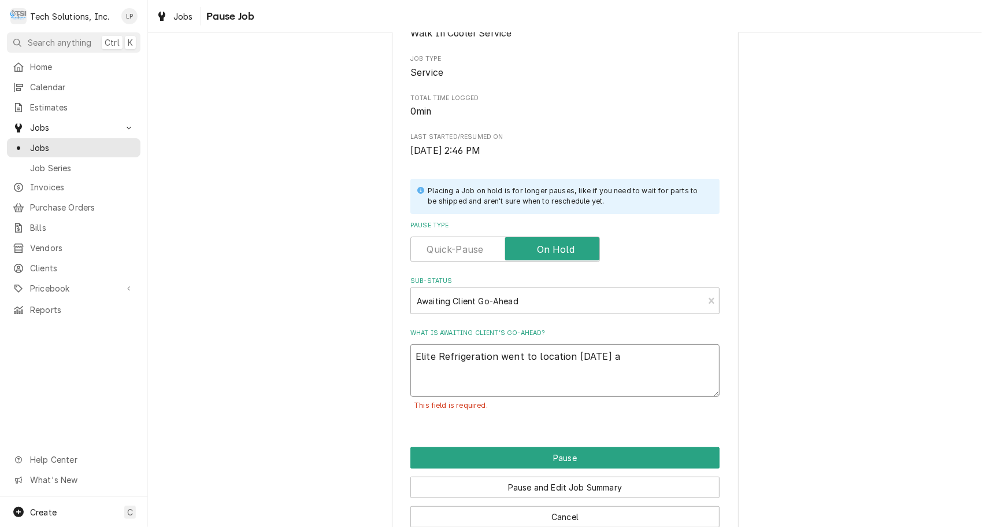
type textarea "x"
type textarea "Elite Refrigeration went to location 9/23/25 an"
type textarea "x"
type textarea "Elite Refrigeration went to location 9/23/25 and"
type textarea "x"
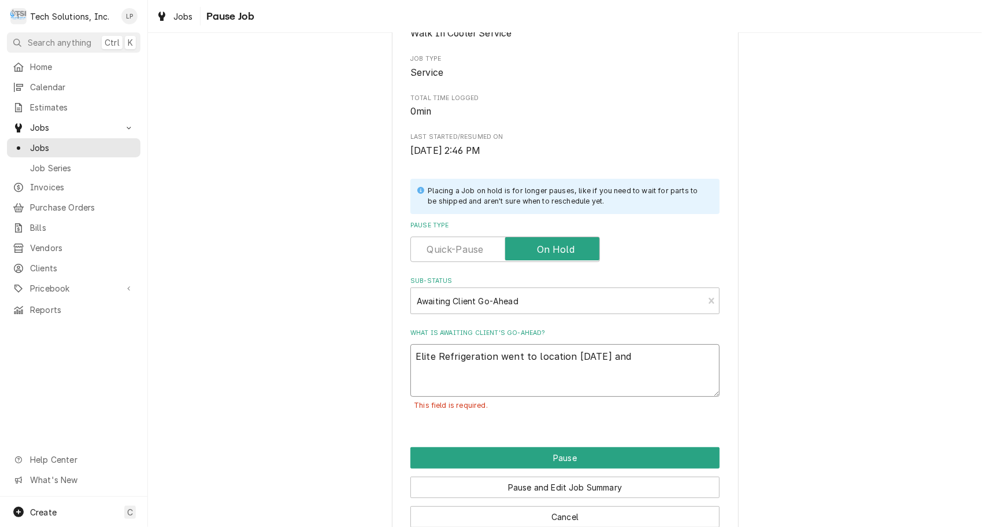
type textarea "Elite Refrigeration went to location 9/23/25 and"
type textarea "x"
type textarea "Elite Refrigeration went to location 9/23/25 and c"
type textarea "x"
type textarea "Elite Refrigeration went to location 9/23/25 and"
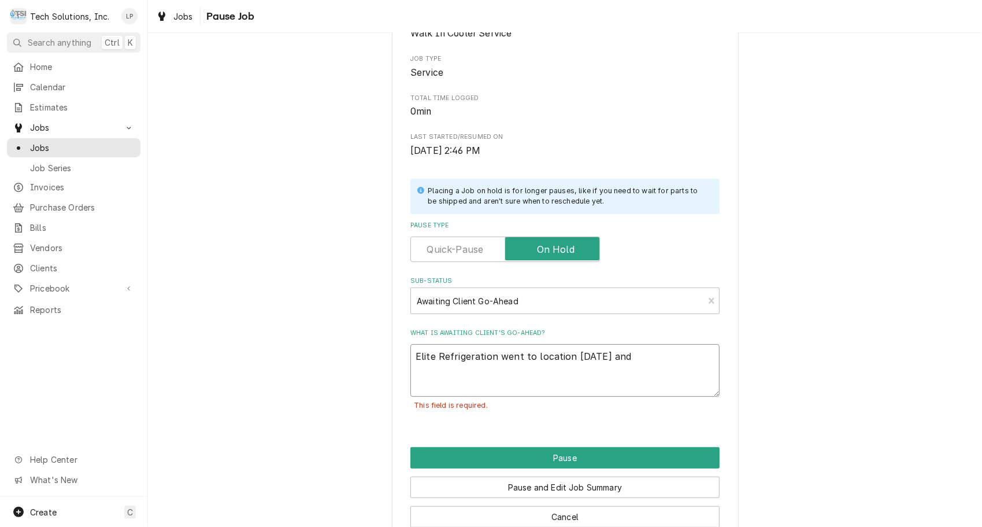
type textarea "x"
type textarea "Elite Refrigeration went to location 9/23/25 and t"
type textarea "x"
type textarea "Elite Refrigeration went to location 9/23/25 and tr"
type textarea "x"
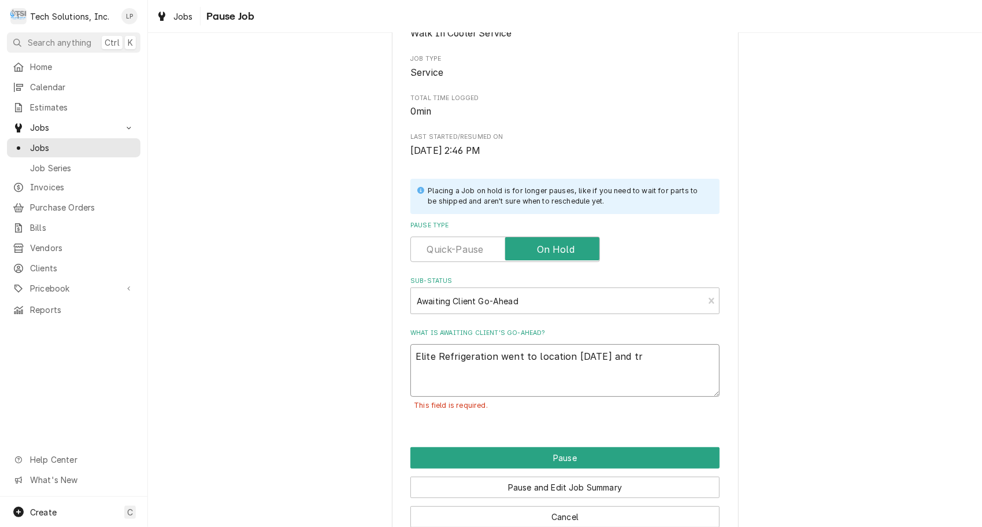
type textarea "Elite Refrigeration went to location 9/23/25 and tri"
type textarea "x"
type textarea "Elite Refrigeration went to location 9/23/25 and trie"
type textarea "x"
type textarea "Elite Refrigeration went to location 9/23/25 and tried"
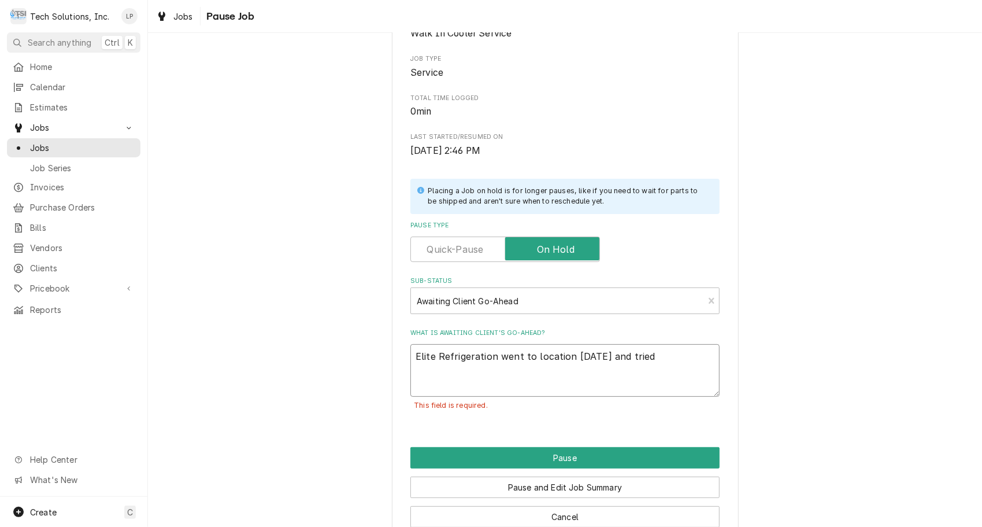
type textarea "x"
type textarea "Elite Refrigeration went to location 9/23/25 and tried"
type textarea "x"
type textarea "Elite Refrigeration went to location 9/23/25 and tried t"
type textarea "x"
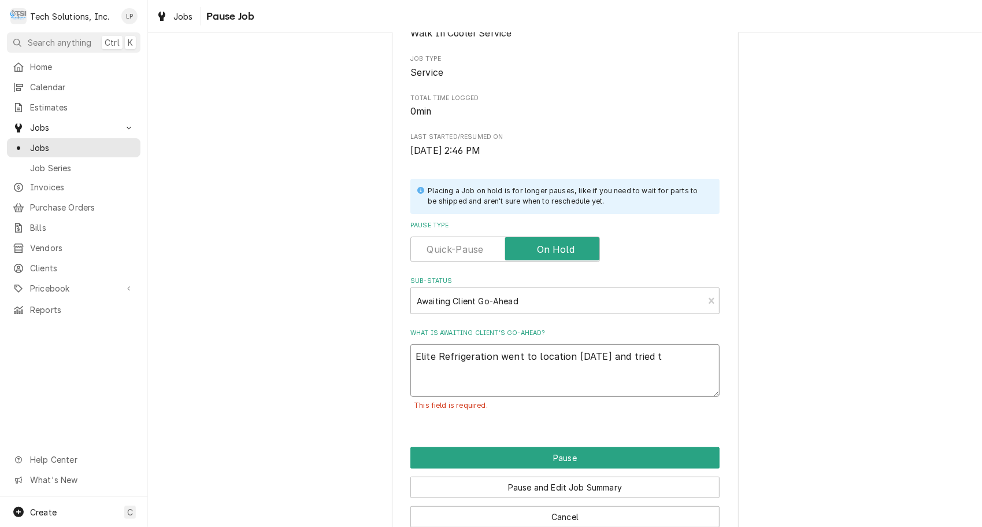
type textarea "Elite Refrigeration went to location 9/23/25 and tried to"
type textarea "x"
type textarea "Elite Refrigeration went to location 9/23/25 and tried to"
type textarea "x"
type textarea "Elite Refrigeration went to location 9/23/25 and tried to f"
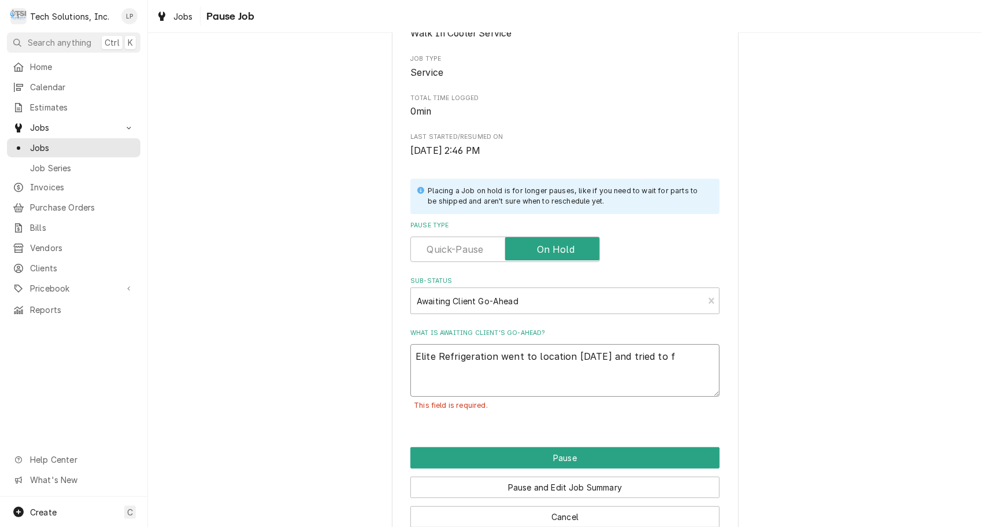
type textarea "x"
type textarea "Elite Refrigeration went to location 9/23/25 and tried to fi"
type textarea "x"
type textarea "Elite Refrigeration went to location 9/23/25 and tried to fin"
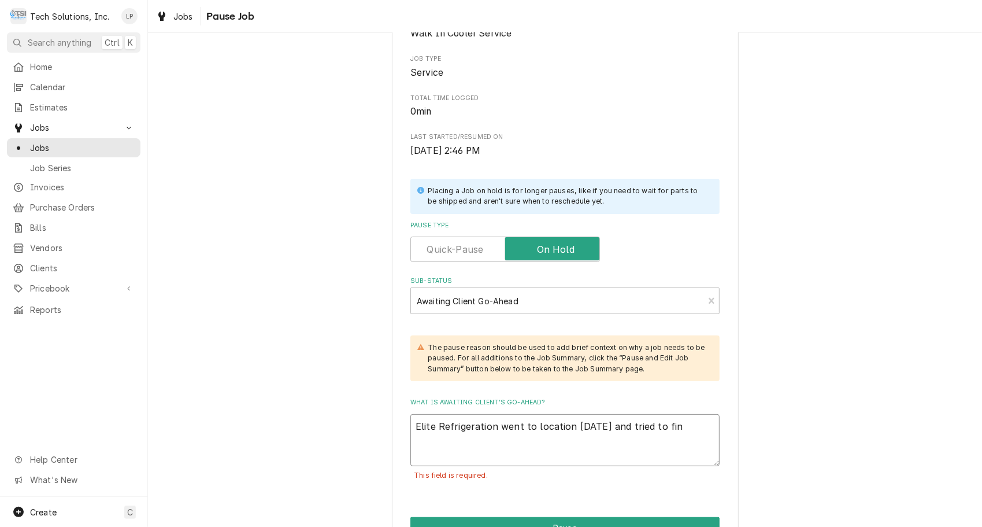
type textarea "x"
type textarea "Elite Refrigeration went to location 9/23/25 and tried to fini"
type textarea "x"
type textarea "Elite Refrigeration went to location 9/23/25 and tried to finis"
type textarea "x"
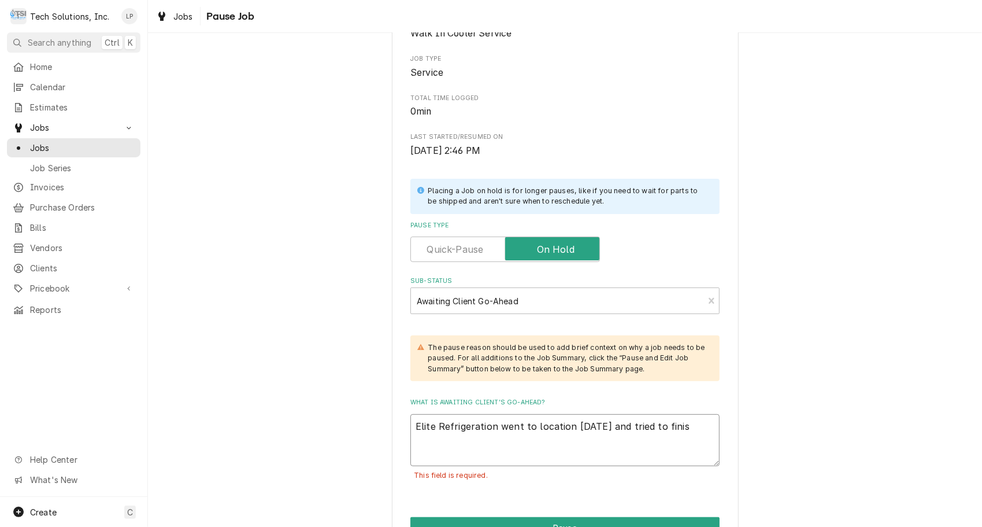
type textarea "Elite Refrigeration went to location 9/23/25 and tried to finish"
type textarea "x"
type textarea "Elite Refrigeration went to location 9/23/25 and tried to finish"
type textarea "x"
type textarea "Elite Refrigeration went to location 9/23/25 and tried to finish j"
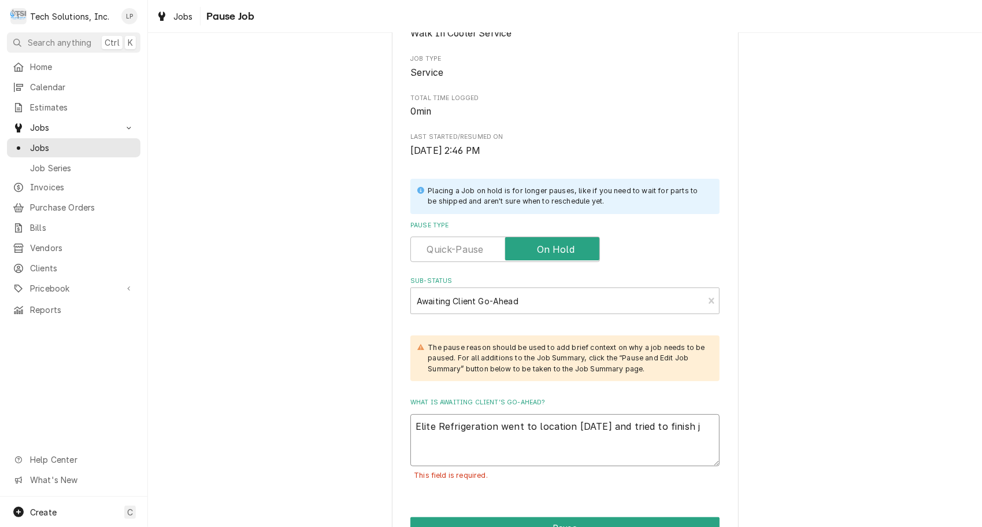
type textarea "x"
type textarea "Elite Refrigeration went to location 9/23/25 and tried to finish jo"
type textarea "x"
type textarea "Elite Refrigeration went to location 9/23/25 and tried to finish job"
type textarea "x"
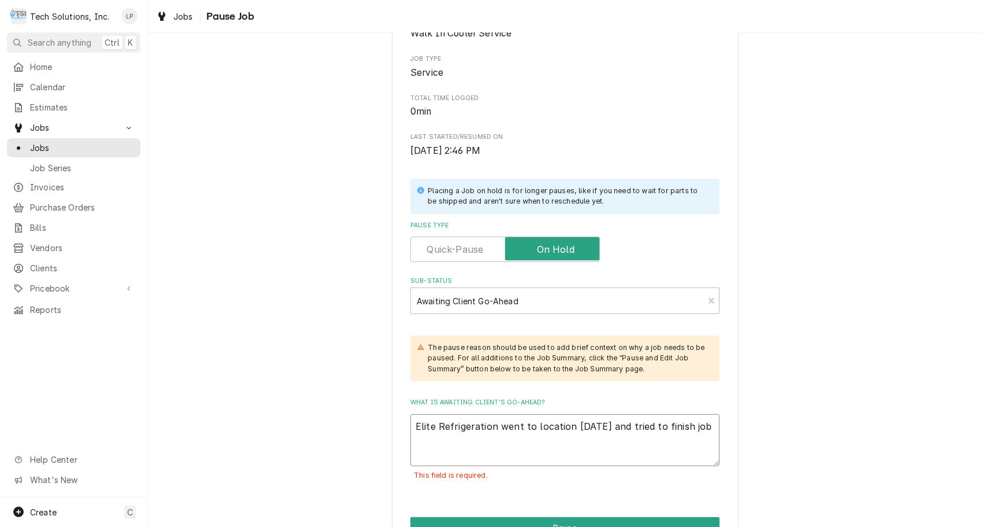
type textarea "Elite Refrigeration went to location 9/23/25 and tried to finish jo"
type textarea "x"
type textarea "Elite Refrigeration went to location 9/23/25 and tried to finish j"
type textarea "x"
type textarea "Elite Refrigeration went to location 9/23/25 and tried to finish"
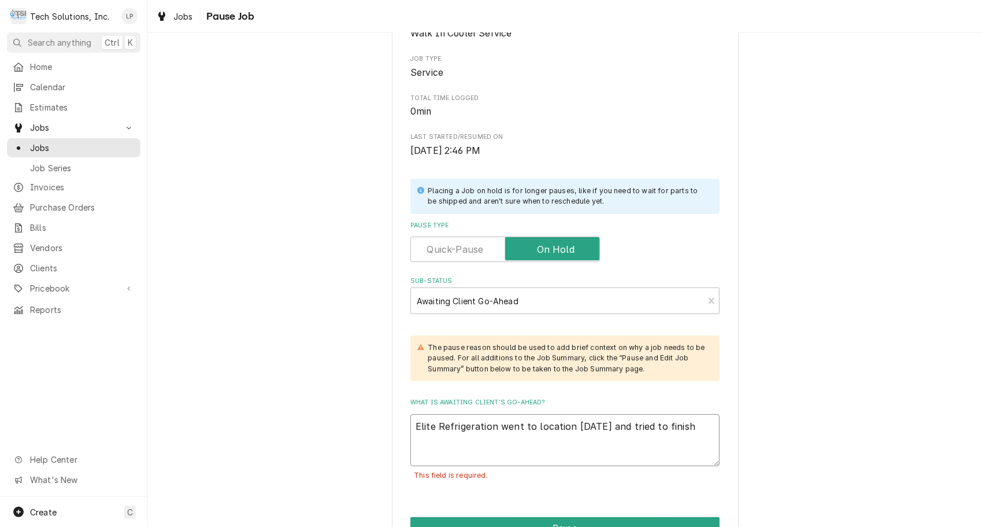
type textarea "x"
type textarea "Elite Refrigeration went to location 9/23/25 and tried to finish"
type textarea "x"
type textarea "Elite Refrigeration went to location 9/23/25 and tried to finis"
type textarea "x"
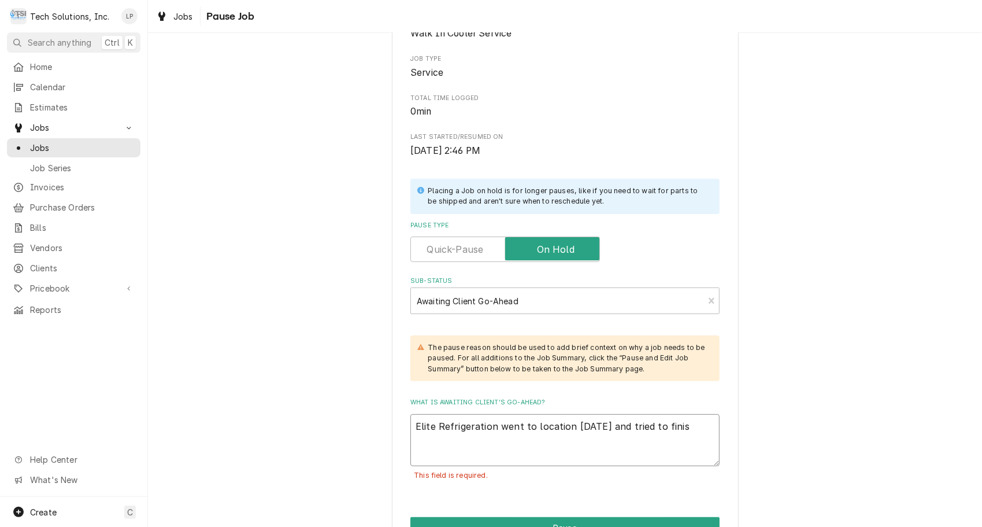
type textarea "Elite Refrigeration went to location 9/23/25 and tried to fini"
type textarea "x"
type textarea "Elite Refrigeration went to location 9/23/25 and tried to fin"
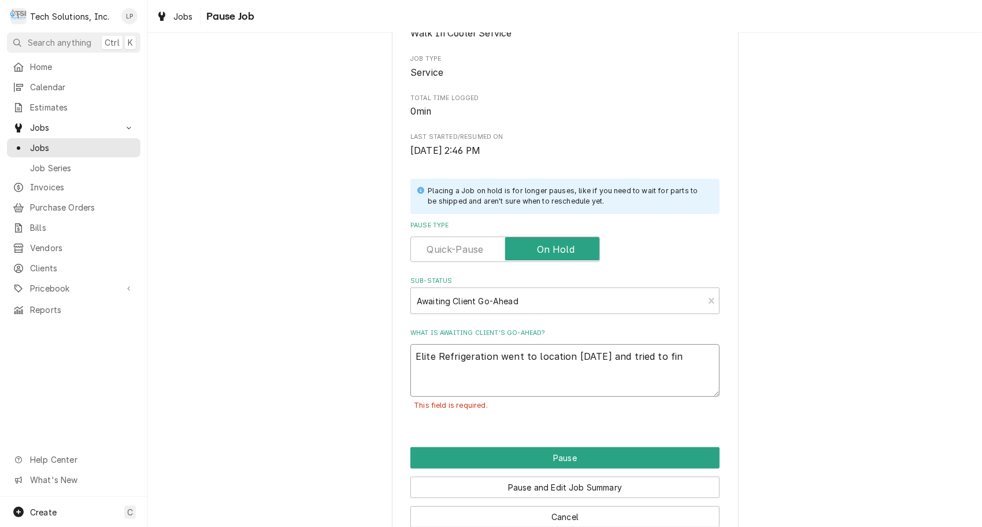
type textarea "x"
type textarea "Elite Refrigeration went to location 9/23/25 and tried to fi"
type textarea "x"
type textarea "Elite Refrigeration went to location 9/23/25 and tried to f"
type textarea "x"
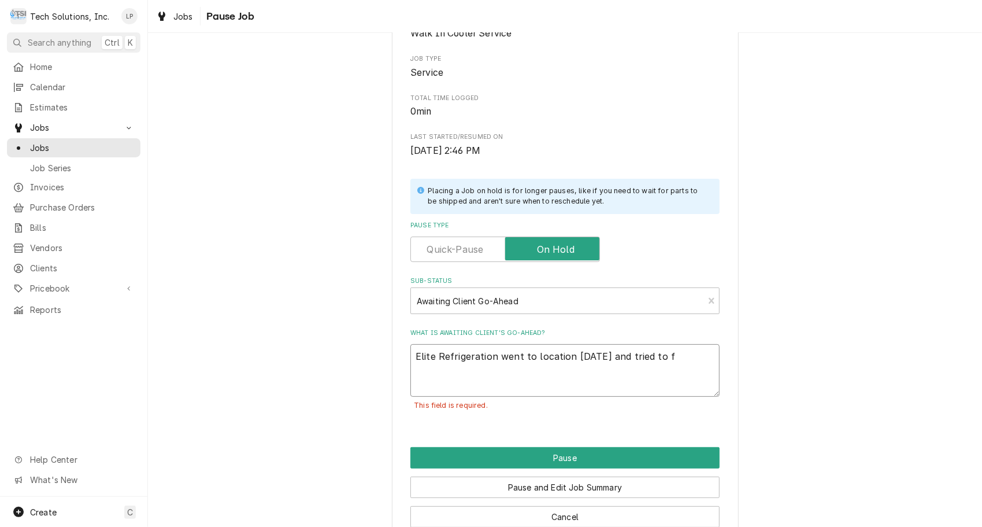
type textarea "Elite Refrigeration went to location 9/23/25 and tried to fi"
type textarea "x"
type textarea "Elite Refrigeration went to location 9/23/25 and tried to fin"
type textarea "x"
type textarea "Elite Refrigeration went to location 9/23/25 and tried to find"
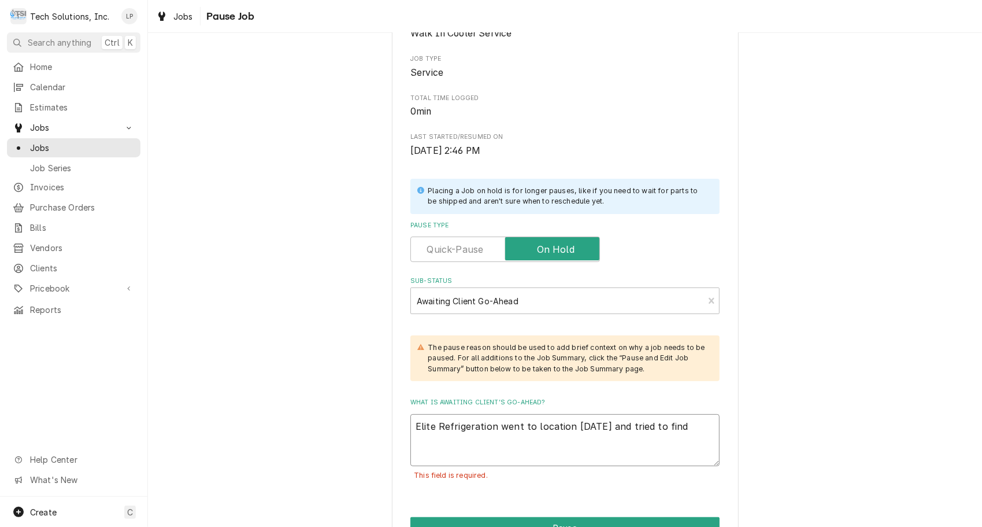
type textarea "x"
type textarea "Elite Refrigeration went to location 9/23/25 and tried to findi"
type textarea "x"
type textarea "Elite Refrigeration went to location 9/23/25 and tried to findis"
type textarea "x"
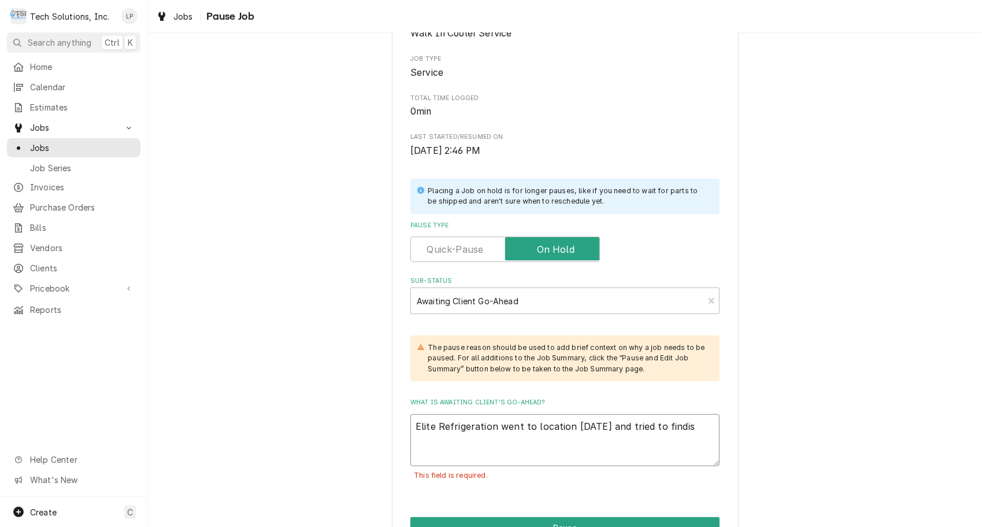
type textarea "Elite Refrigeration went to location 9/23/25 and tried to findish"
type textarea "x"
type textarea "Elite Refrigeration went to location 9/23/25 and tried to findis"
type textarea "x"
type textarea "Elite Refrigeration went to location 9/23/25 and tried to findi"
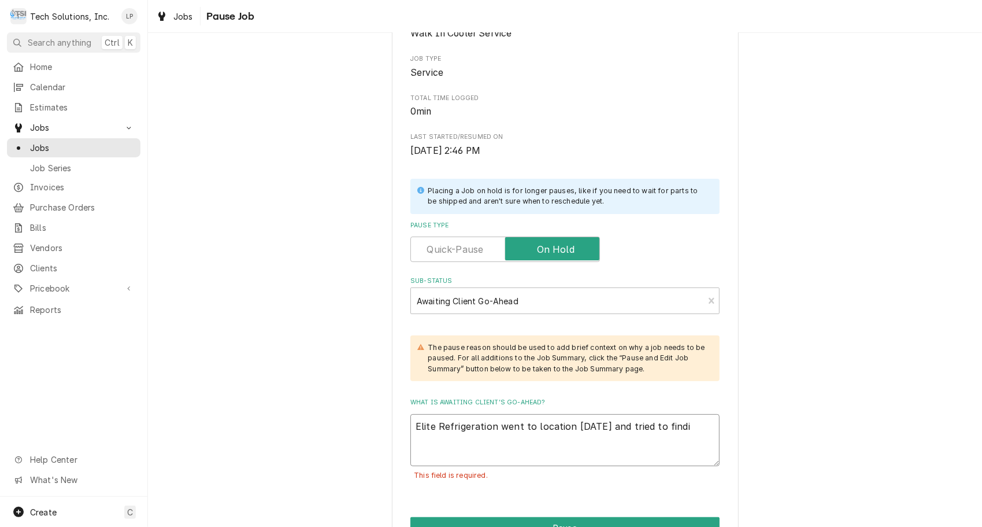
type textarea "x"
type textarea "Elite Refrigeration went to location 9/23/25 and tried to find"
type textarea "x"
type textarea "Elite Refrigeration went to location 9/23/25 and tried to fin"
type textarea "x"
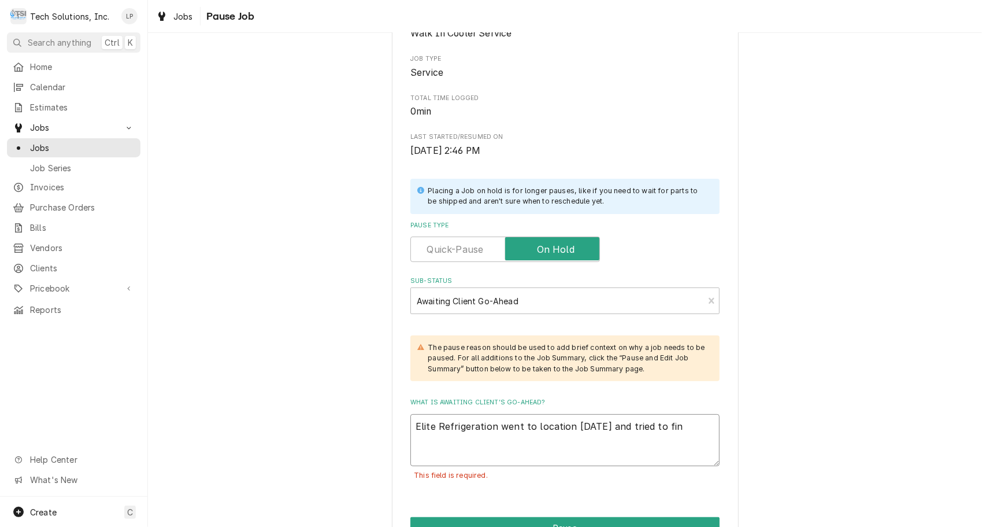
type textarea "Elite Refrigeration went to location 9/23/25 and tried to fini"
type textarea "x"
type textarea "Elite Refrigeration went to location 9/23/25 and tried to finis"
type textarea "x"
type textarea "Elite Refrigeration went to location 9/23/25 and tried to finish"
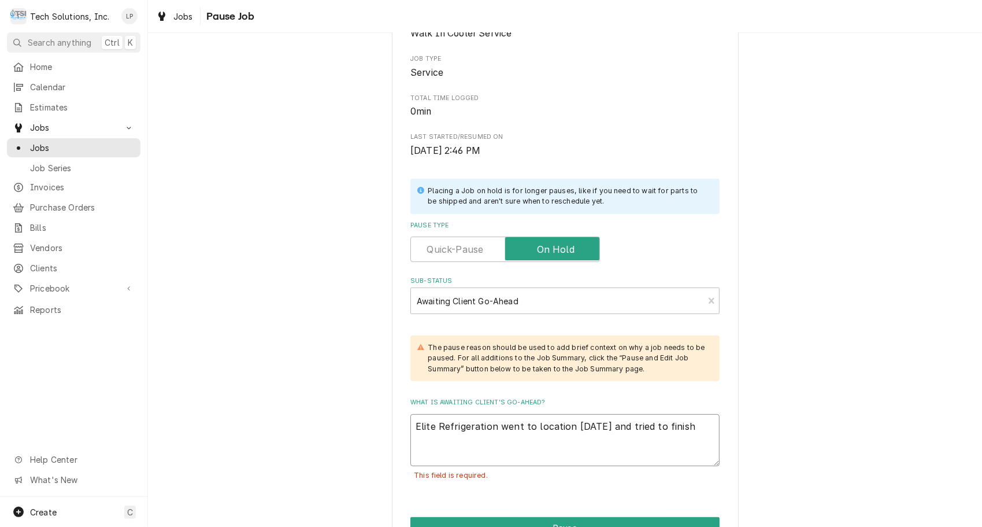
type textarea "x"
type textarea "Elite Refrigeration went to location 9/23/25 and tried to finish"
type textarea "x"
type textarea "Elite Refrigeration went to location 9/23/25 and tried to finish u"
type textarea "x"
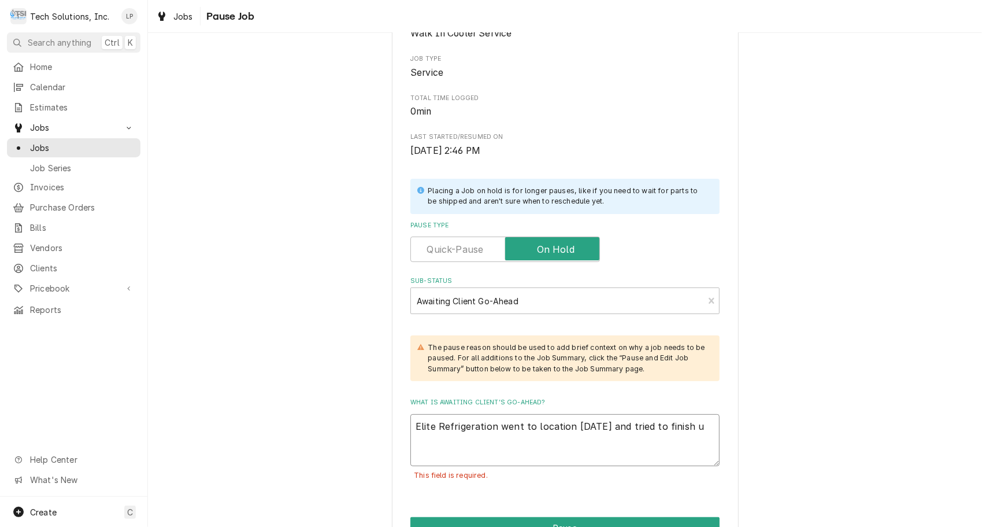
type textarea "Elite Refrigeration went to location 9/23/25 and tried to finish up"
type textarea "x"
type textarea "Elite Refrigeration went to location 9/23/25 and tried to finish up"
type textarea "x"
type textarea "Elite Refrigeration went to location 9/23/25 and tried to finish up j"
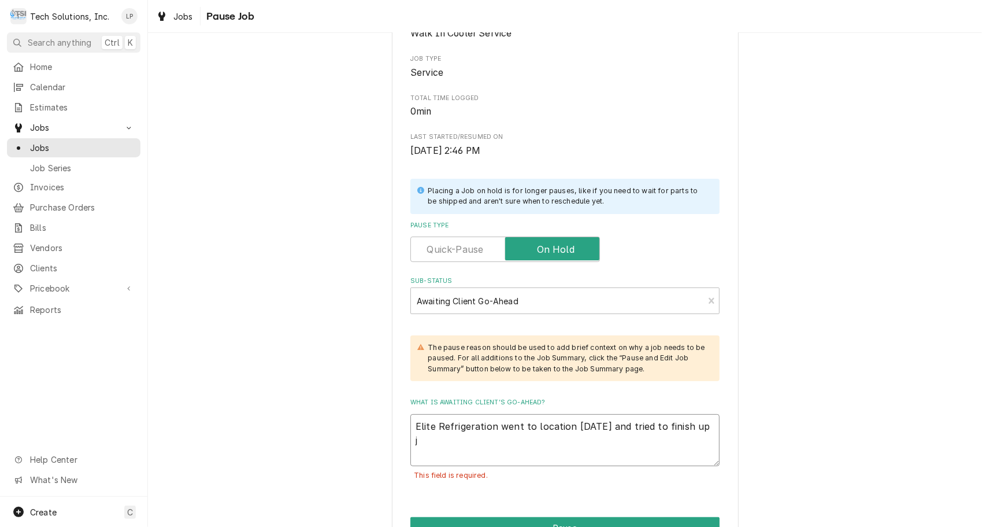
type textarea "x"
type textarea "Elite Refrigeration went to location 9/23/25 and tried to finish up jo"
type textarea "x"
type textarea "Elite Refrigeration went to location 9/23/25 and tried to finish up job"
type textarea "x"
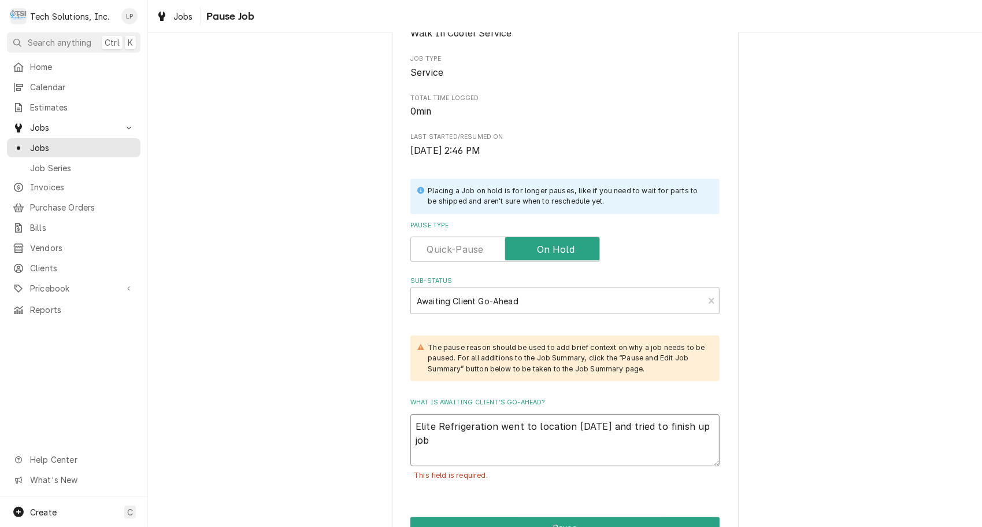
type textarea "Elite Refrigeration went to location 9/23/25 and tried to finish up job"
type textarea "x"
type textarea "Elite Refrigeration went to location 9/23/25 and tried to finish up job a"
type textarea "x"
type textarea "Elite Refrigeration went to location 9/23/25 and tried to finish up job an"
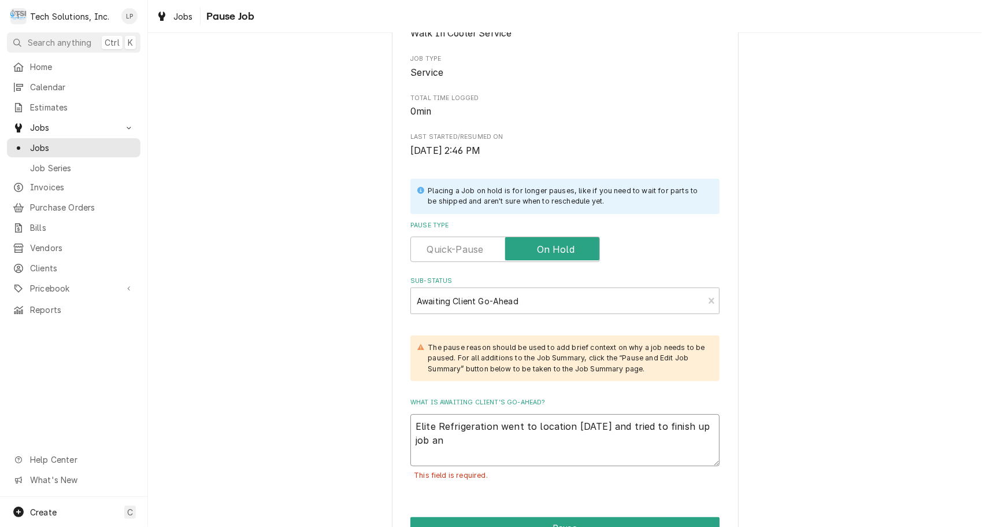
type textarea "x"
type textarea "Elite Refrigeration went to location 9/23/25 and tried to finish up job and"
type textarea "x"
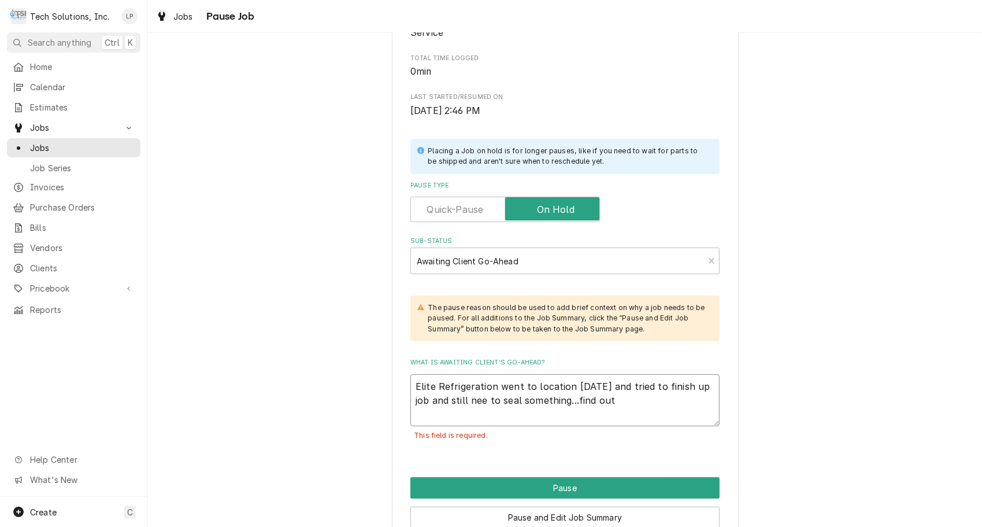
scroll to position [217, 0]
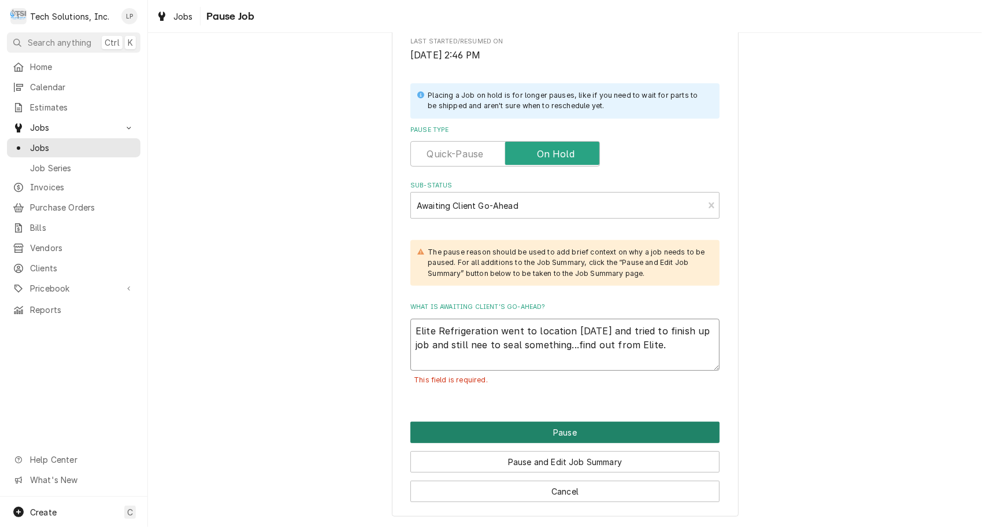
click at [517, 435] on button "Pause" at bounding box center [564, 431] width 309 height 21
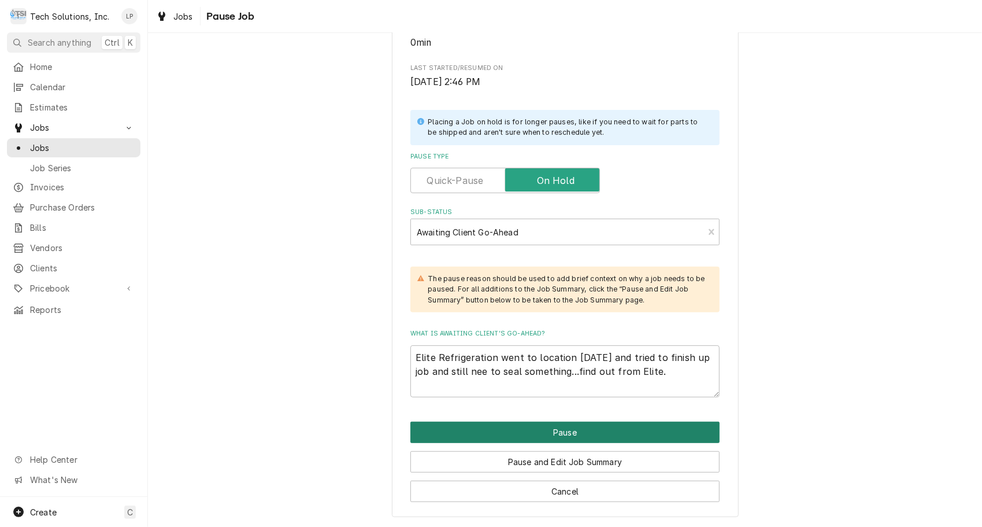
scroll to position [192, 0]
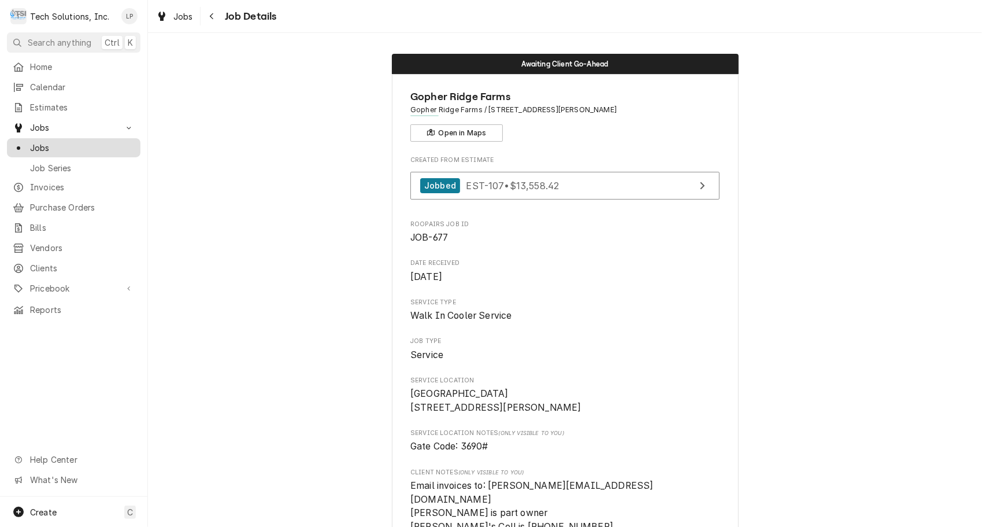
click at [40, 146] on span "Jobs" at bounding box center [82, 148] width 105 height 12
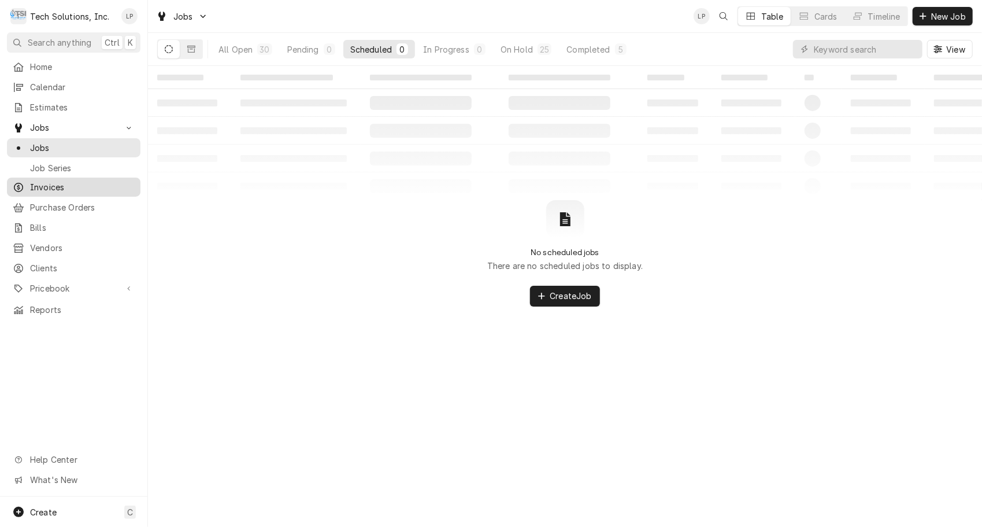
click at [57, 181] on span "Invoices" at bounding box center [82, 187] width 105 height 12
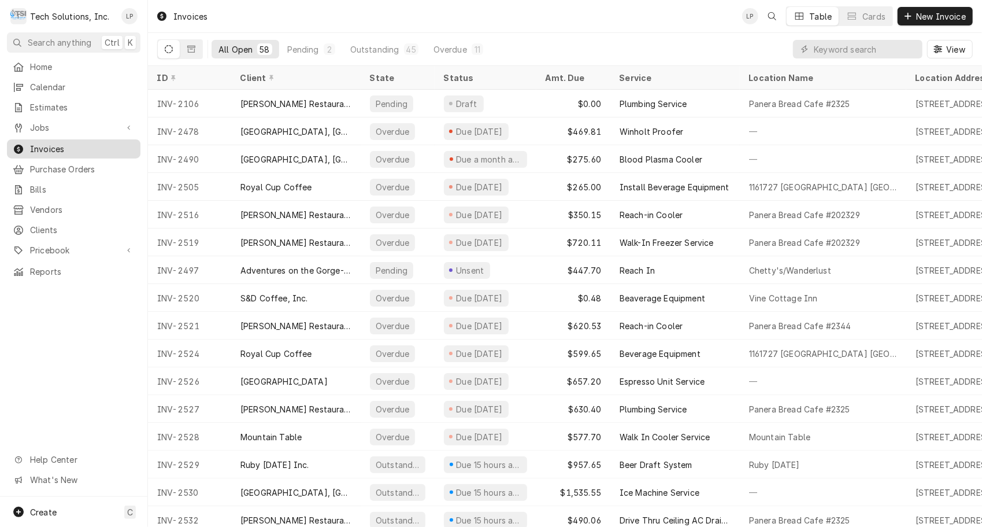
click at [60, 143] on span "Invoices" at bounding box center [82, 149] width 105 height 12
click at [859, 48] on input "Dynamic Content Wrapper" at bounding box center [865, 49] width 103 height 19
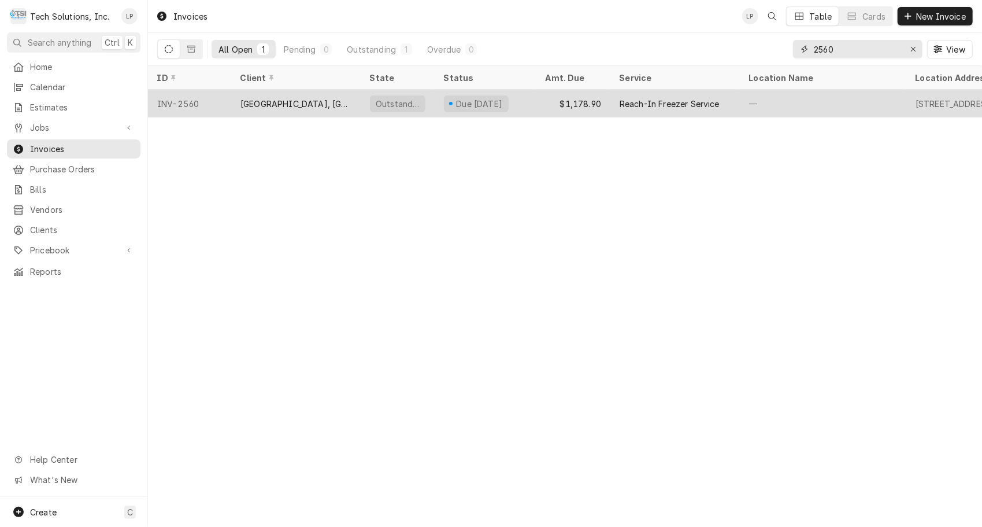
type input "2560"
click at [541, 99] on div "$1,178.90" at bounding box center [574, 104] width 74 height 28
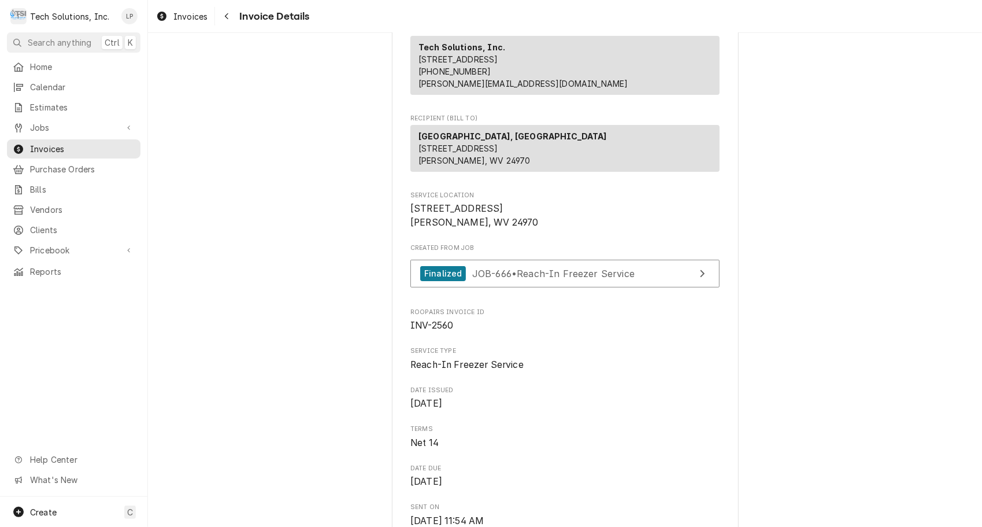
scroll to position [221, 0]
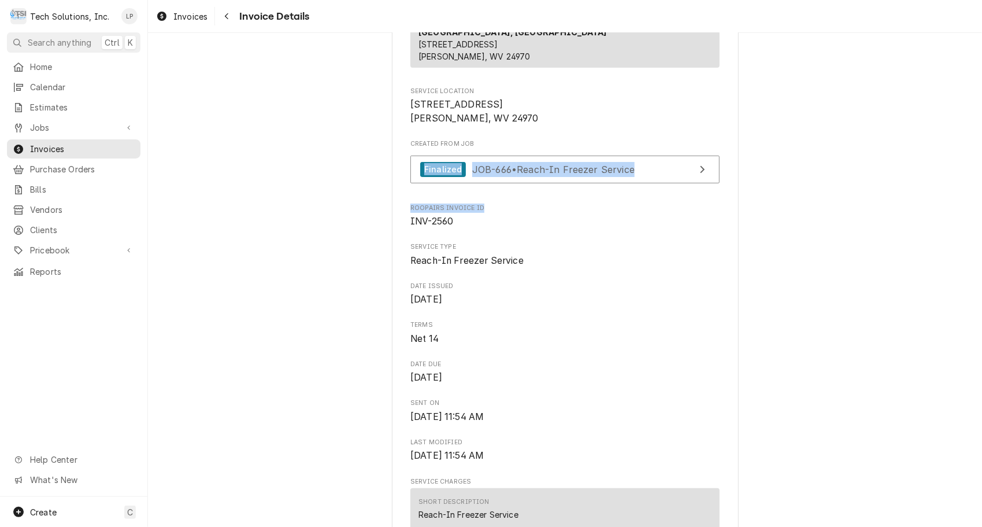
drag, startPoint x: 970, startPoint y: 146, endPoint x: 957, endPoint y: 228, distance: 83.1
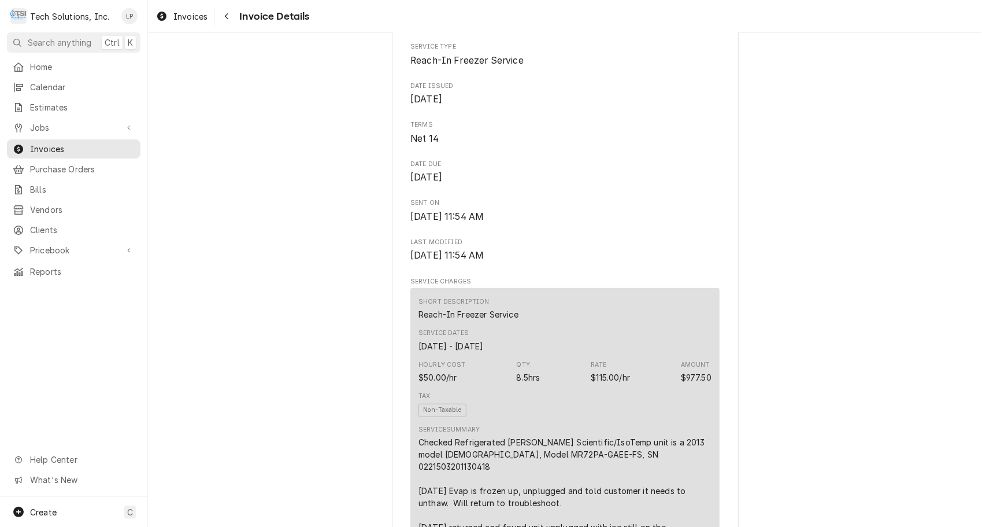
scroll to position [458, 0]
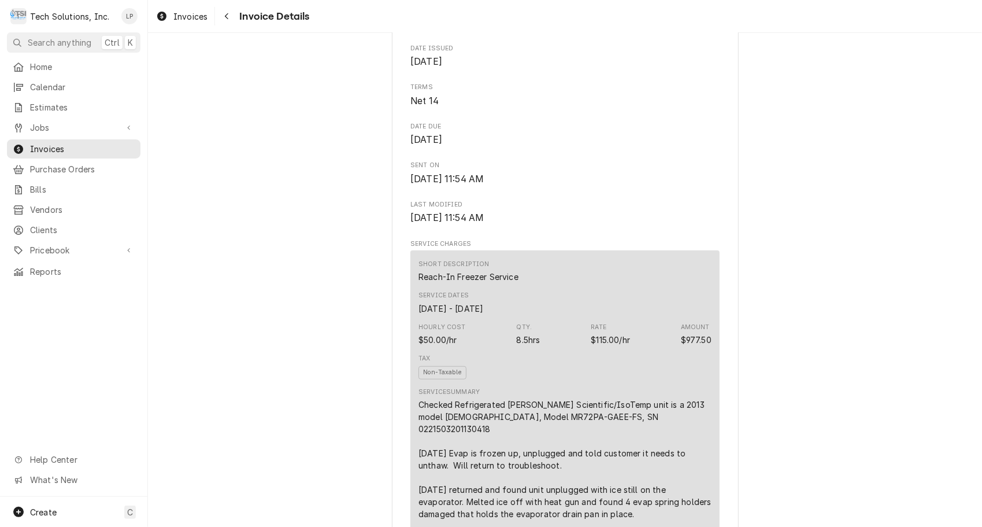
drag, startPoint x: 960, startPoint y: 214, endPoint x: 969, endPoint y: 184, distance: 30.9
click at [969, 184] on div "Outstanding Sender Tech Solutions, Inc. [STREET_ADDRESS] (304) 573-2861 [PERSON…" at bounding box center [565, 532] width 834 height 1917
click at [969, 183] on div "Outstanding Sender Tech Solutions, Inc. [STREET_ADDRESS] (304) 573-2861 [PERSON…" at bounding box center [565, 532] width 834 height 1917
click at [933, 183] on div "Outstanding Sender Tech Solutions, Inc. [STREET_ADDRESS] (304) 573-2861 [PERSON…" at bounding box center [565, 532] width 834 height 1917
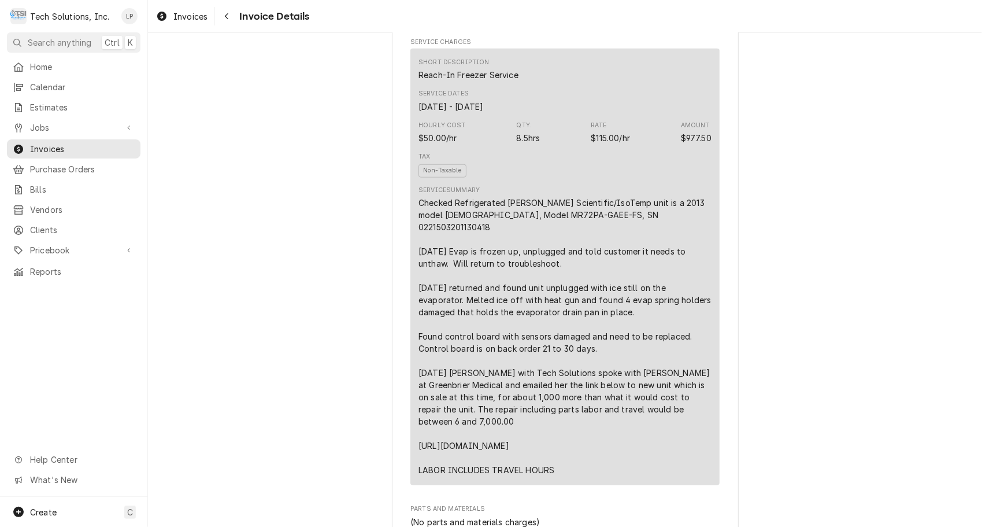
scroll to position [696, 0]
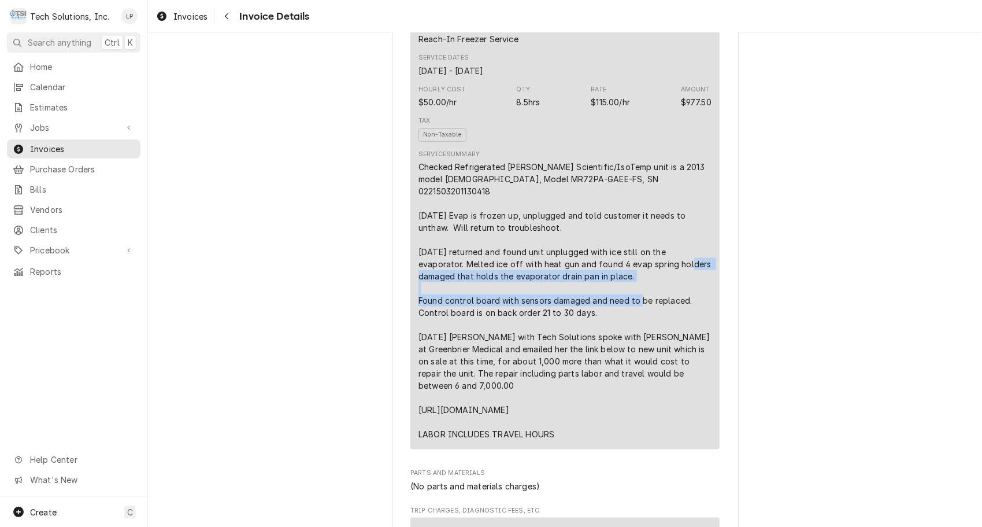
drag, startPoint x: 971, startPoint y: 263, endPoint x: 961, endPoint y: 303, distance: 41.1
click at [961, 303] on div "Outstanding Sender Tech Solutions, Inc. [STREET_ADDRESS] (304) 573-2861 [PERSON…" at bounding box center [565, 295] width 834 height 1917
drag, startPoint x: 961, startPoint y: 303, endPoint x: 895, endPoint y: 287, distance: 67.9
click at [895, 287] on div "Outstanding Sender Tech Solutions, Inc. [STREET_ADDRESS] (304) 573-2861 [PERSON…" at bounding box center [565, 295] width 834 height 1917
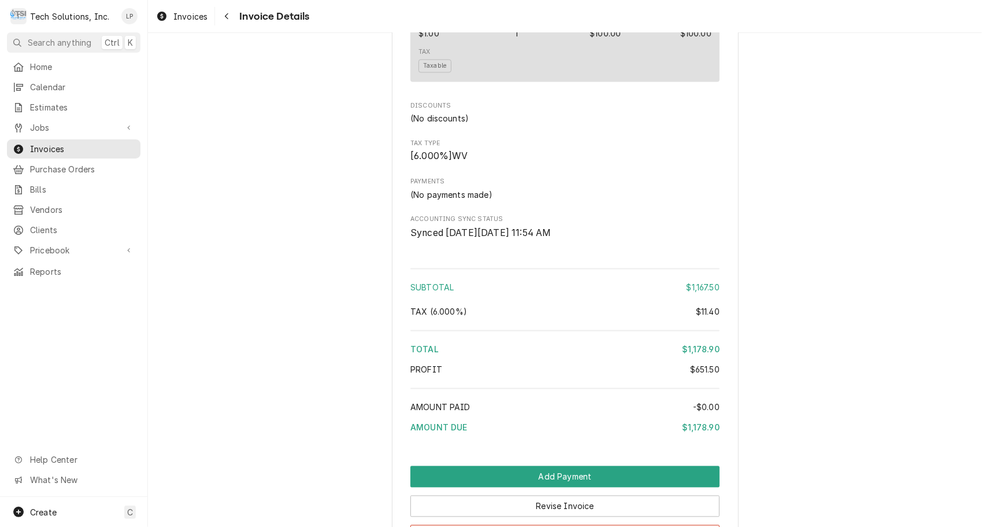
scroll to position [1477, 0]
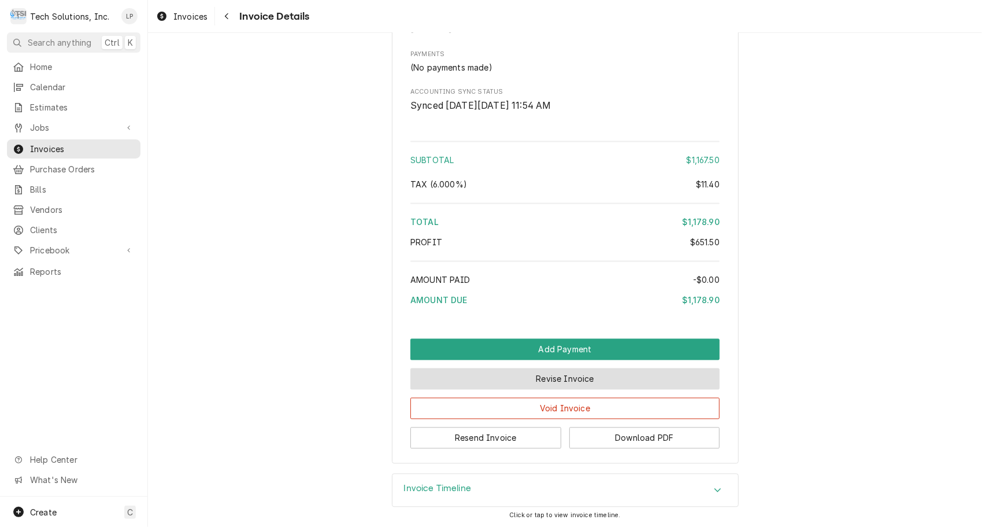
click at [580, 373] on button "Revise Invoice" at bounding box center [564, 378] width 309 height 21
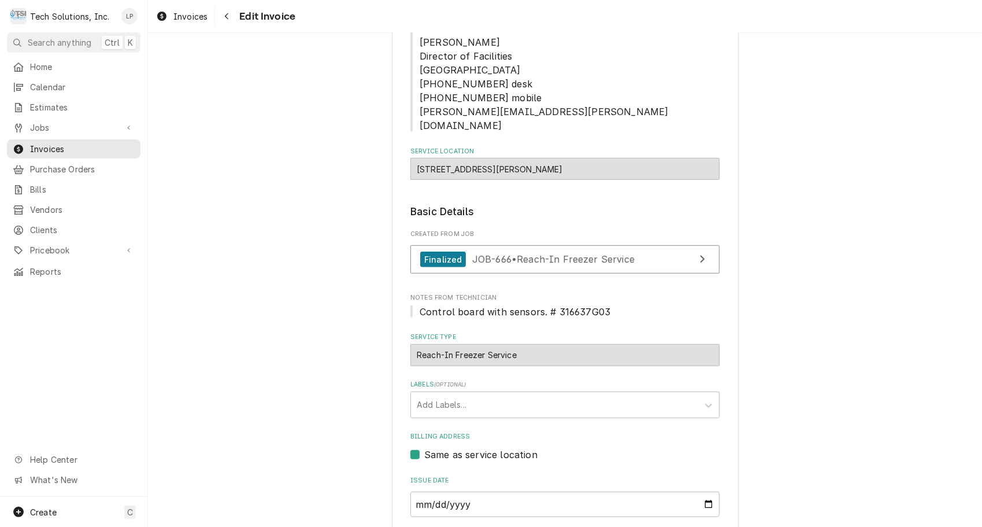
scroll to position [413, 0]
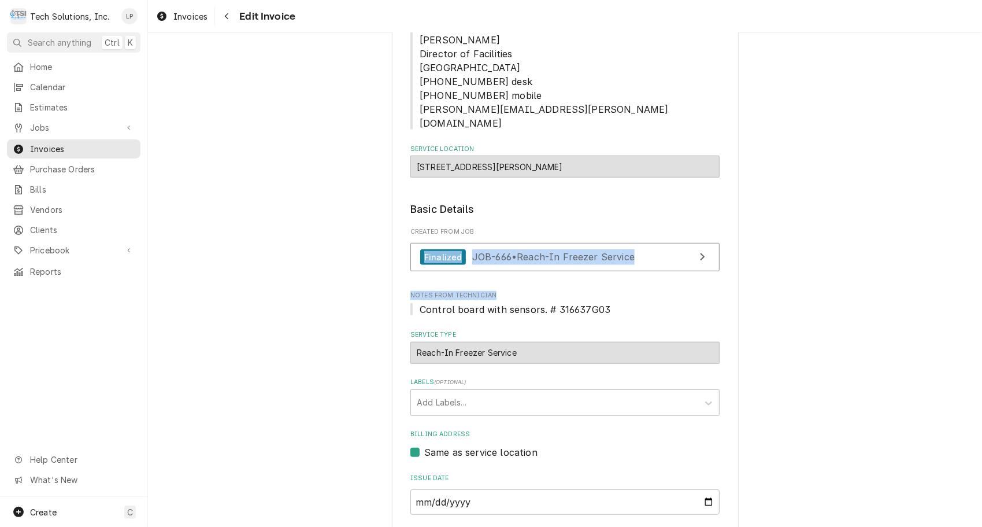
drag, startPoint x: 963, startPoint y: 179, endPoint x: 956, endPoint y: 236, distance: 57.6
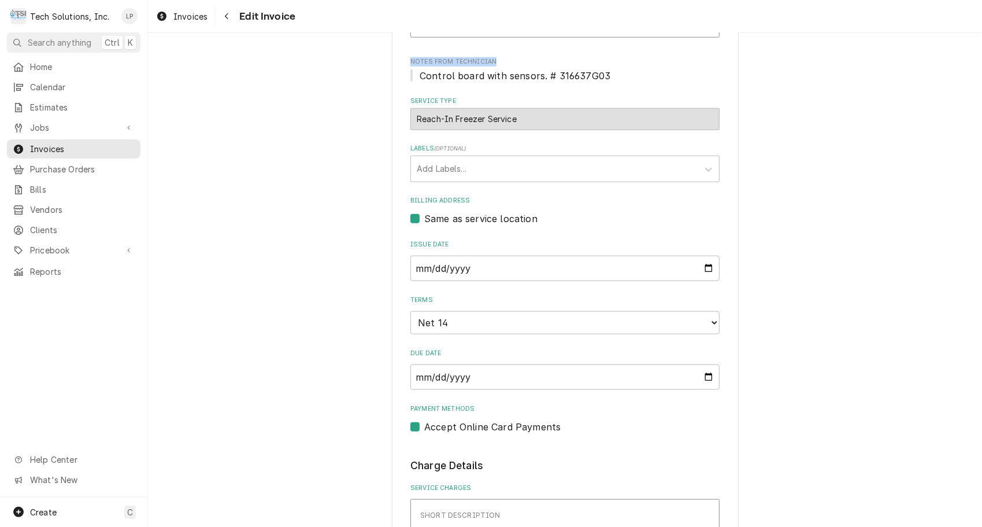
scroll to position [676, 0]
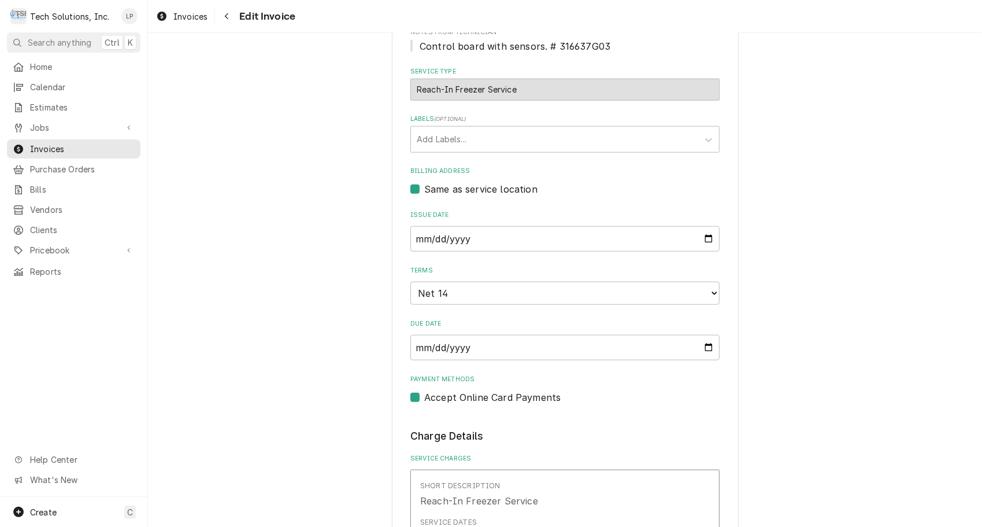
drag, startPoint x: 972, startPoint y: 235, endPoint x: 972, endPoint y: 267, distance: 31.8
drag, startPoint x: 972, startPoint y: 267, endPoint x: 973, endPoint y: 282, distance: 15.0
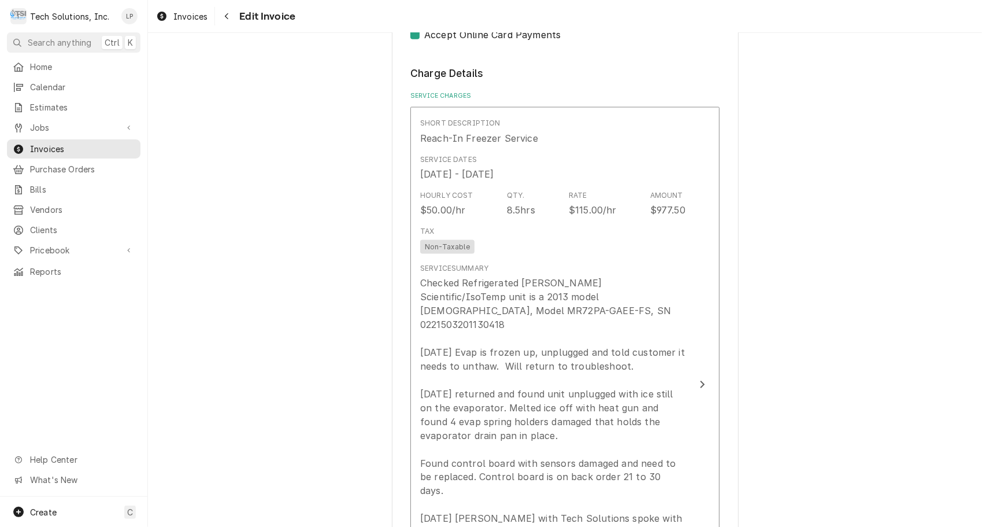
scroll to position [1070, 0]
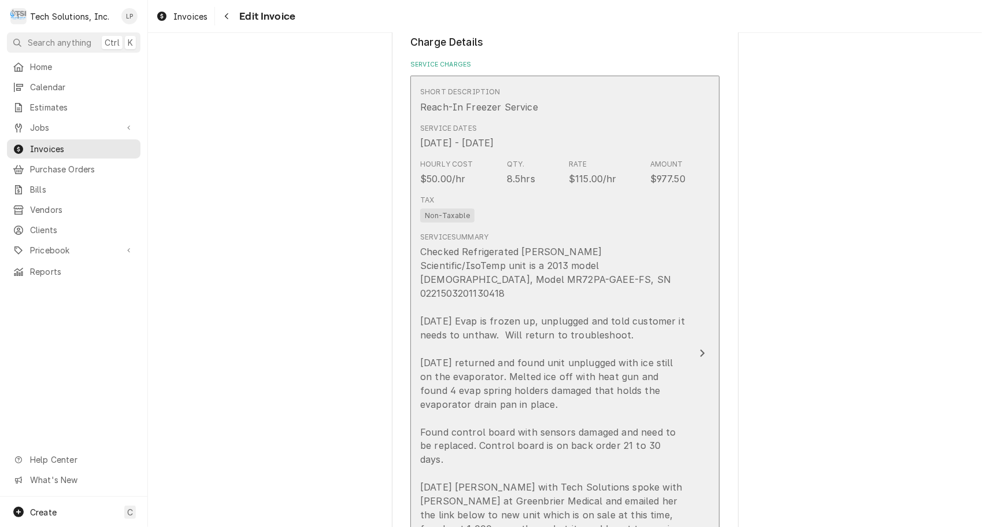
click at [701, 349] on icon "Update Line Item" at bounding box center [703, 353] width 5 height 8
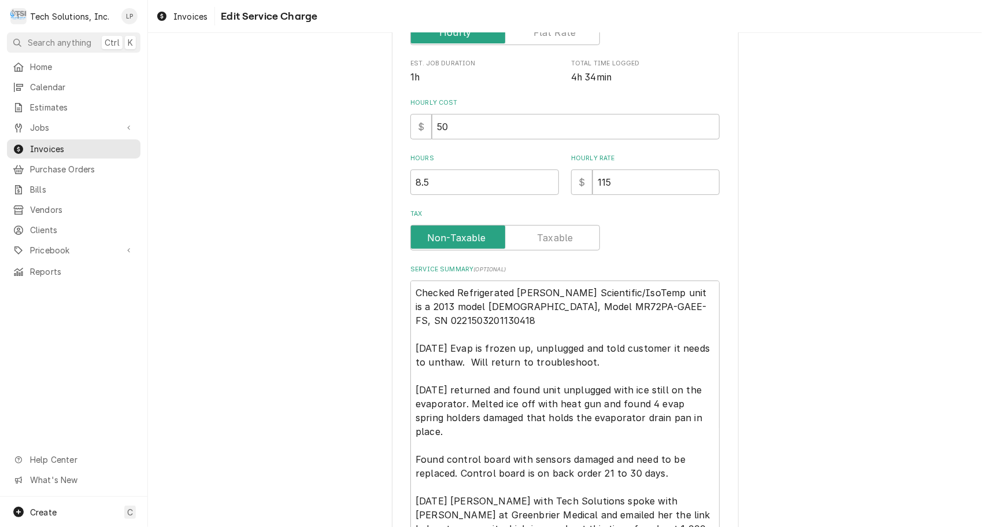
scroll to position [223, 0]
click at [413, 290] on textarea "Checked Refrigerated Fisher Scientific/IsoTemp unit is a 2013 model 12 years ol…" at bounding box center [564, 451] width 309 height 344
type textarea "x"
type textarea "Checked Refrigerated Fisher Scientific/IsoTemp unit is a 2013 model 12 years ol…"
type textarea "x"
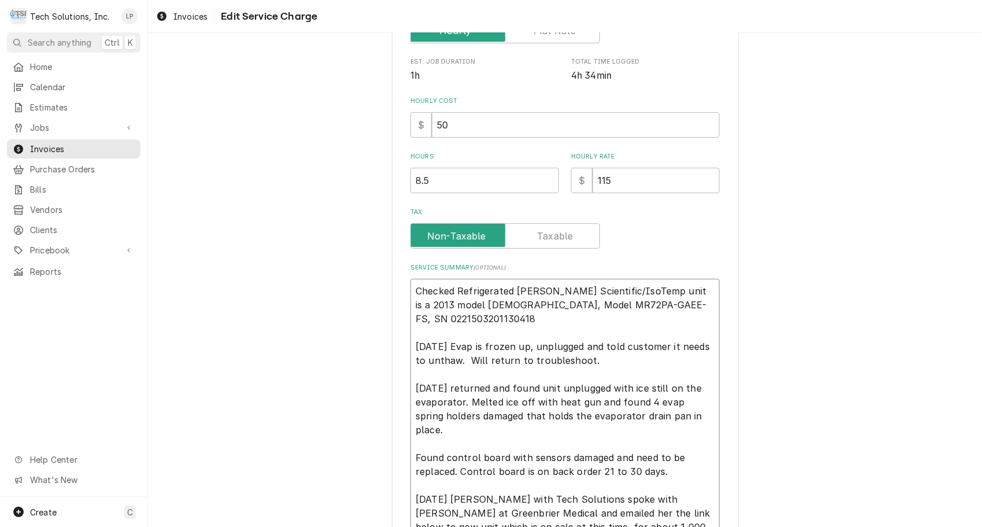
type textarea "Checked Refrigerated Fisher Scientific/IsoTemp unit is a 2013 model 12 years ol…"
click at [413, 290] on textarea "Checked Refrigerated Fisher Scientific/IsoTemp unit is a 2013 model 12 years ol…" at bounding box center [564, 465] width 309 height 372
type textarea "x"
type textarea "P Checked Refrigerated Fisher Scientific/IsoTemp unit is a 2013 model 12 years …"
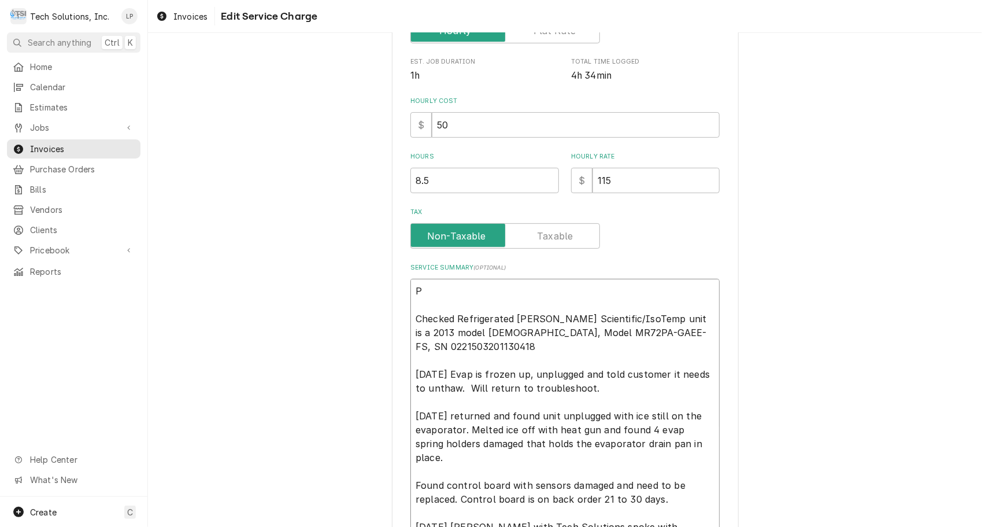
type textarea "x"
type textarea "PO Checked Refrigerated Fisher Scientific/IsoTemp unit is a 2013 model 12 years…"
click at [413, 290] on textarea "PO Checked Refrigerated Fisher Scientific/IsoTemp unit is a 2013 model 12 years…" at bounding box center [564, 465] width 309 height 372
click at [439, 296] on textarea "PO Checked Refrigerated Fisher Scientific/IsoTemp unit is a 2013 model 12 years…" at bounding box center [564, 465] width 309 height 372
type textarea "x"
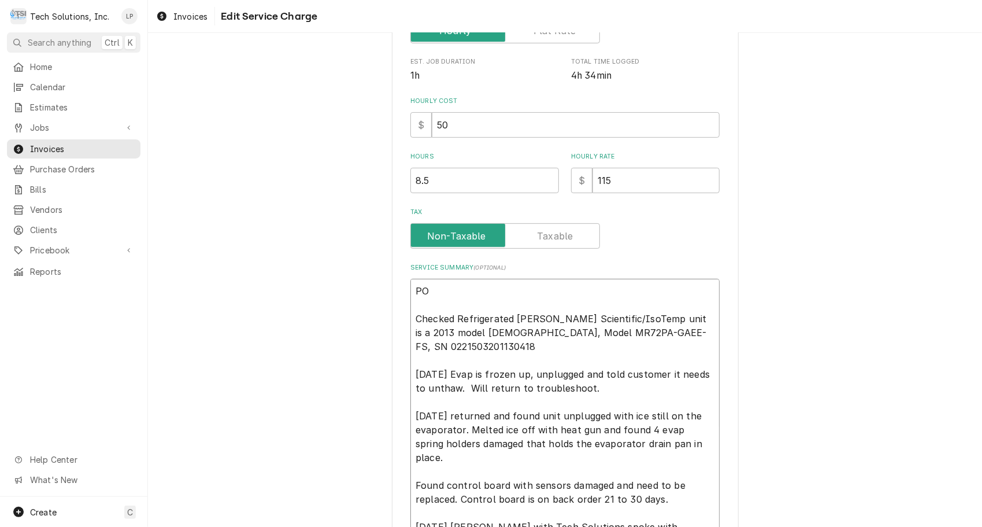
type textarea "PO Checked Refrigerated Fisher Scientific/IsoTemp unit is a 2013 model 12 years…"
type textarea "x"
type textarea "PO 8 Checked Refrigerated Fisher Scientific/IsoTemp unit is a 2013 model 12 yea…"
type textarea "x"
type textarea "PO 83 Checked Refrigerated Fisher Scientific/IsoTemp unit is a 2013 model 12 ye…"
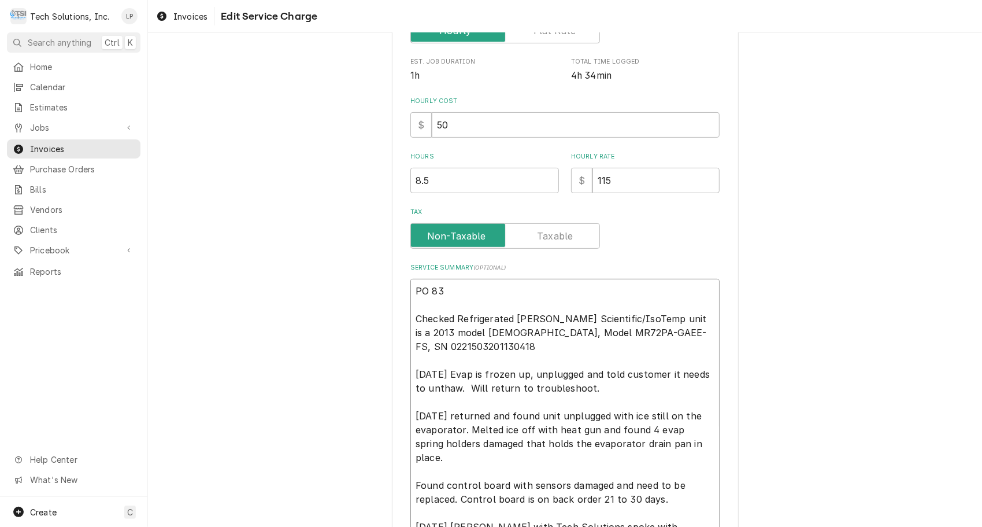
type textarea "x"
type textarea "PO 832 Checked Refrigerated Fisher Scientific/IsoTemp unit is a 2013 model 12 y…"
type textarea "x"
type textarea "PO 8320 Checked Refrigerated Fisher Scientific/IsoTemp unit is a 2013 model 12 …"
type textarea "x"
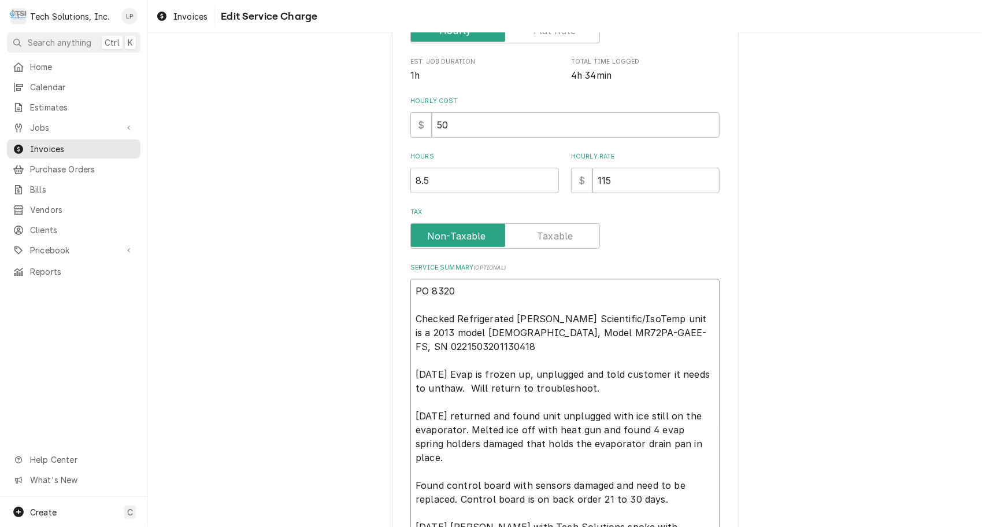
type textarea "PO 83201 Checked Refrigerated Fisher Scientific/IsoTemp unit is a 2013 model 12…"
type textarea "x"
type textarea "PO 832017 Checked Refrigerated Fisher Scientific/IsoTemp unit is a 2013 model 1…"
type textarea "x"
type textarea "PO 8320178 Checked Refrigerated Fisher Scientific/IsoTemp unit is a 2013 model …"
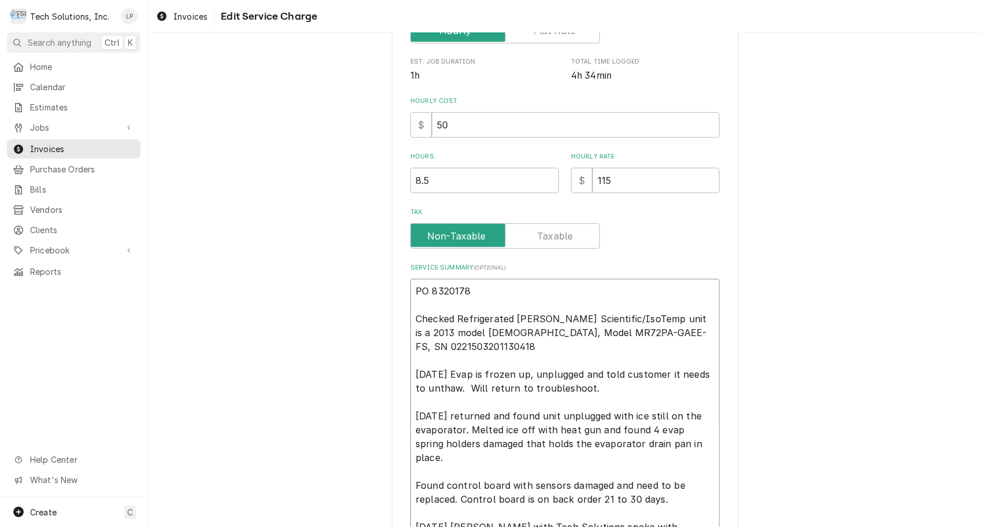
type textarea "x"
type textarea "PO 83201788 Checked Refrigerated Fisher Scientific/IsoTemp unit is a 2013 model…"
type textarea "x"
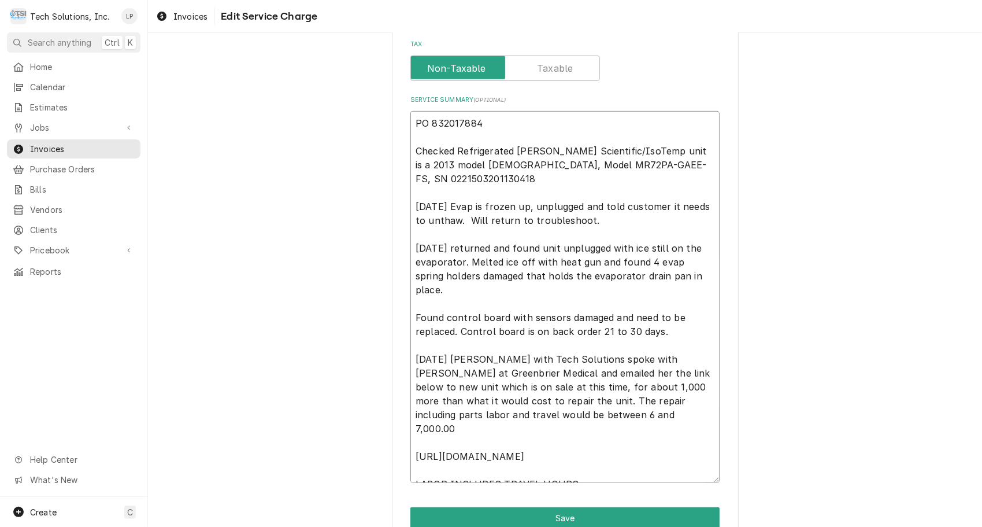
scroll to position [447, 0]
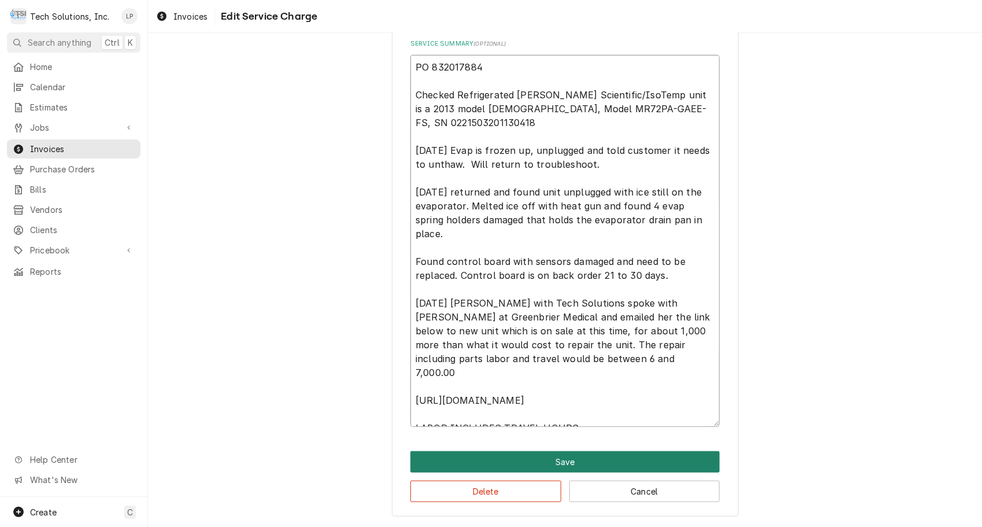
type textarea "PO 832017884 Checked Refrigerated Fisher Scientific/IsoTemp unit is a 2013 mode…"
click at [560, 460] on button "Save" at bounding box center [564, 461] width 309 height 21
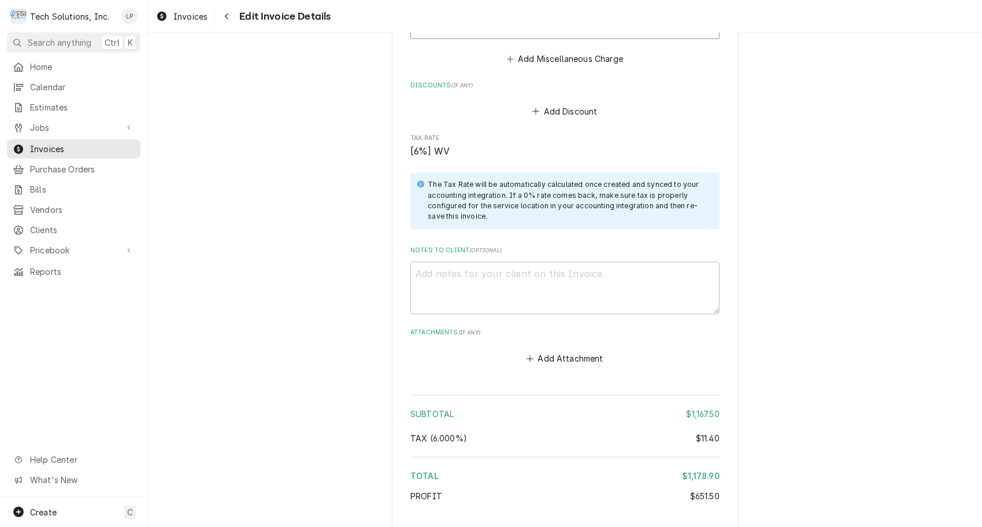
scroll to position [2088, 0]
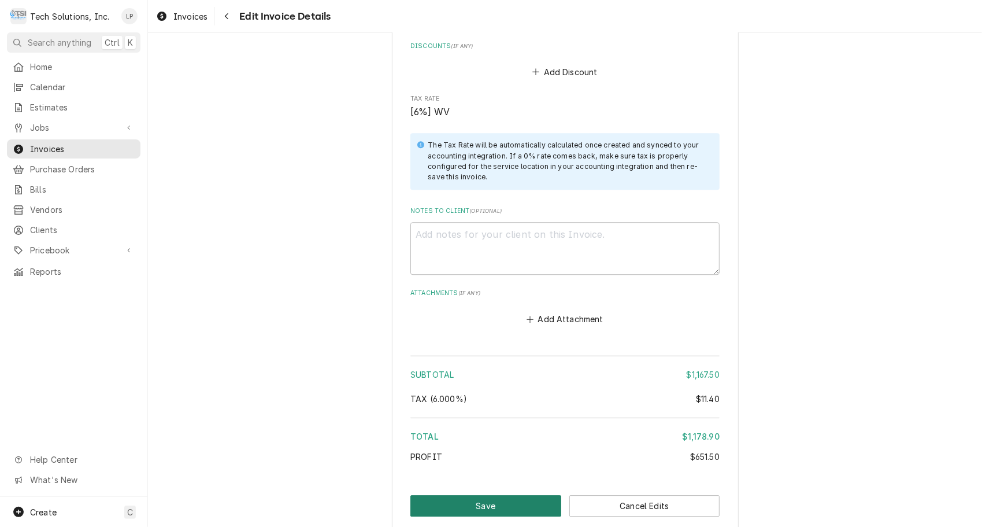
click at [447, 495] on button "Save" at bounding box center [485, 505] width 151 height 21
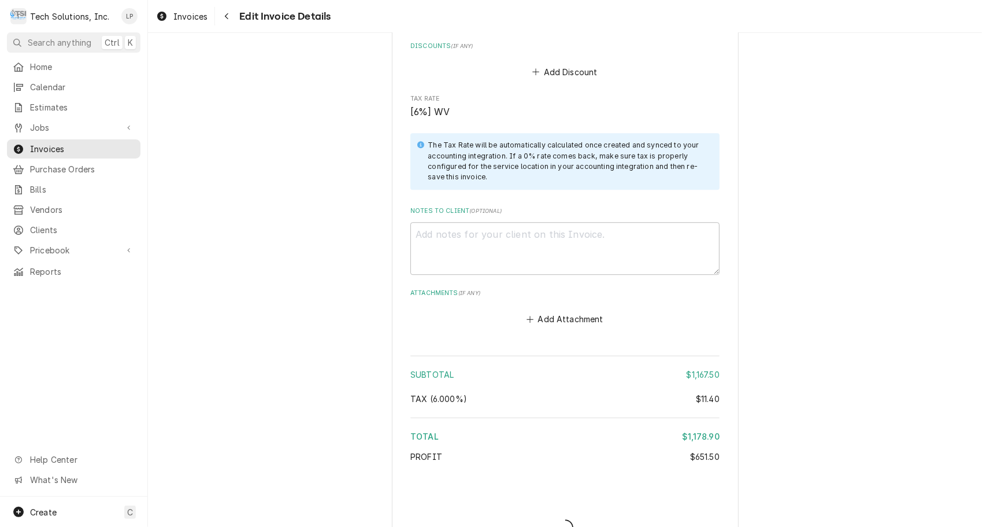
type textarea "x"
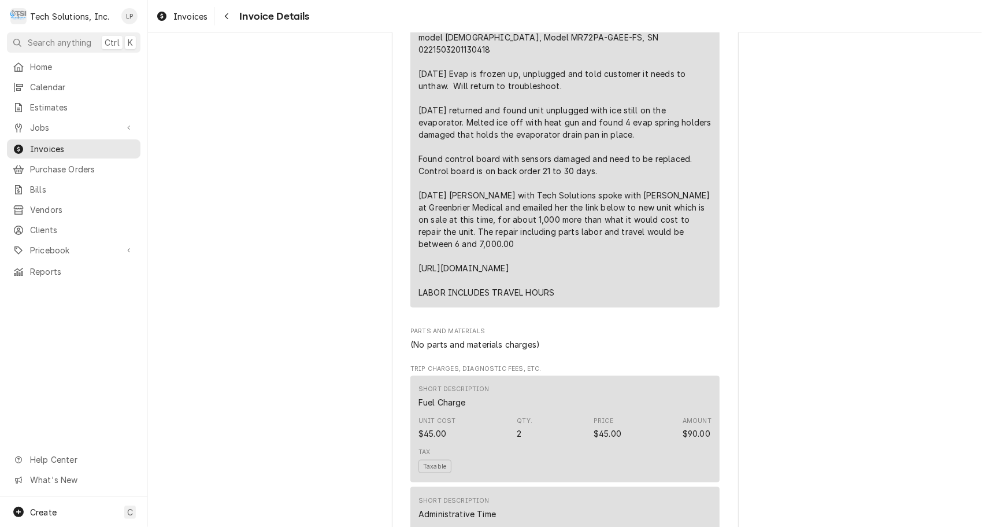
scroll to position [1175, 0]
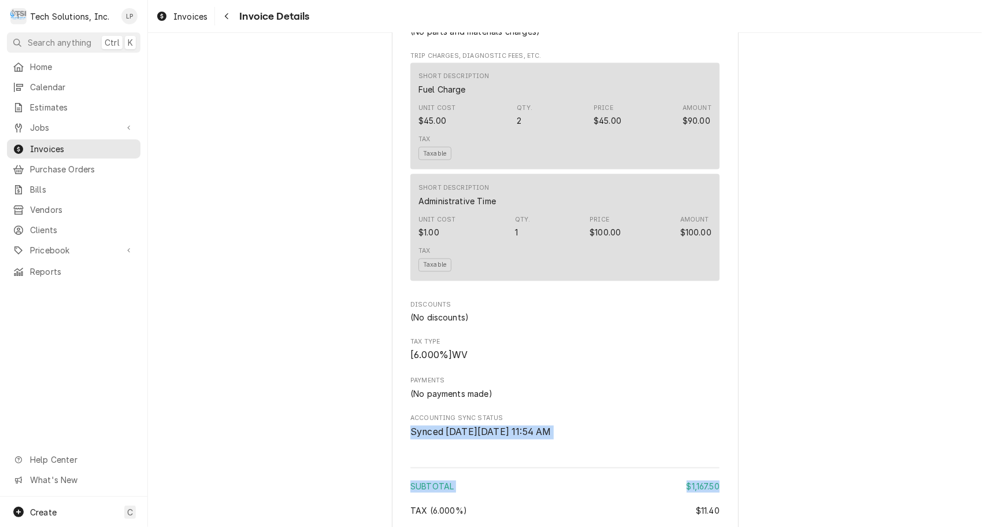
drag, startPoint x: 970, startPoint y: 413, endPoint x: 975, endPoint y: 499, distance: 86.3
click at [975, 499] on div "Outstanding Sender Tech Solutions, Inc. [STREET_ADDRESS] (304) 573-2861 [PERSON…" at bounding box center [565, 280] width 834 height 494
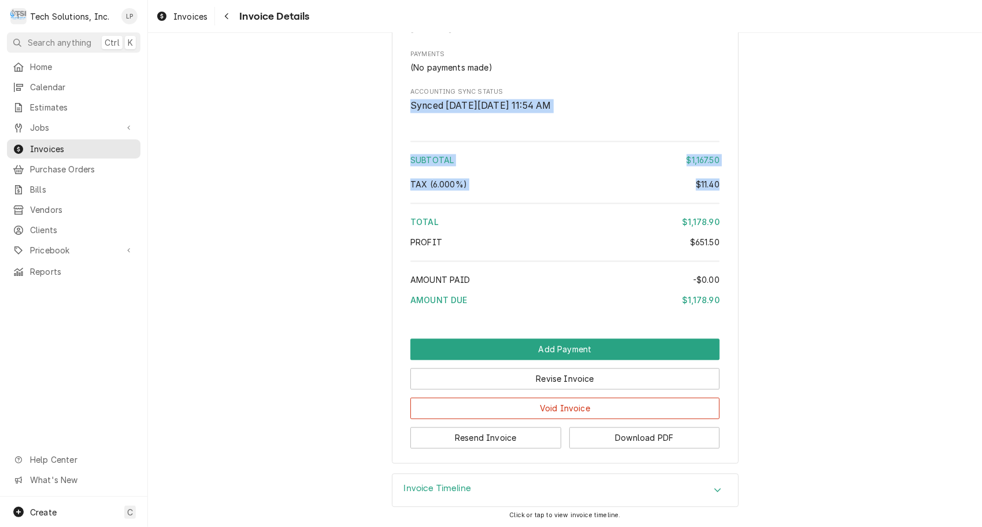
click at [715, 486] on icon "Accordion Header" at bounding box center [718, 490] width 8 height 9
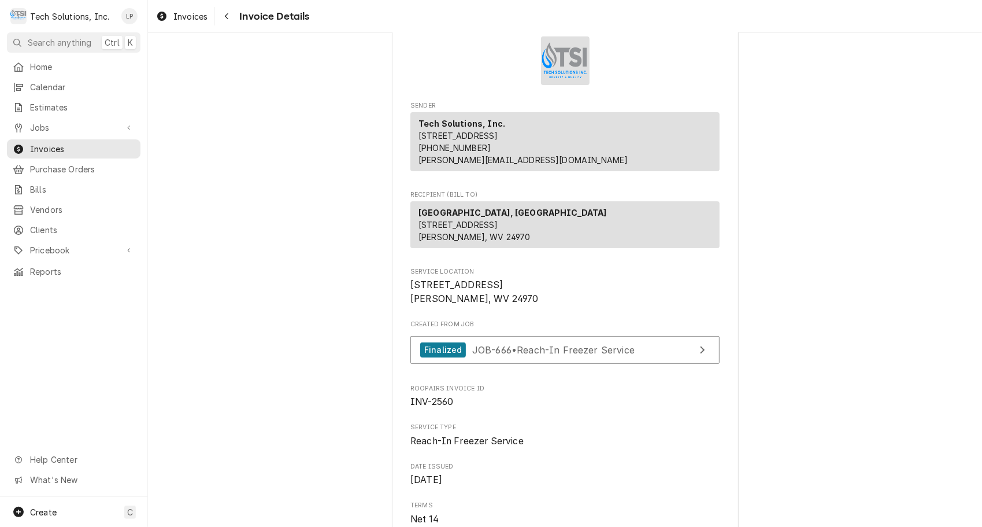
scroll to position [0, 0]
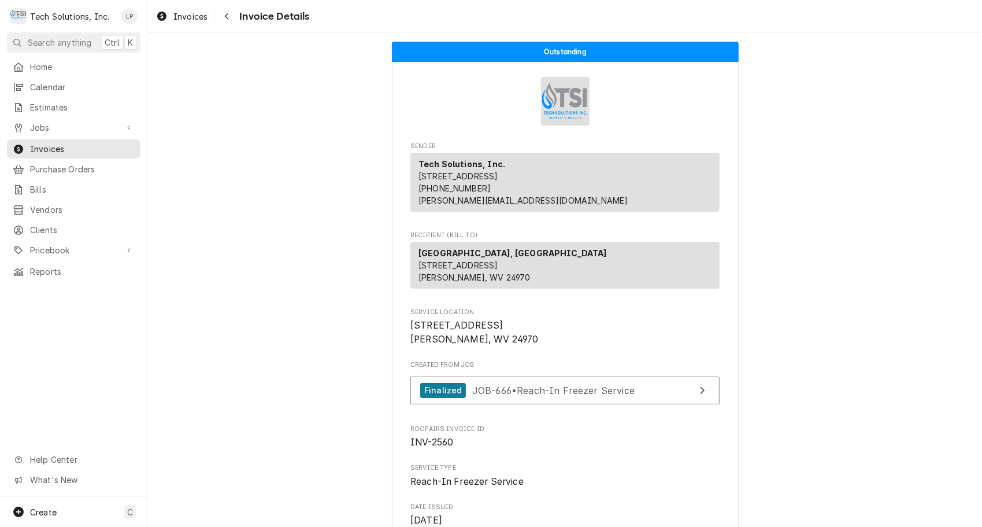
click at [34, 143] on span "Invoices" at bounding box center [82, 149] width 105 height 12
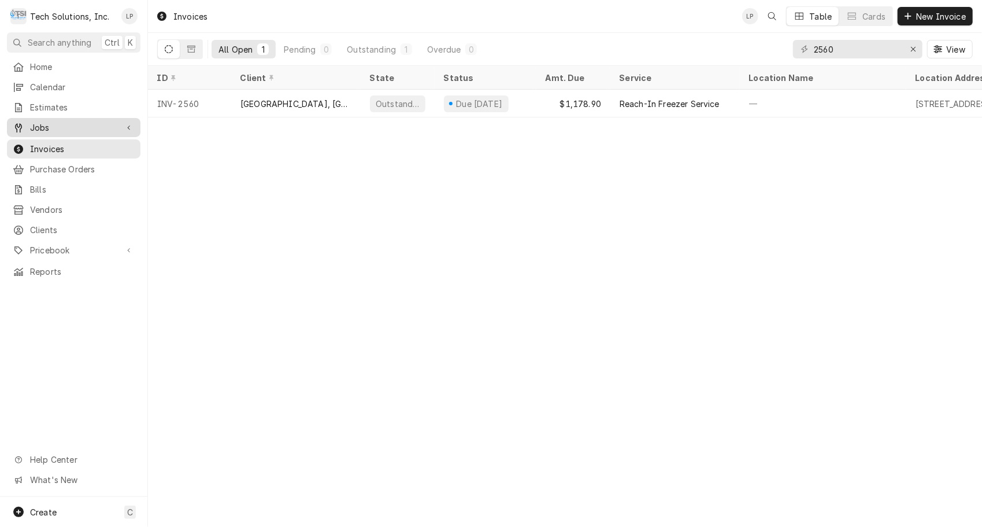
click at [42, 123] on span "Jobs" at bounding box center [73, 127] width 87 height 12
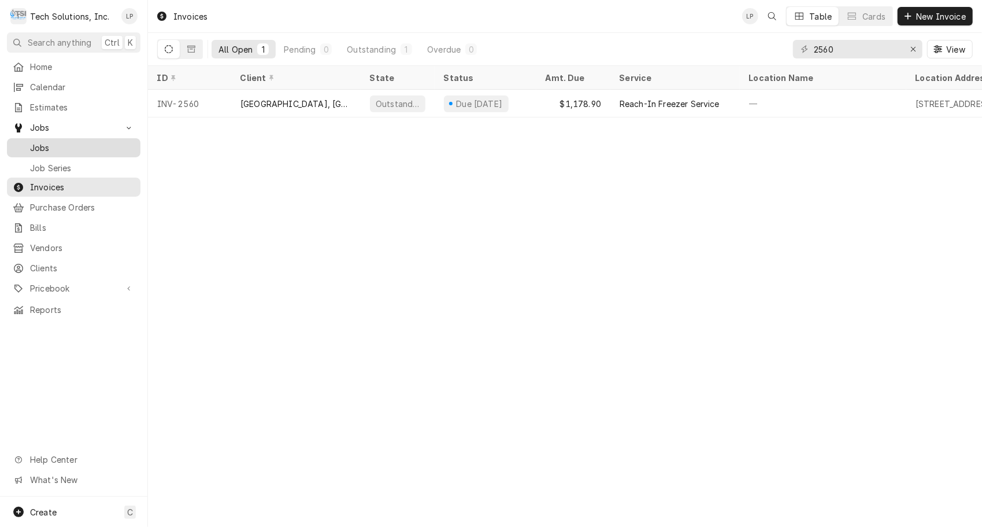
click at [42, 143] on span "Jobs" at bounding box center [82, 148] width 105 height 12
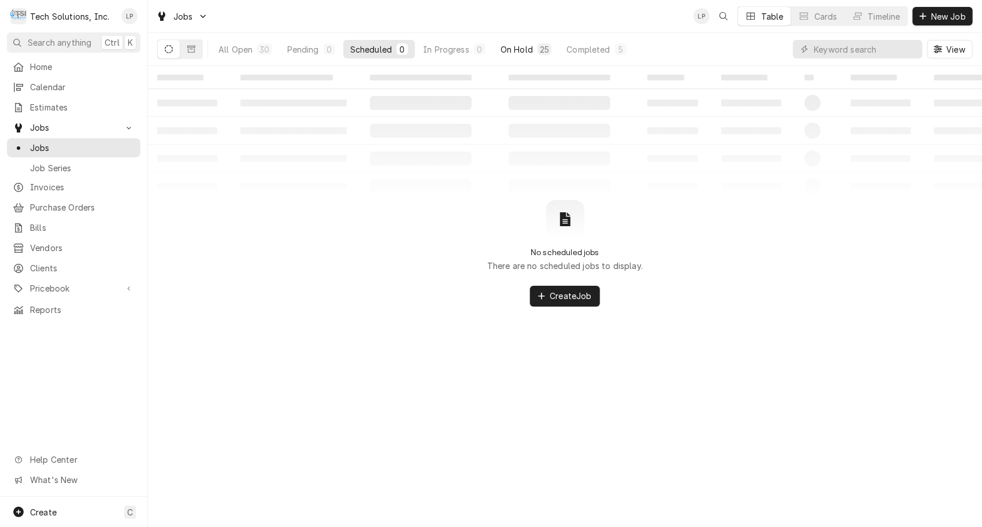
click at [519, 50] on div "On Hold" at bounding box center [517, 49] width 32 height 12
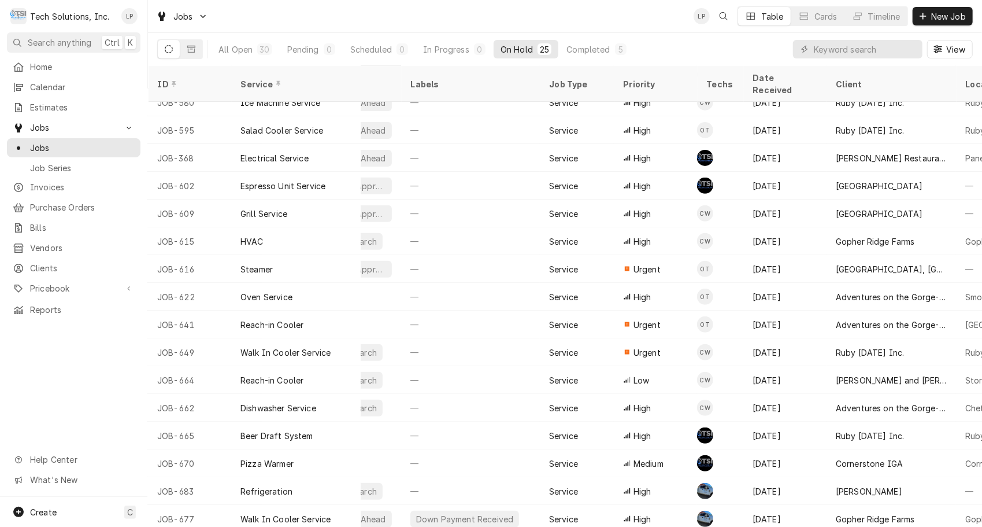
scroll to position [263, 0]
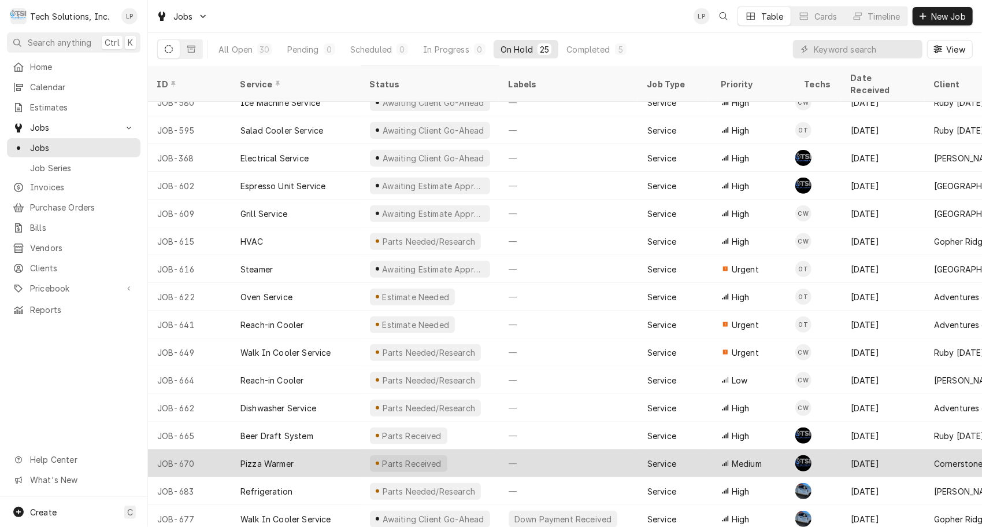
click at [309, 451] on div "Pizza Warmer" at bounding box center [296, 463] width 130 height 28
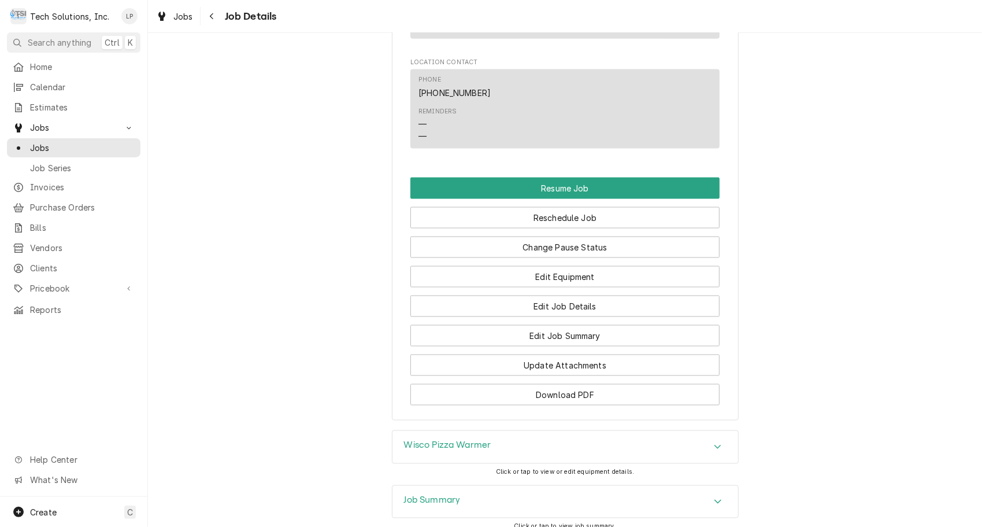
scroll to position [1216, 0]
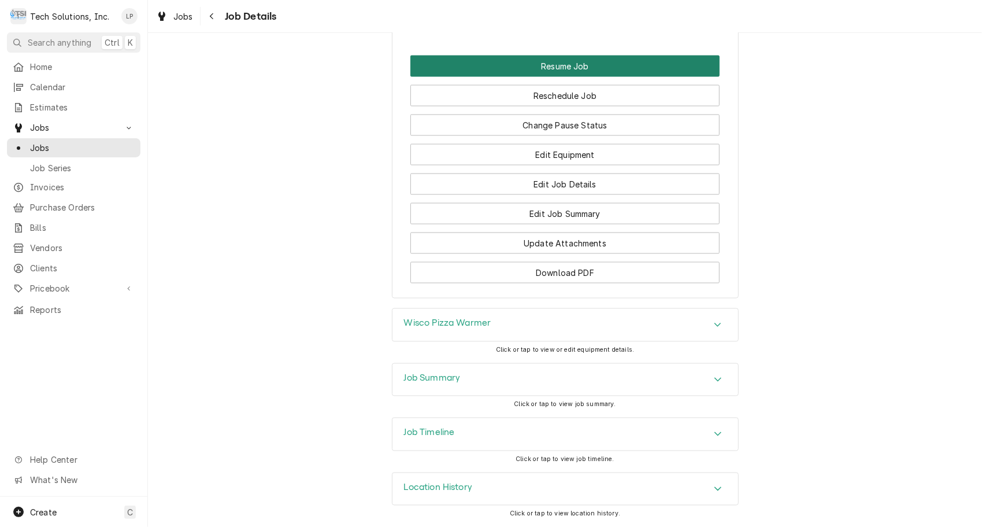
click at [602, 64] on button "Resume Job" at bounding box center [564, 66] width 309 height 21
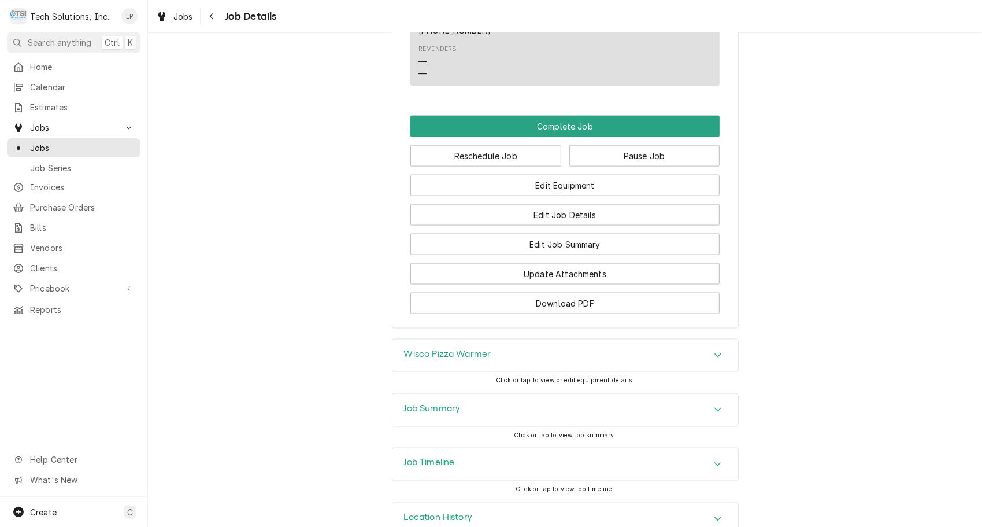
scroll to position [1059, 0]
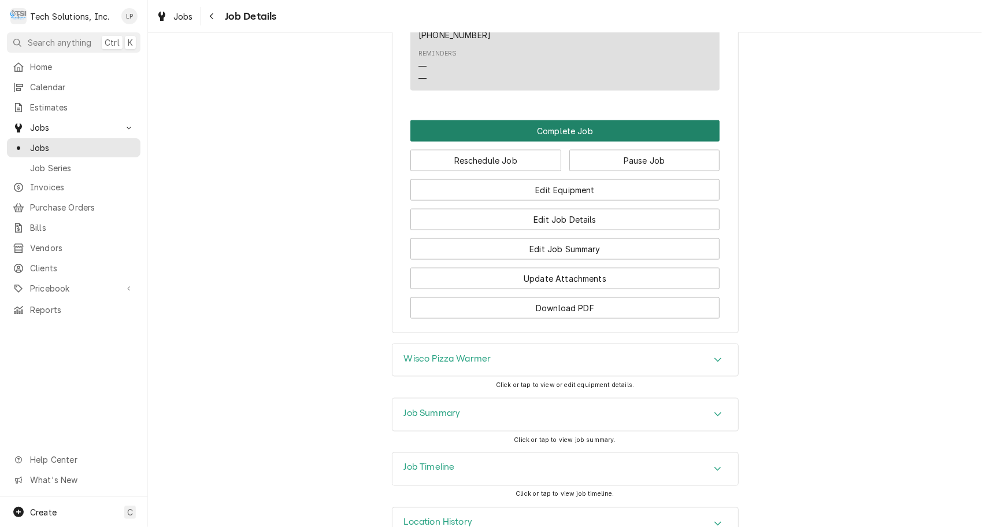
click at [549, 133] on button "Complete Job" at bounding box center [564, 130] width 309 height 21
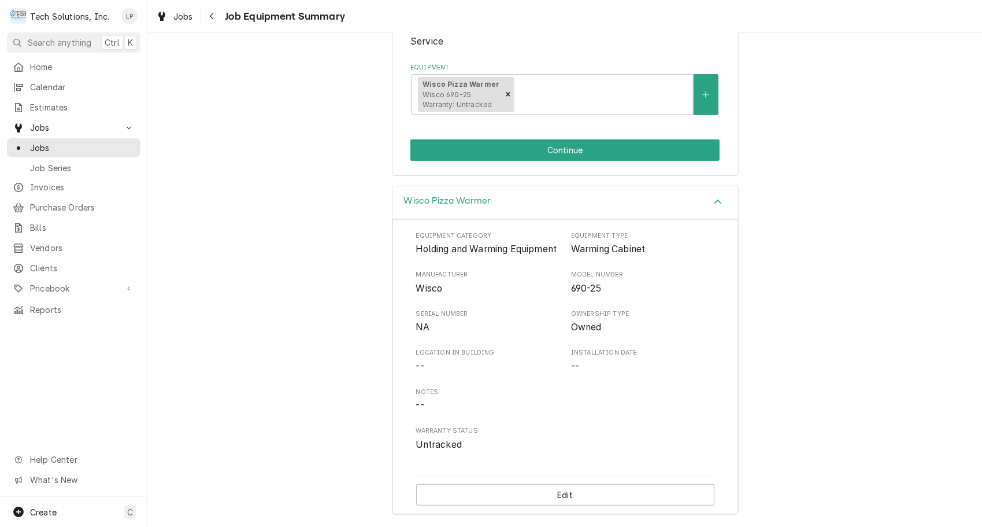
scroll to position [215, 0]
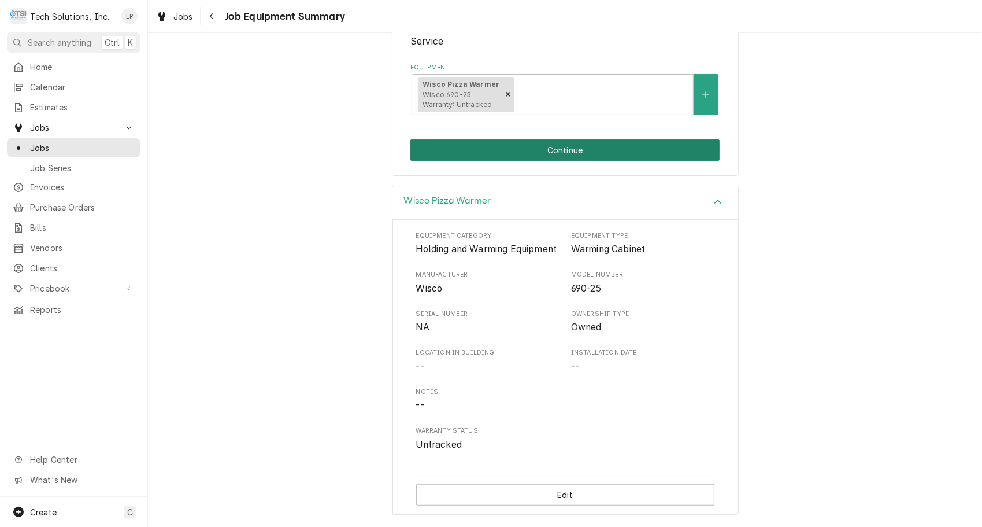
click at [473, 139] on button "Continue" at bounding box center [564, 149] width 309 height 21
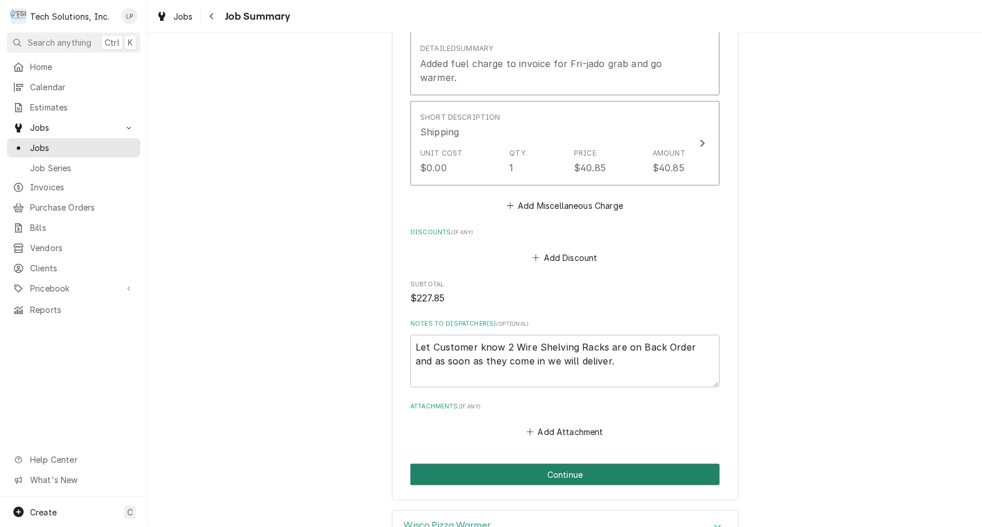
scroll to position [946, 0]
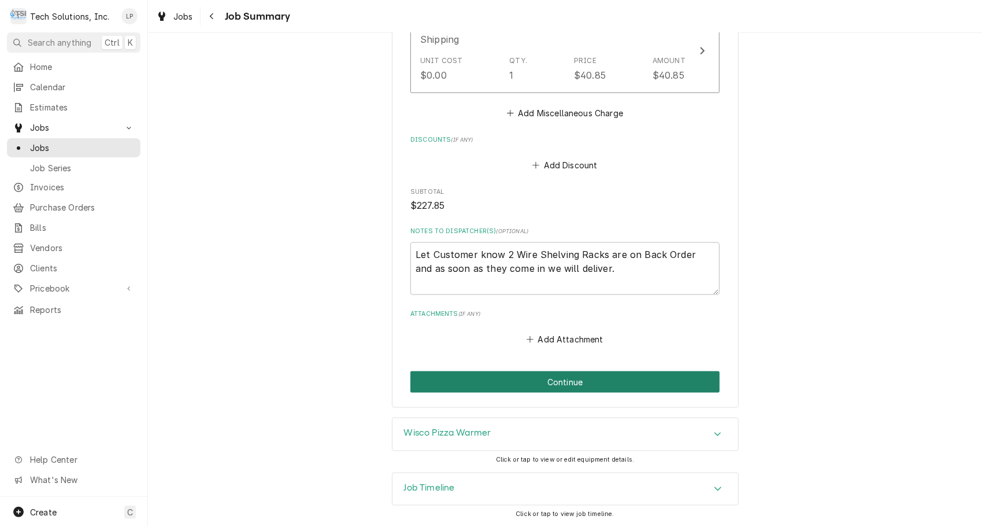
click at [556, 386] on button "Continue" at bounding box center [564, 381] width 309 height 21
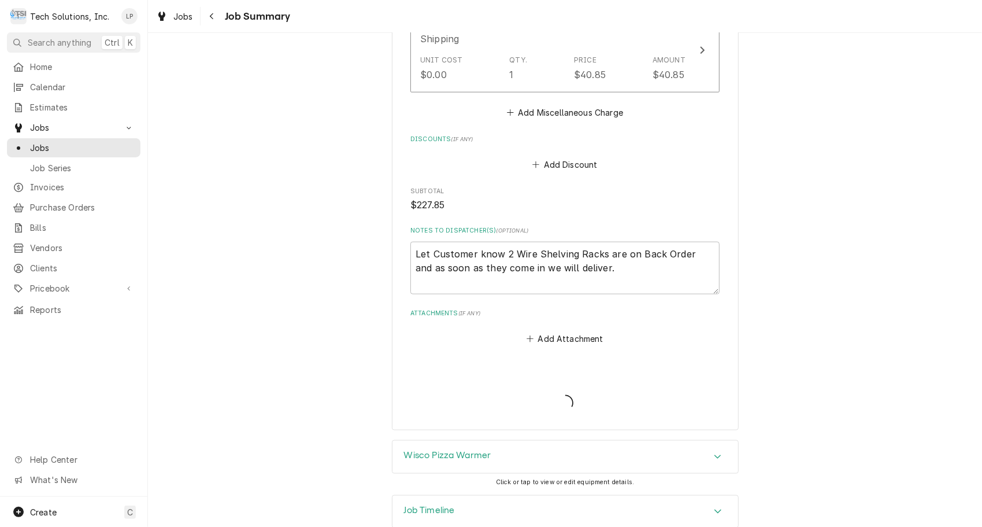
type textarea "x"
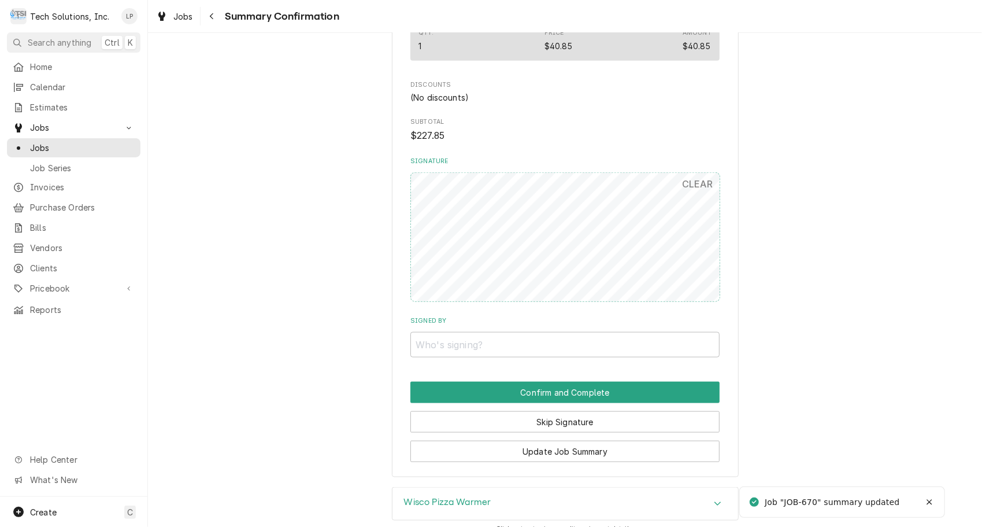
scroll to position [879, 0]
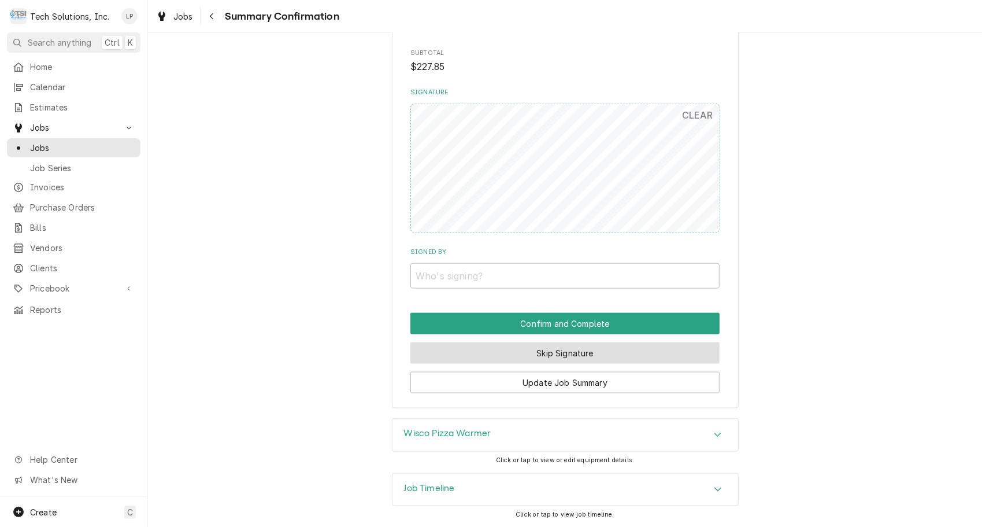
click at [538, 354] on button "Skip Signature" at bounding box center [564, 352] width 309 height 21
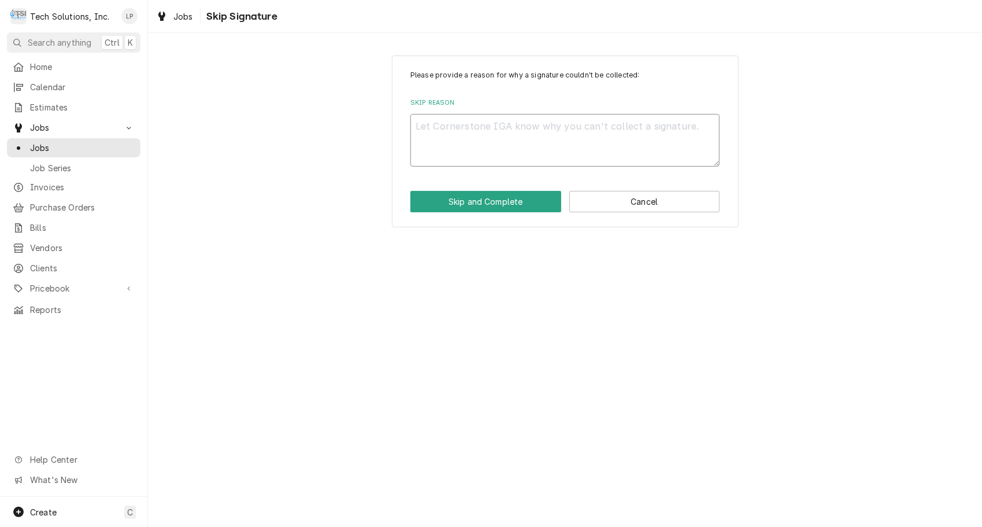
click at [555, 131] on textarea "Skip Reason" at bounding box center [564, 140] width 309 height 53
type textarea "x"
type textarea "B"
type textarea "x"
type textarea "Bi"
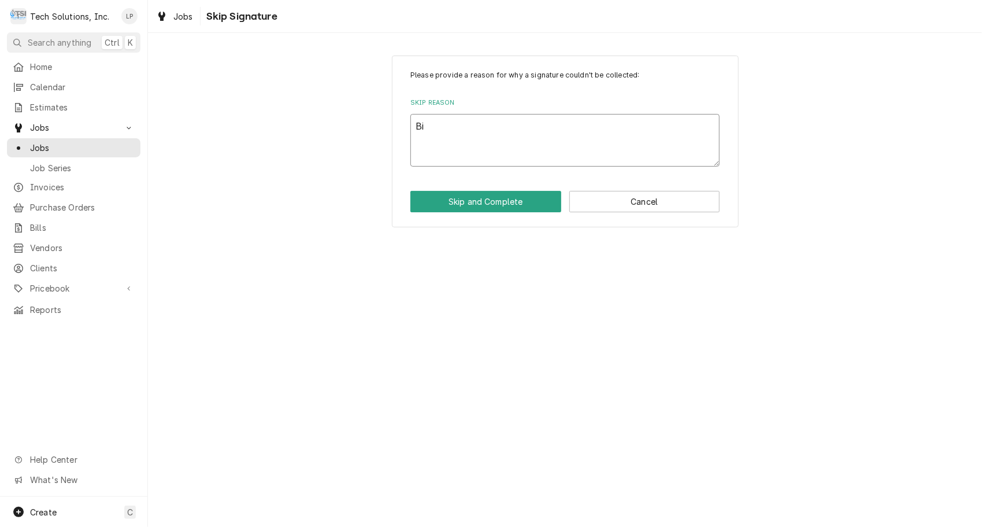
type textarea "x"
type textarea "Bil"
type textarea "x"
type textarea "Bill"
type textarea "x"
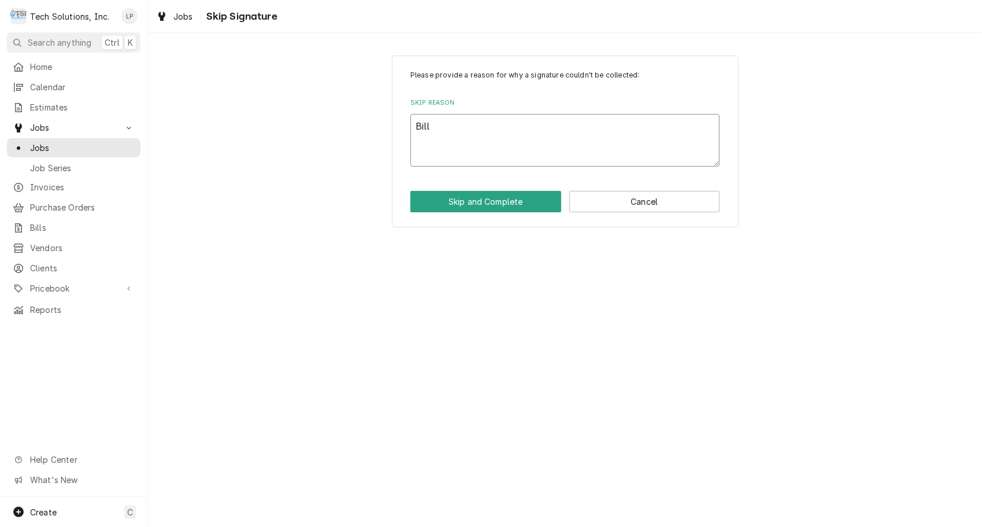
type textarea "Bille"
type textarea "x"
type textarea "Billed"
type textarea "x"
type textarea "Billed"
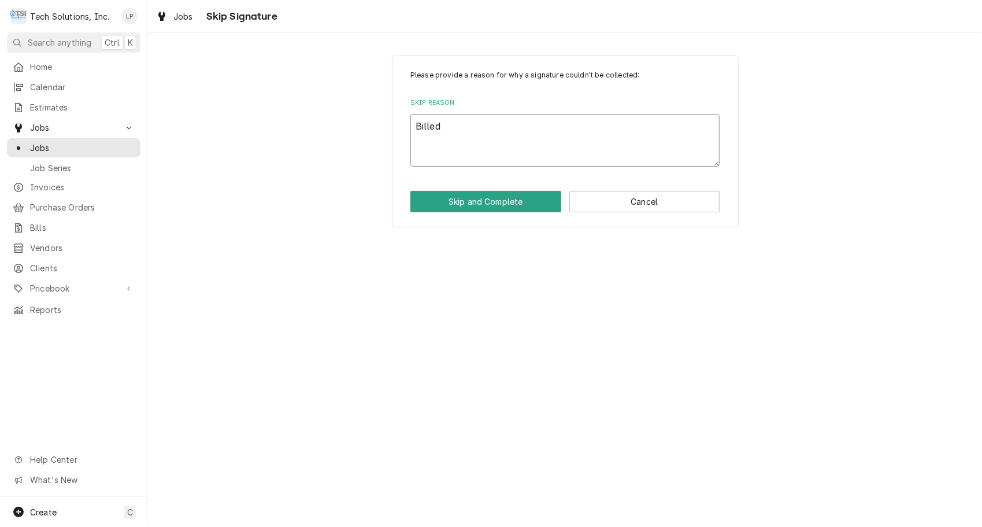
type textarea "x"
type textarea "Billed"
type textarea "x"
type textarea "Billed t"
type textarea "x"
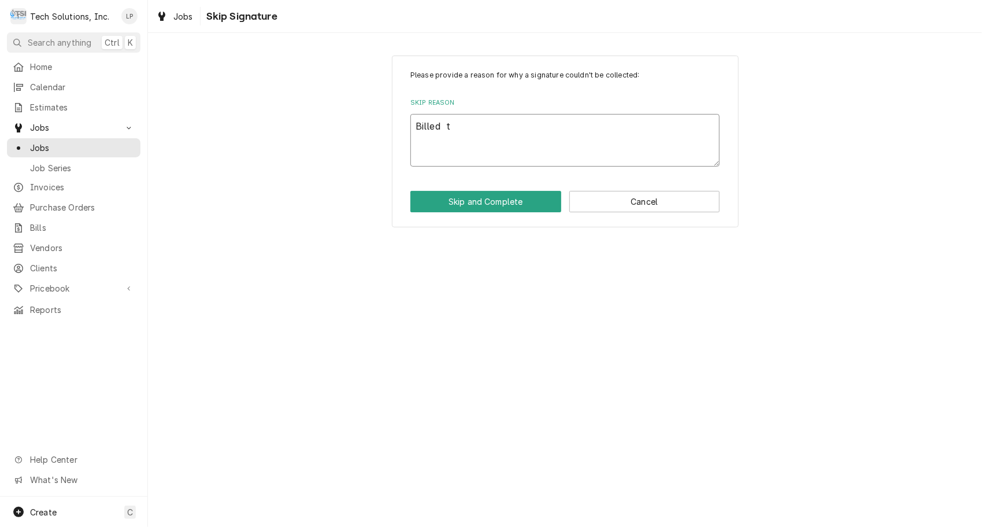
type textarea "Billed to"
type textarea "x"
type textarea "Billed to"
type textarea "x"
type textarea "Billed to i"
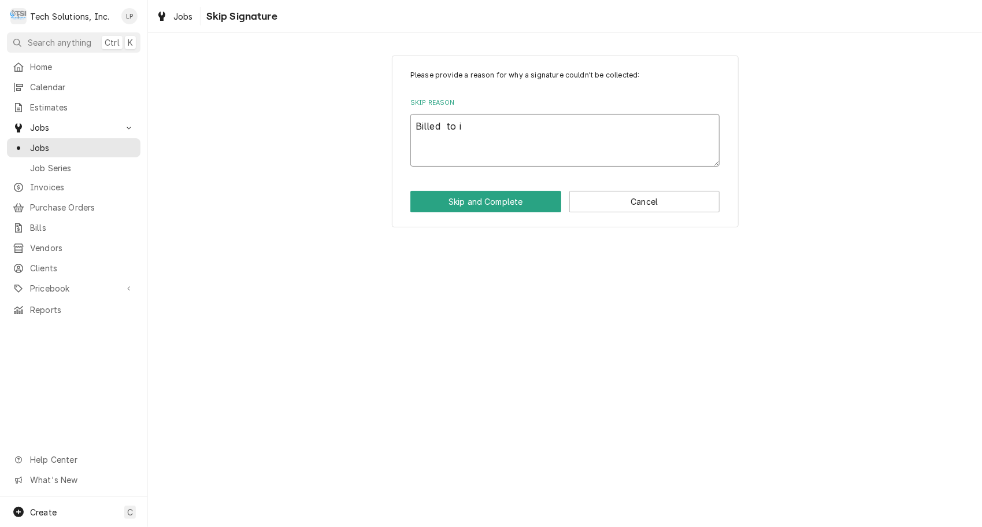
type textarea "x"
type textarea "Billed to inv"
type textarea "x"
type textarea "Billed to inv -"
type textarea "x"
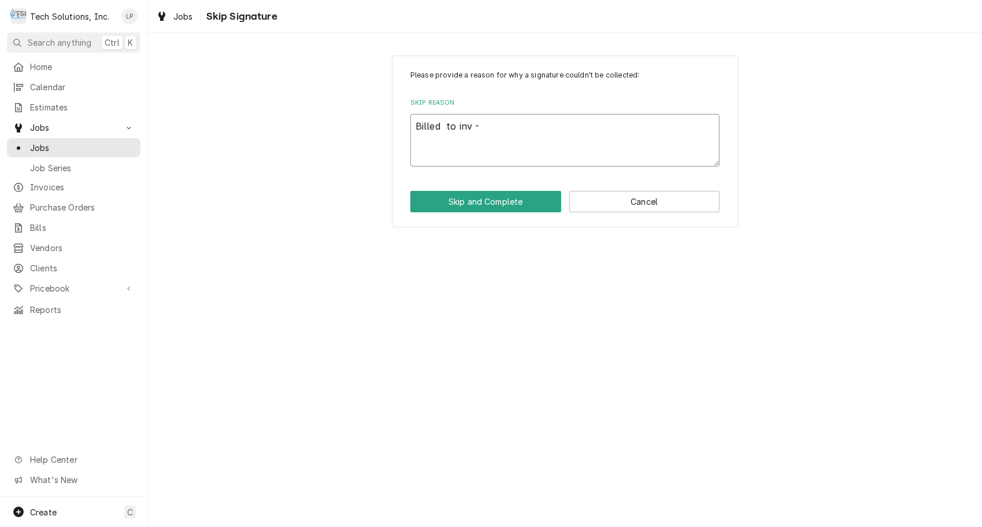
type textarea "Billed to inv -2"
type textarea "x"
type textarea "Billed to inv -25"
type textarea "x"
type textarea "Billed to inv -257"
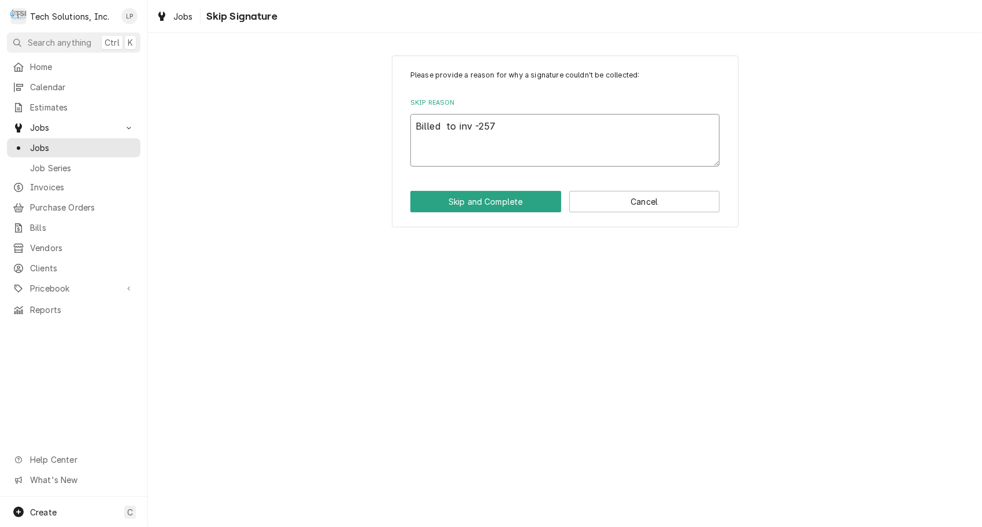
type textarea "x"
type textarea "Billed to inv -2573"
click at [505, 203] on button "Skip and Complete" at bounding box center [485, 201] width 151 height 21
type textarea "x"
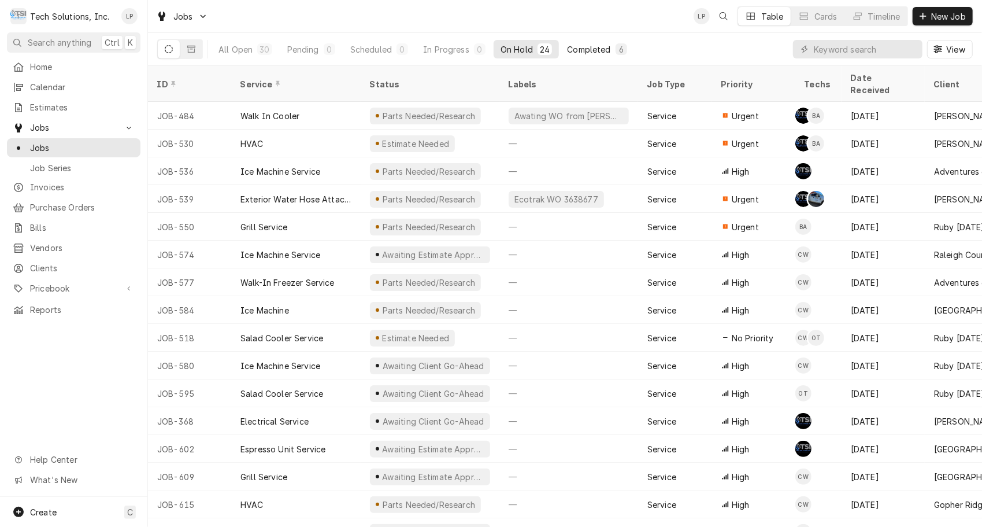
click at [574, 48] on div "Completed" at bounding box center [588, 49] width 43 height 12
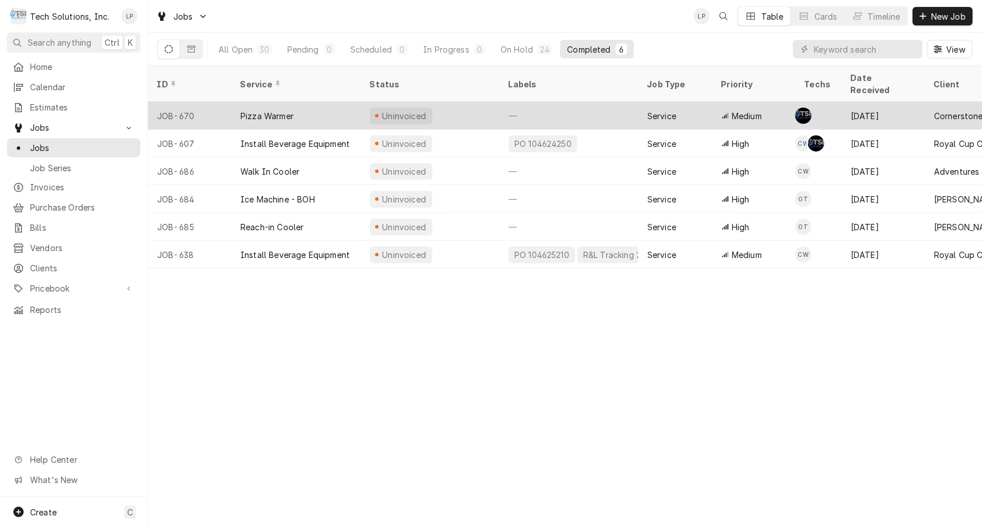
click at [548, 102] on div "—" at bounding box center [569, 116] width 139 height 28
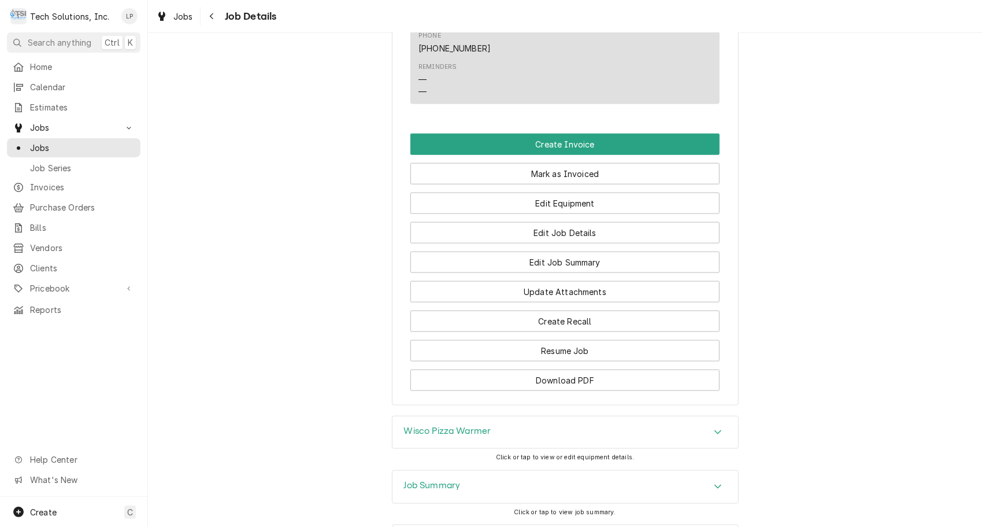
scroll to position [1038, 0]
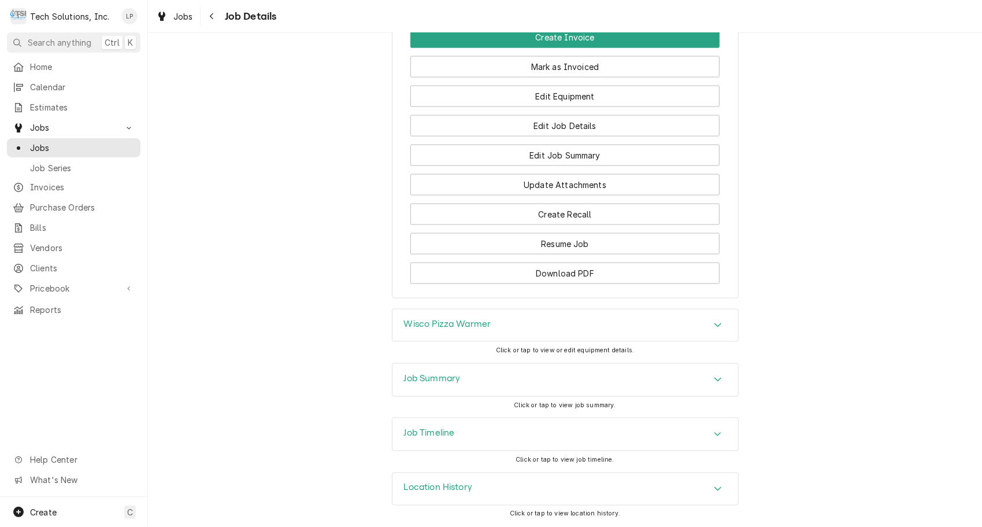
click at [465, 69] on button "Mark as Invoiced" at bounding box center [564, 66] width 309 height 21
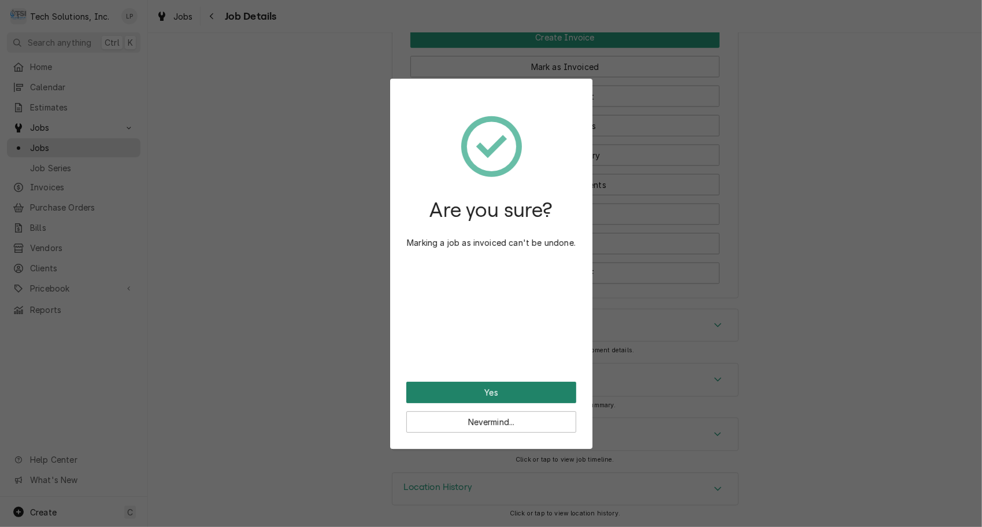
click at [450, 392] on button "Yes" at bounding box center [491, 392] width 170 height 21
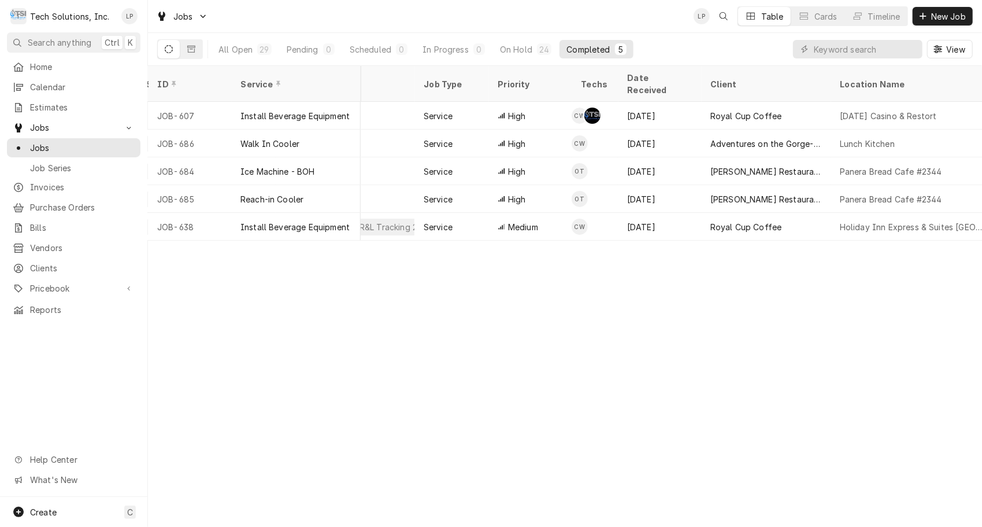
scroll to position [0, 250]
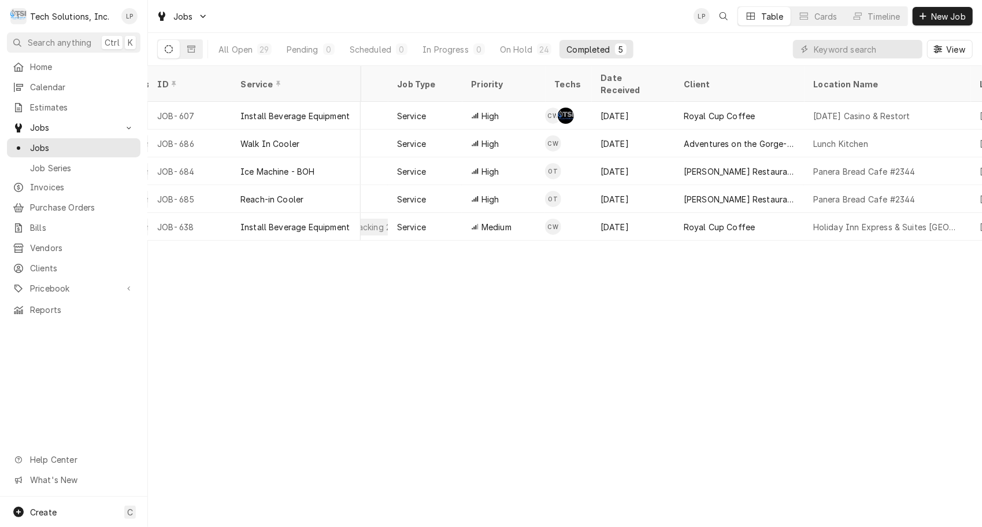
drag, startPoint x: 628, startPoint y: 235, endPoint x: 400, endPoint y: 242, distance: 229.1
click at [400, 242] on div "ID Service Status Labels Job Type Priority Techs Date Received Client Location …" at bounding box center [565, 296] width 834 height 461
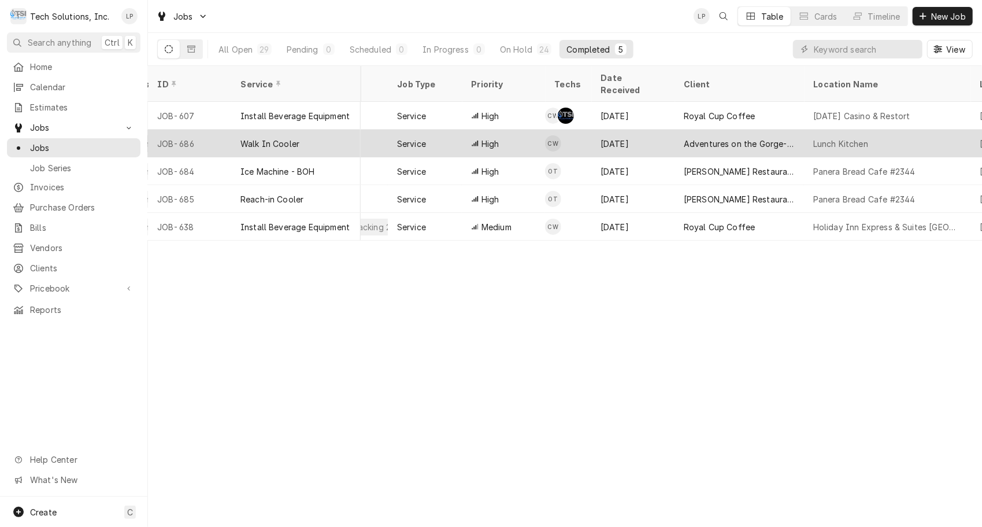
click at [341, 130] on div "Walk In Cooler" at bounding box center [296, 144] width 130 height 28
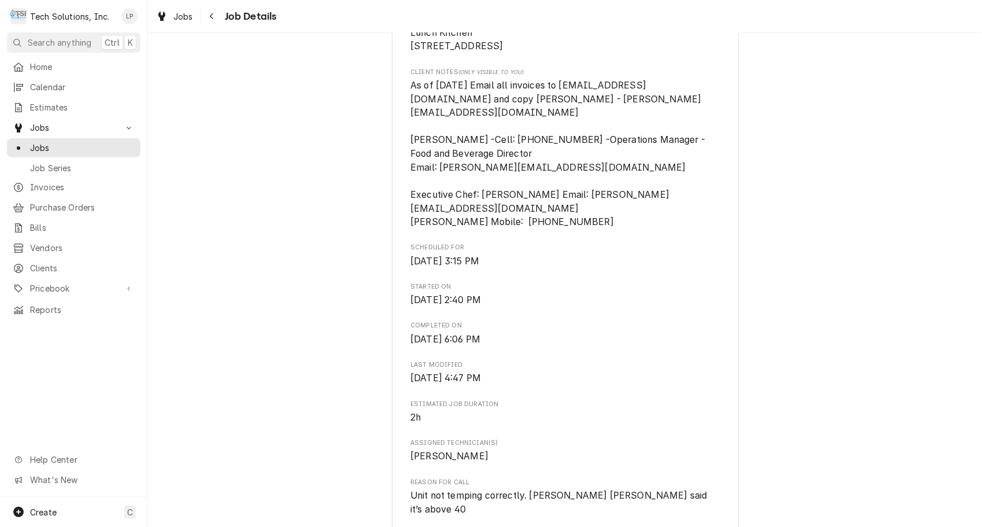
scroll to position [367, 0]
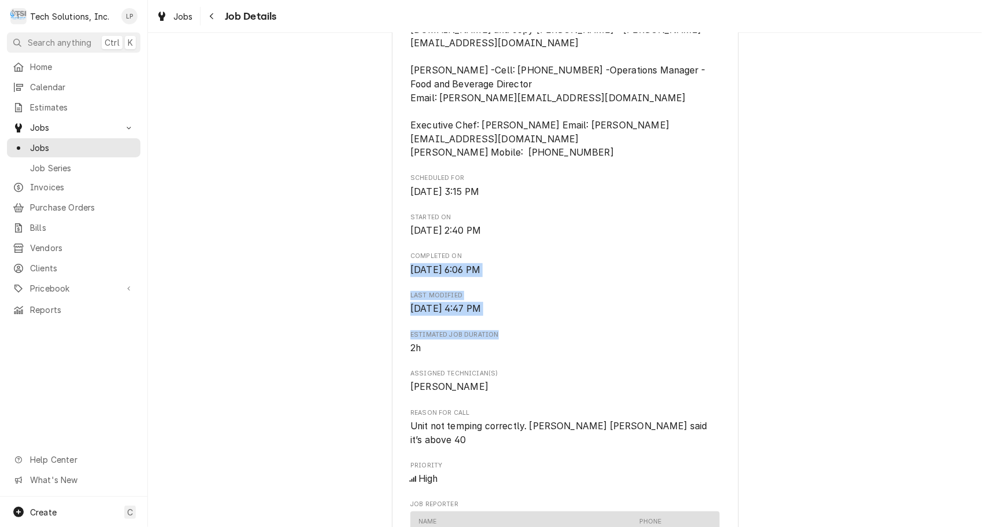
drag, startPoint x: 964, startPoint y: 232, endPoint x: 961, endPoint y: 320, distance: 87.3
click at [961, 320] on div "Completed and Uninvoiced Adventures on the Gorge-Aramark Destinations Lunch Kit…" at bounding box center [565, 424] width 834 height 1490
drag, startPoint x: 961, startPoint y: 320, endPoint x: 863, endPoint y: 305, distance: 99.3
click at [863, 305] on div "Completed and Uninvoiced Adventures on the Gorge-Aramark Destinations Lunch Kit…" at bounding box center [565, 424] width 834 height 1490
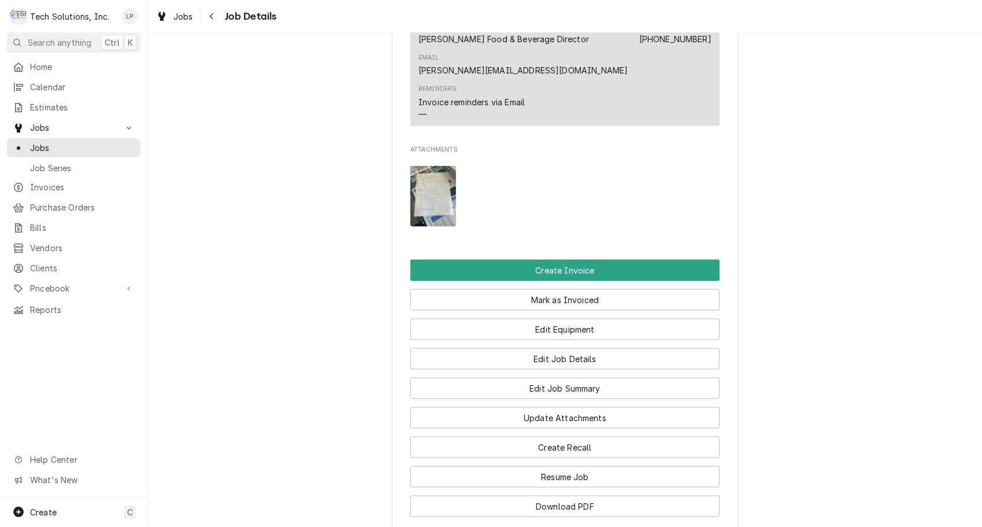
scroll to position [1030, 0]
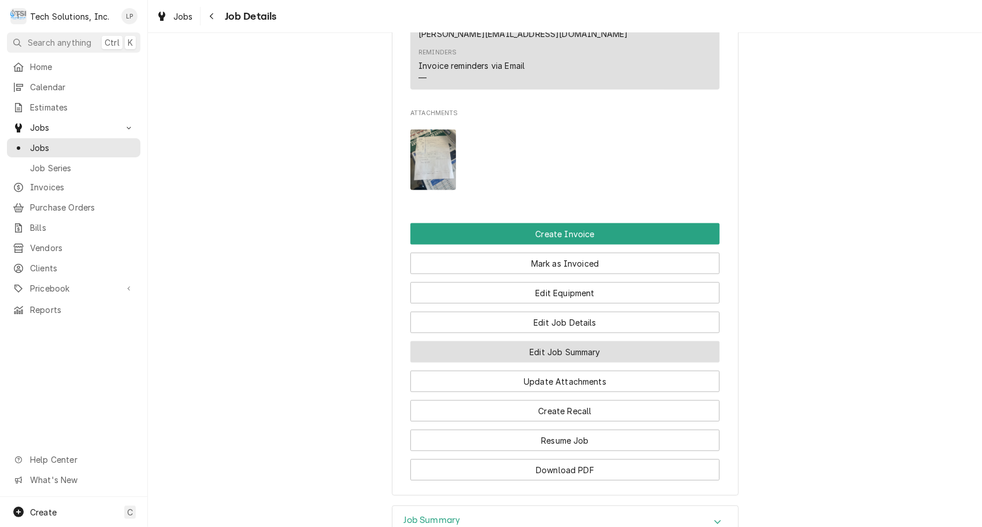
click at [598, 341] on button "Edit Job Summary" at bounding box center [564, 351] width 309 height 21
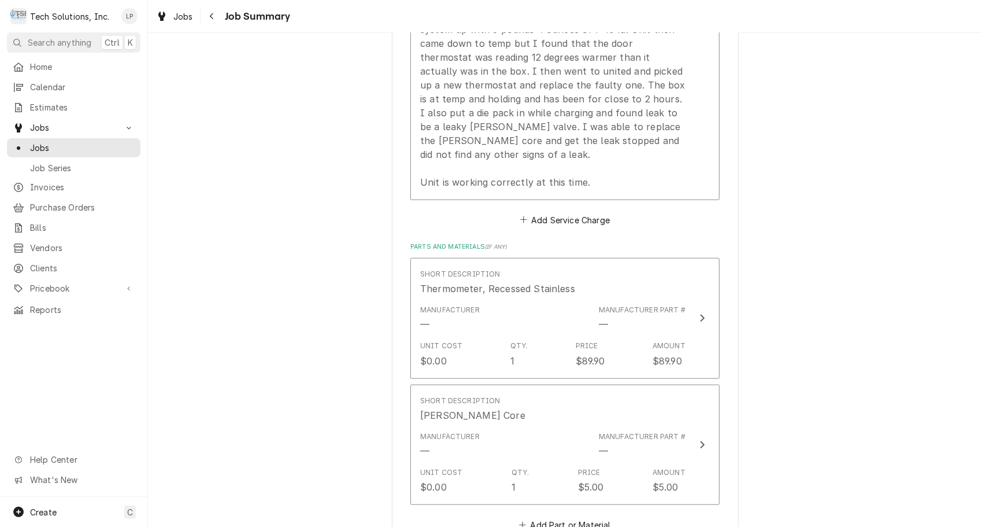
scroll to position [511, 0]
click at [386, 179] on div "Adventures on the Gorge-Aramark Destinations Lunch Kitchen / [STREET_ADDRESS] P…" at bounding box center [565, 287] width 834 height 1507
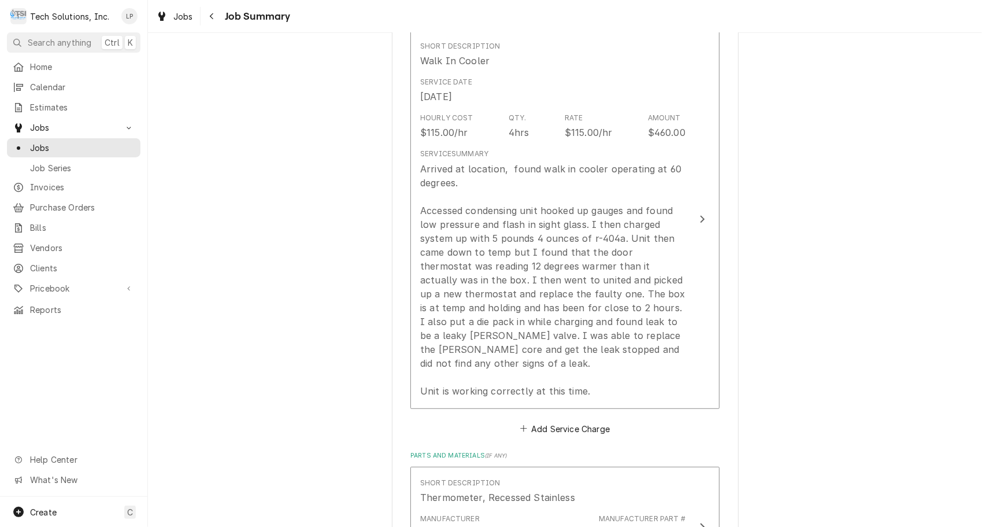
scroll to position [303, 0]
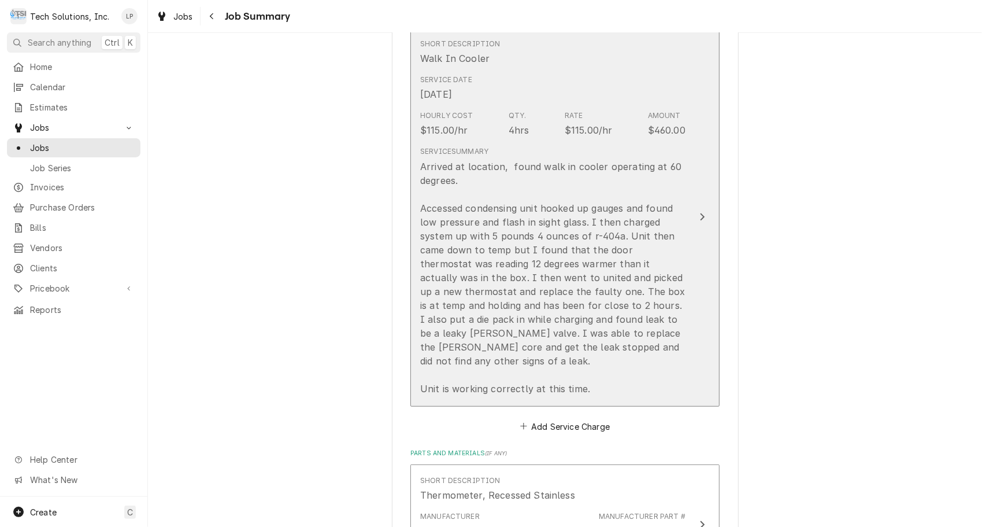
click at [700, 212] on icon "Update Line Item" at bounding box center [703, 216] width 6 height 9
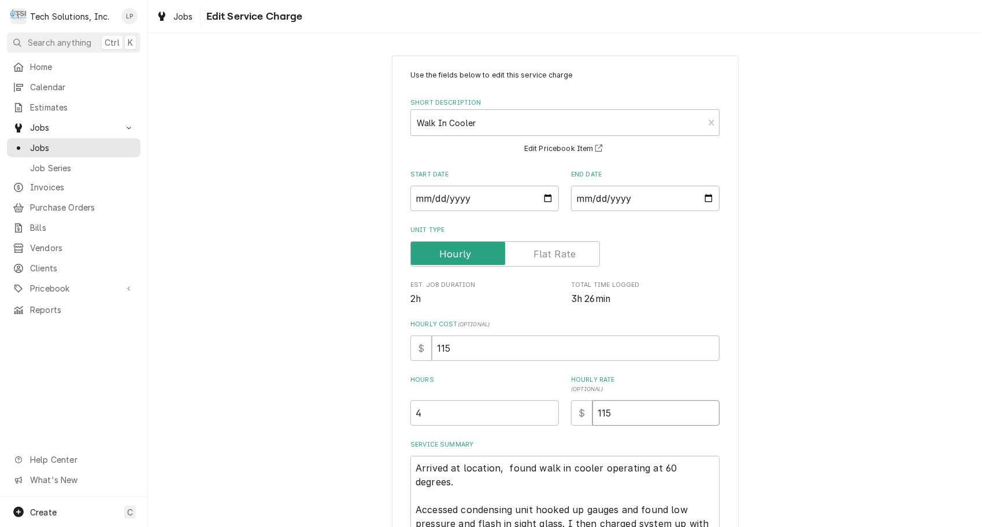
click at [609, 412] on input "115" at bounding box center [656, 412] width 127 height 25
type textarea "x"
type input "11"
type textarea "x"
type input "1"
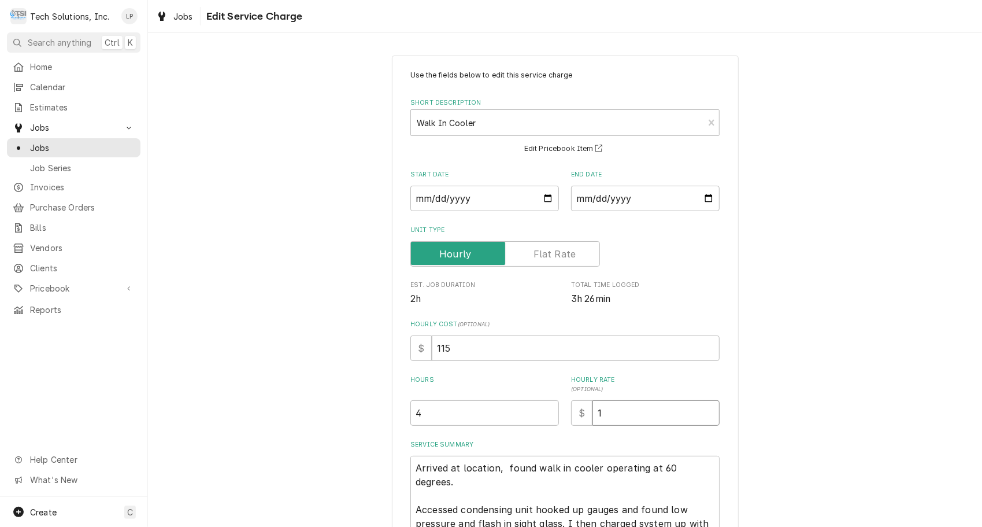
type textarea "x"
type input "10"
type textarea "x"
type input "100"
type textarea "x"
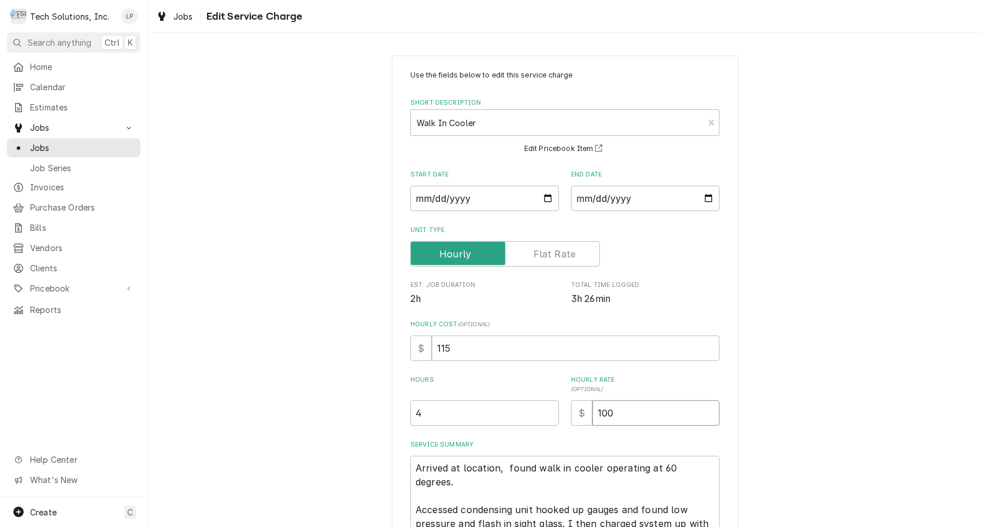
type input "100.0"
type textarea "x"
type input "100.00"
click at [805, 423] on div "Use the fields below to edit this service charge Short Description Walk In Cool…" at bounding box center [565, 403] width 834 height 716
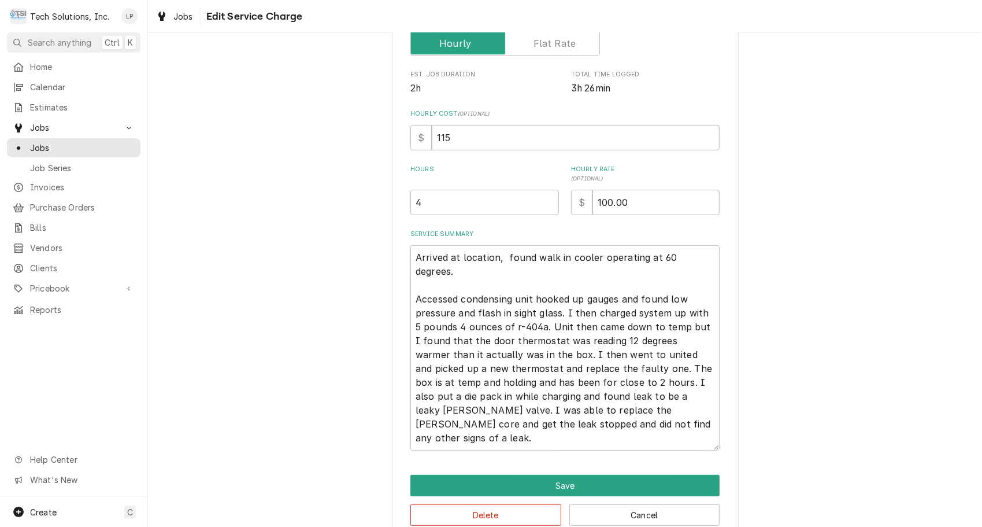
scroll to position [234, 0]
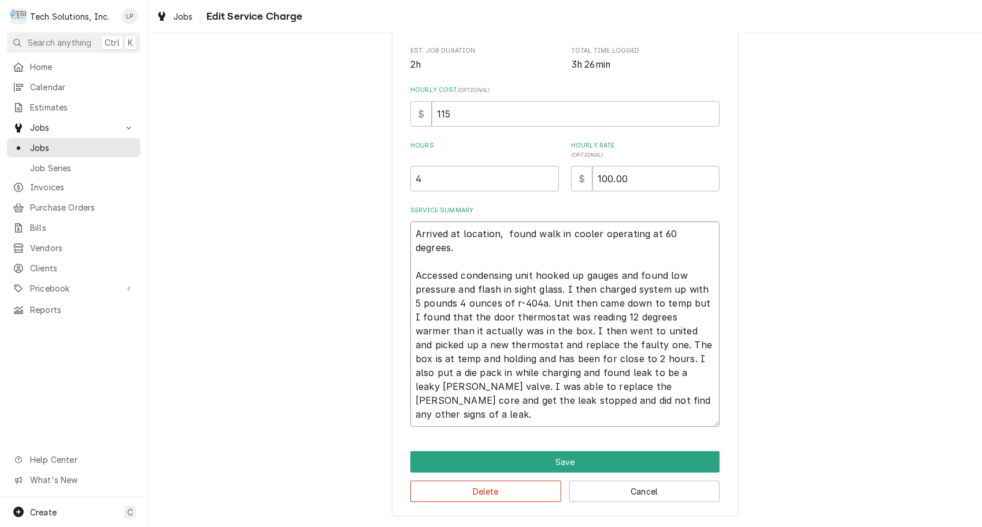
click at [410, 236] on textarea "Arrived at location, found walk in cooler operating at 60 degrees. Accessed con…" at bounding box center [564, 323] width 309 height 205
type textarea "x"
type textarea "9Arrived at location, found walk in cooler operating at 60 degrees. Accessed co…"
type textarea "x"
type textarea "9/Arrived at location, found walk in cooler operating at 60 degrees. Accessed c…"
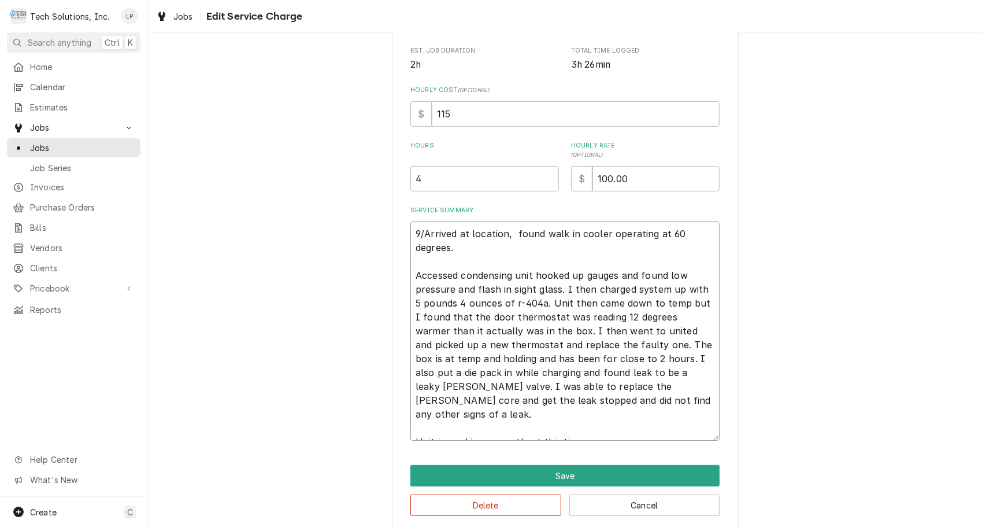
type textarea "x"
type textarea "9/1Arrived at location, found walk in cooler operating at 60 degrees. Accessed …"
type textarea "x"
type textarea "9/18Arrived at location, found walk in cooler operating at 60 degrees. Accessed…"
type textarea "x"
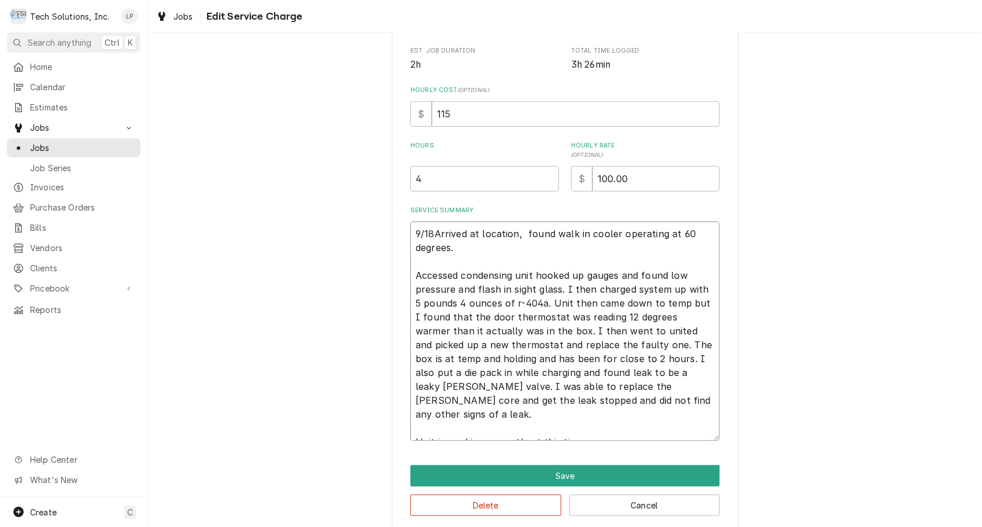
type textarea "9/18/Arrived at location, found walk in cooler operating at 60 degrees. Accesse…"
type textarea "x"
type textarea "9/18/2Arrived at location, found walk in cooler operating at 60 degrees. Access…"
type textarea "x"
type textarea "9/18/25Arrived at location, found walk in cooler operating at 60 degrees. Acces…"
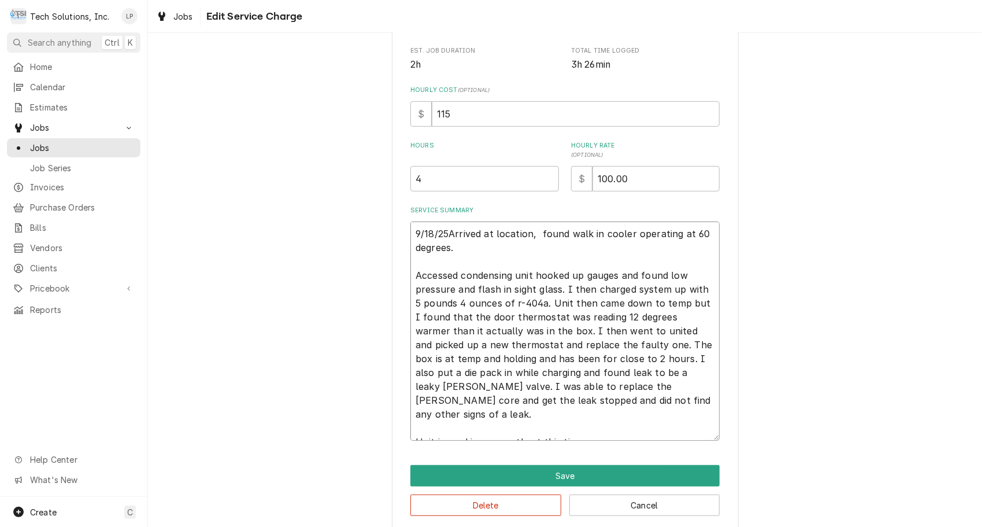
type textarea "x"
type textarea "[DATE] Arrived at location, found walk in cooler operating at 60 degrees. Acces…"
click at [546, 475] on button "Save" at bounding box center [564, 475] width 309 height 21
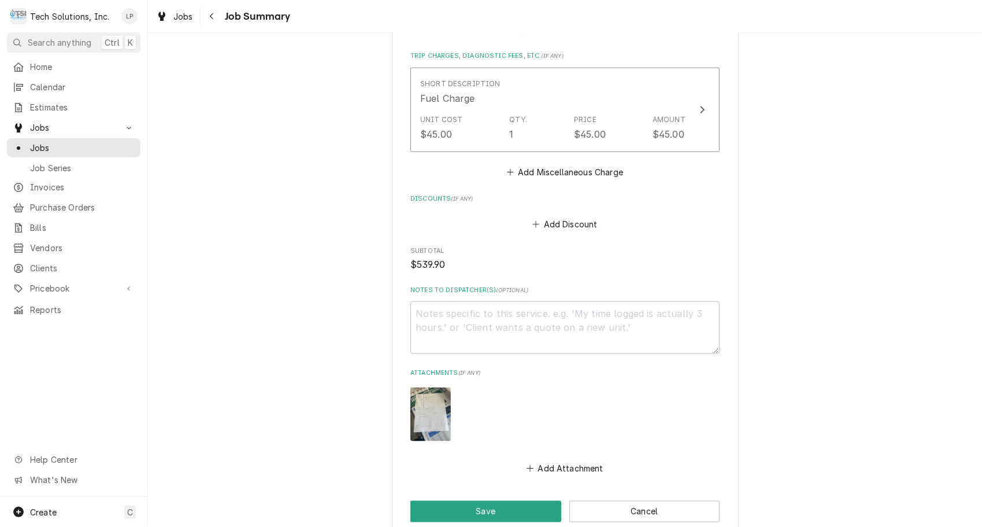
scroll to position [1012, 0]
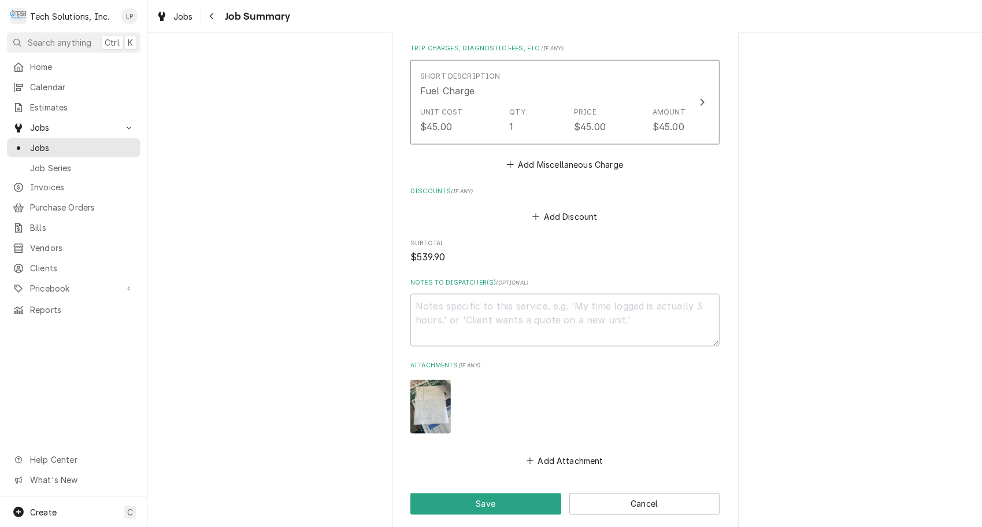
click at [474, 493] on button "Save" at bounding box center [485, 503] width 151 height 21
type textarea "x"
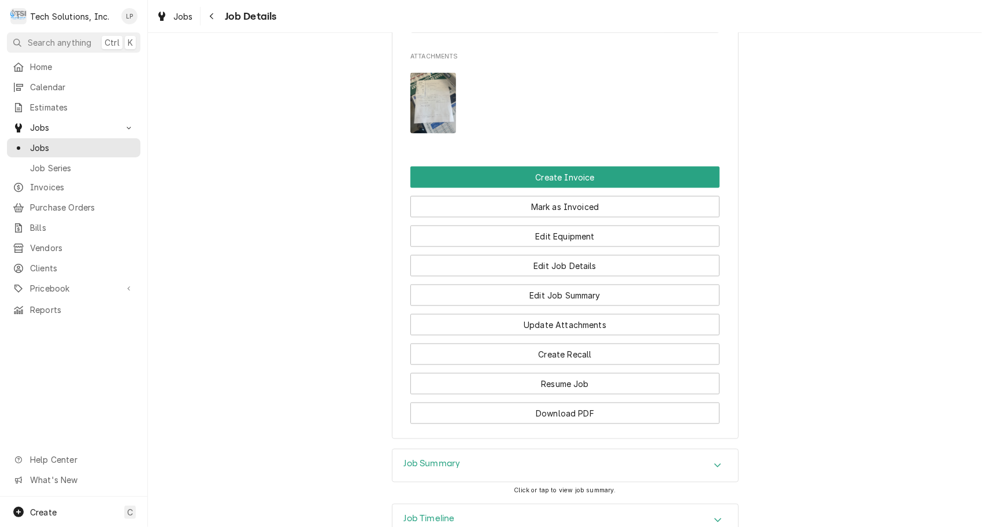
scroll to position [1096, 0]
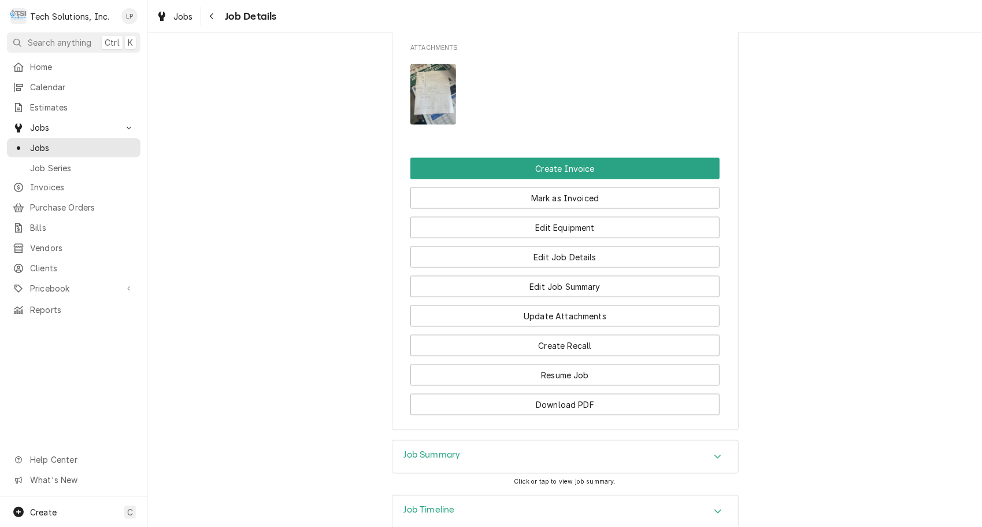
click at [427, 505] on h3 "Job Timeline" at bounding box center [429, 510] width 51 height 11
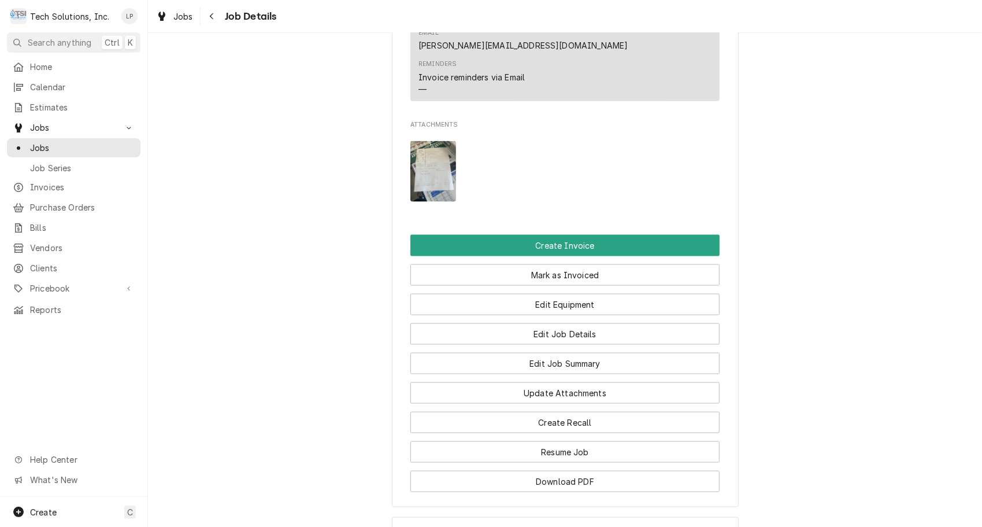
scroll to position [992, 0]
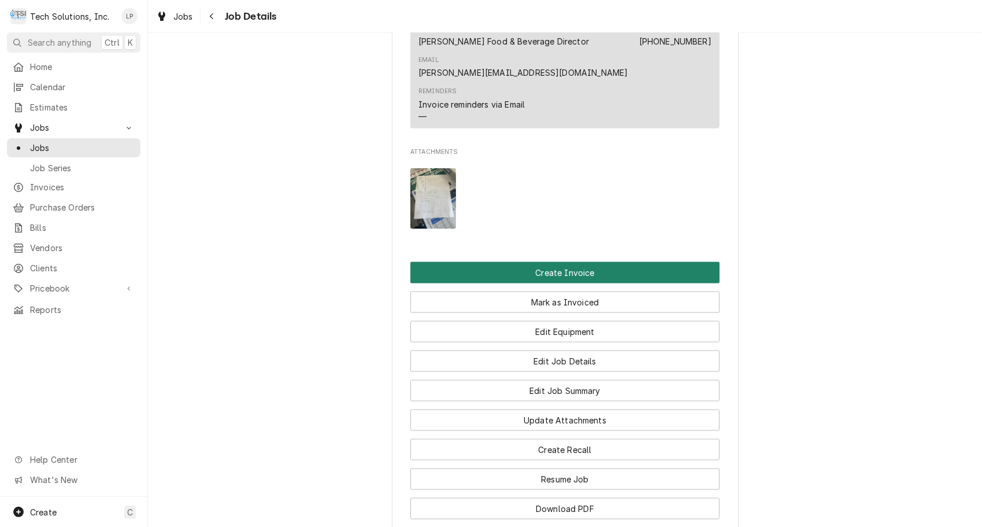
click at [547, 262] on button "Create Invoice" at bounding box center [564, 272] width 309 height 21
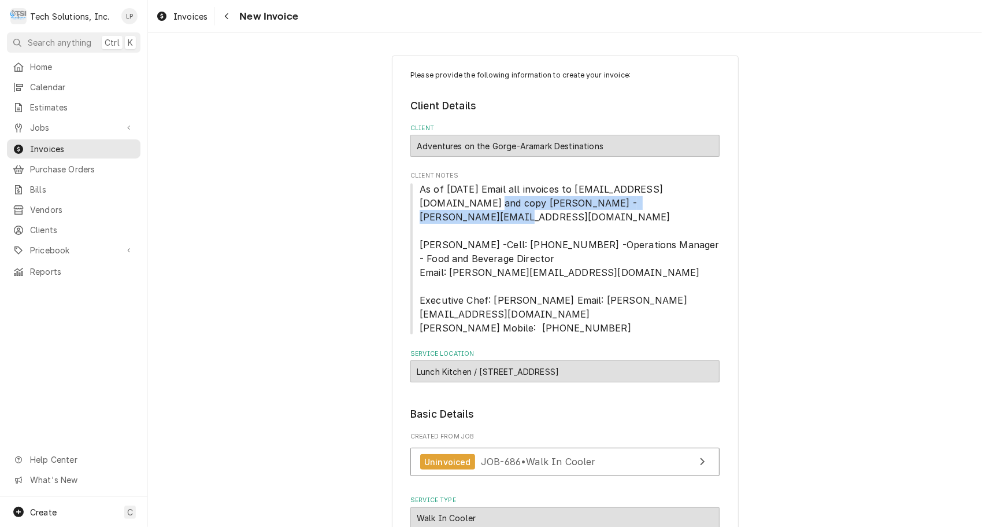
drag, startPoint x: 933, startPoint y: 194, endPoint x: 952, endPoint y: 207, distance: 22.9
drag, startPoint x: 952, startPoint y: 207, endPoint x: 919, endPoint y: 173, distance: 47.0
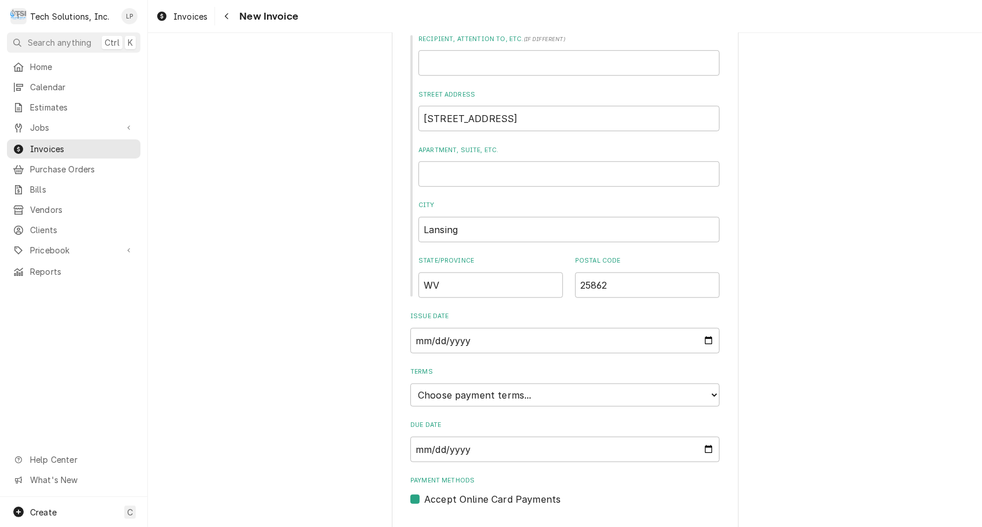
scroll to position [609, 0]
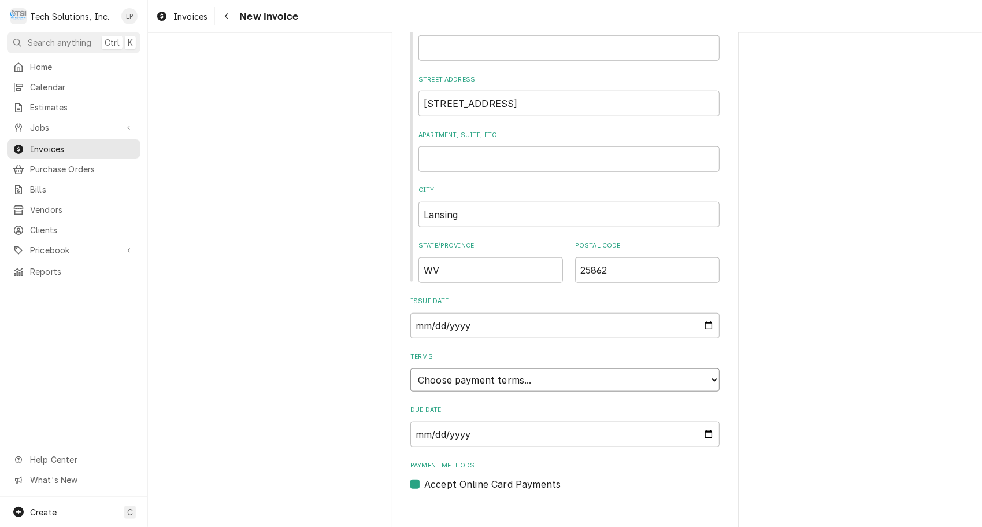
click at [711, 368] on select "Choose payment terms... Same Day Net 7 Net 14 Net 21 Net 30 Net 45 Net 60 Net 90" at bounding box center [564, 379] width 309 height 23
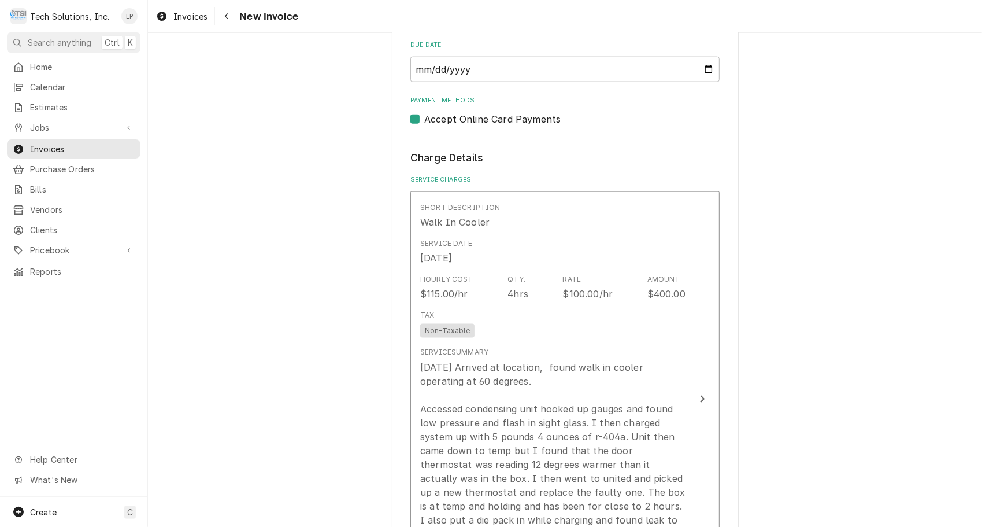
scroll to position [975, 0]
click at [424, 112] on label "Accept Online Card Payments" at bounding box center [492, 119] width 136 height 14
click at [424, 112] on input "Payment Methods" at bounding box center [578, 124] width 309 height 25
checkbox input "false"
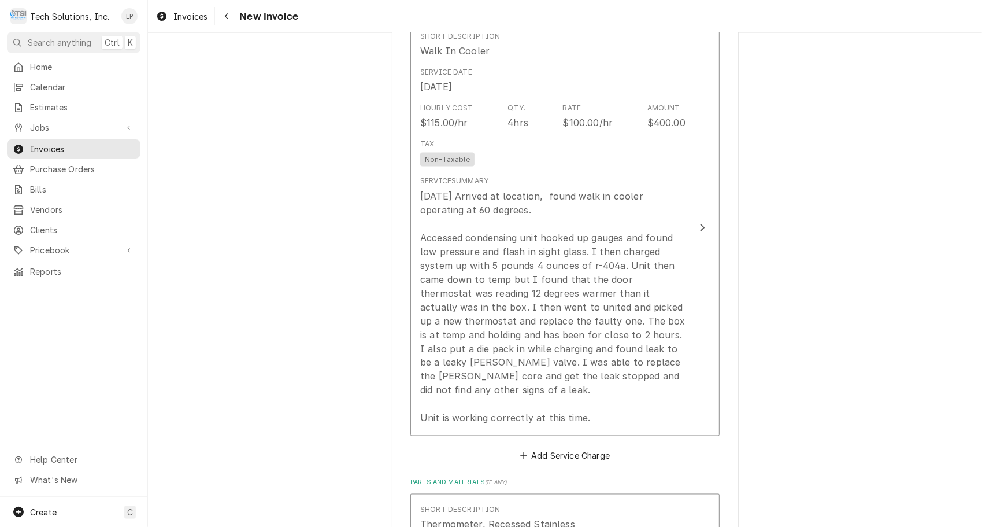
scroll to position [1146, 0]
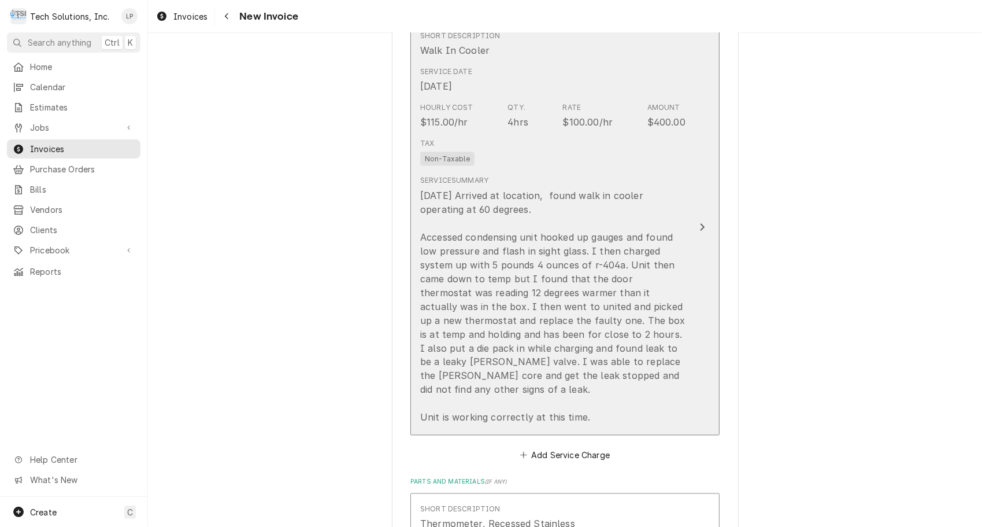
click at [700, 223] on icon "Update Line Item" at bounding box center [703, 227] width 6 height 9
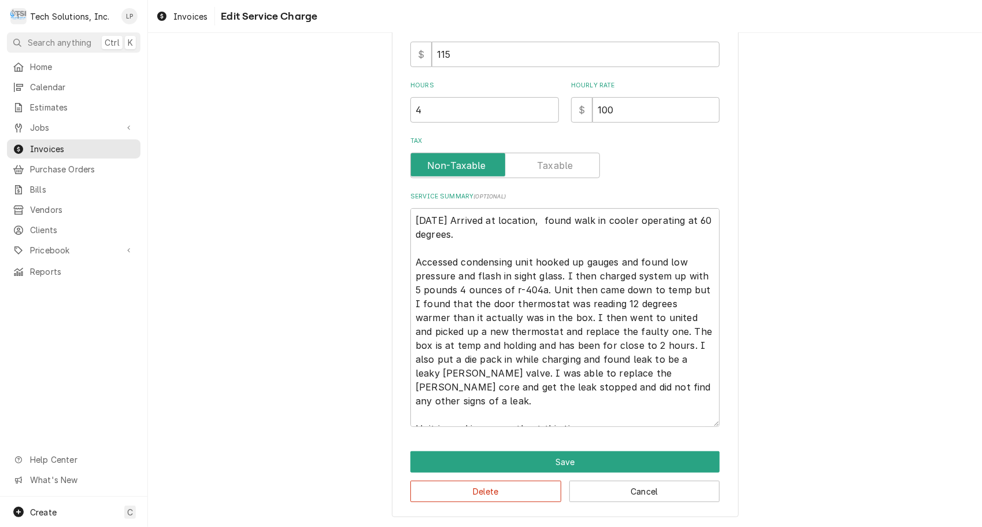
scroll to position [92, 0]
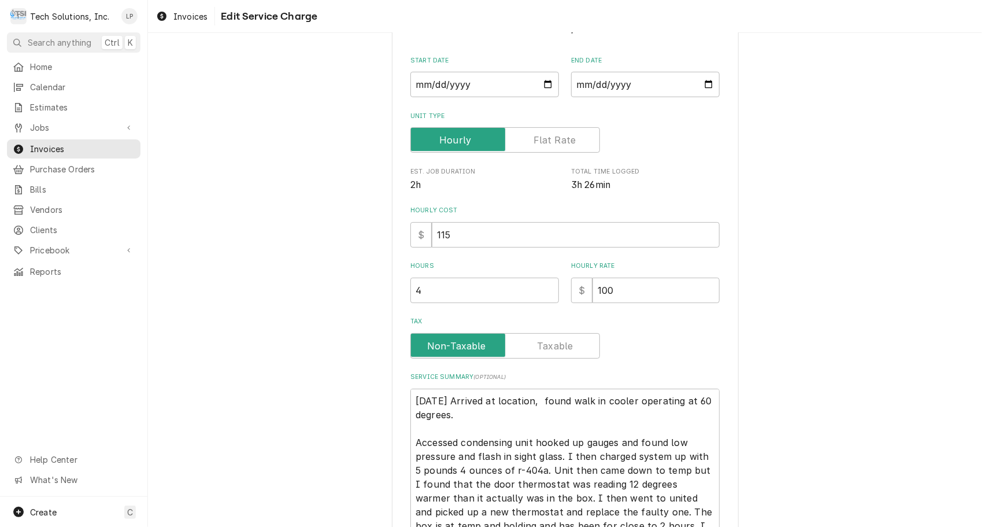
type textarea "x"
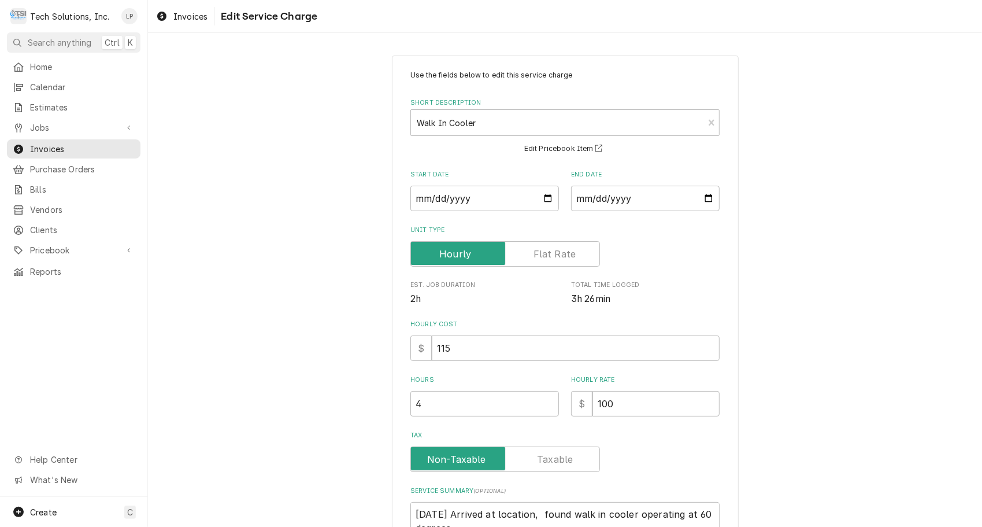
click at [541, 463] on label "Tax" at bounding box center [505, 458] width 190 height 25
click at [541, 463] on input "Tax" at bounding box center [505, 458] width 179 height 25
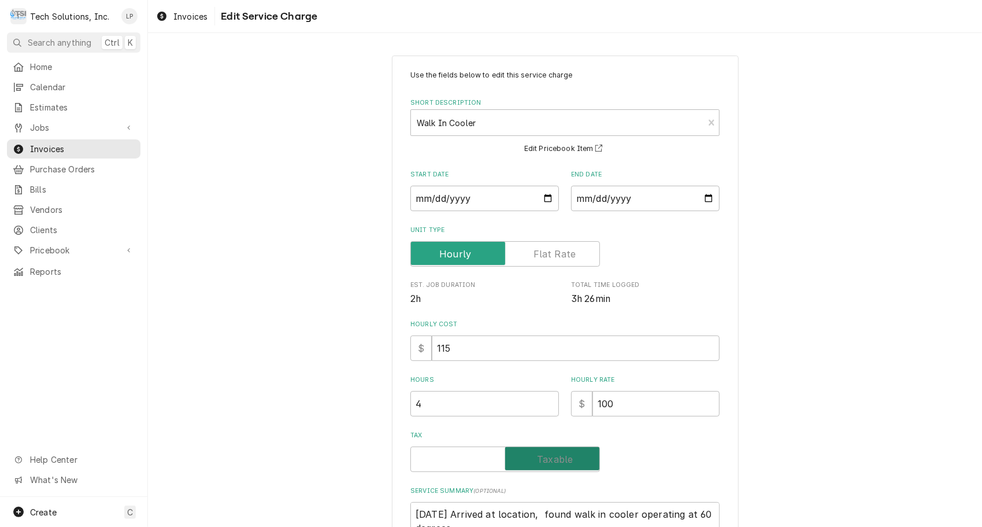
checkbox input "true"
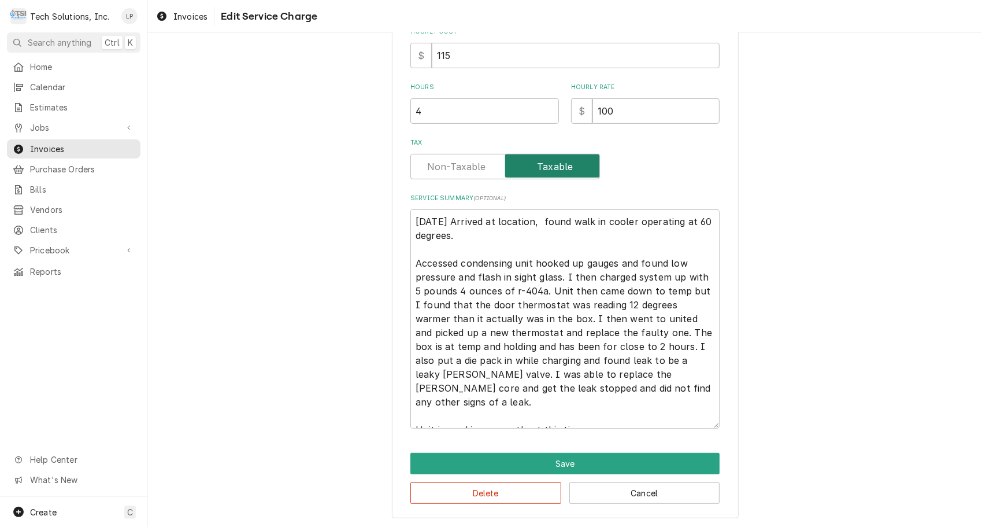
scroll to position [294, 0]
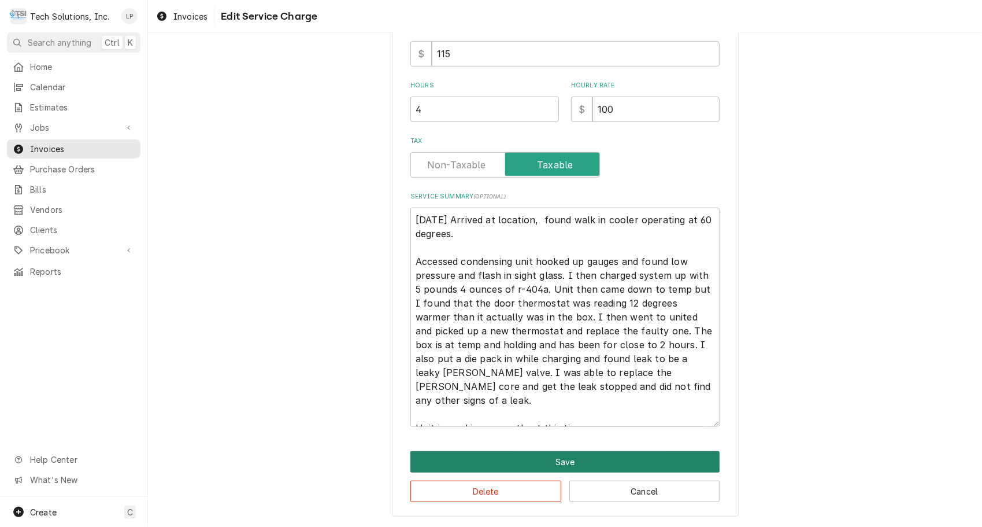
click at [561, 460] on button "Save" at bounding box center [564, 461] width 309 height 21
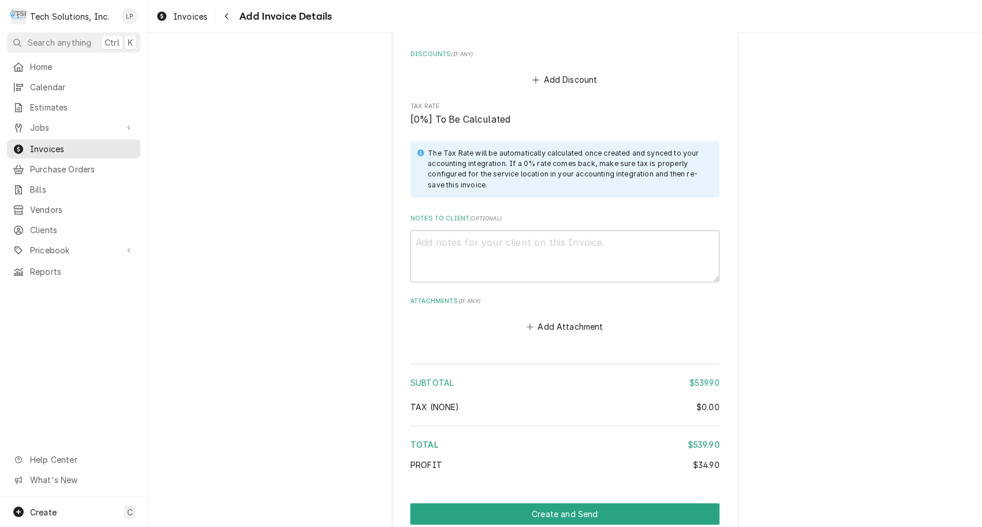
scroll to position [2158, 0]
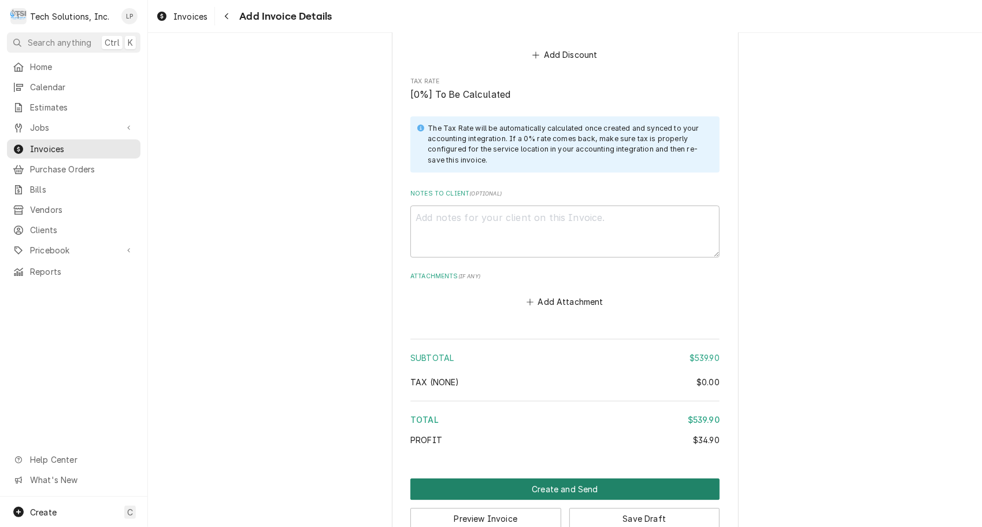
click at [554, 478] on button "Create and Send" at bounding box center [564, 488] width 309 height 21
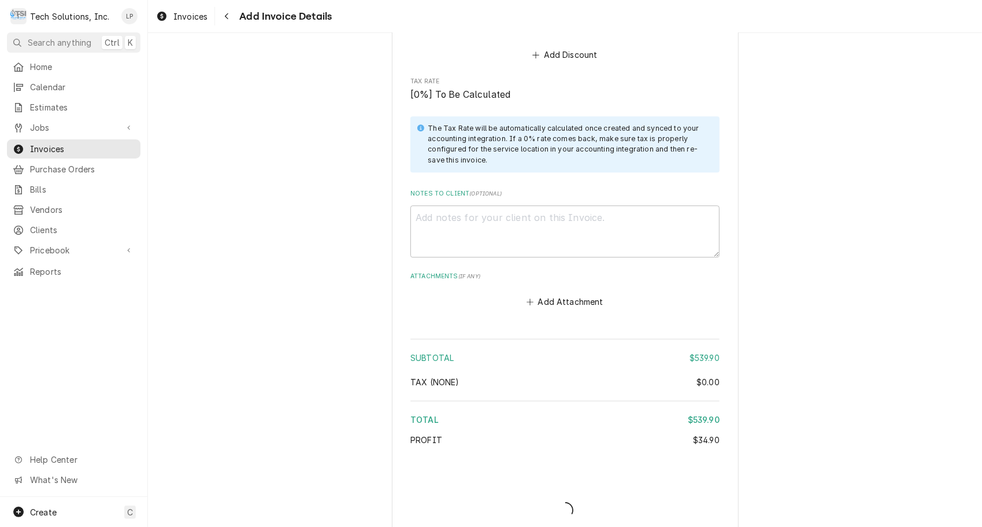
scroll to position [2151, 0]
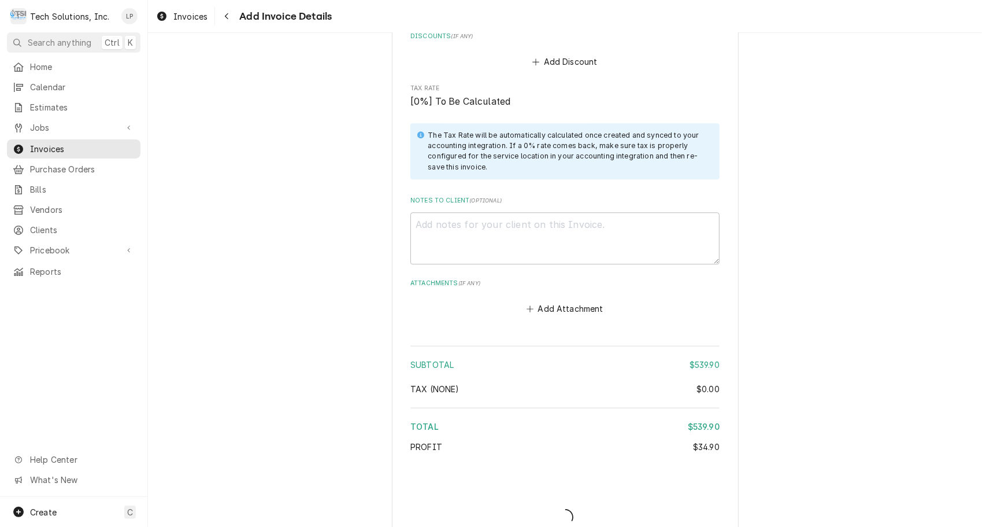
type textarea "x"
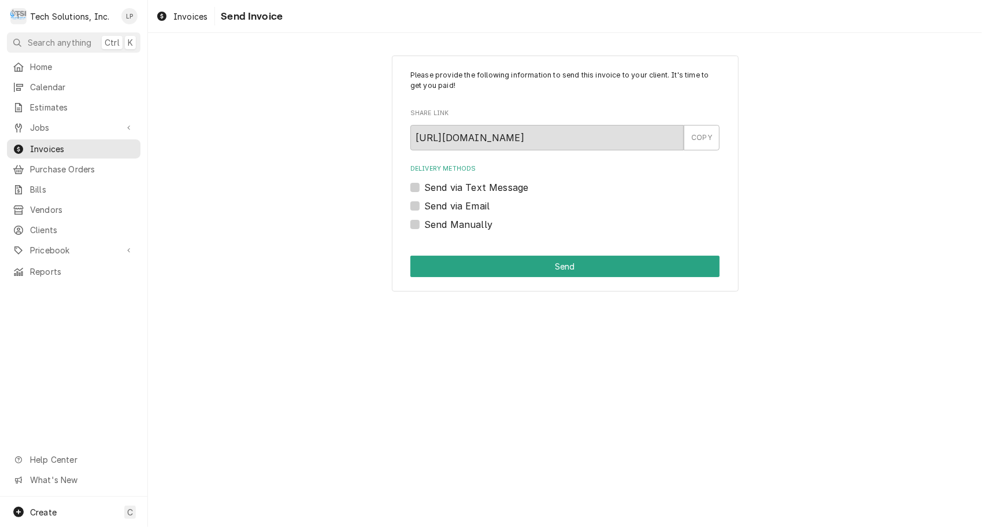
click at [424, 204] on label "Send via Email" at bounding box center [456, 206] width 65 height 14
click at [424, 204] on input "Send via Email" at bounding box center [578, 211] width 309 height 25
checkbox input "true"
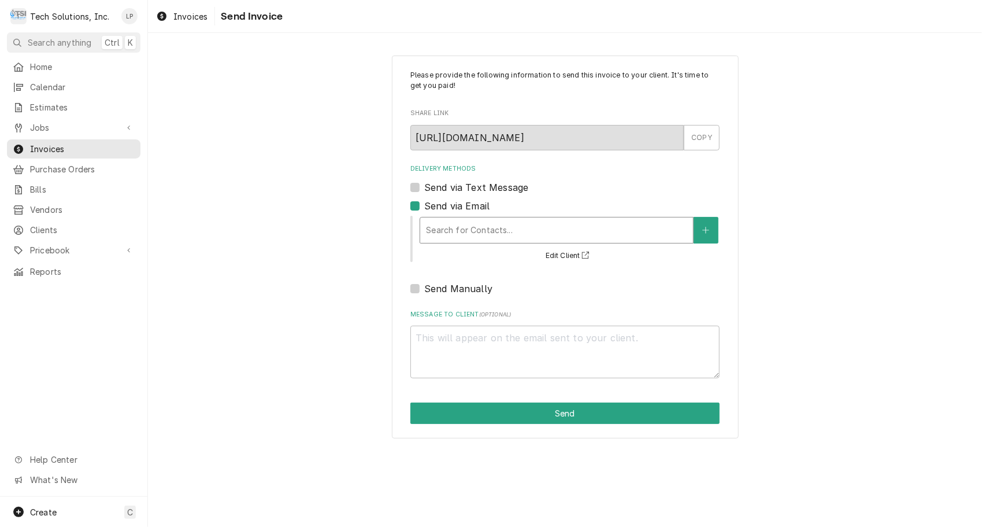
click at [442, 232] on div "Delivery Methods" at bounding box center [556, 230] width 261 height 21
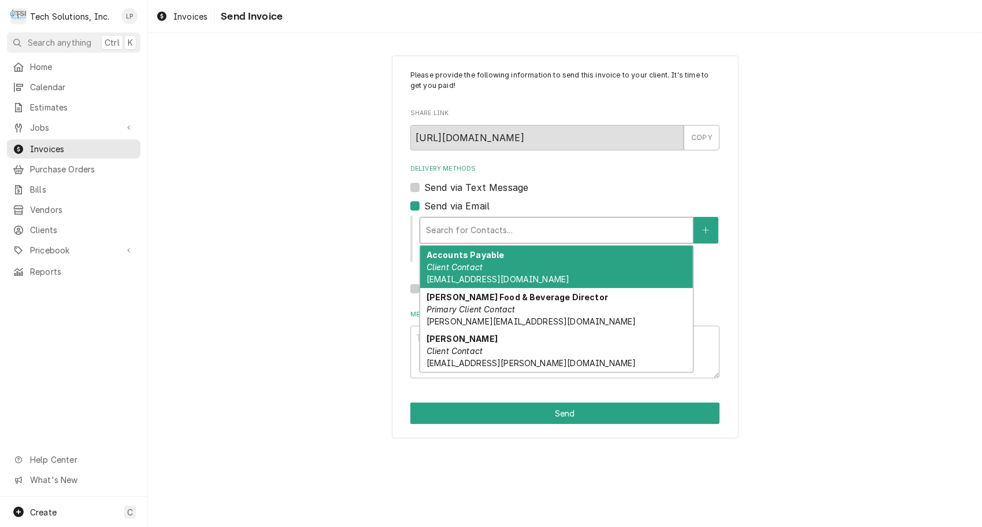
click at [444, 269] on em "Client Contact" at bounding box center [455, 267] width 56 height 10
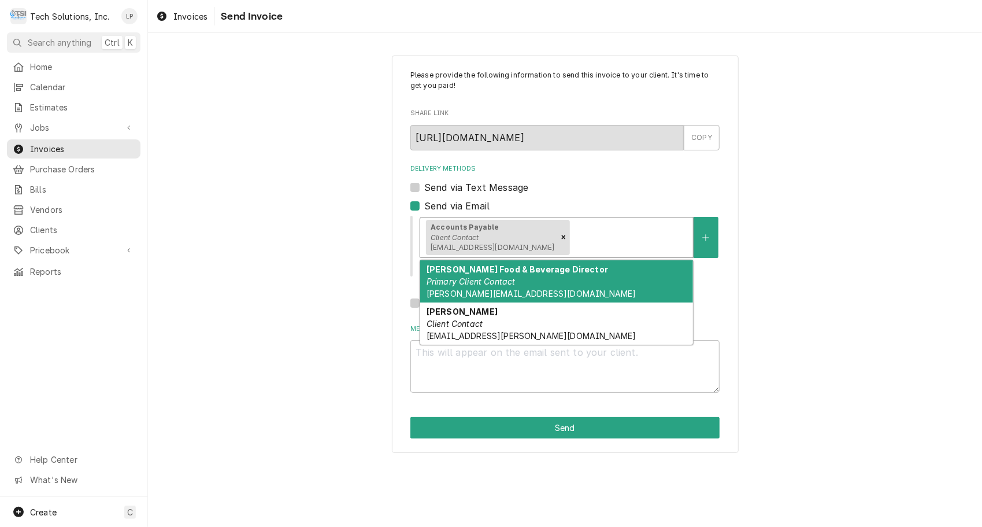
click at [572, 236] on div "Delivery Methods" at bounding box center [630, 237] width 116 height 21
click at [553, 284] on div "[PERSON_NAME] Food & Beverage Director Primary Client Contact [PERSON_NAME][EMA…" at bounding box center [556, 281] width 273 height 42
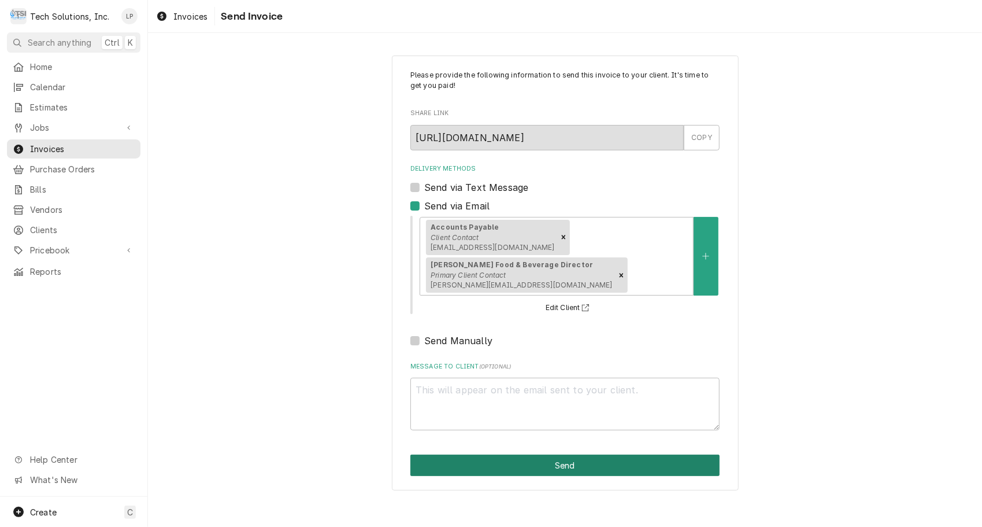
click at [565, 454] on button "Send" at bounding box center [564, 464] width 309 height 21
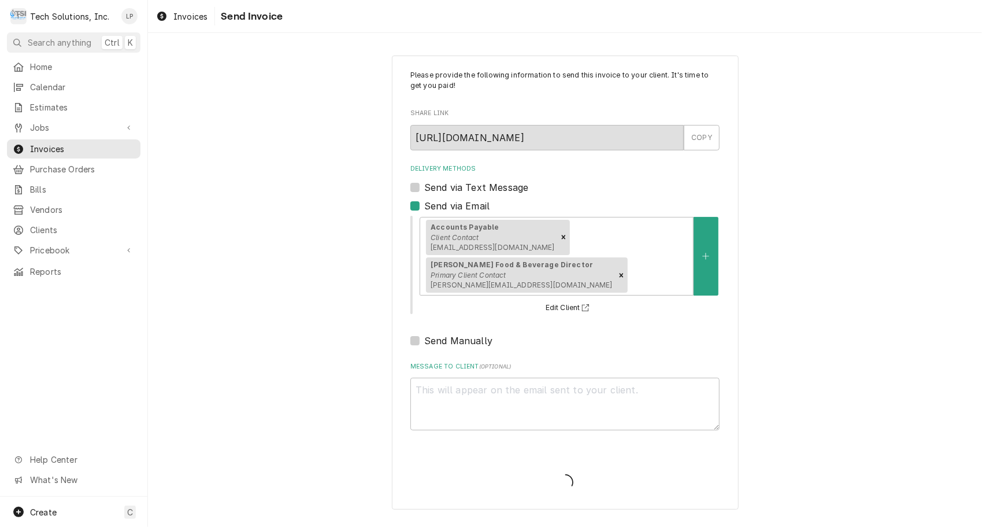
type textarea "x"
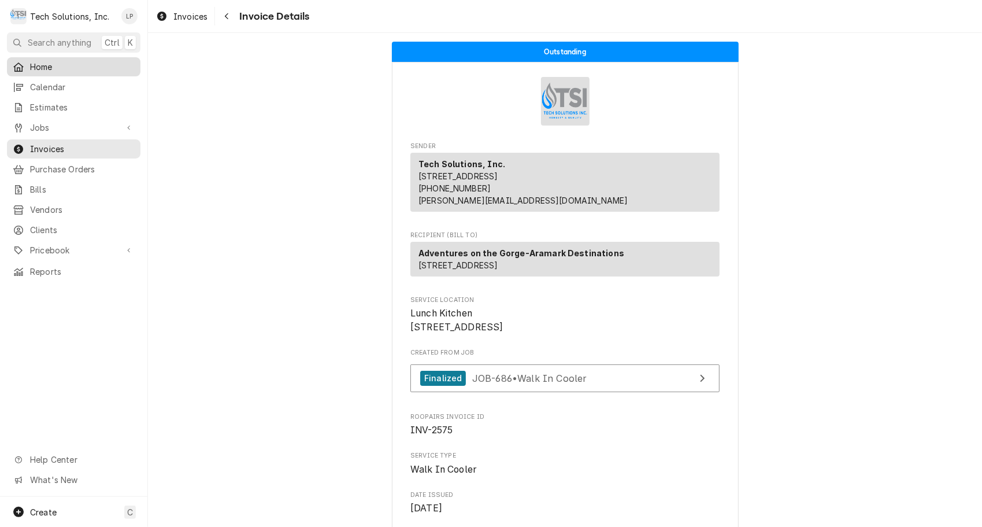
click at [43, 61] on span "Home" at bounding box center [82, 67] width 105 height 12
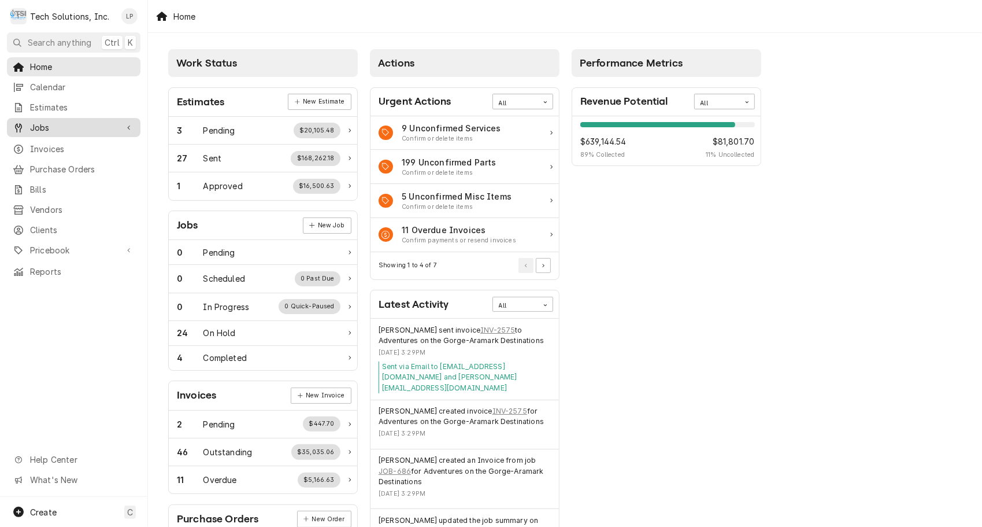
click at [43, 124] on span "Jobs" at bounding box center [73, 127] width 87 height 12
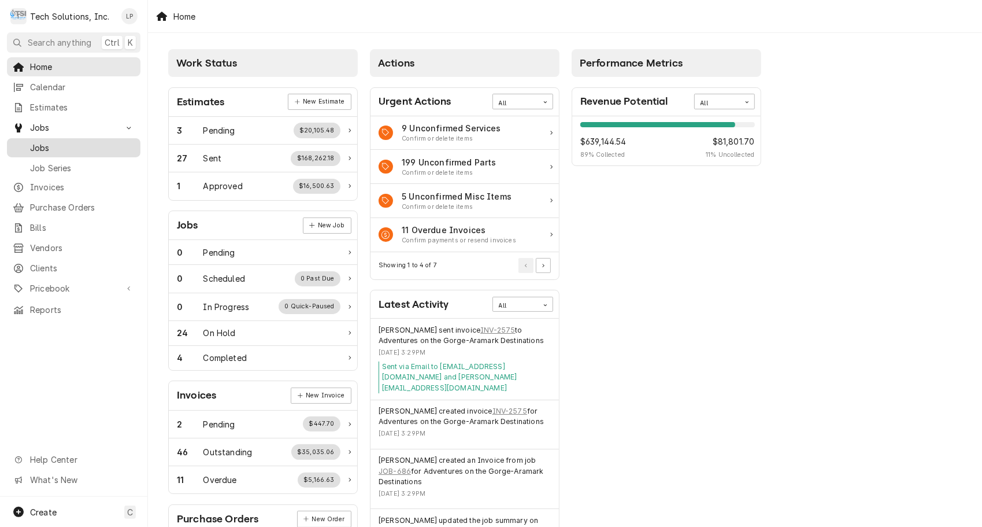
click at [43, 142] on span "Jobs" at bounding box center [82, 148] width 105 height 12
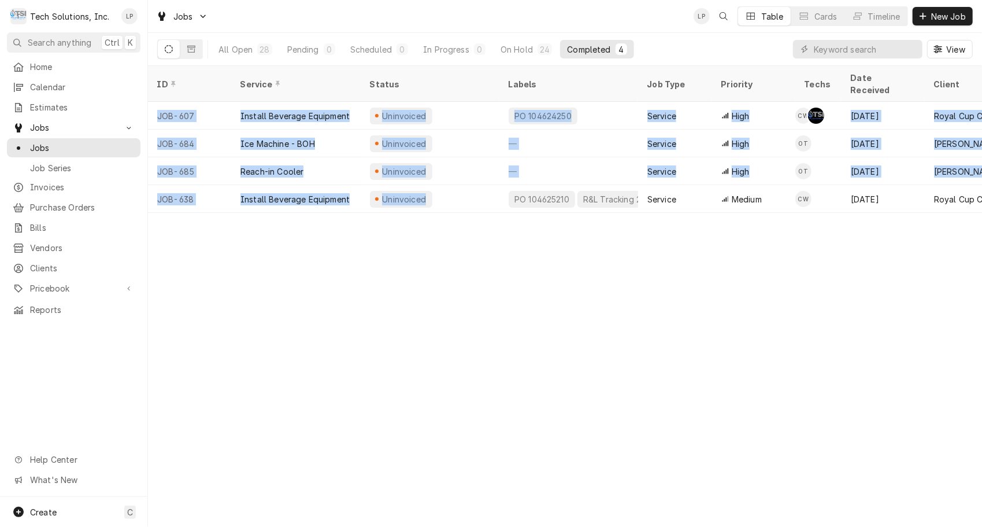
drag, startPoint x: 431, startPoint y: 194, endPoint x: 393, endPoint y: 202, distance: 39.0
click at [393, 202] on table "ID Service Status Labels Job Type Priority Techs Date Received Client Location …" at bounding box center [565, 139] width 834 height 147
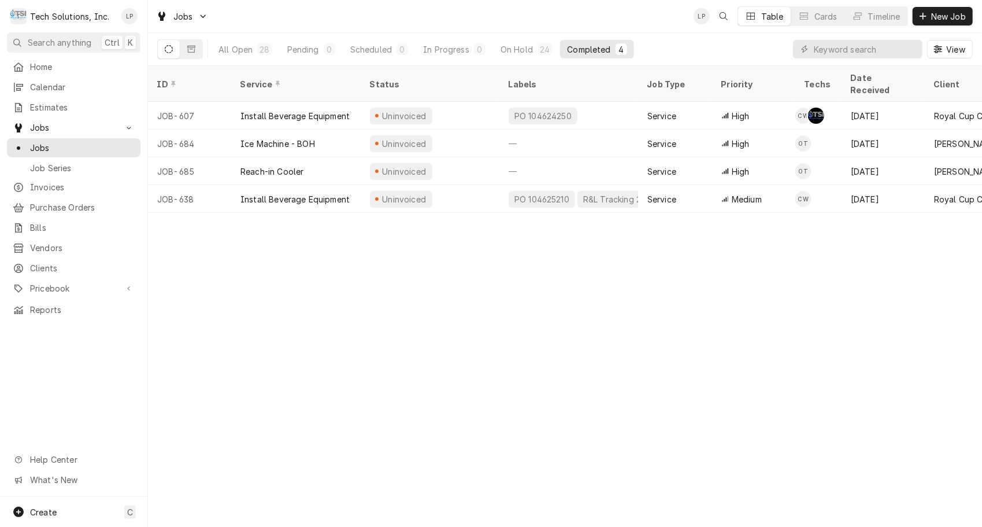
click at [332, 283] on div "ID Service Status Labels Job Type Priority Techs Date Received Client Location …" at bounding box center [565, 296] width 834 height 461
click at [515, 48] on div "On Hold" at bounding box center [517, 49] width 32 height 12
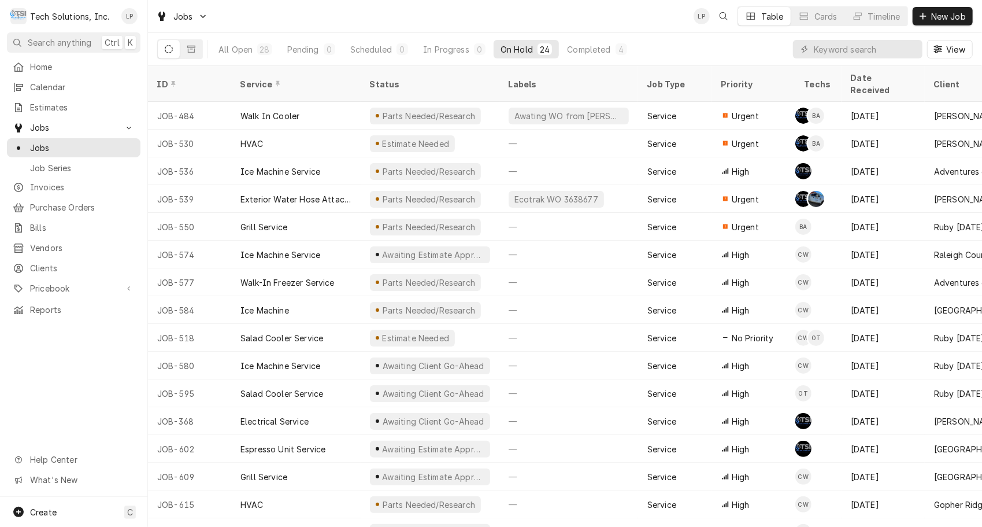
click at [516, 10] on div "Jobs LP Table Cards Timeline New Job" at bounding box center [565, 16] width 834 height 32
click at [55, 181] on span "Invoices" at bounding box center [82, 187] width 105 height 12
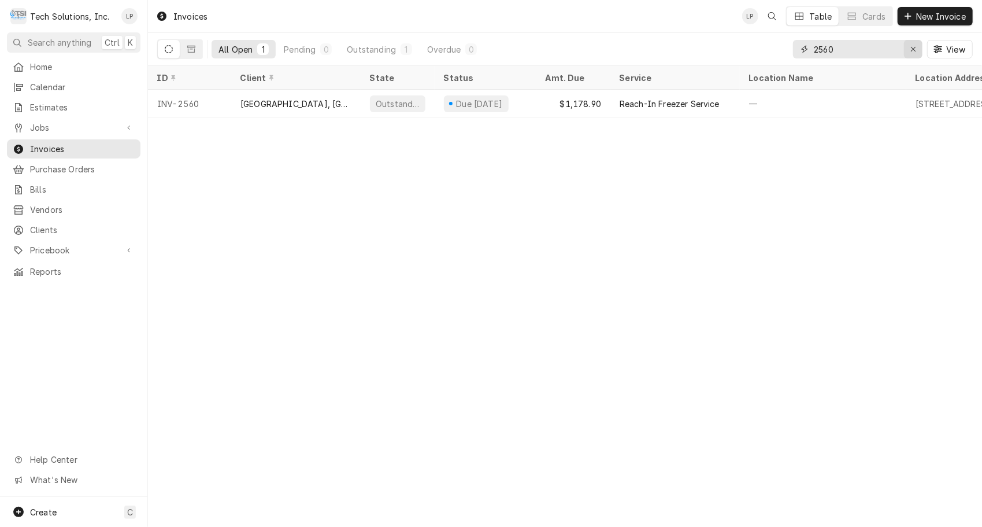
click at [908, 50] on div "Erase input" at bounding box center [914, 49] width 12 height 12
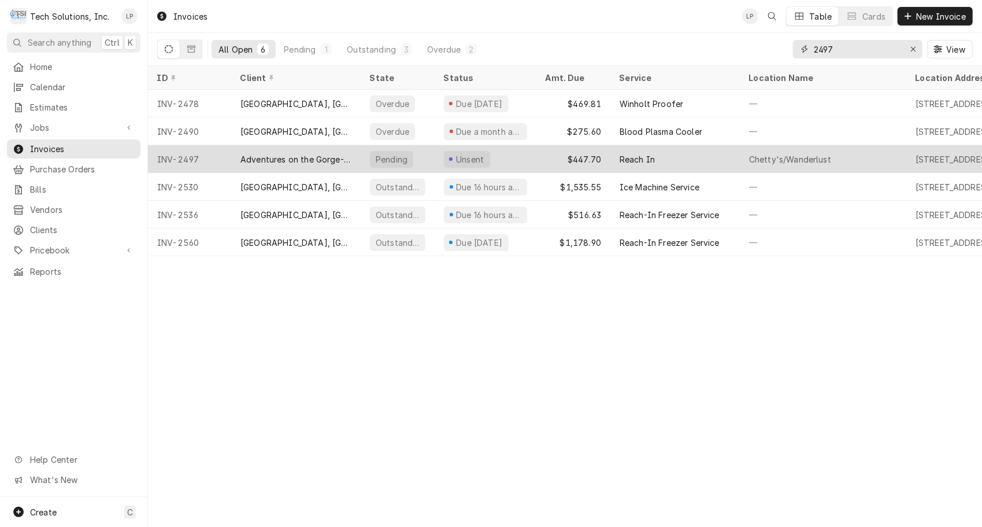
type input "2497"
click at [318, 158] on div "Adventures on the Gorge-Aramark Destinations" at bounding box center [296, 159] width 111 height 12
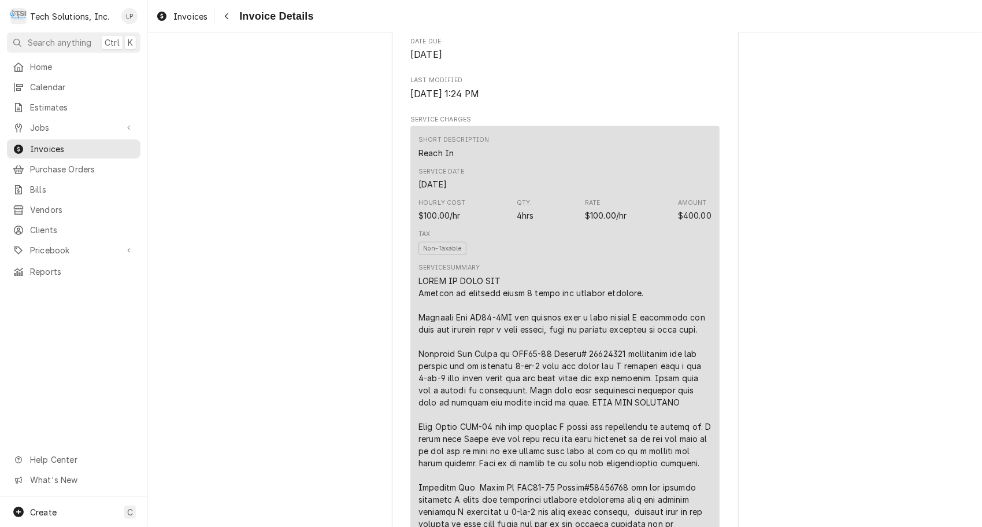
scroll to position [528, 0]
drag, startPoint x: 973, startPoint y: 225, endPoint x: 974, endPoint y: 201, distance: 24.3
click at [974, 201] on div "Unsent Sender Tech Solutions, Inc. 161 Homemont Drive Cool Ridge, WV 25825 (304…" at bounding box center [565, 280] width 834 height 494
drag, startPoint x: 974, startPoint y: 201, endPoint x: 865, endPoint y: 241, distance: 115.6
click at [865, 241] on div "Unsent Sender Tech Solutions, Inc. 161 Homemont Drive Cool Ridge, WV 25825 (304…" at bounding box center [565, 406] width 834 height 1803
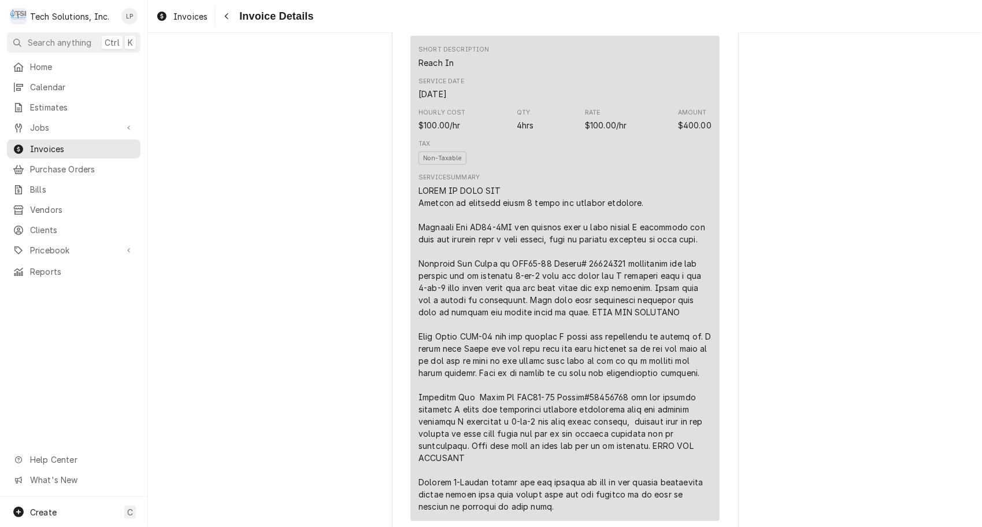
scroll to position [646, 0]
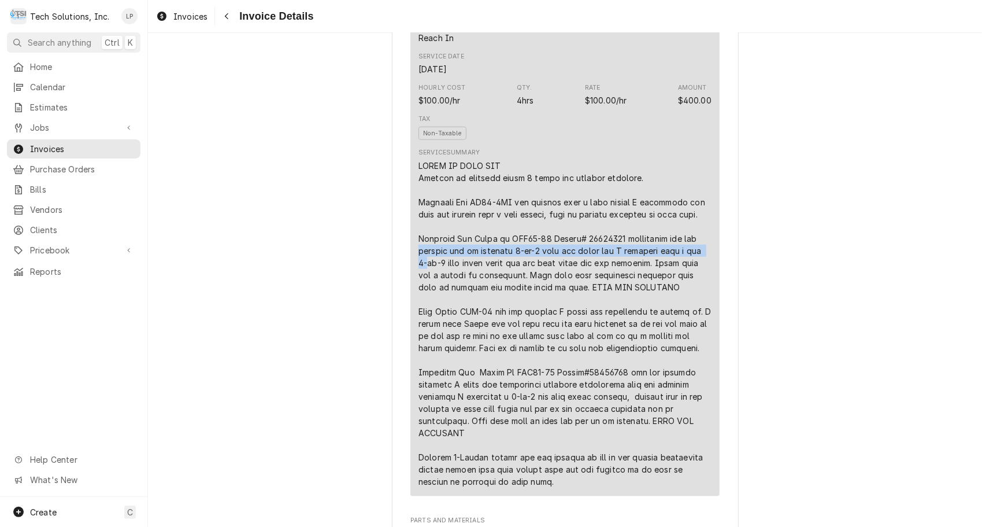
drag, startPoint x: 971, startPoint y: 279, endPoint x: 971, endPoint y: 286, distance: 7.5
click at [971, 286] on div "Unsent Sender Tech Solutions, Inc. 161 Homemont Drive Cool Ridge, WV 25825 (304…" at bounding box center [565, 288] width 834 height 1803
click at [874, 259] on div "Unsent Sender Tech Solutions, Inc. 161 Homemont Drive Cool Ridge, WV 25825 (304…" at bounding box center [565, 288] width 834 height 1803
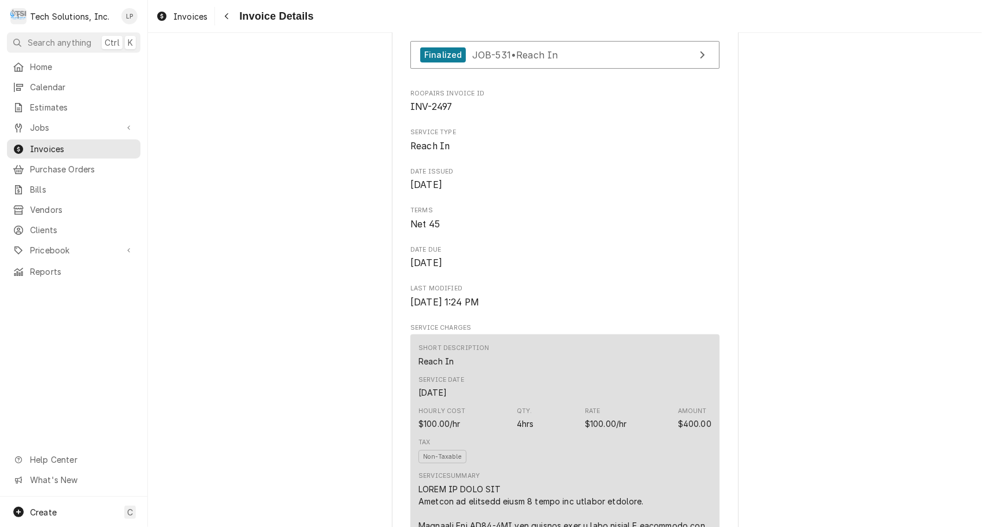
scroll to position [320, 0]
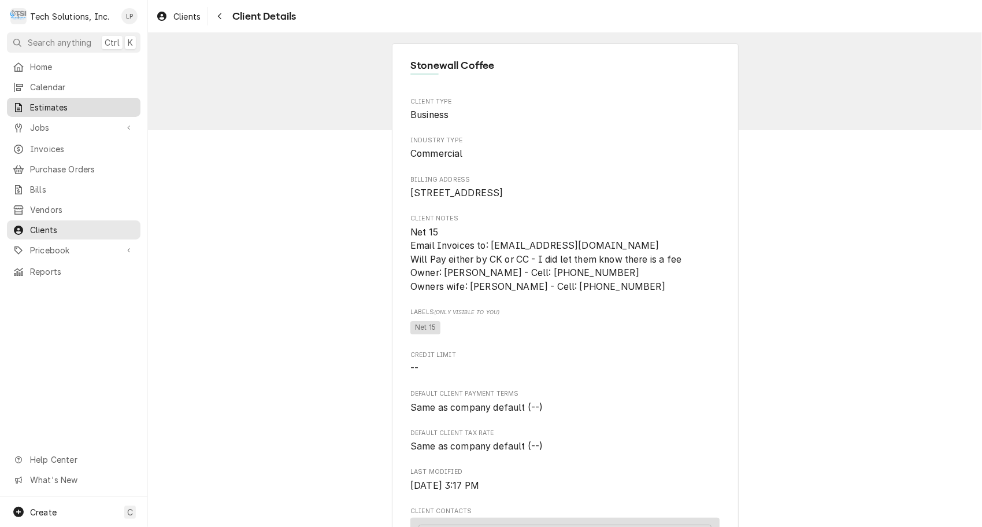
scroll to position [557, 0]
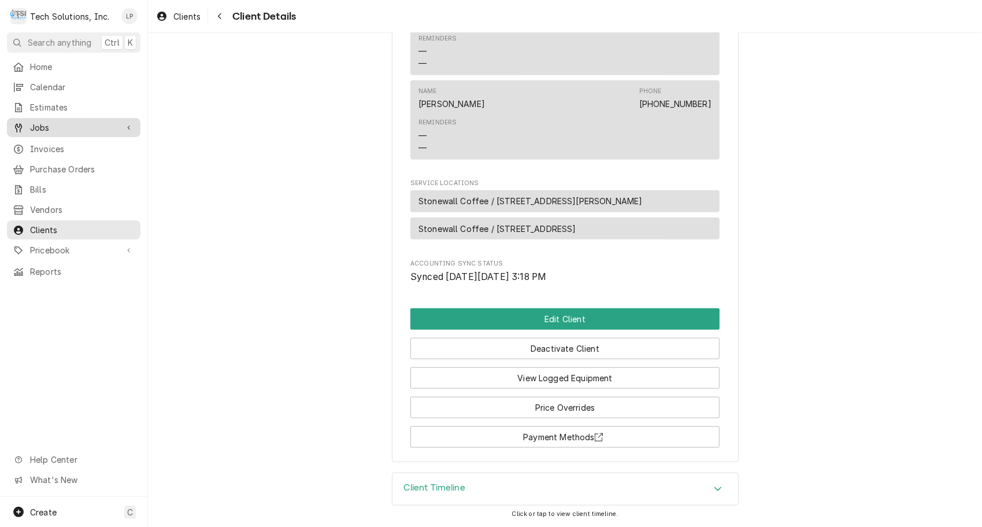
click at [35, 124] on span "Jobs" at bounding box center [73, 127] width 87 height 12
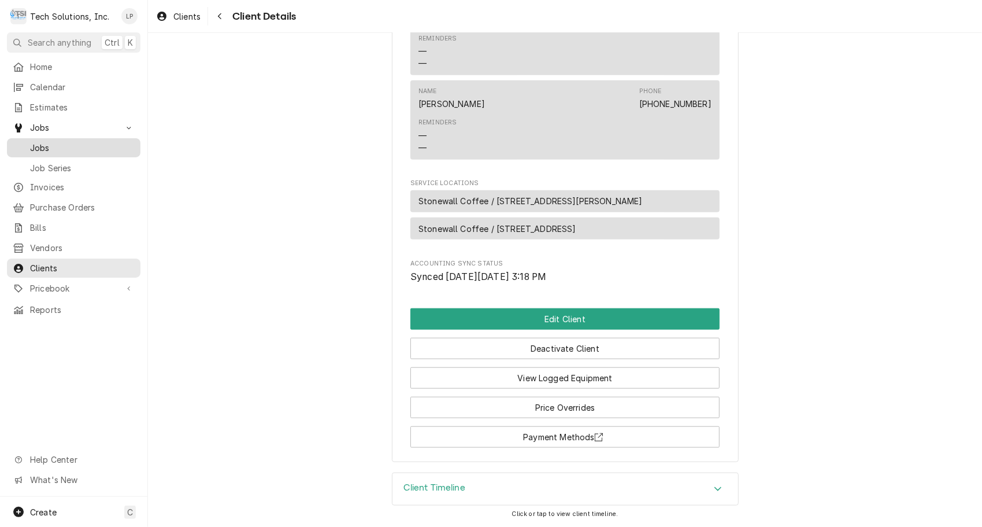
click at [40, 142] on span "Jobs" at bounding box center [82, 148] width 105 height 12
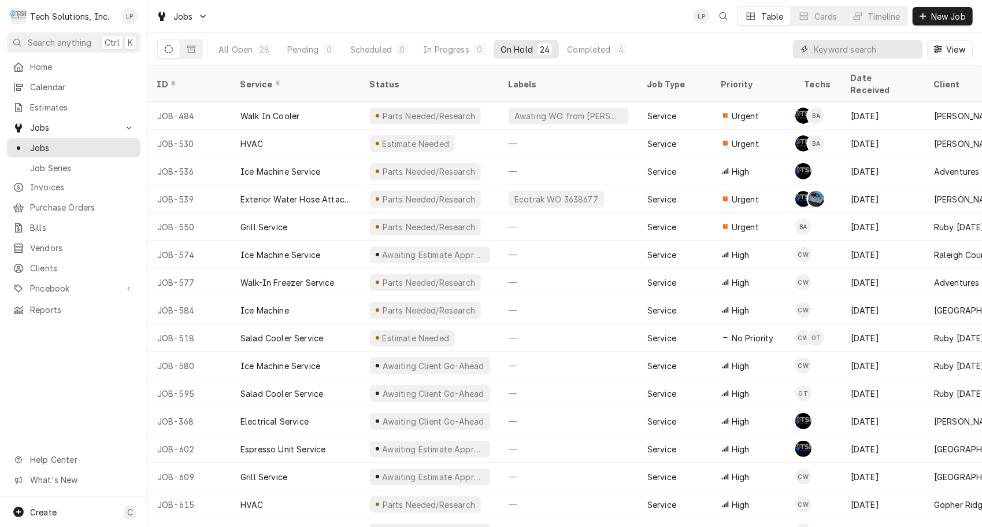
click at [854, 51] on input "Dynamic Content Wrapper" at bounding box center [865, 49] width 103 height 19
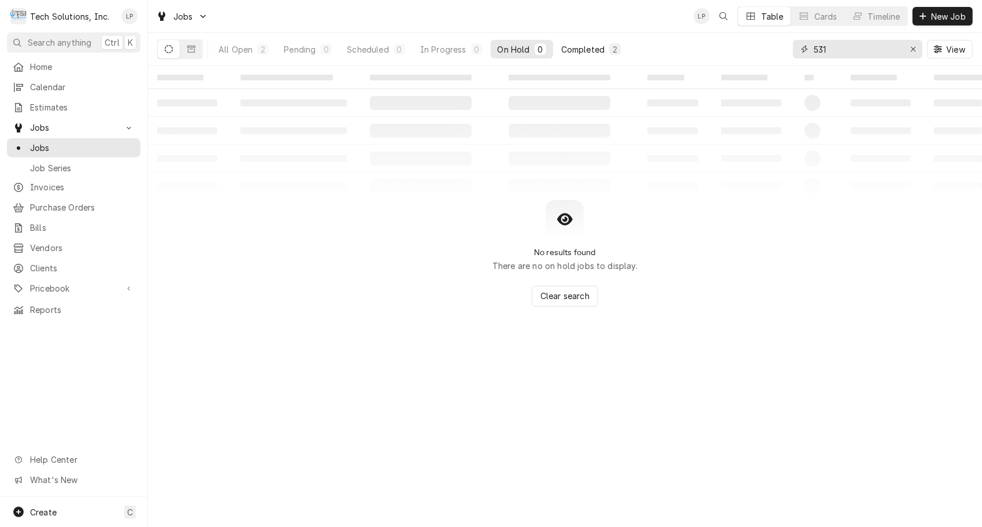
type input "531"
click at [579, 48] on div "Completed" at bounding box center [582, 49] width 43 height 12
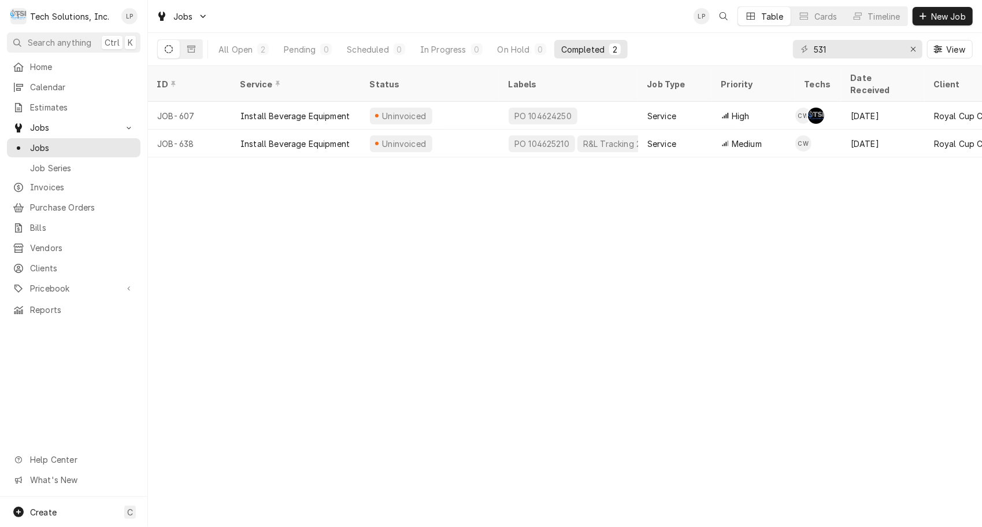
click at [579, 48] on div "Completed" at bounding box center [582, 49] width 43 height 12
click at [194, 52] on icon "Dynamic Content Wrapper" at bounding box center [191, 49] width 8 height 7
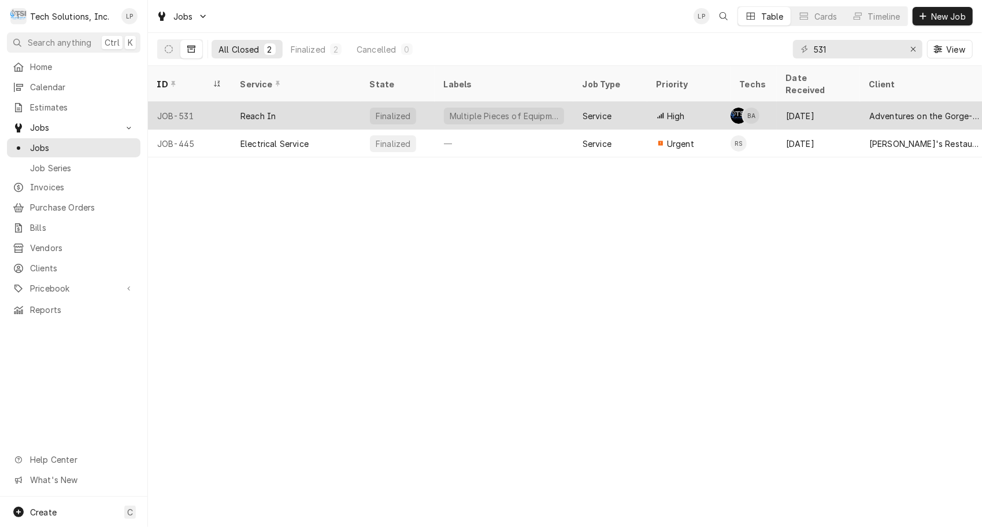
click at [261, 110] on div "Reach In" at bounding box center [258, 116] width 35 height 12
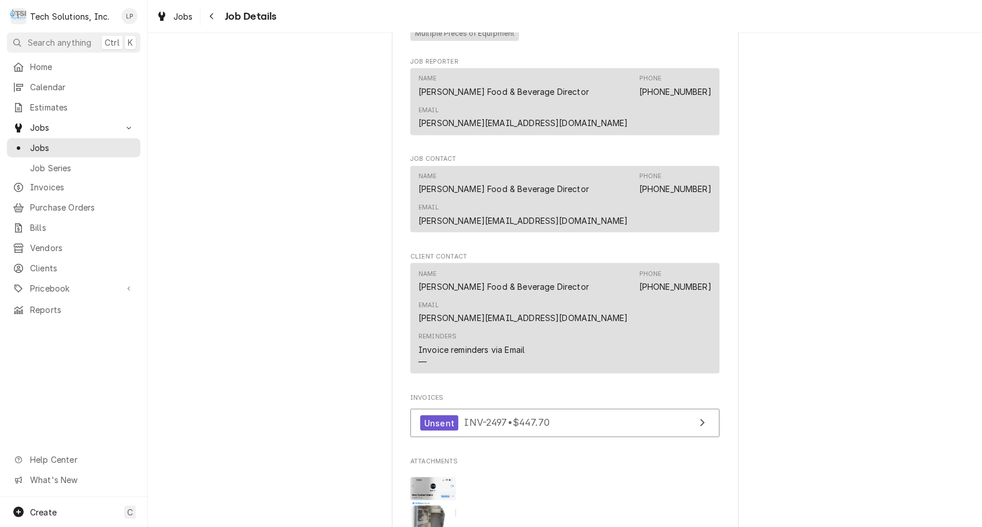
scroll to position [920, 0]
